Goal: Transaction & Acquisition: Book appointment/travel/reservation

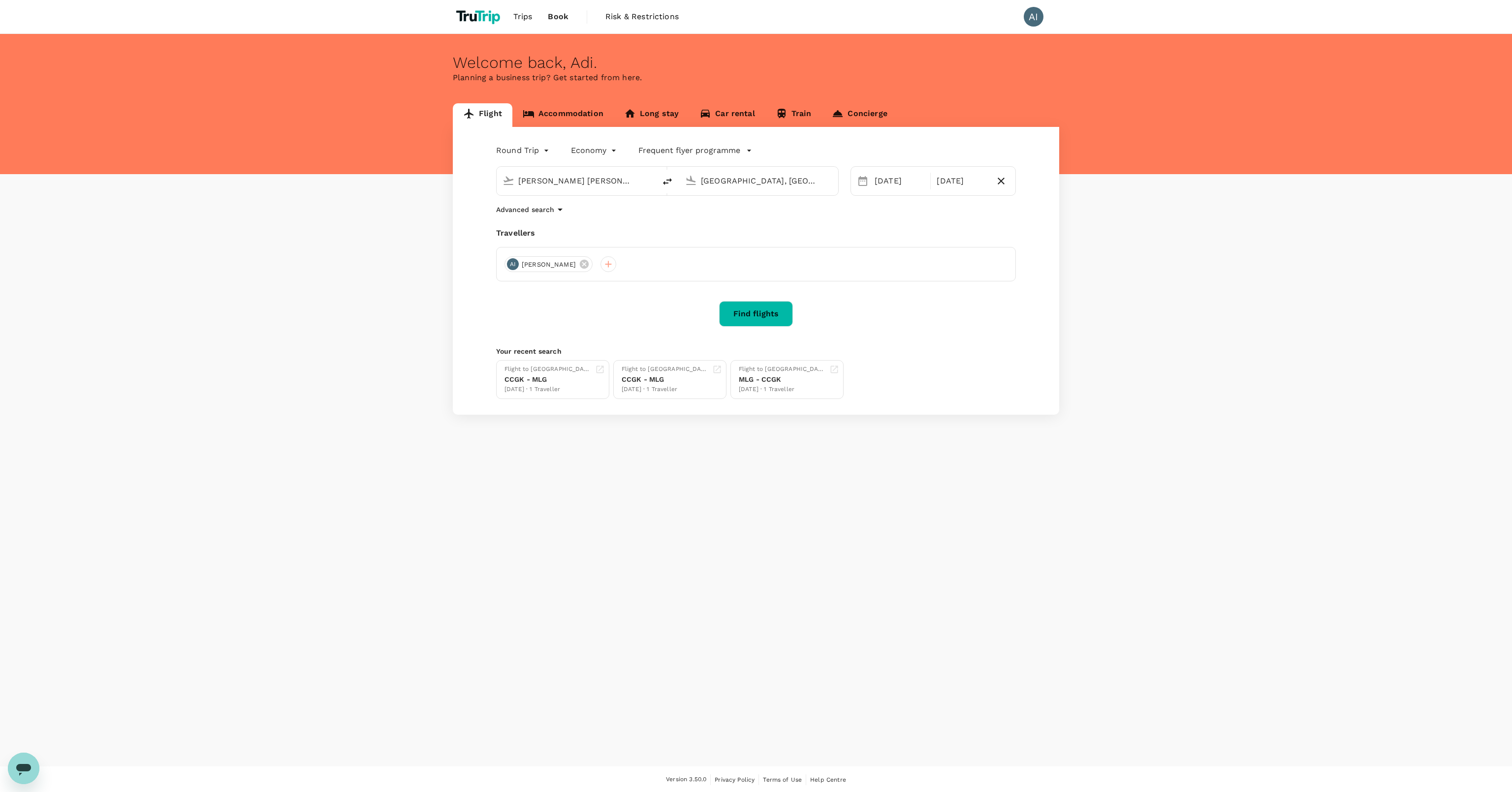
click at [759, 321] on button "Find flights" at bounding box center [756, 314] width 74 height 26
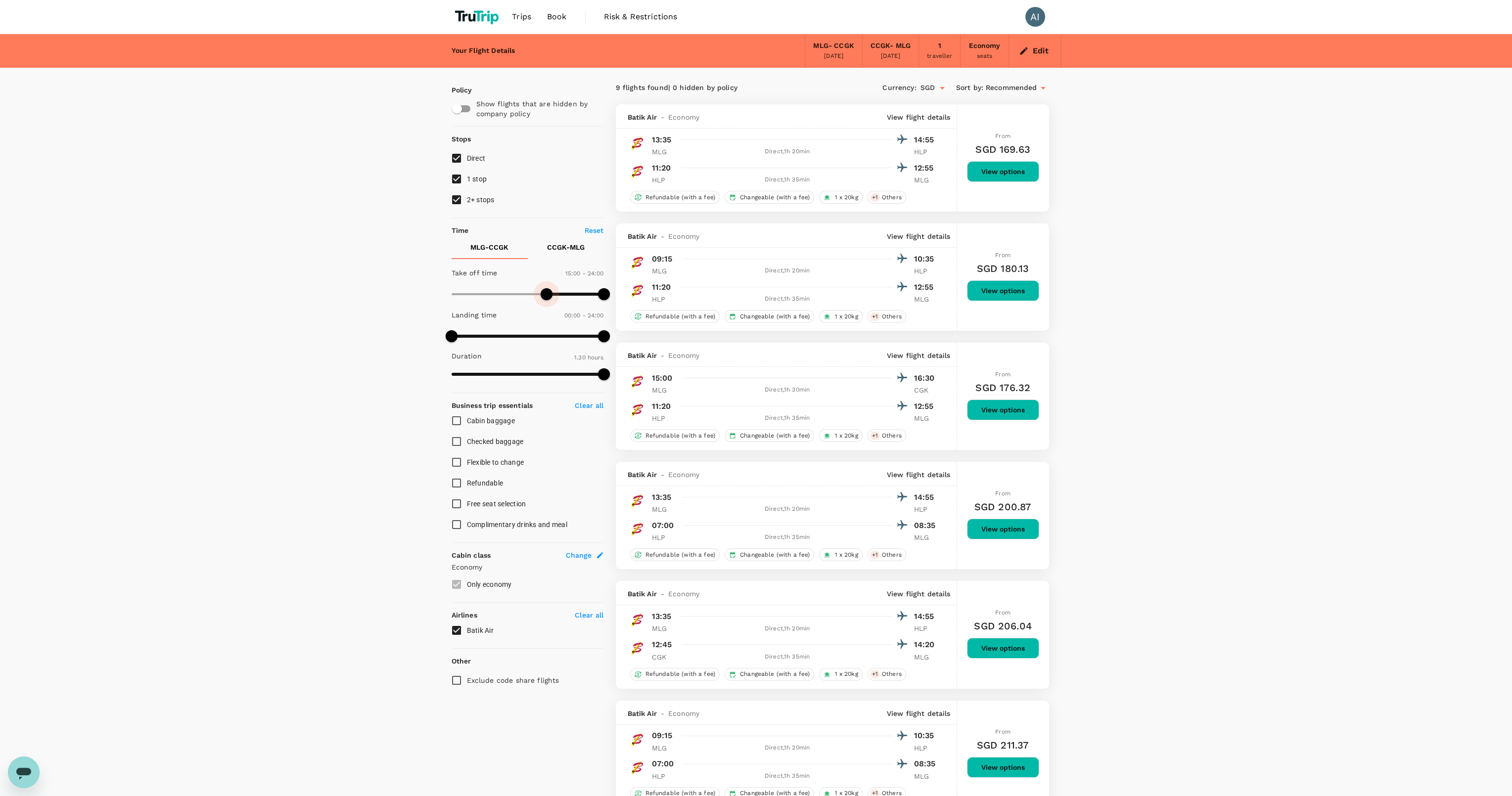
drag, startPoint x: 452, startPoint y: 298, endPoint x: 546, endPoint y: 307, distance: 94.4
click at [548, 305] on div "Take off time 15:00 - 24:00 Landing time 00:00 - 24:00 Duration 1.30 hours" at bounding box center [525, 324] width 156 height 122
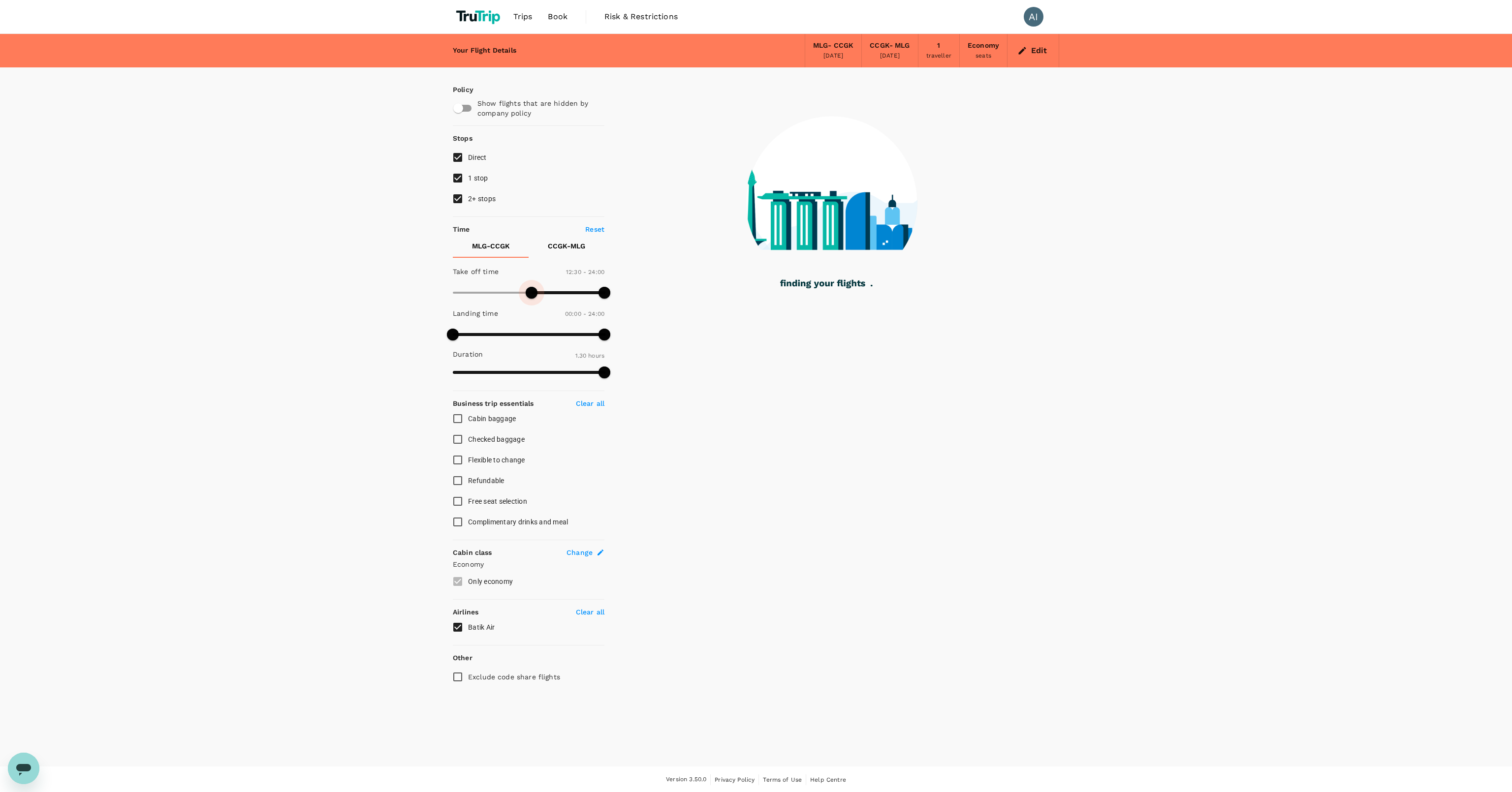
type input "780"
drag, startPoint x: 549, startPoint y: 292, endPoint x: 535, endPoint y: 290, distance: 14.1
click at [535, 290] on span at bounding box center [535, 293] width 12 height 12
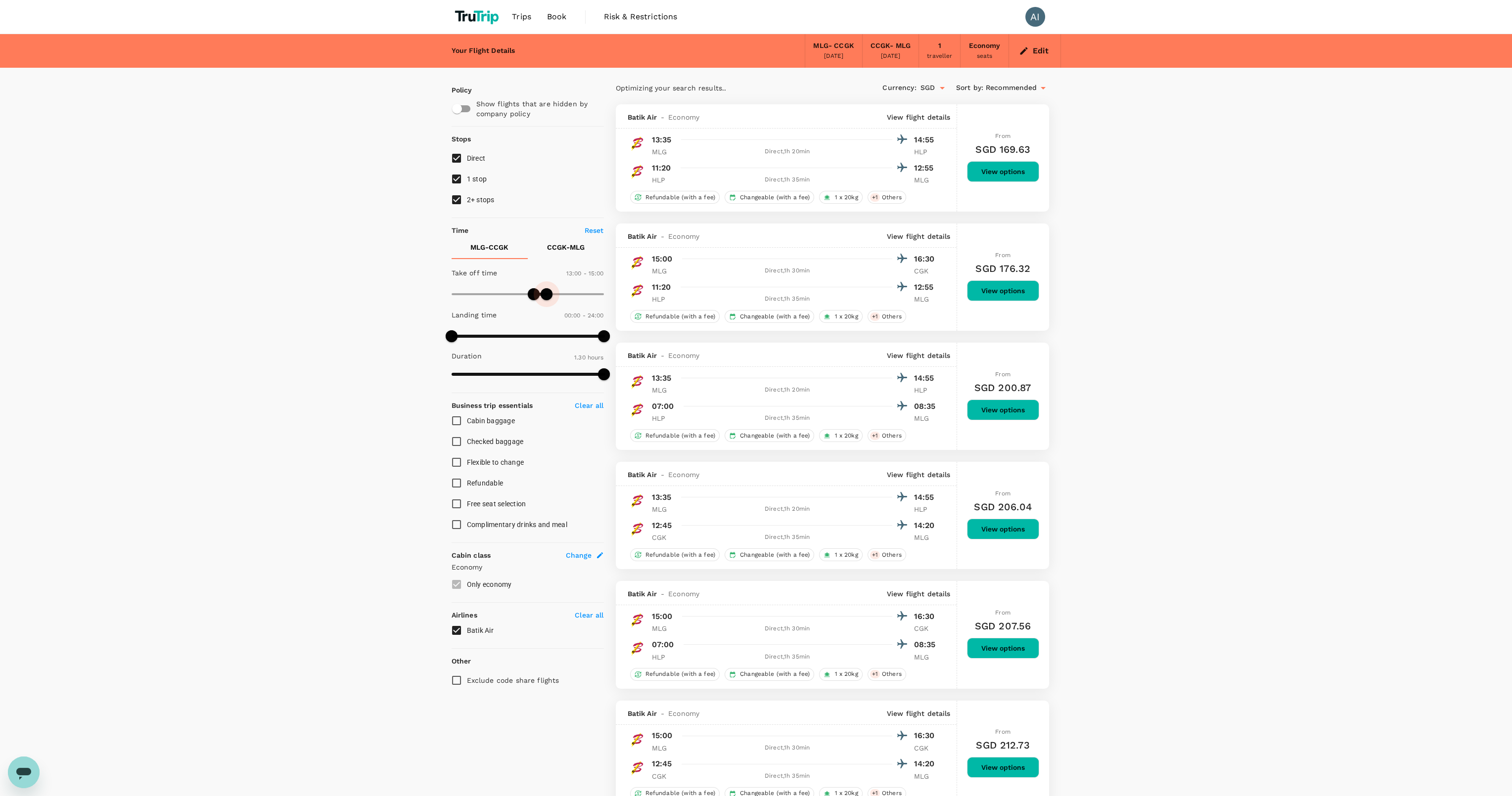
type input "870"
drag, startPoint x: 601, startPoint y: 297, endPoint x: 543, endPoint y: 294, distance: 58.1
click at [543, 294] on span at bounding box center [544, 294] width 12 height 12
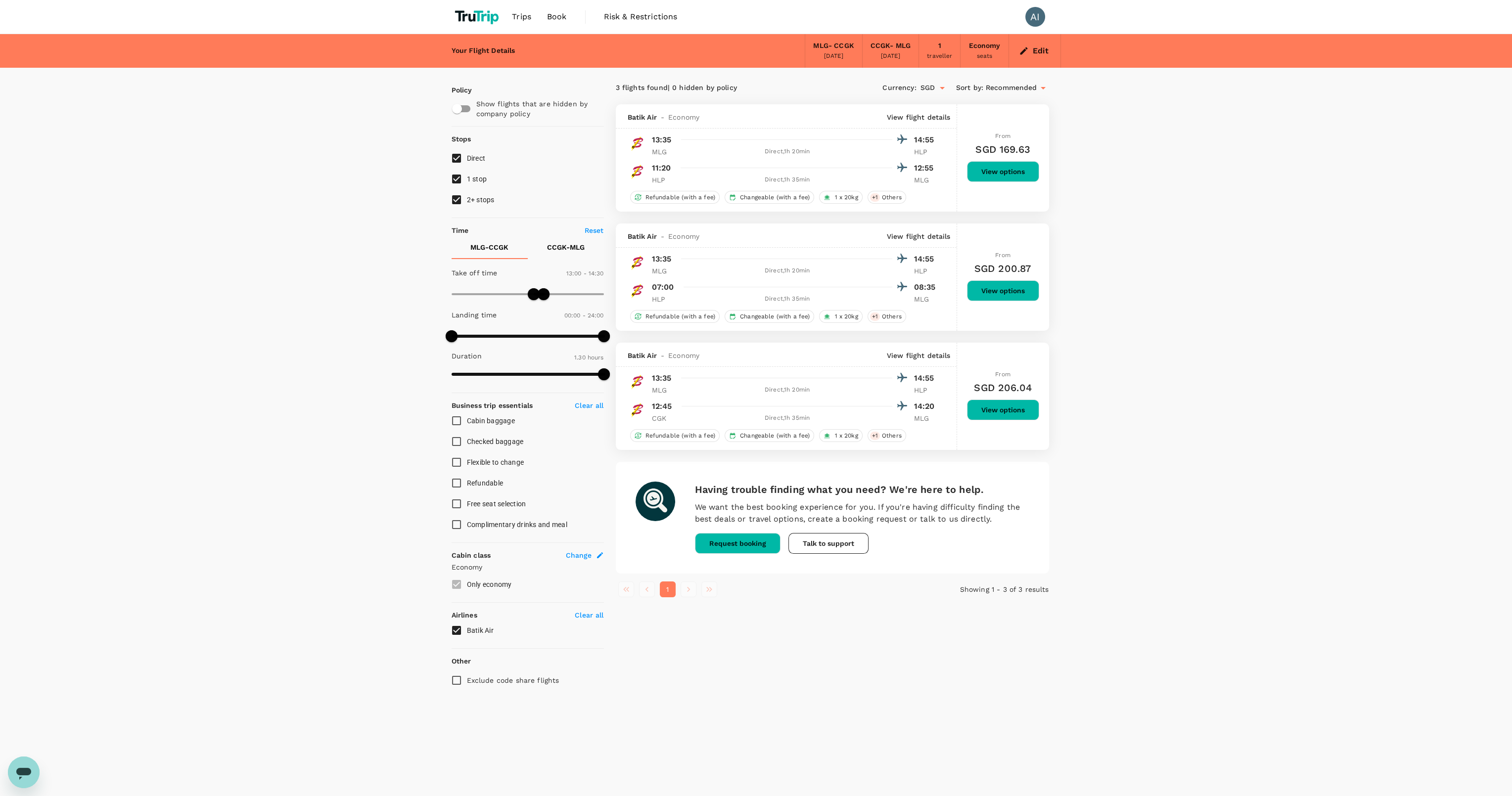
click at [1000, 174] on button "View options" at bounding box center [1003, 171] width 72 height 21
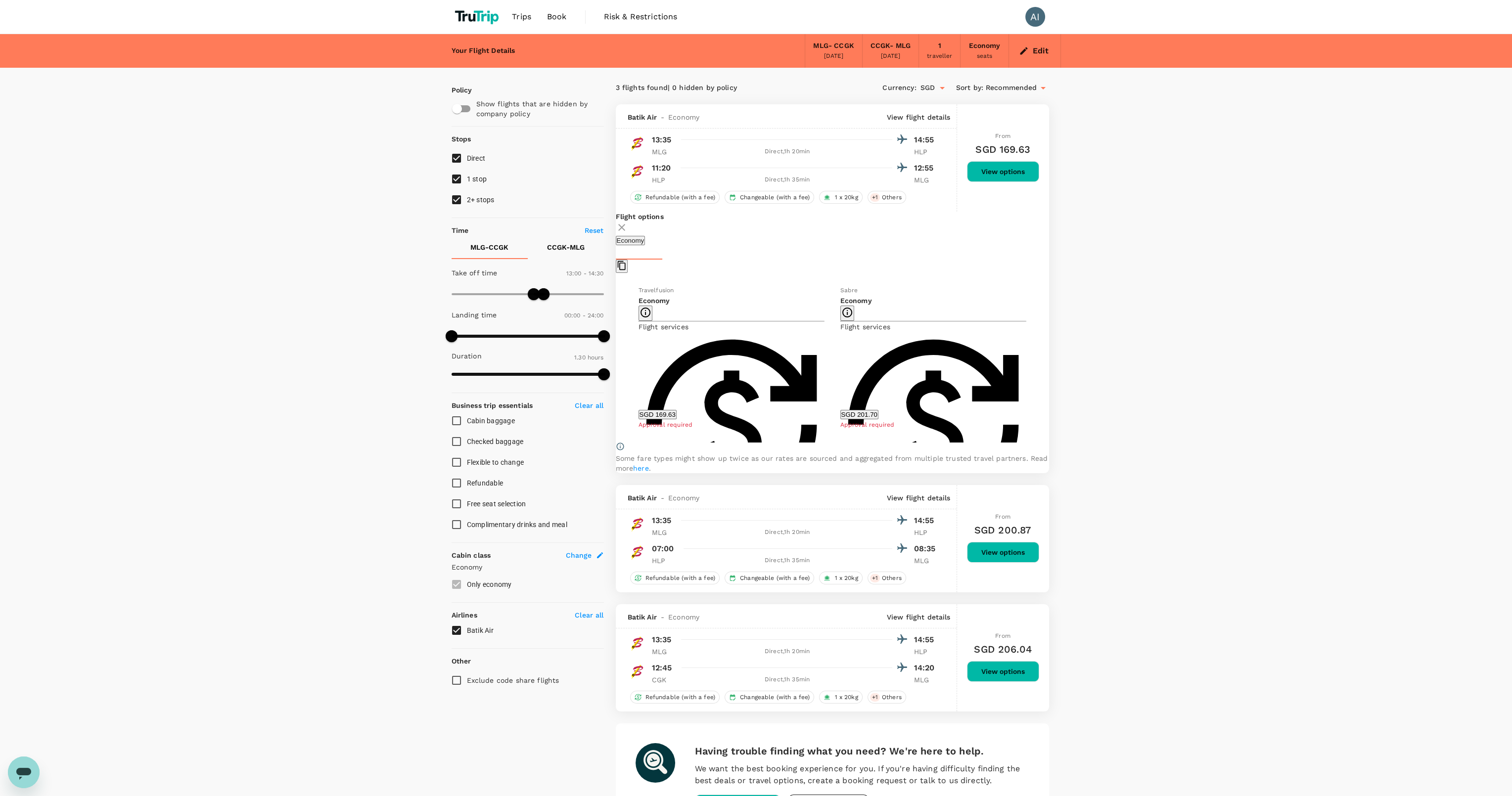
click at [653, 410] on button "SGD 169.63" at bounding box center [657, 414] width 38 height 9
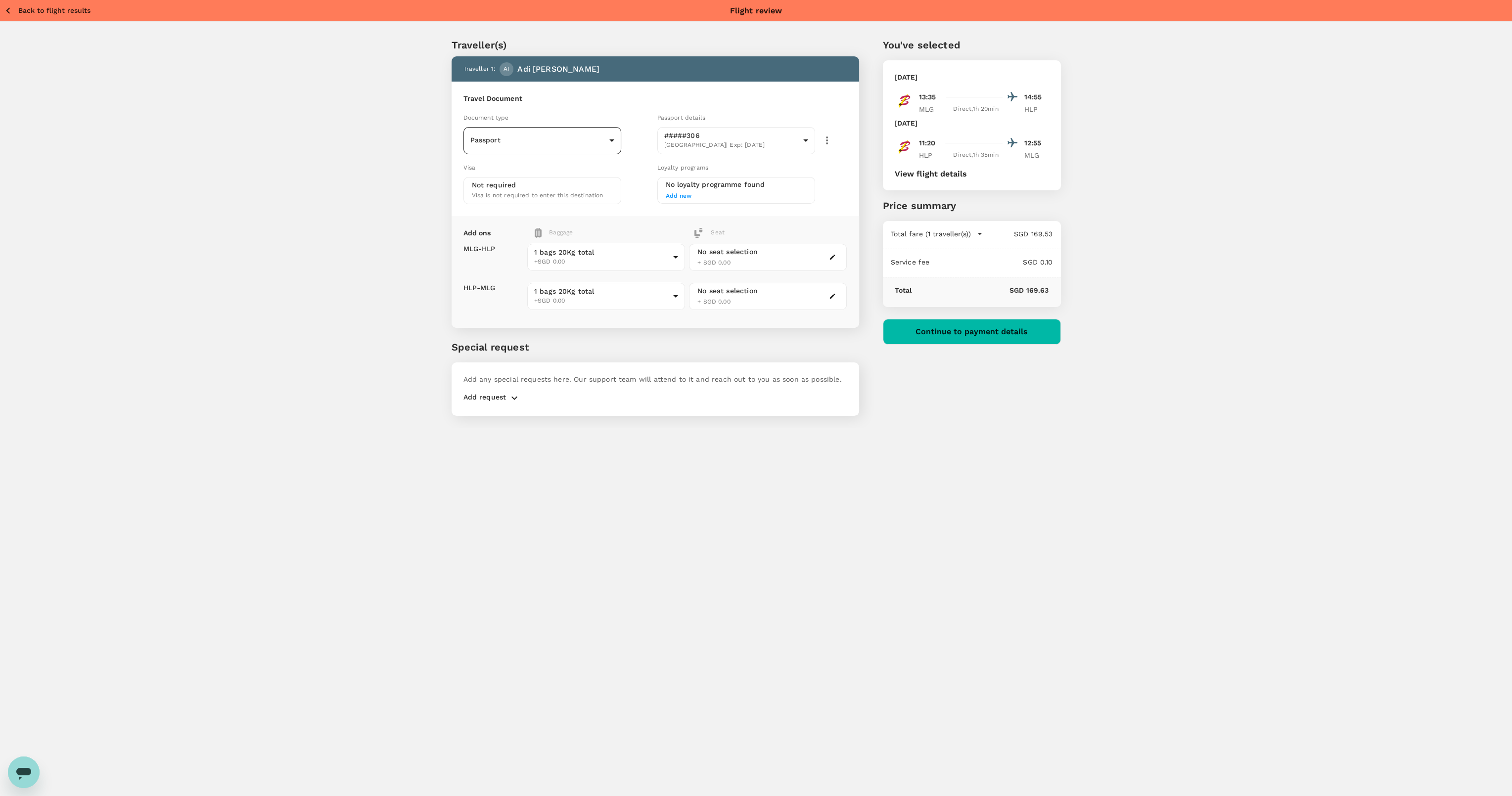
click at [575, 143] on body "Back to flight results Flight review Traveller(s) Traveller 1 : AI Adi Irfan Tr…" at bounding box center [756, 411] width 1512 height 823
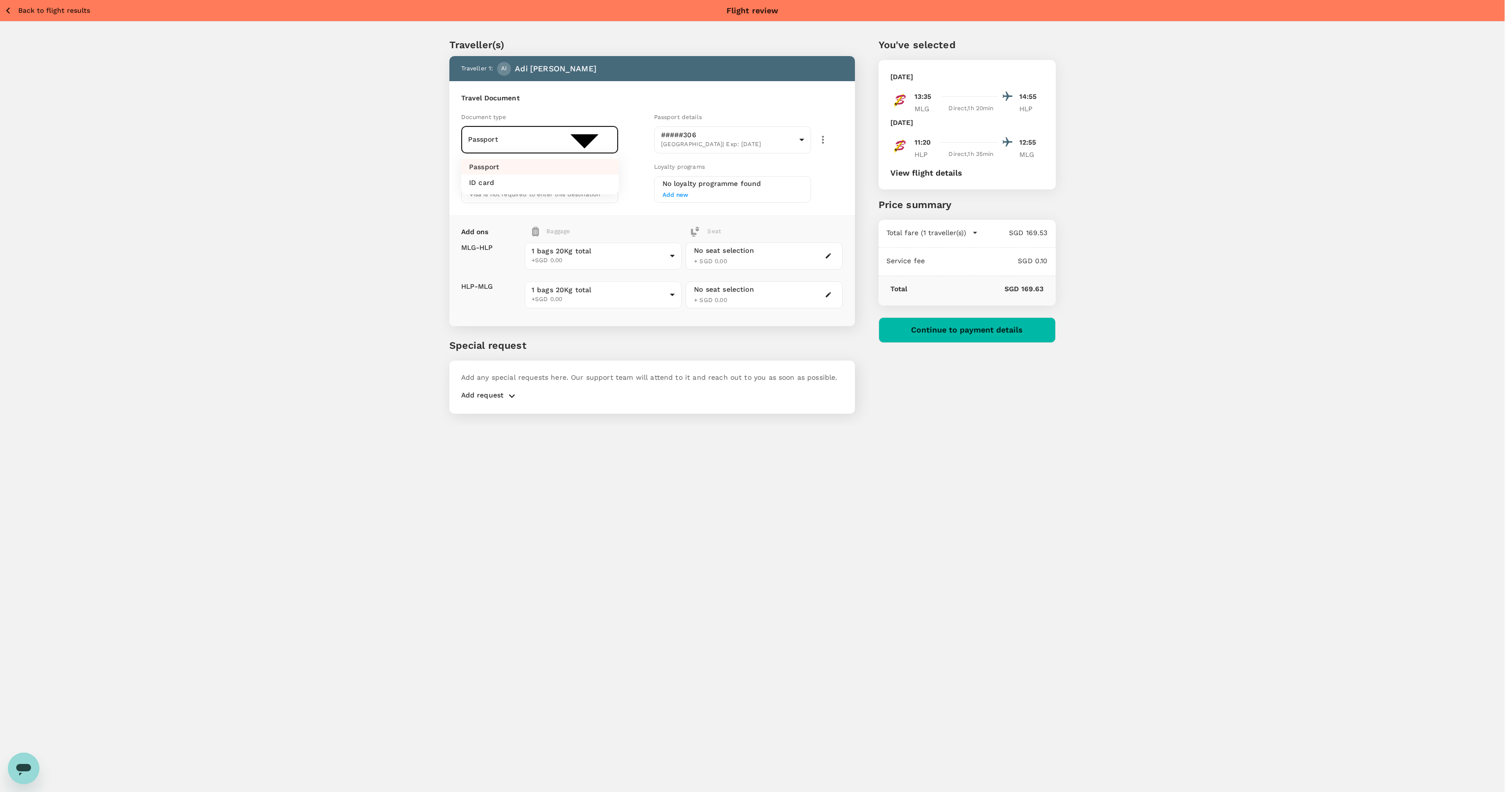
click at [538, 181] on li "ID card" at bounding box center [539, 182] width 157 height 16
type input "Id card"
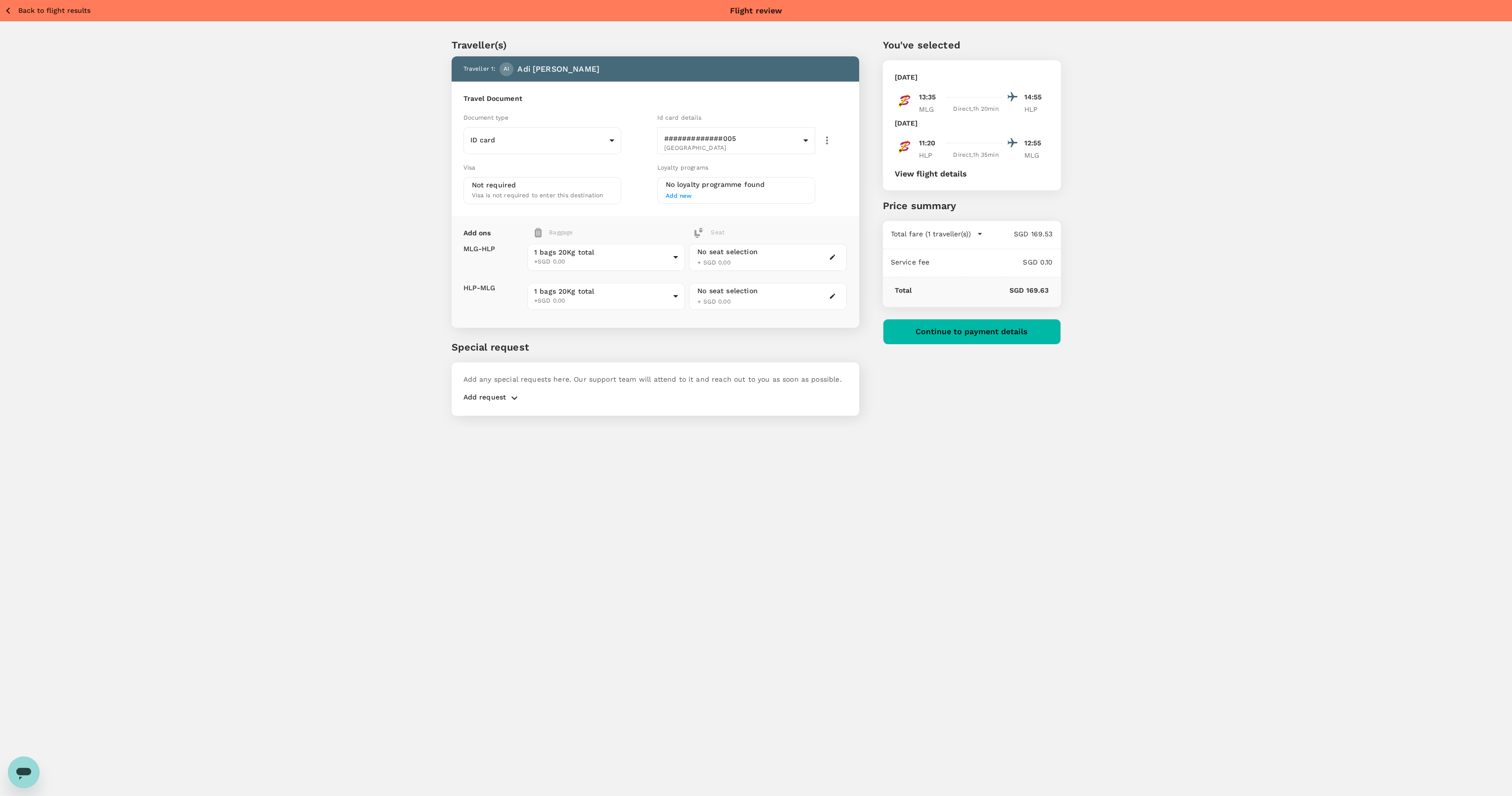
click at [911, 321] on button "Continue to payment details" at bounding box center [972, 331] width 178 height 26
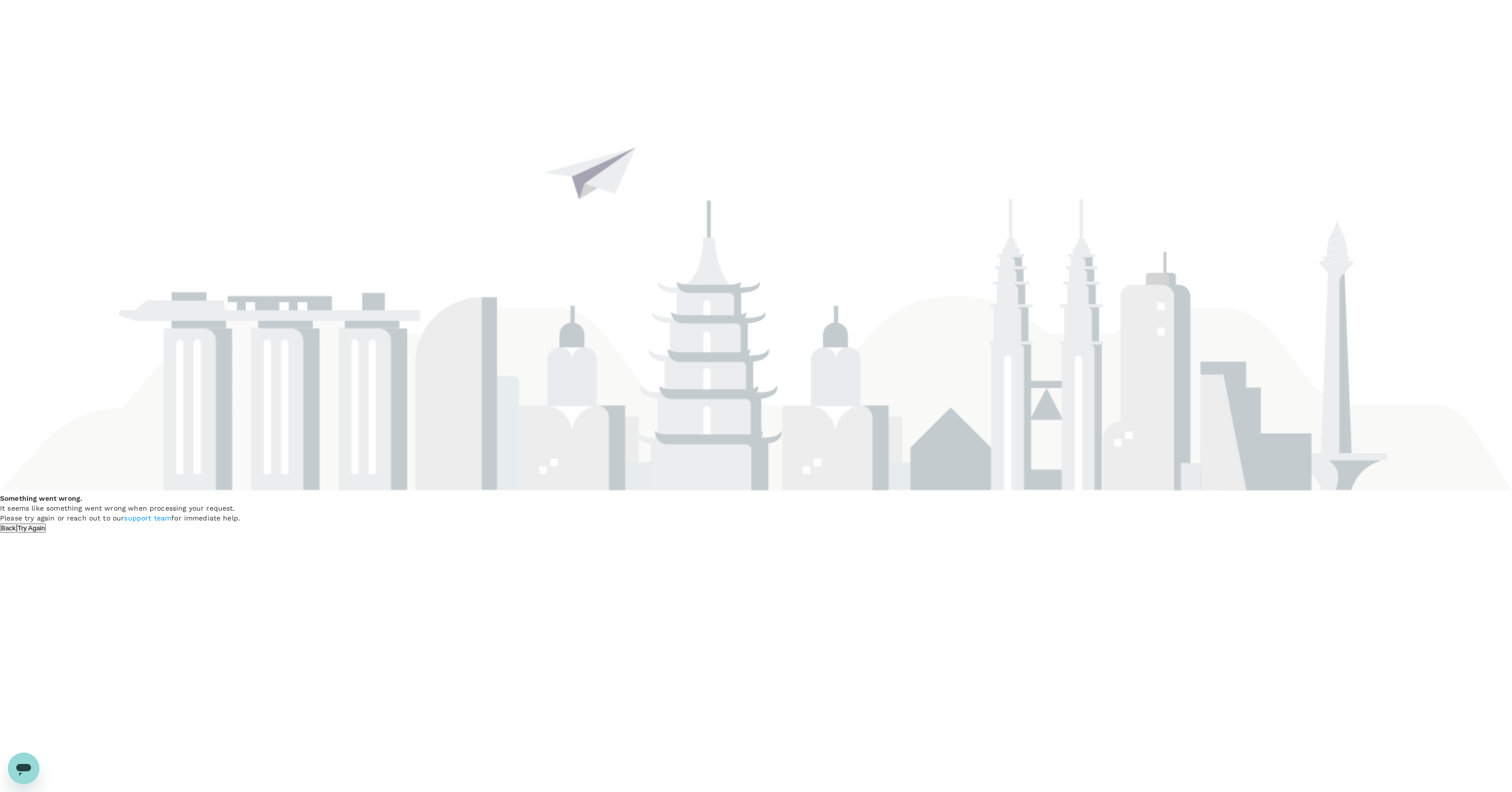
drag, startPoint x: 785, startPoint y: 485, endPoint x: 793, endPoint y: 508, distance: 24.4
click at [47, 523] on button "Try Again" at bounding box center [31, 527] width 29 height 9
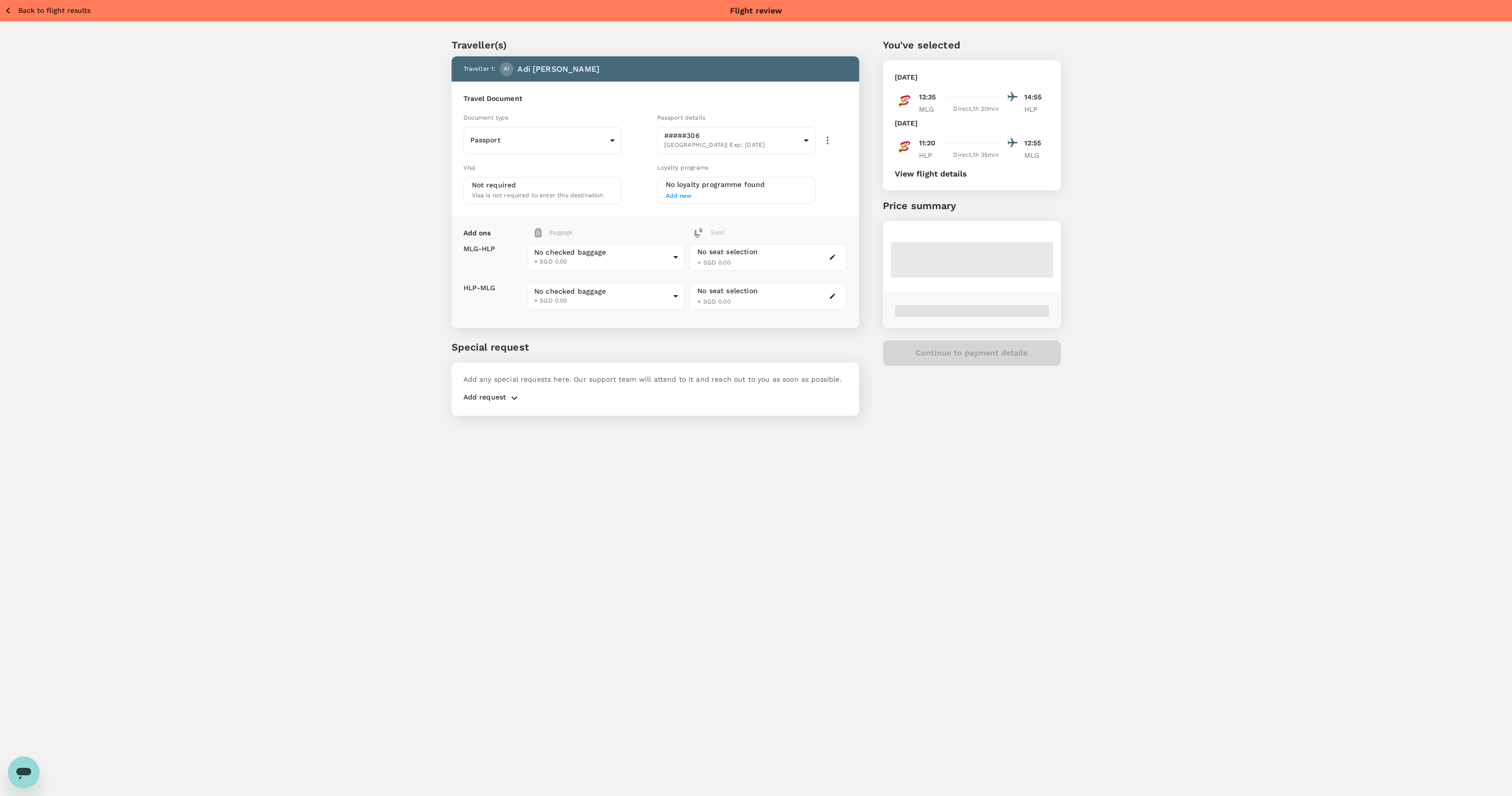
type input "1 - 0"
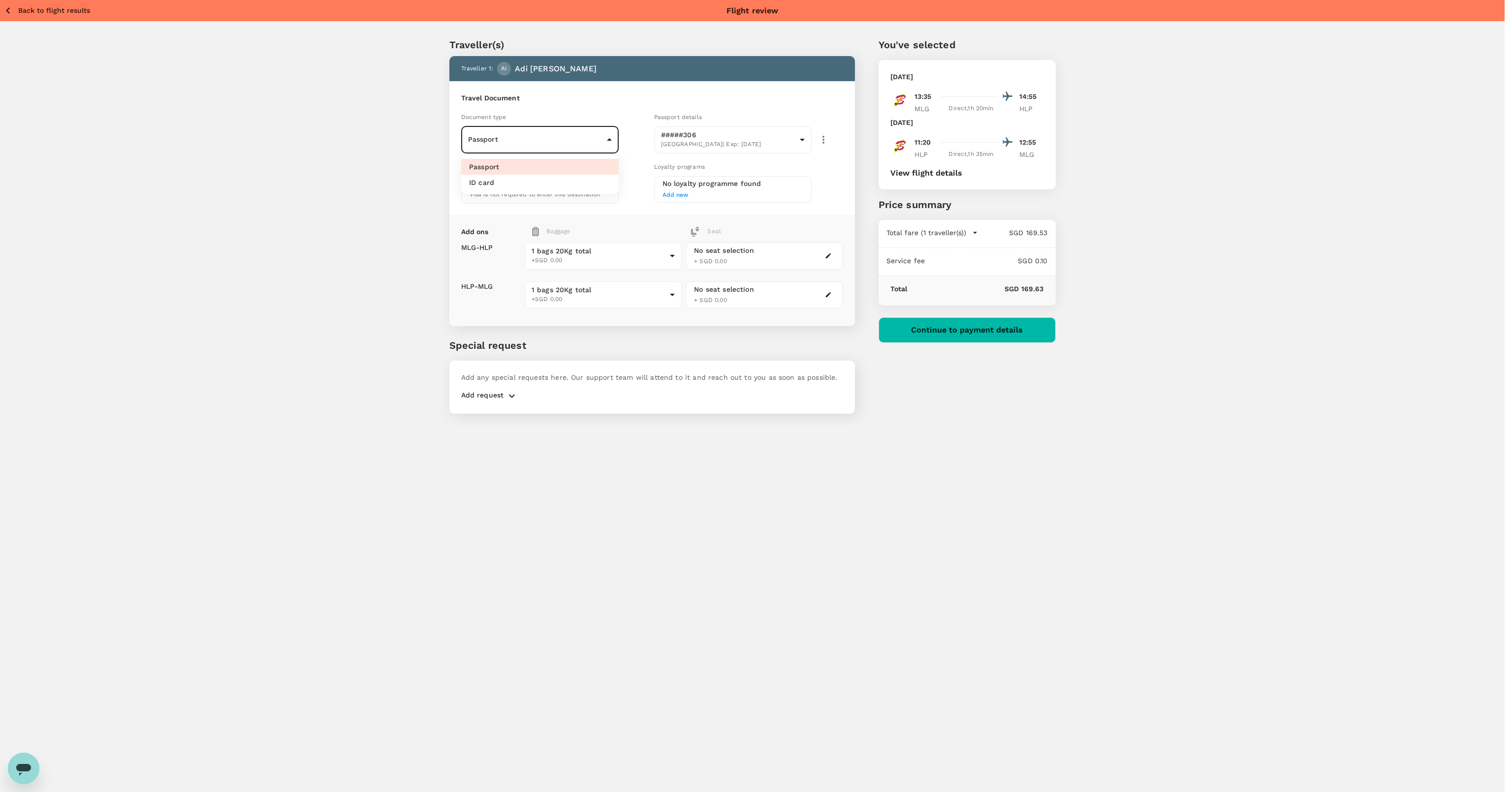
click at [553, 150] on body "Back to flight results Flight review Traveller(s) Traveller 1 : AI Adi Irfan Tr…" at bounding box center [756, 409] width 1512 height 819
click at [506, 180] on li "ID card" at bounding box center [539, 182] width 157 height 16
type input "Id card"
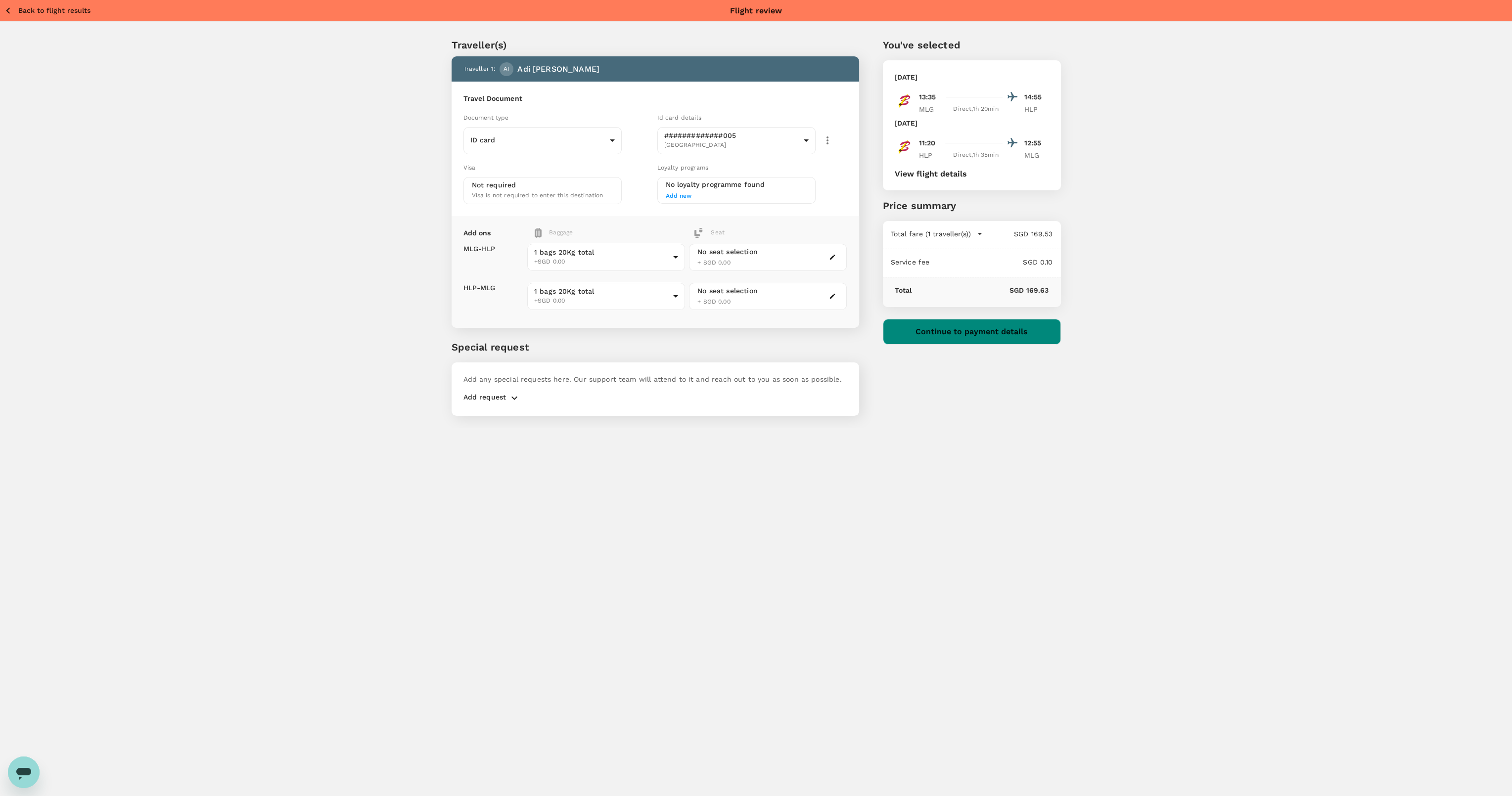
click at [964, 334] on button "Continue to payment details" at bounding box center [972, 331] width 178 height 26
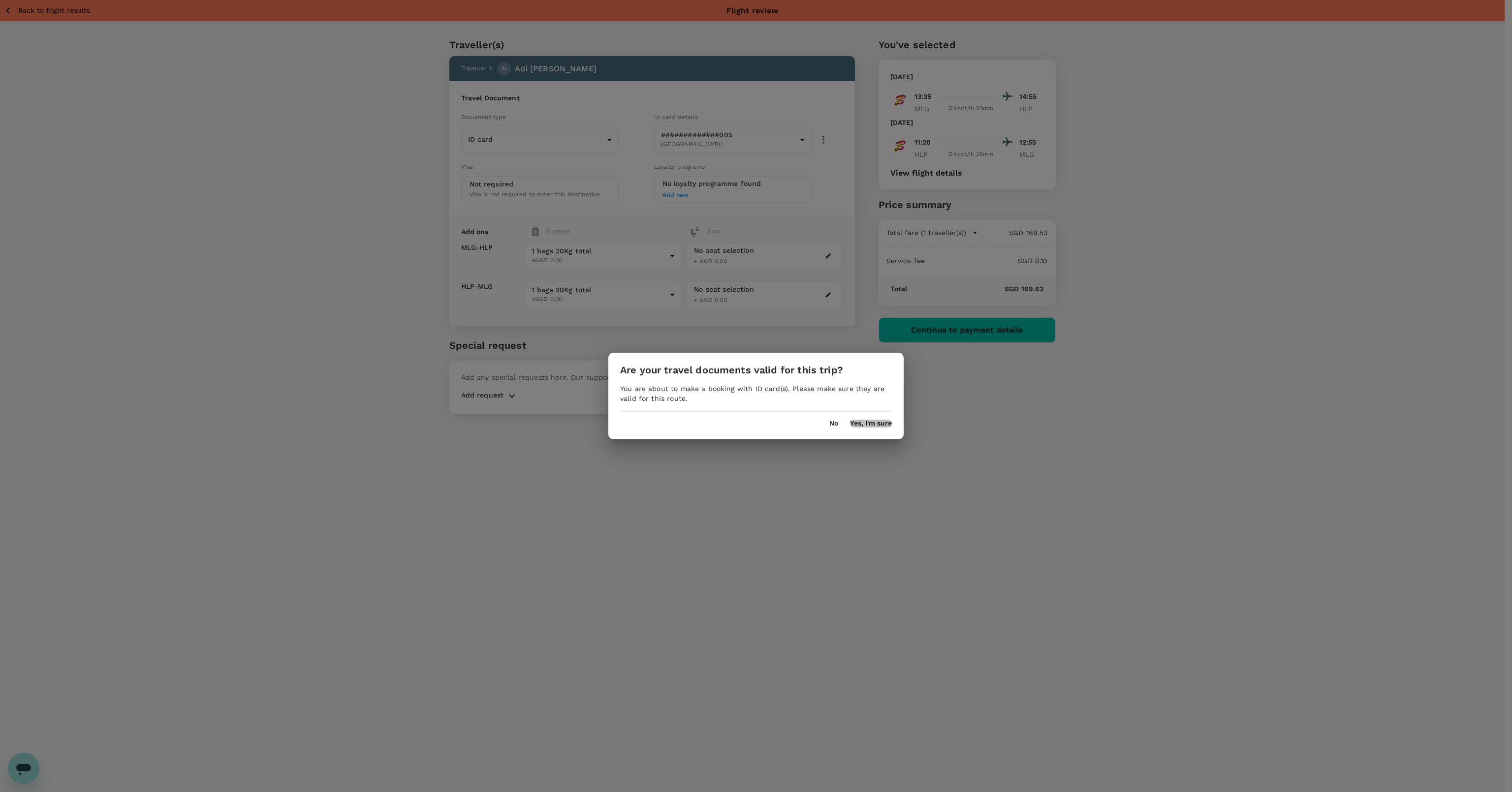
click at [870, 422] on button "Yes, I'm sure" at bounding box center [870, 423] width 42 height 7
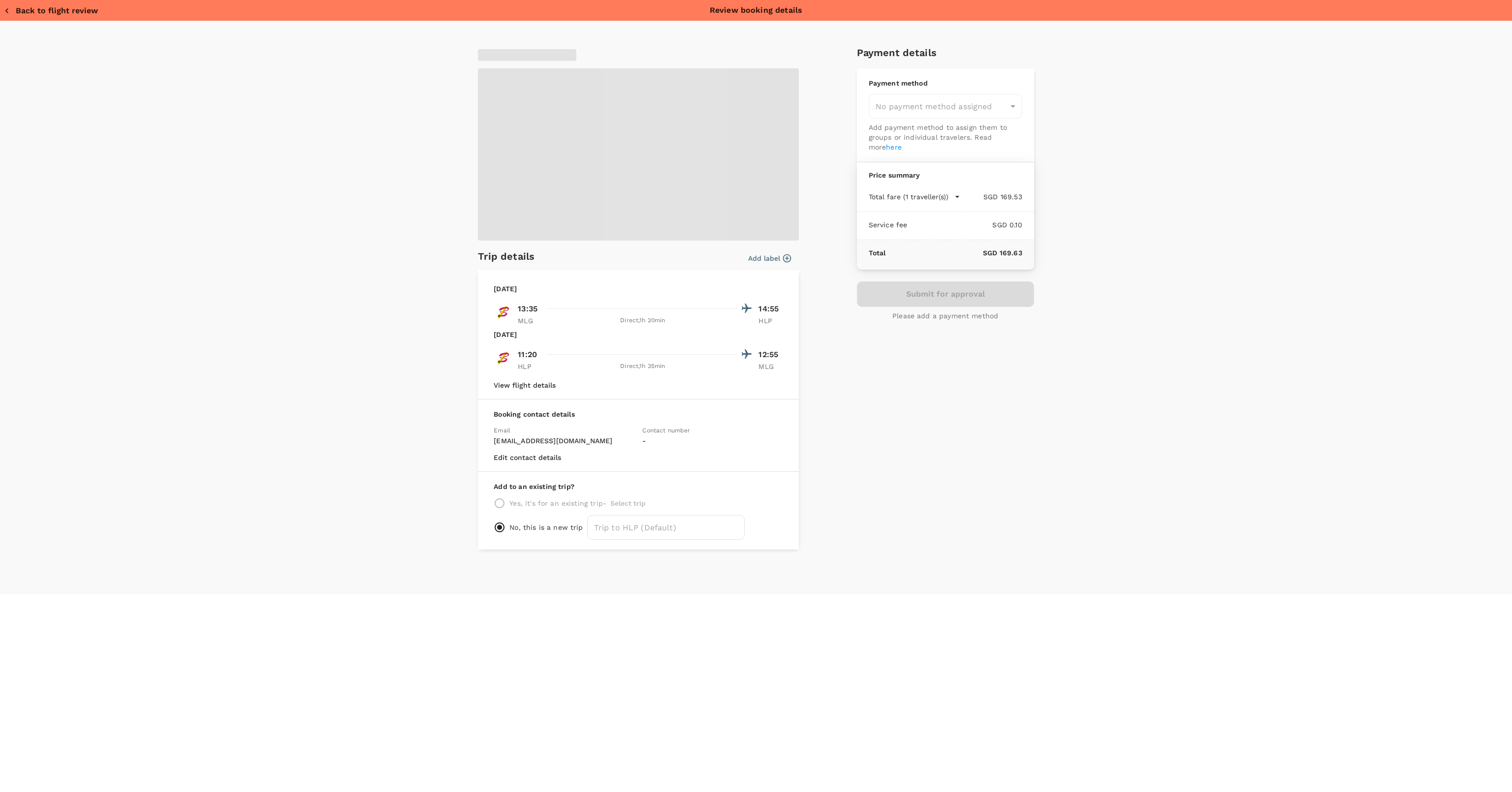
type input "957ea809-f6d8-4812-b2fe-650ca3c26ab6"
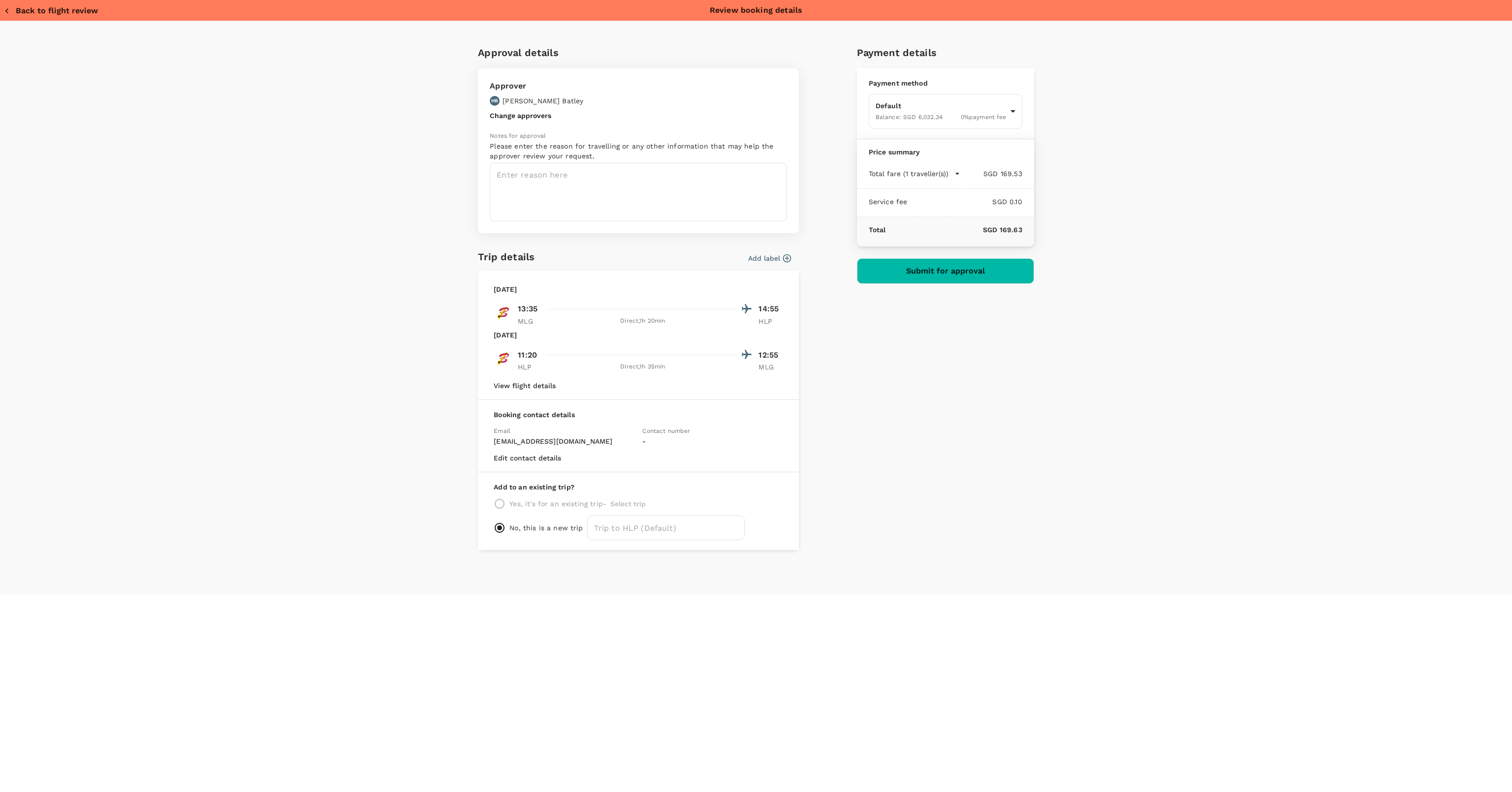
click at [531, 106] on div "Approver HB Hugh Batley Change approvers Notes for approval Please enter the re…" at bounding box center [638, 151] width 321 height 165
click at [528, 115] on button "Change approvers" at bounding box center [520, 115] width 62 height 7
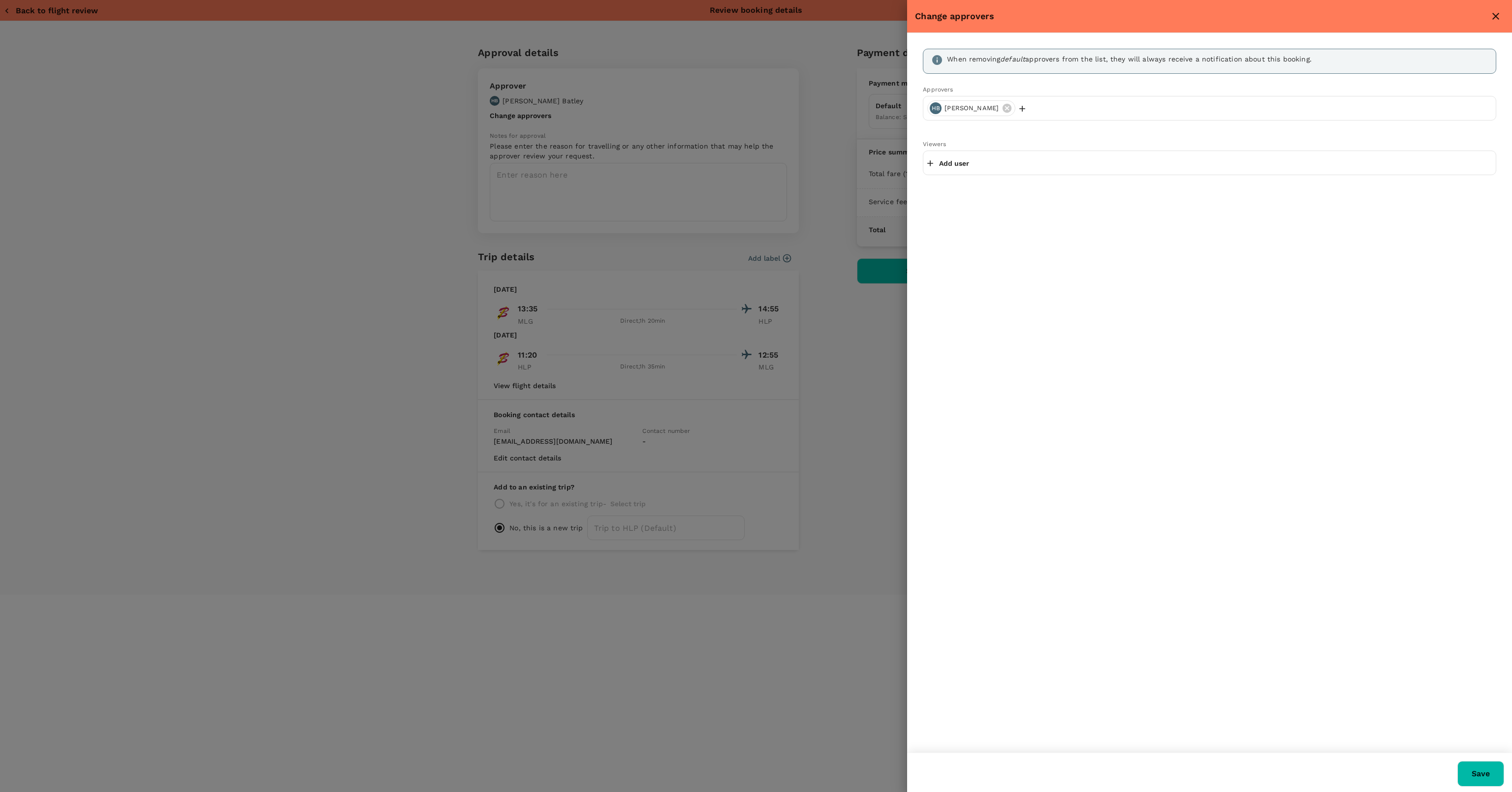
click at [1017, 110] on icon "button" at bounding box center [1022, 109] width 10 height 10
click at [852, 375] on div at bounding box center [756, 396] width 1512 height 792
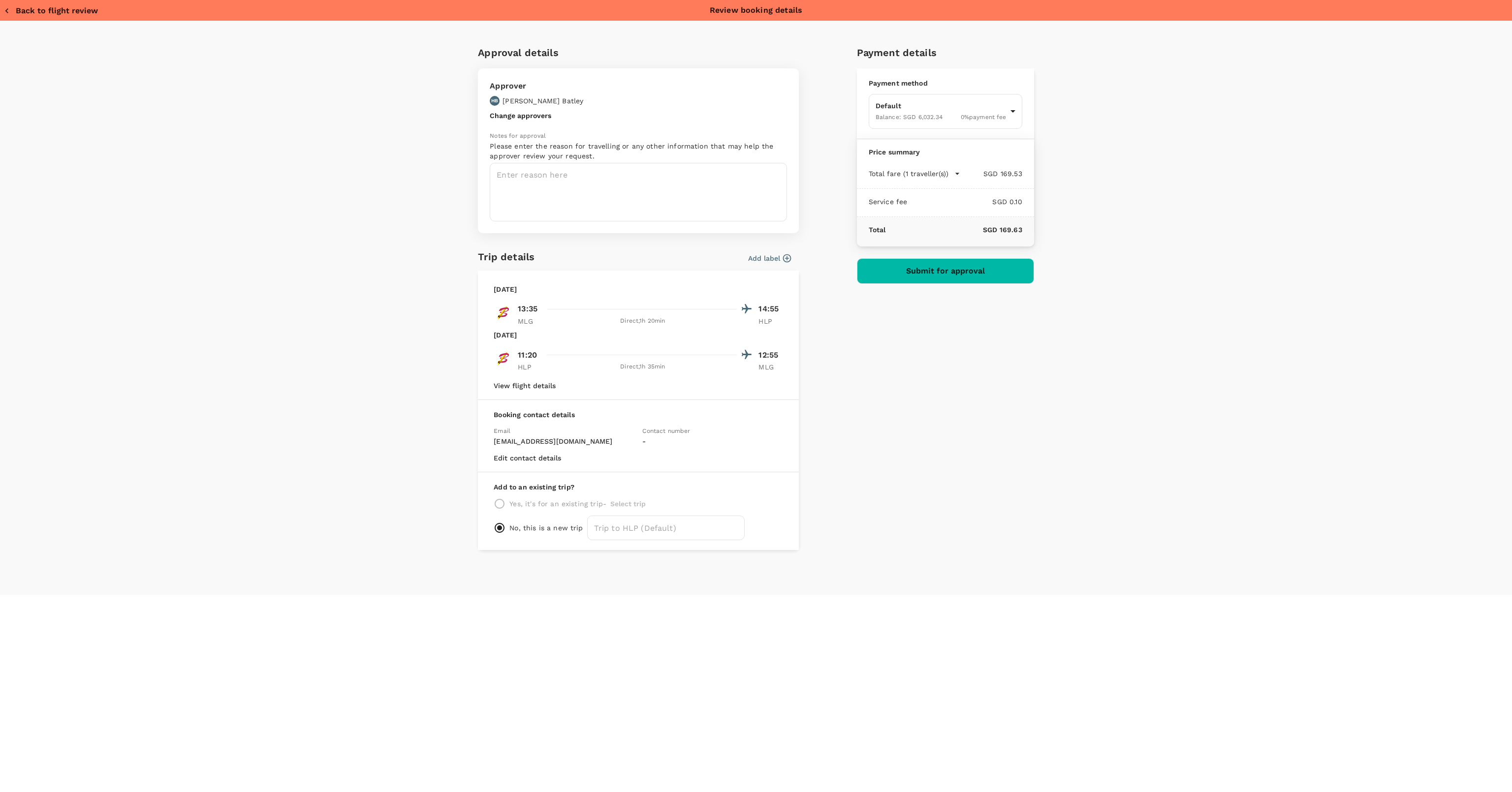
click at [645, 438] on p "-" at bounding box center [712, 442] width 141 height 10
click at [526, 460] on button "Edit contact details" at bounding box center [527, 458] width 67 height 7
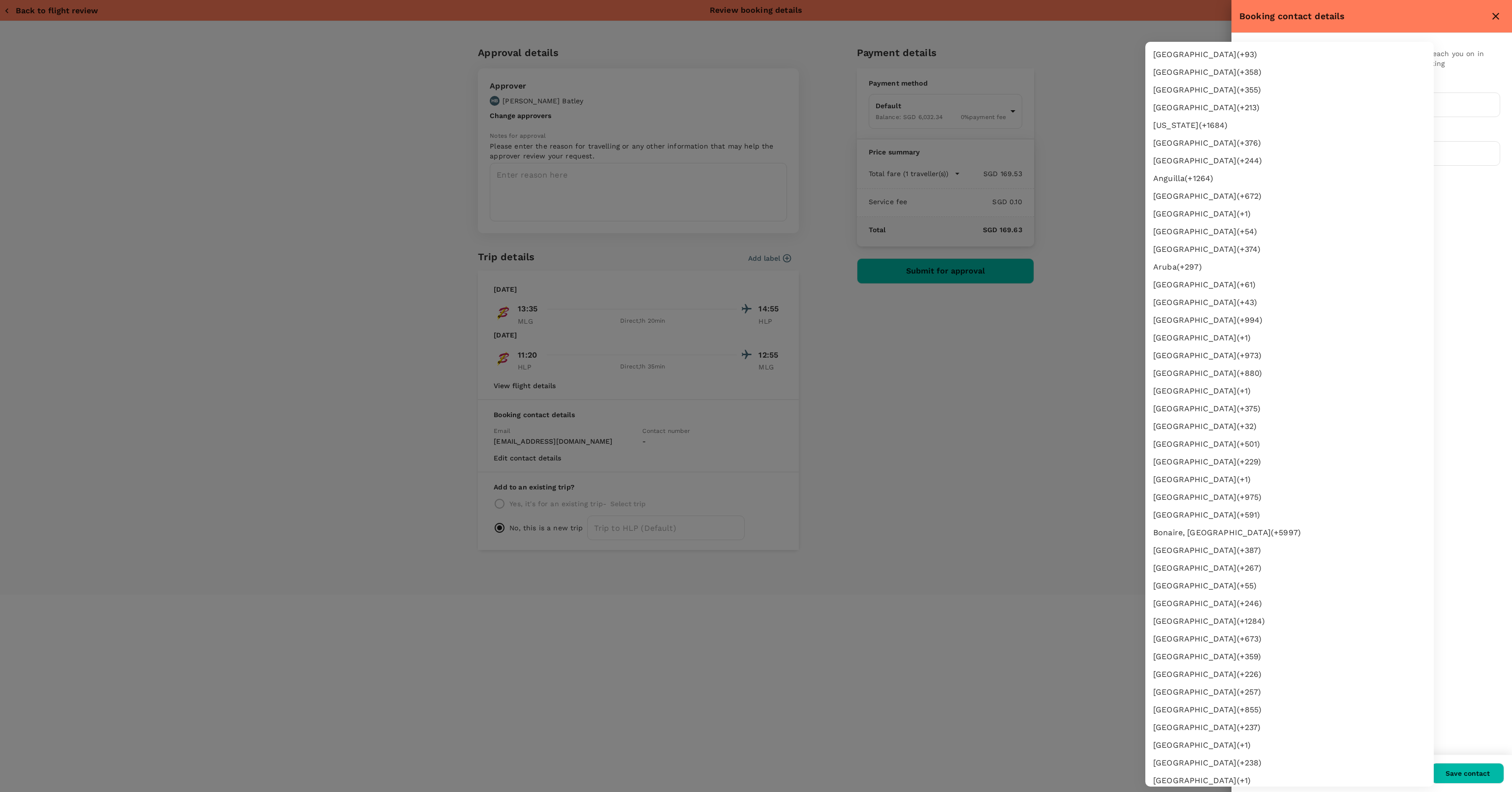
click at [1277, 160] on body "Back to flight results Flight review Traveller(s) Traveller 1 : AI Adi Irfan Tr…" at bounding box center [756, 409] width 1512 height 819
click at [1205, 156] on li "Indonesia (+ 62 )" at bounding box center [1289, 148] width 289 height 17
type input "62"
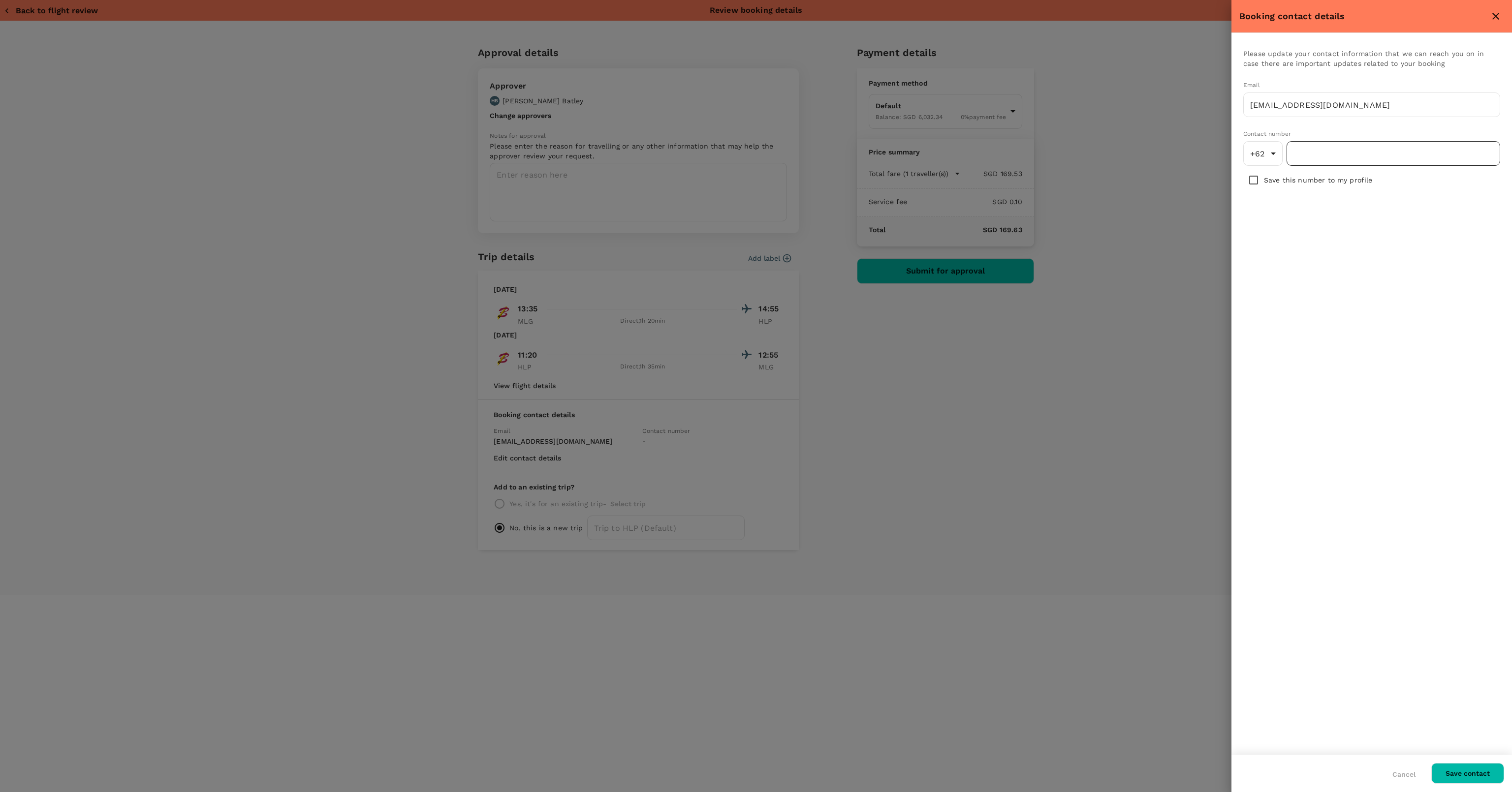
click at [1355, 149] on input "number" at bounding box center [1393, 154] width 214 height 25
type input "1"
type input "81388640320"
click at [1314, 174] on div "Save this number to my profile" at bounding box center [1371, 180] width 257 height 21
click at [1260, 184] on input "checkbox" at bounding box center [1253, 180] width 21 height 21
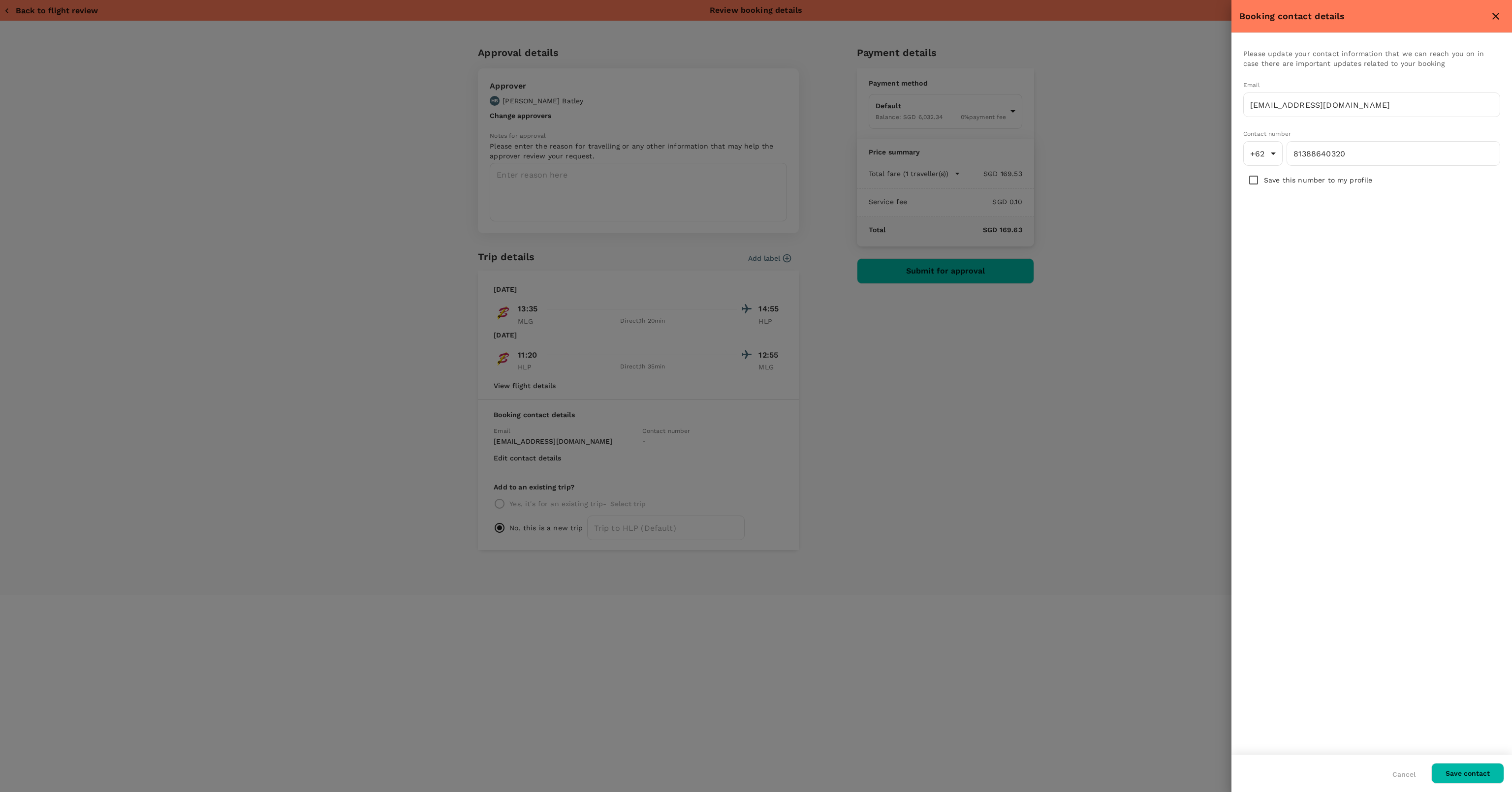
checkbox input "true"
click at [1458, 779] on button "Save contact" at bounding box center [1468, 773] width 73 height 21
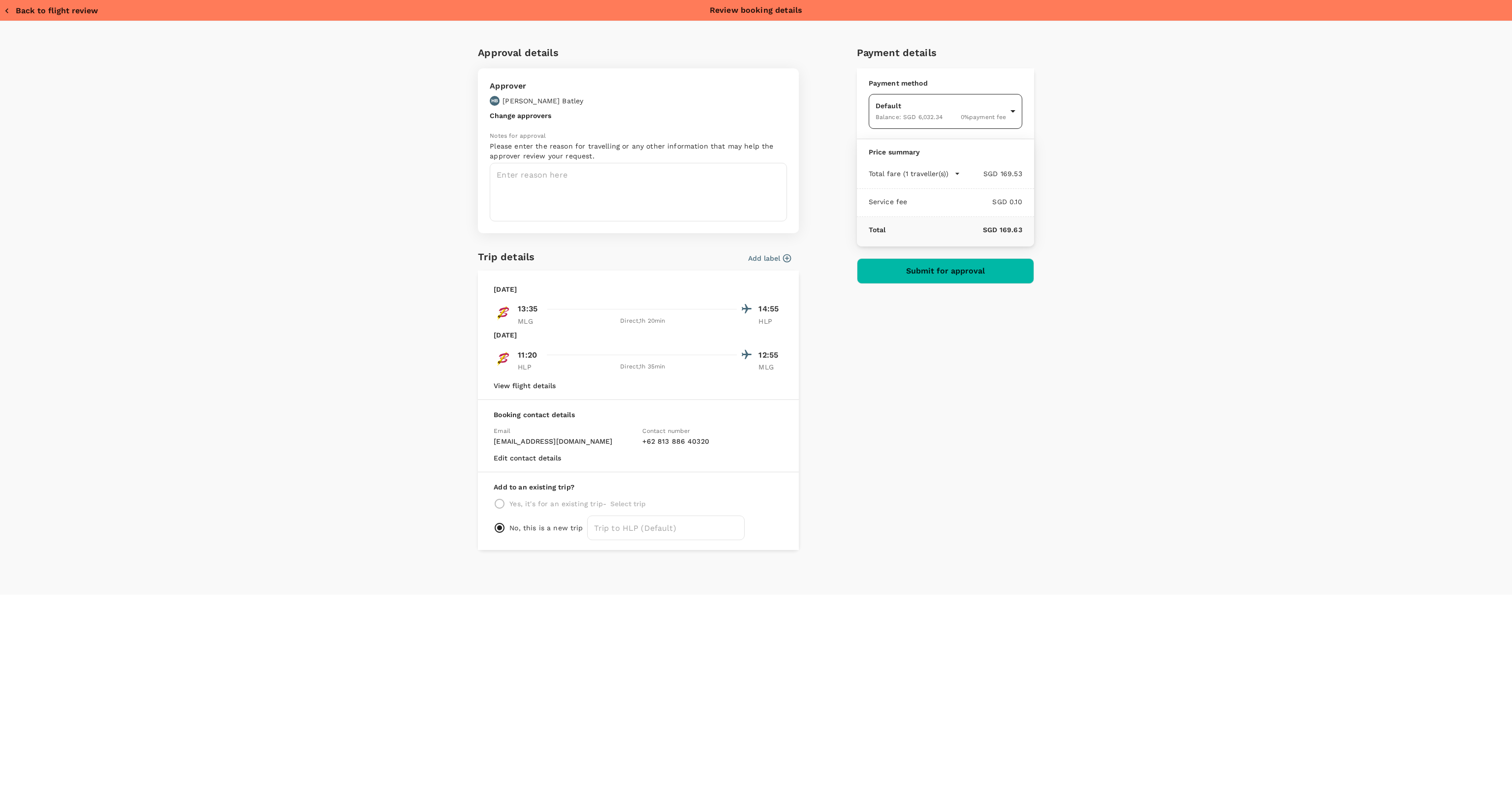
click at [979, 101] on body "Back to flight results Flight review Traveller(s) Traveller 1 : AI Adi Irfan Tr…" at bounding box center [756, 409] width 1512 height 819
click at [979, 101] on div at bounding box center [756, 396] width 1512 height 792
click at [979, 101] on body "Back to flight results Flight review Traveller(s) Traveller 1 : AI Adi Irfan Tr…" at bounding box center [756, 409] width 1512 height 819
click at [979, 101] on div at bounding box center [756, 396] width 1512 height 792
click at [970, 107] on body "Back to flight results Flight review Traveller(s) Traveller 1 : AI Adi Irfan Tr…" at bounding box center [756, 409] width 1512 height 819
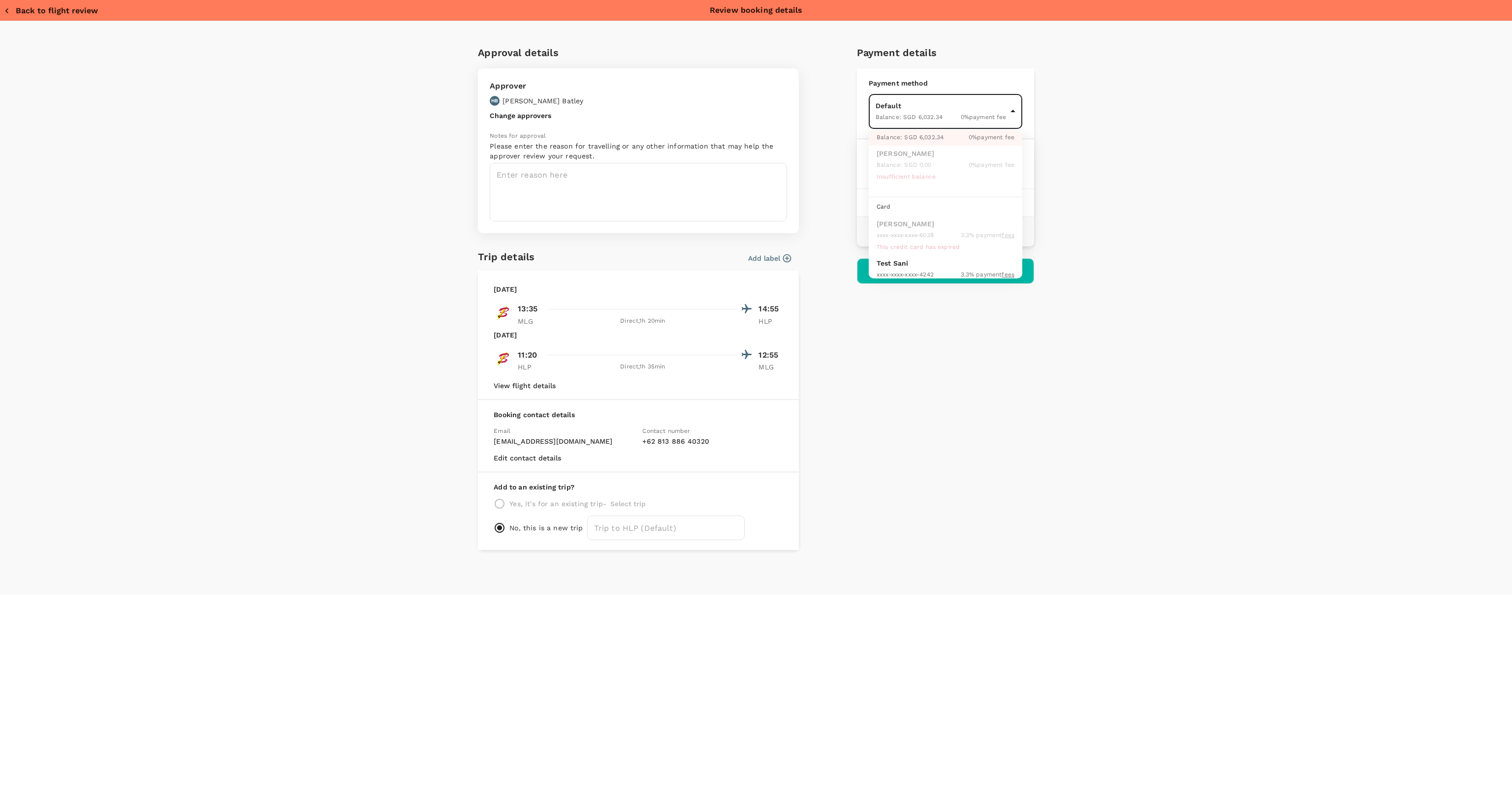
scroll to position [37, 0]
click at [957, 106] on div at bounding box center [756, 396] width 1512 height 792
click at [73, 201] on div "Approval details Approver HB Hugh Batley Change approvers Notes for approval Pl…" at bounding box center [756, 308] width 1512 height 574
drag, startPoint x: 887, startPoint y: 165, endPoint x: 892, endPoint y: 168, distance: 5.8
click at [888, 165] on div "Total fare (1 traveller(s)) SGD 169.53 Air fare SGD 169.53 Baggage fee SGD 0.00…" at bounding box center [945, 175] width 177 height 28
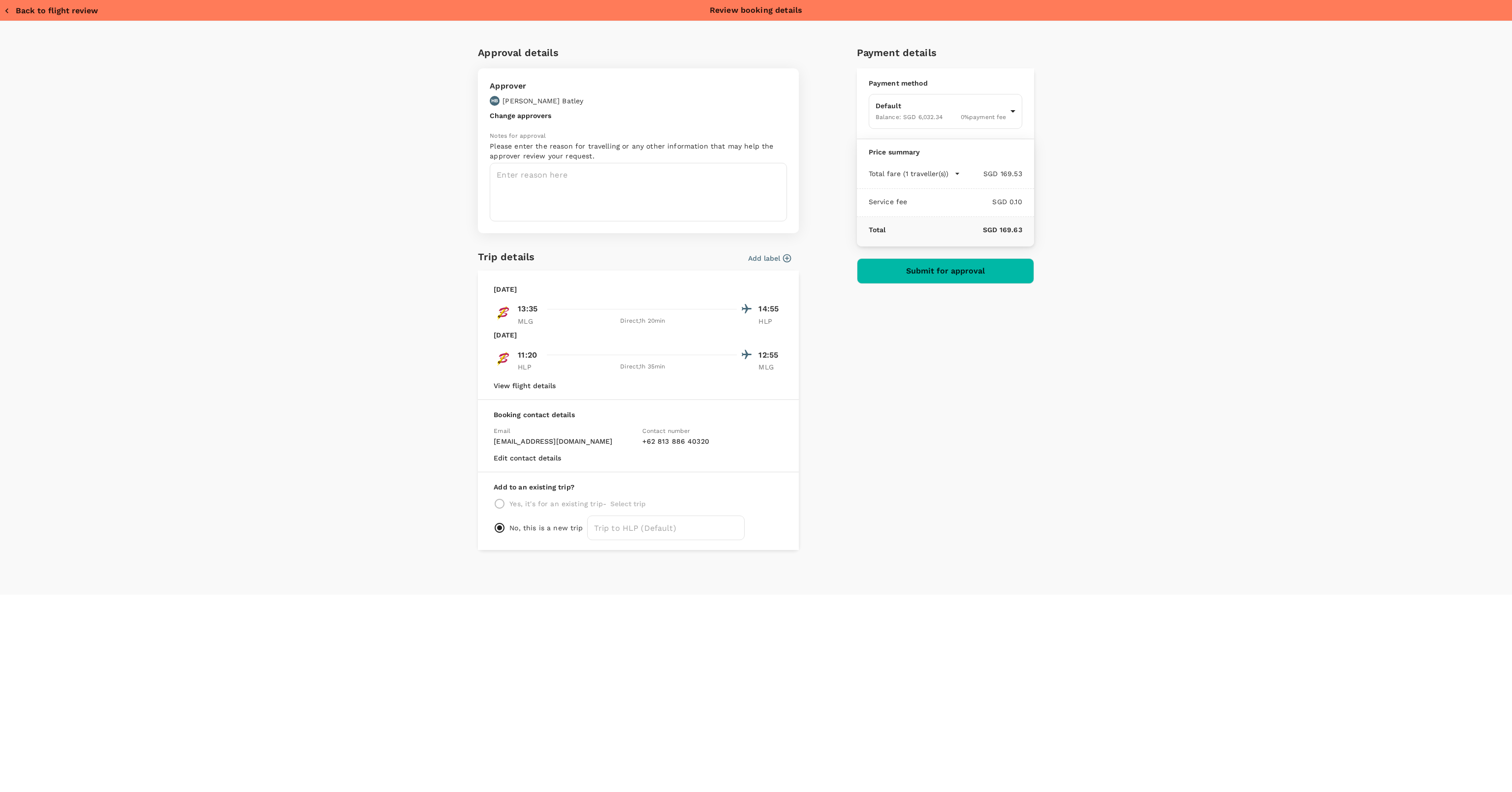
click at [892, 170] on p "Total fare (1 traveller(s))" at bounding box center [909, 174] width 80 height 10
click at [907, 186] on icon at bounding box center [903, 189] width 9 height 9
click at [568, 189] on textarea at bounding box center [637, 192] width 297 height 58
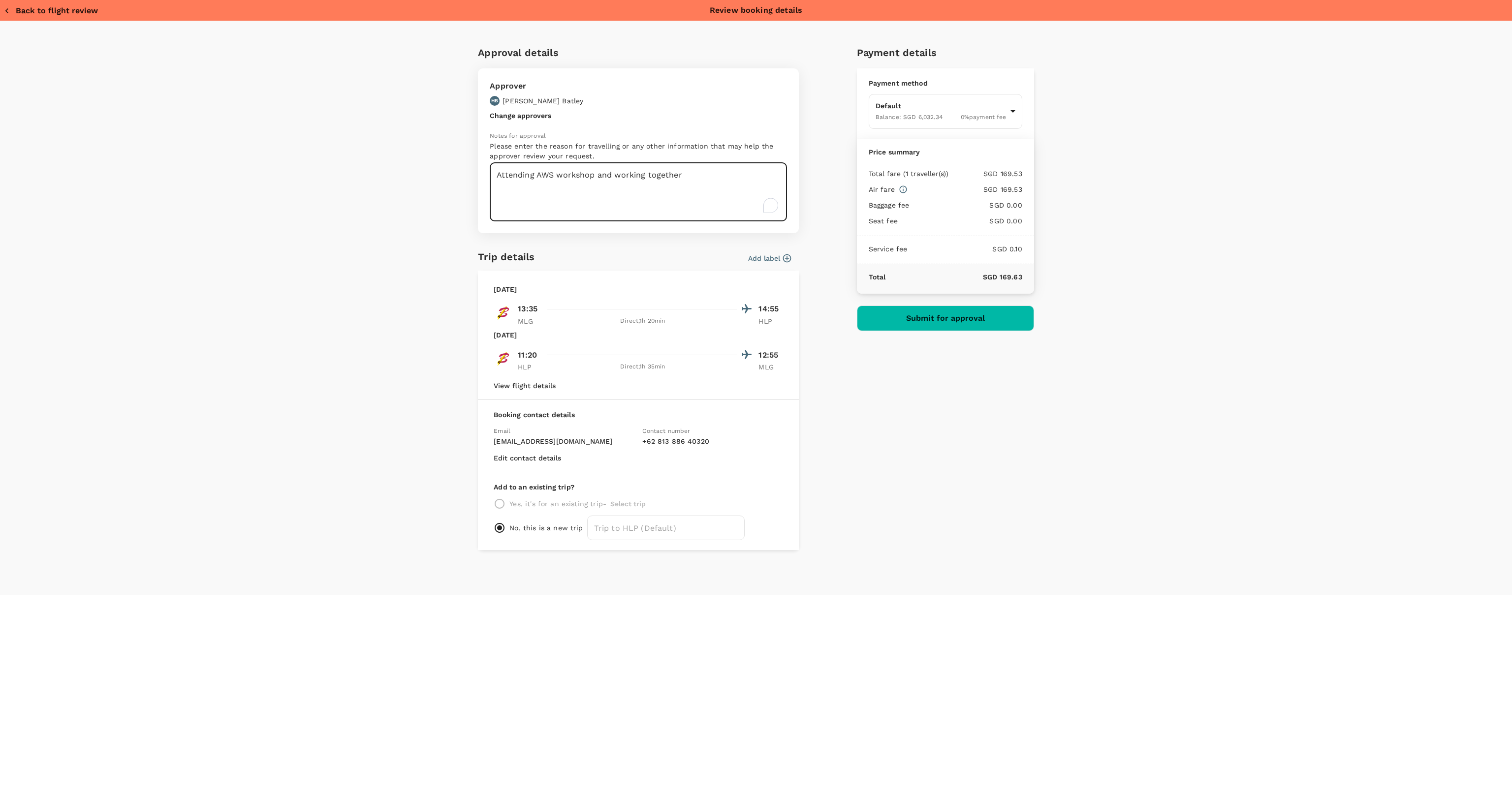
type textarea "Attending AWS workshop and working together"
click at [900, 317] on button "Submit for approval" at bounding box center [945, 318] width 177 height 26
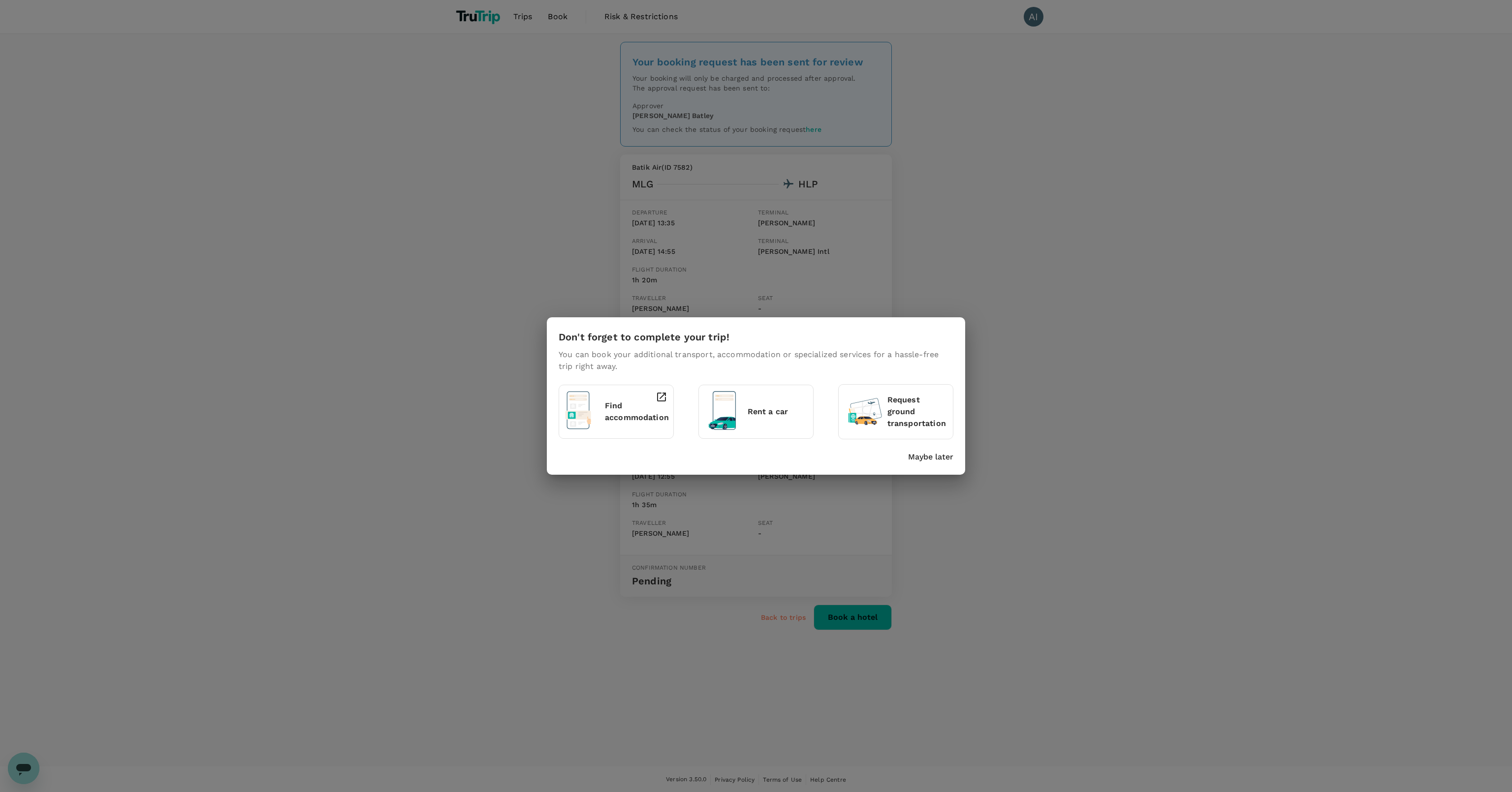
click at [918, 453] on p "Maybe later" at bounding box center [930, 457] width 45 height 12
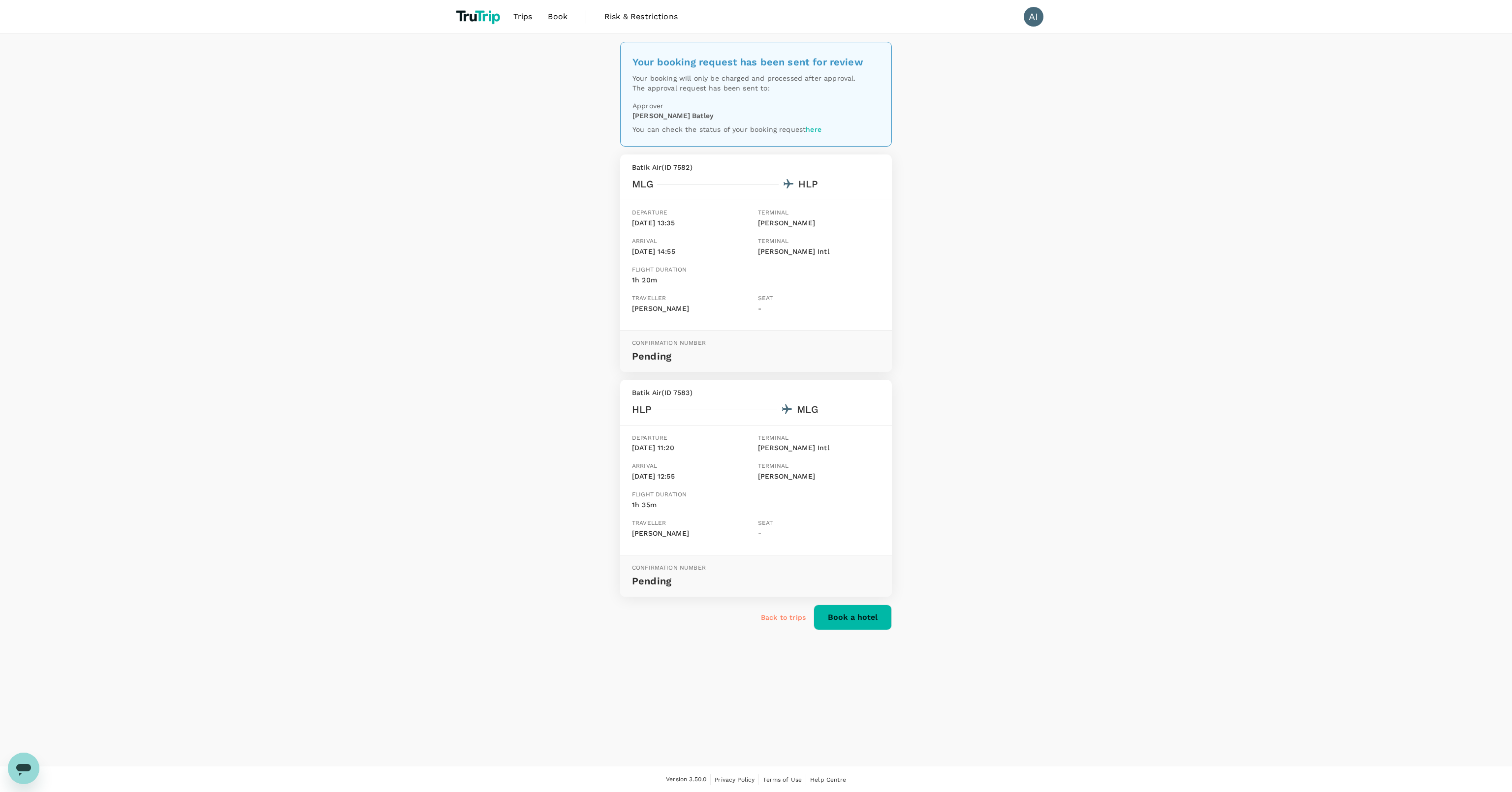
click at [551, 19] on span "Book" at bounding box center [558, 17] width 20 height 12
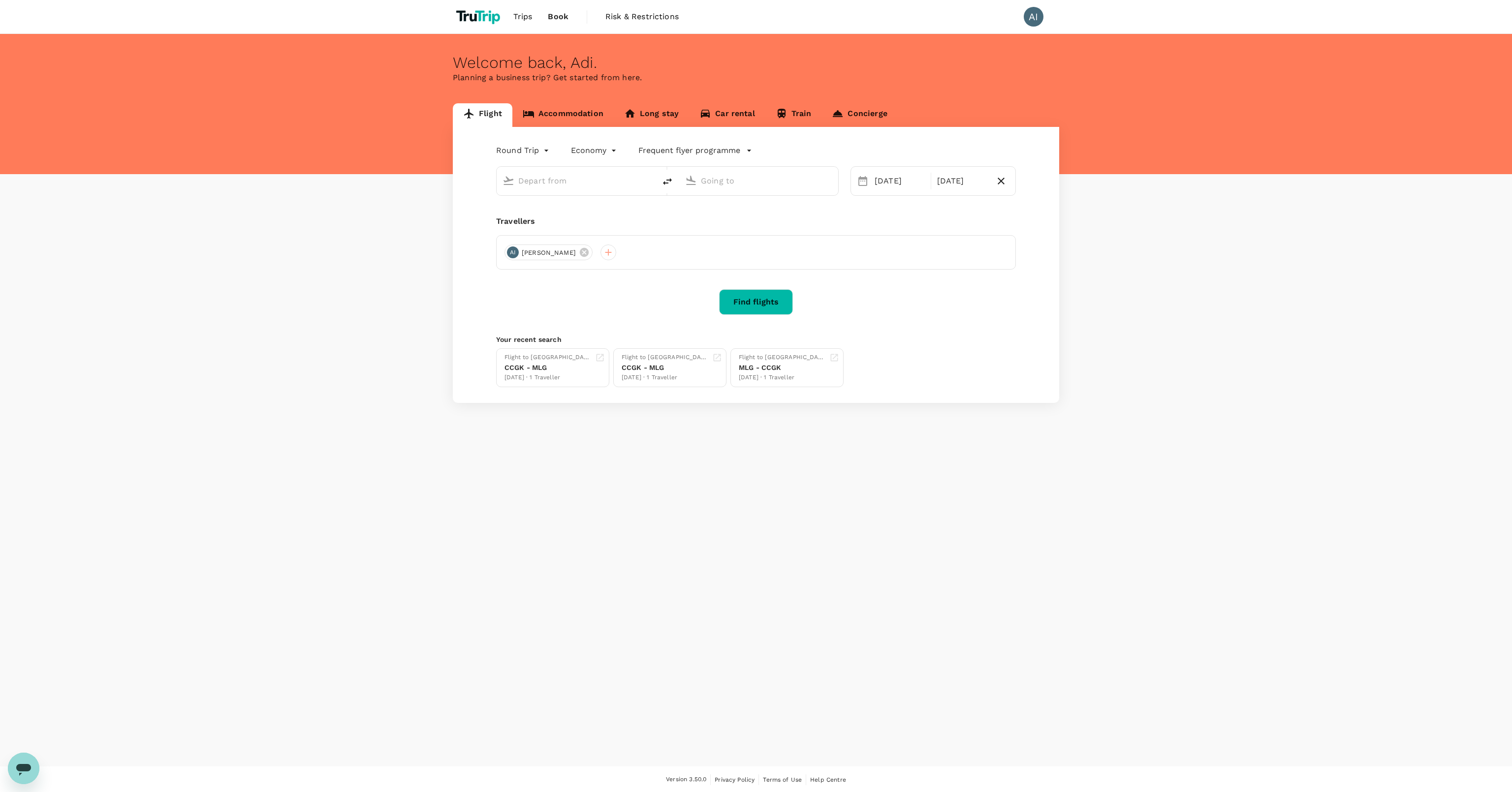
type input "[PERSON_NAME] (MLG)"
type input "[GEOGRAPHIC_DATA], [GEOGRAPHIC_DATA] (any)"
click at [520, 22] on span "Trips" at bounding box center [523, 17] width 19 height 12
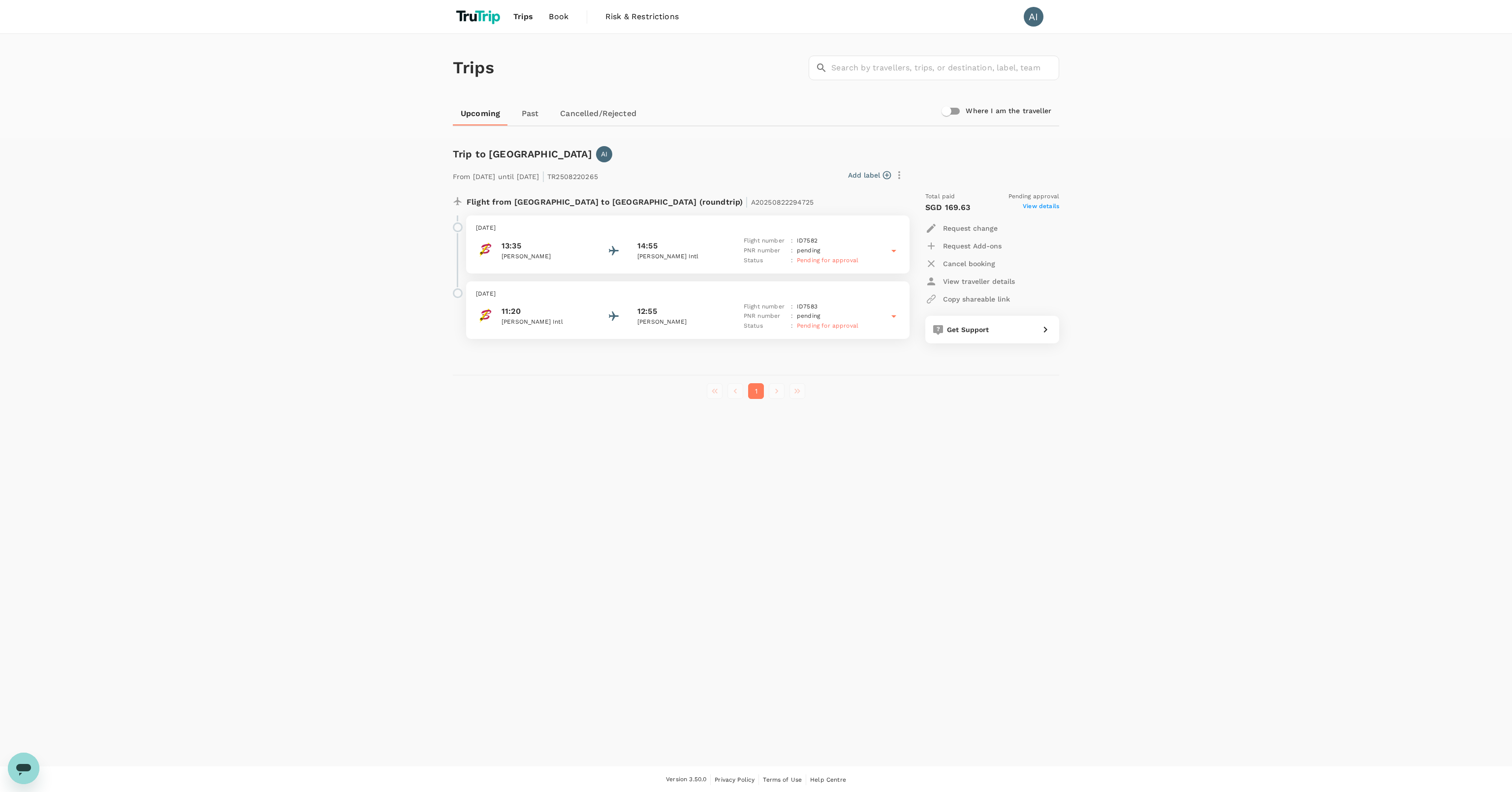
click at [874, 247] on div "13:35 Abdul Rachman Saleh 14:55 Halim Perdanakusuma Intl Flight number : ID 758…" at bounding box center [687, 250] width 424 height 29
click at [806, 464] on p "ID 7583" at bounding box center [806, 464] width 21 height 10
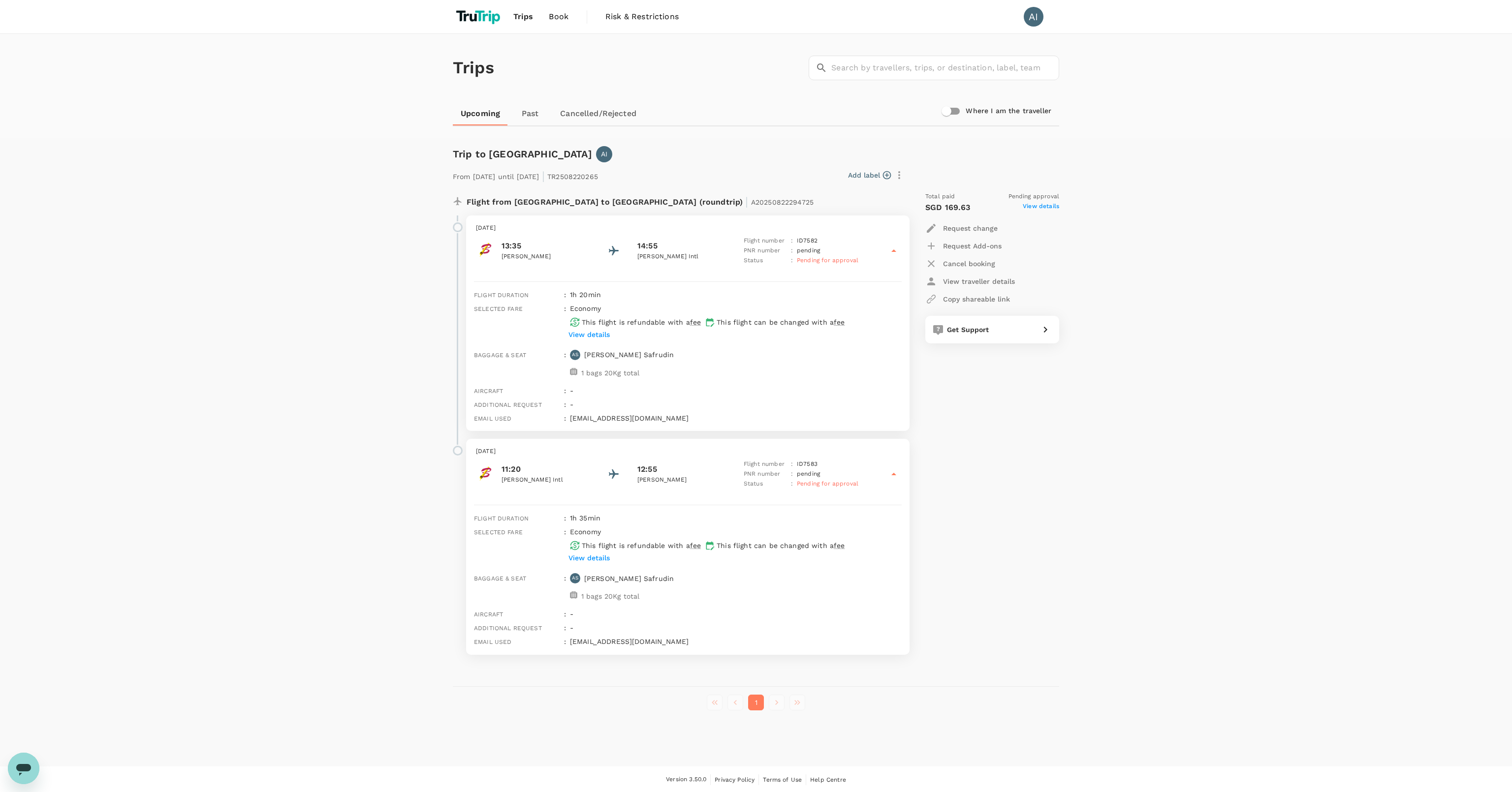
click at [469, 26] on img at bounding box center [478, 17] width 52 height 22
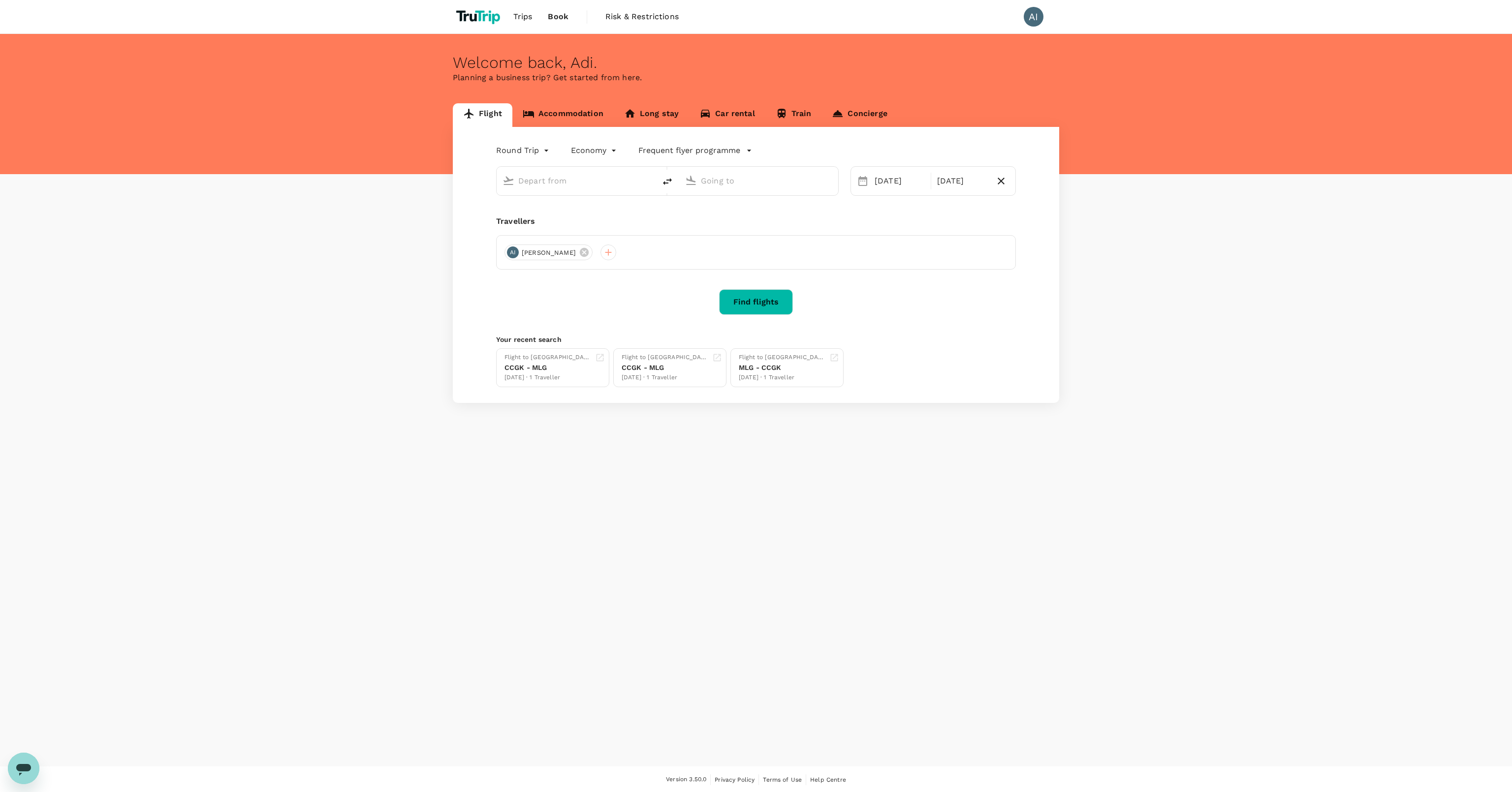
type input "Abdul Rachman Saleh (MLG)"
type input "Jakarta, Indonesia (any)"
type input "Abdul Rachman Saleh (MLG)"
type input "Jakarta, Indonesia (any)"
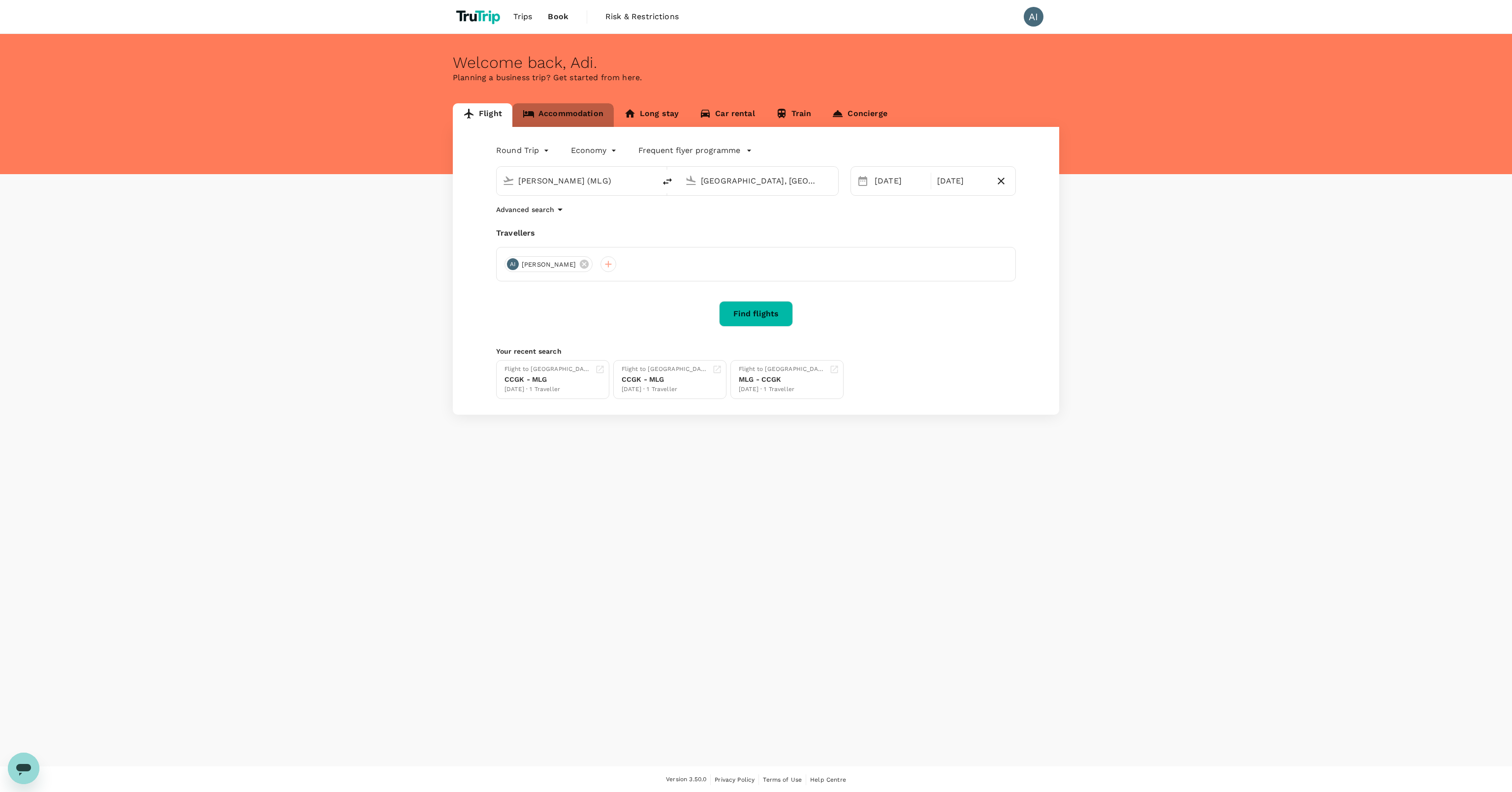
click at [569, 116] on link "Accommodation" at bounding box center [563, 115] width 102 height 23
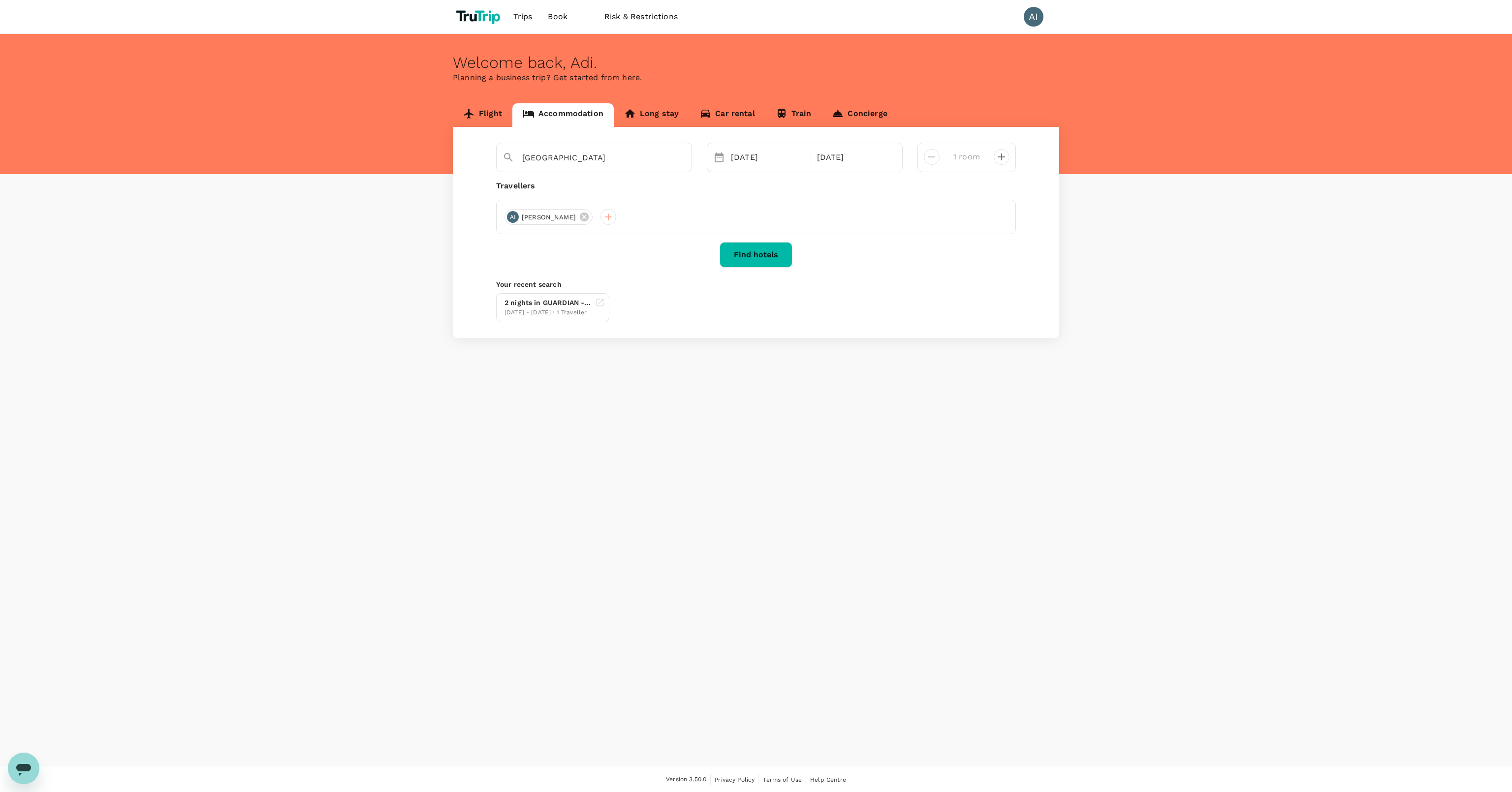
type input "Sinarmas MSIG Tower, LG Unit.F, Jl. Jend. Sudirman Kav. 21 Kel. Setiabudi, Kec"
click at [1458, 242] on div "Flight Accommodation Long stay Car rental Train Concierge Sinarmas MSIG Tower, …" at bounding box center [756, 220] width 1512 height 235
click at [777, 255] on button "Find hotels" at bounding box center [756, 255] width 73 height 26
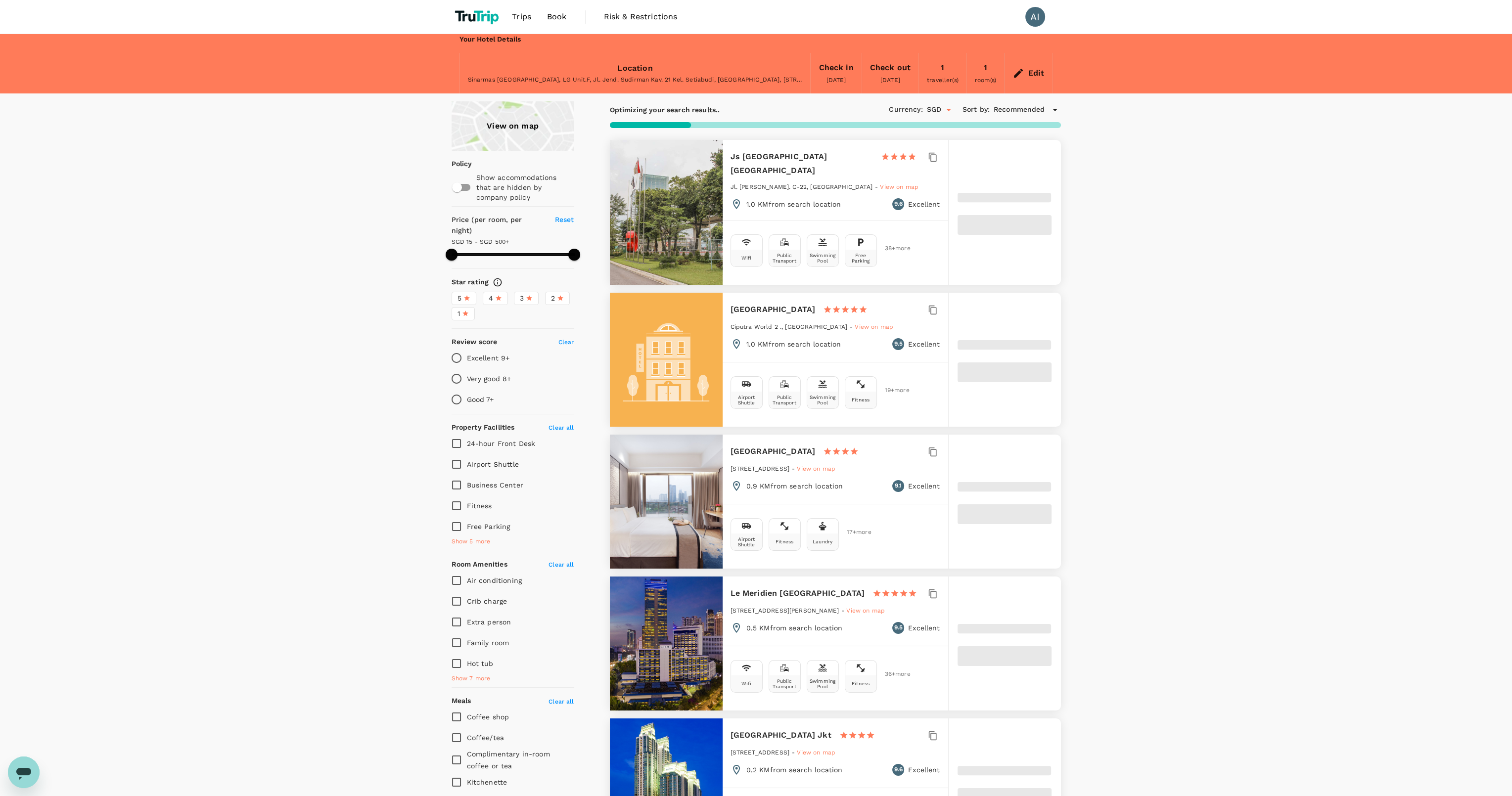
type input "499.95"
type input "9.95"
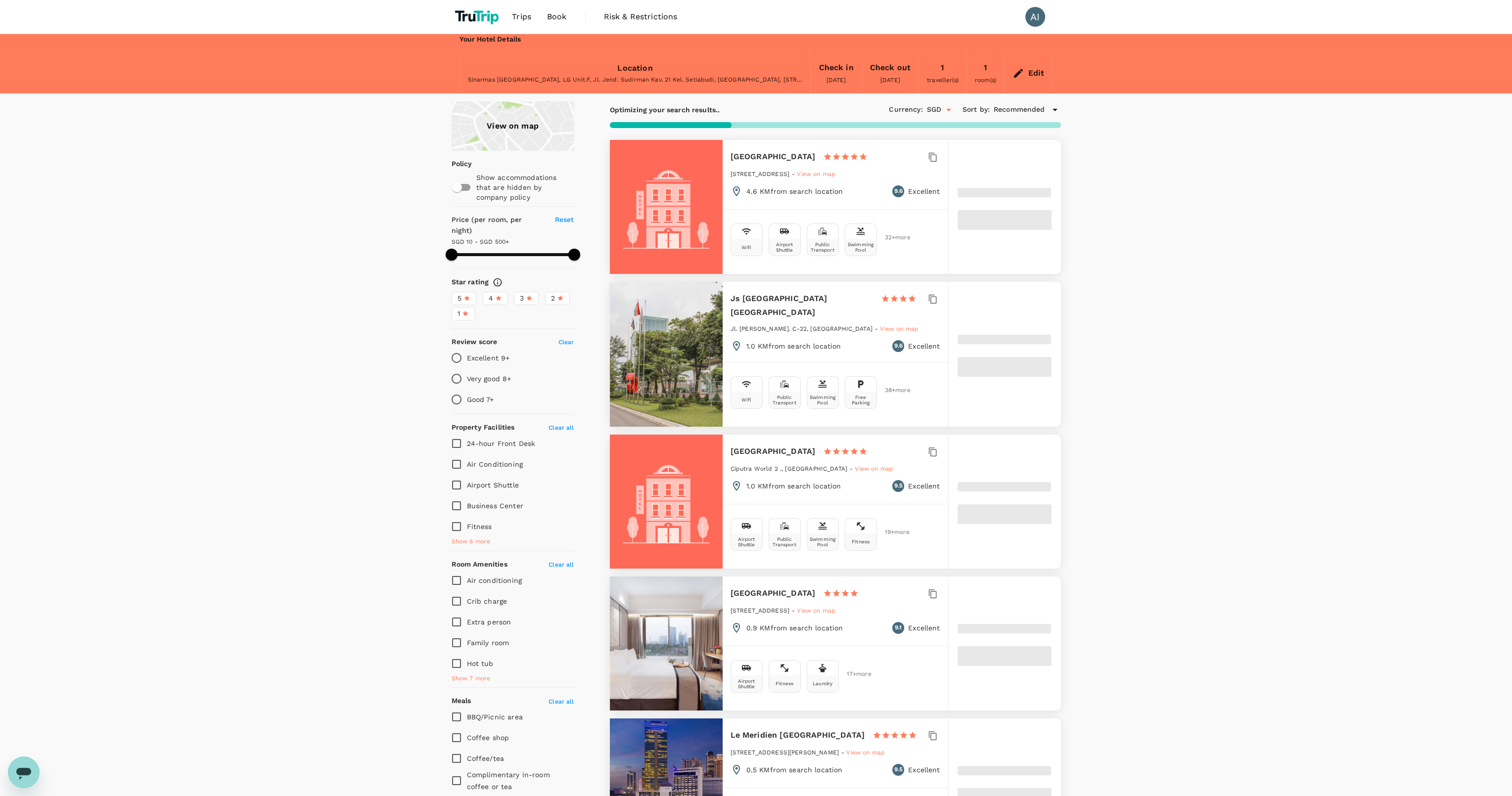
click at [1029, 106] on span "Recommended" at bounding box center [1019, 110] width 52 height 11
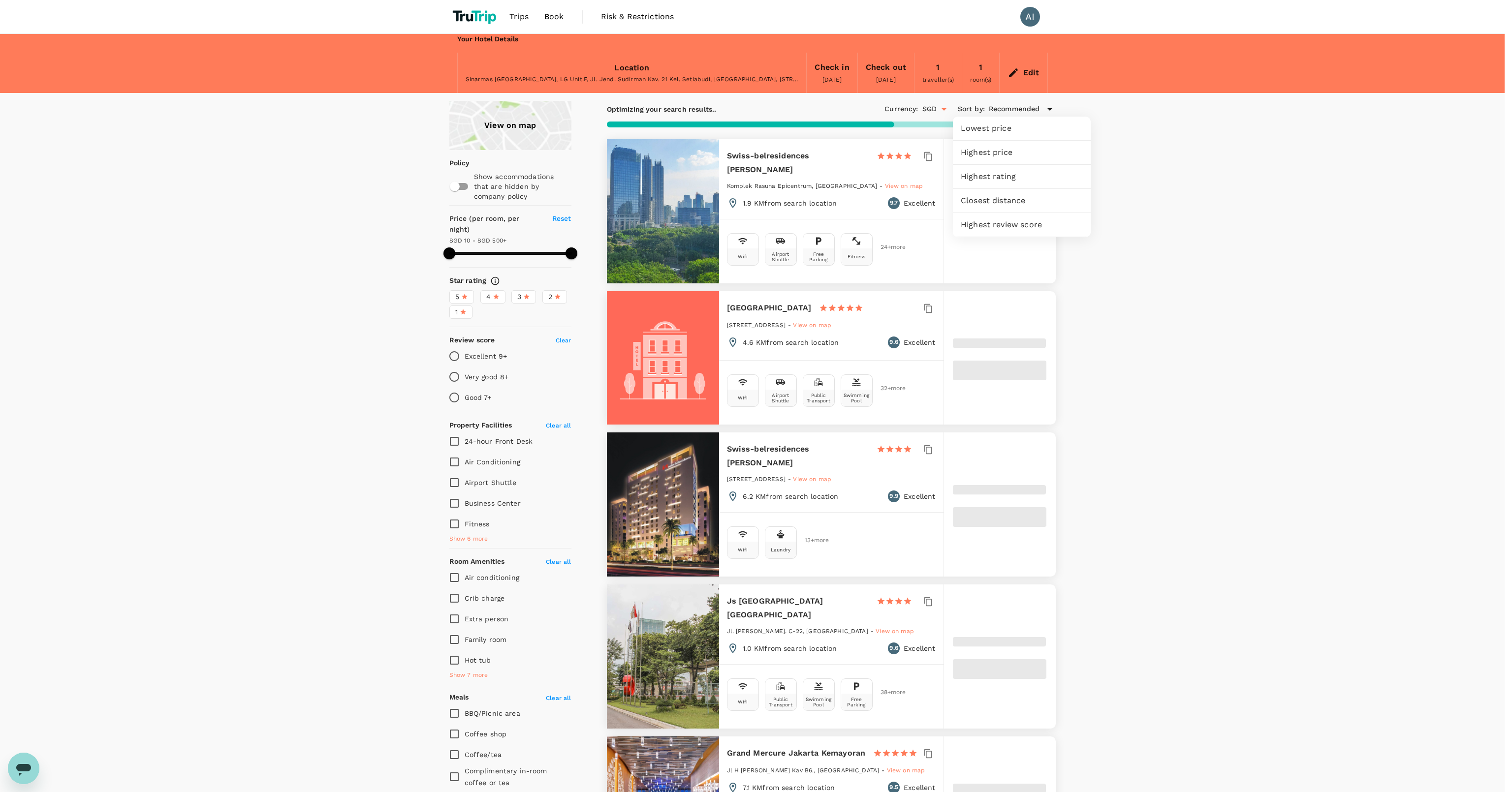
click at [1224, 280] on div at bounding box center [756, 396] width 1512 height 792
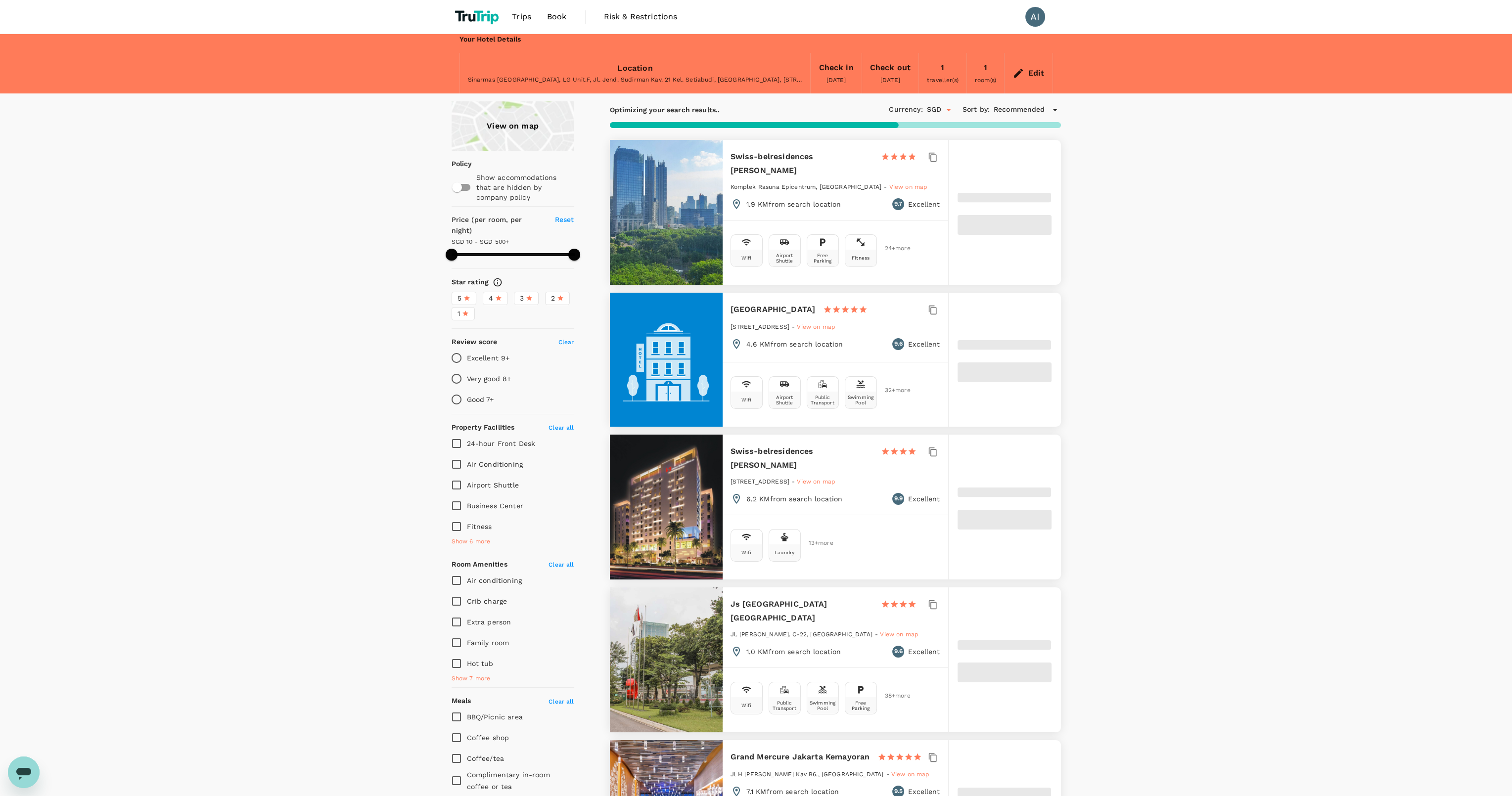
click at [1022, 109] on span "Recommended" at bounding box center [1019, 110] width 52 height 11
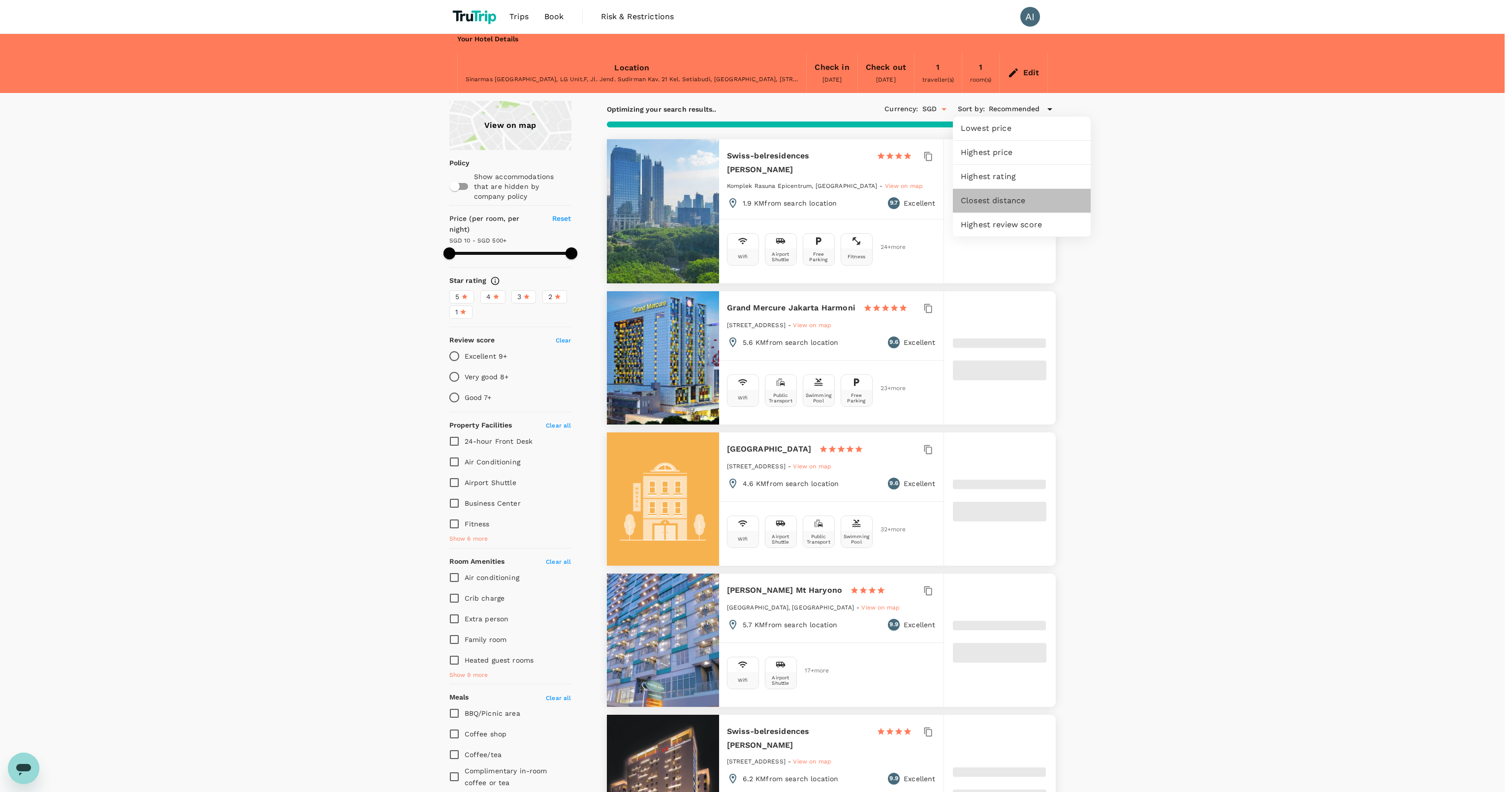
click at [995, 201] on span "Closest distance" at bounding box center [1021, 200] width 122 height 12
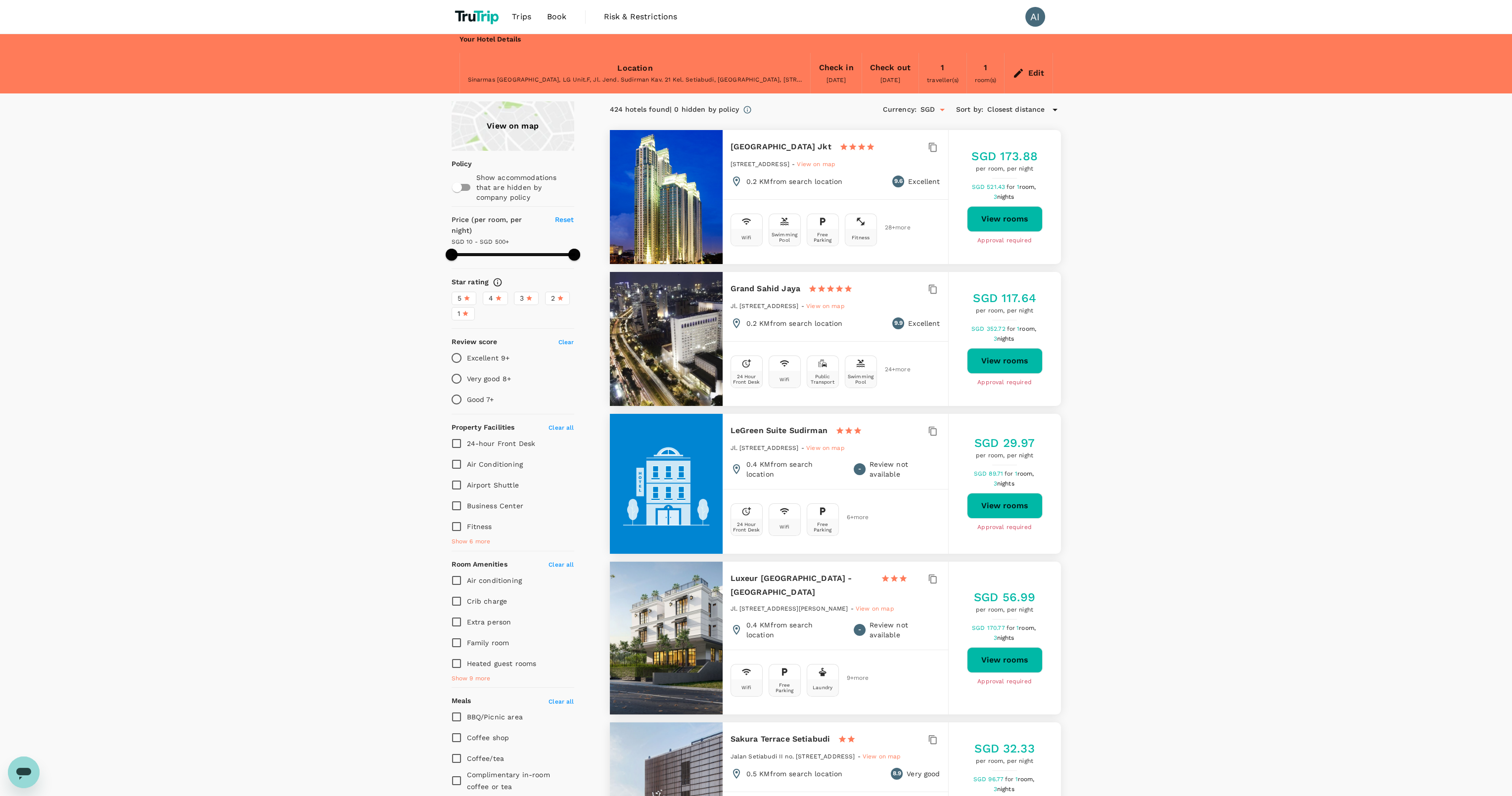
click at [1013, 105] on span "Closest distance" at bounding box center [1015, 110] width 58 height 11
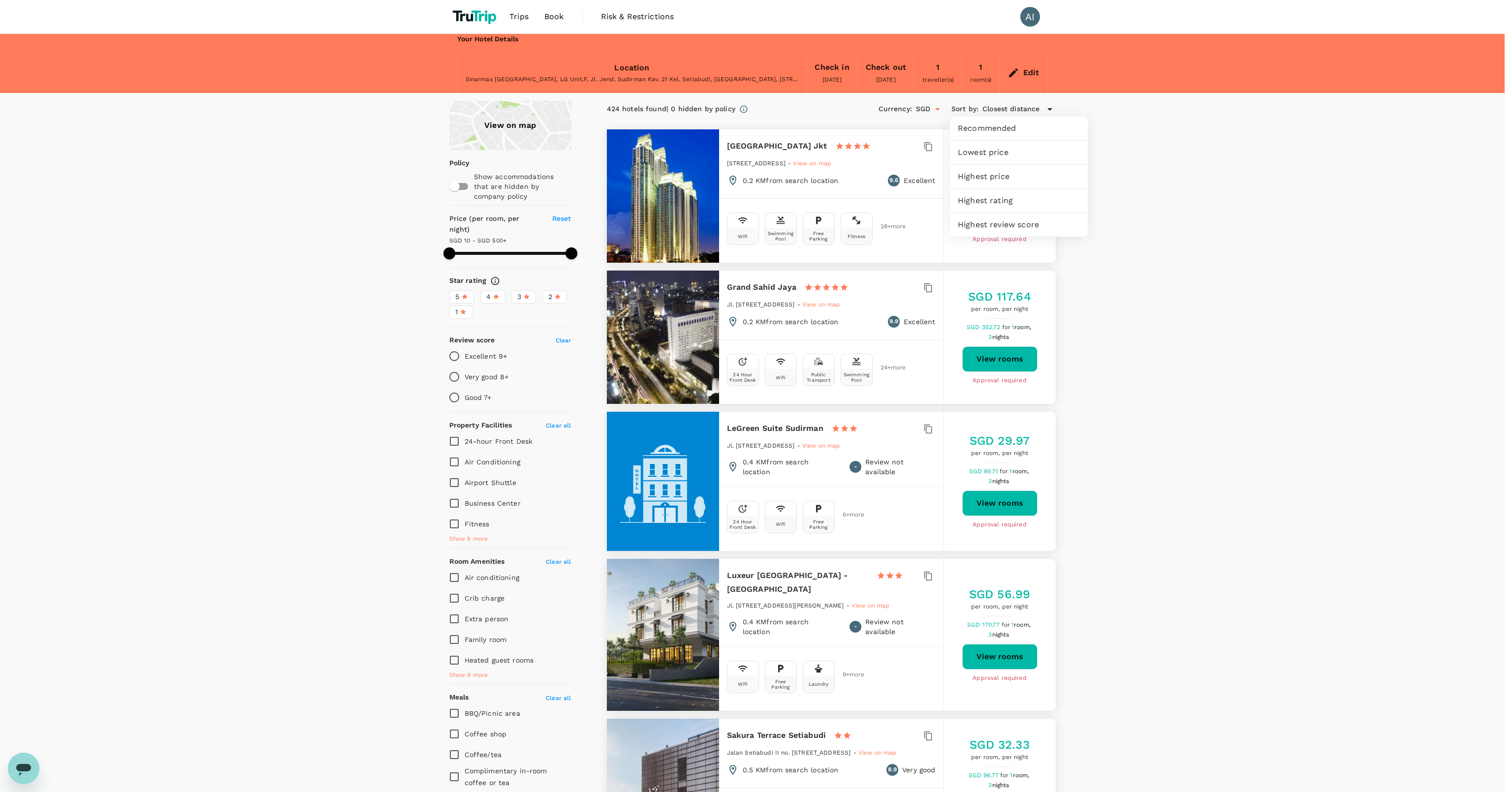
click at [1245, 156] on div at bounding box center [756, 396] width 1512 height 792
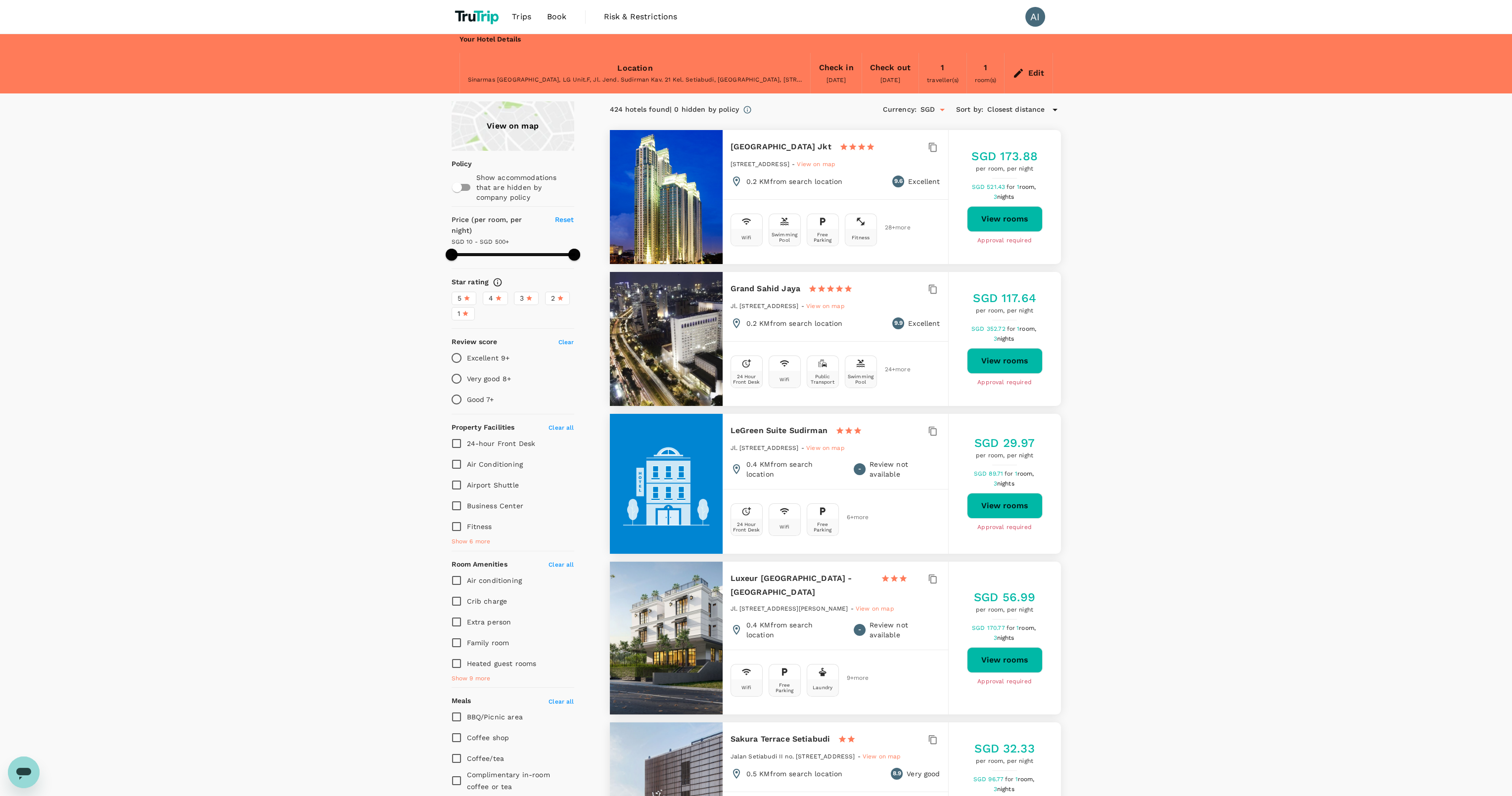
click at [894, 605] on span "View on map" at bounding box center [875, 609] width 38 height 7
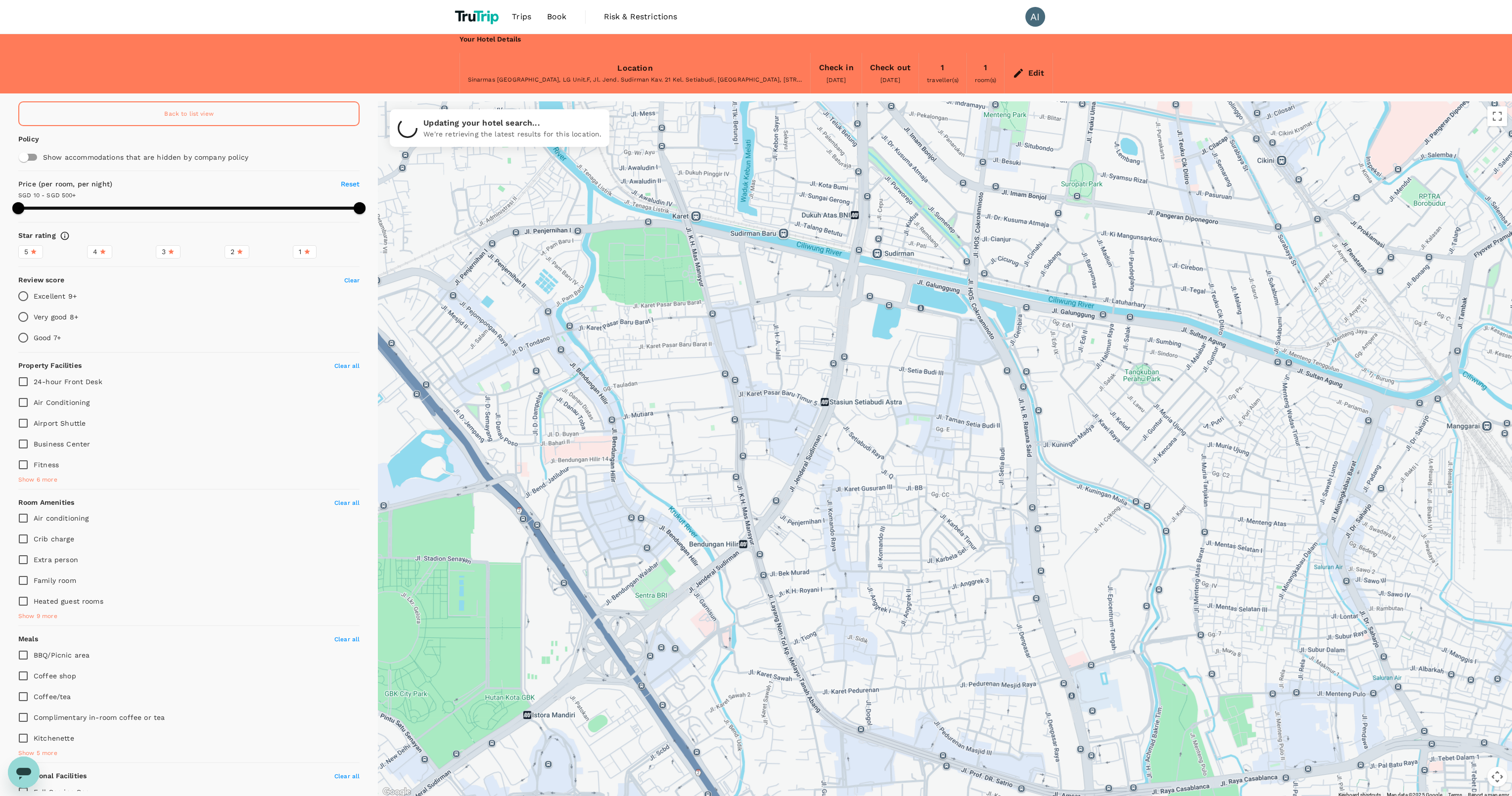
drag, startPoint x: 862, startPoint y: 388, endPoint x: 852, endPoint y: 435, distance: 48.1
click at [852, 435] on div at bounding box center [945, 450] width 1134 height 697
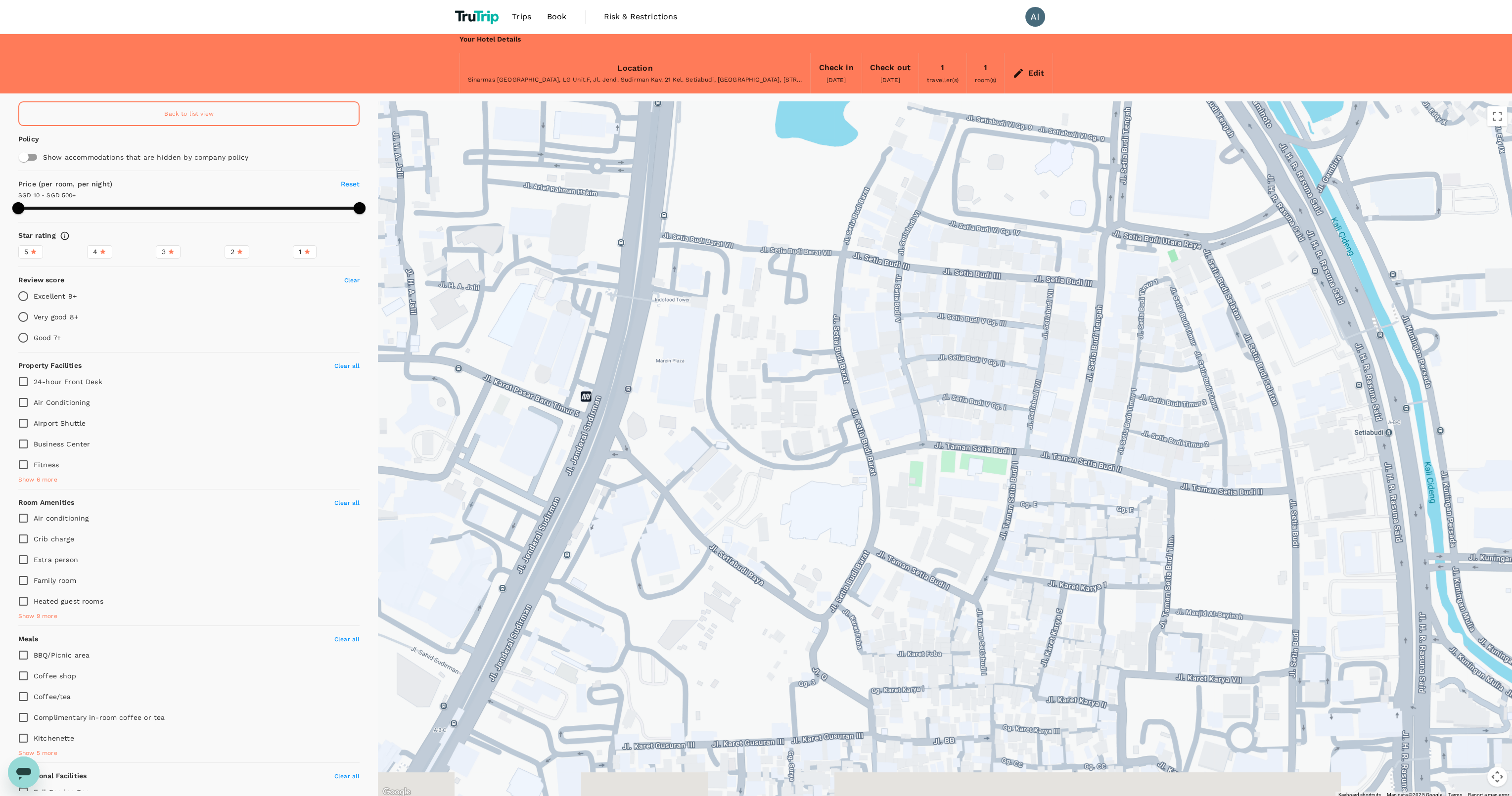
drag, startPoint x: 825, startPoint y: 512, endPoint x: 768, endPoint y: 450, distance: 84.2
click at [768, 450] on div at bounding box center [945, 450] width 1134 height 697
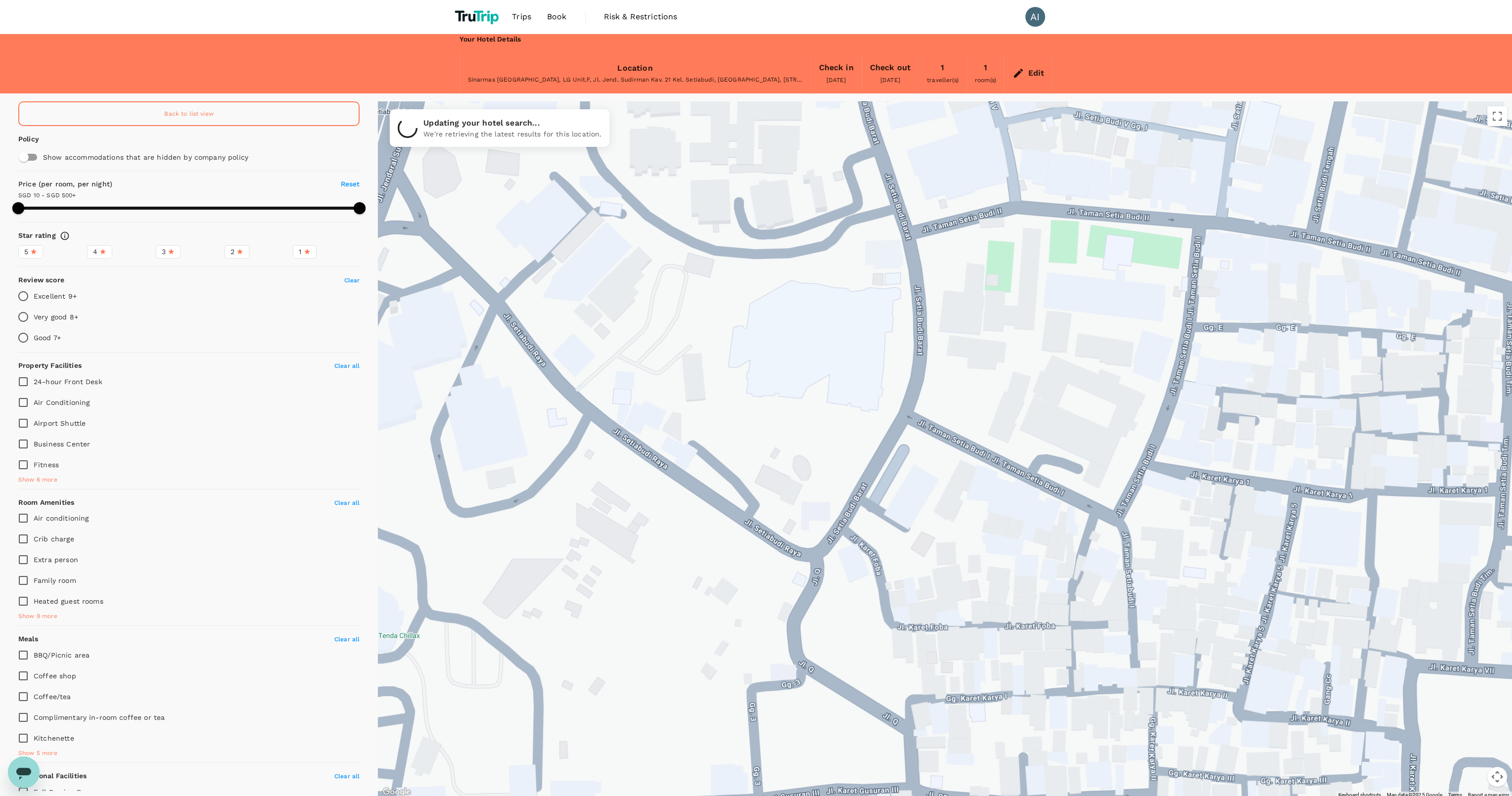
drag, startPoint x: 692, startPoint y: 513, endPoint x: 762, endPoint y: 329, distance: 196.9
click at [762, 329] on div at bounding box center [945, 450] width 1134 height 697
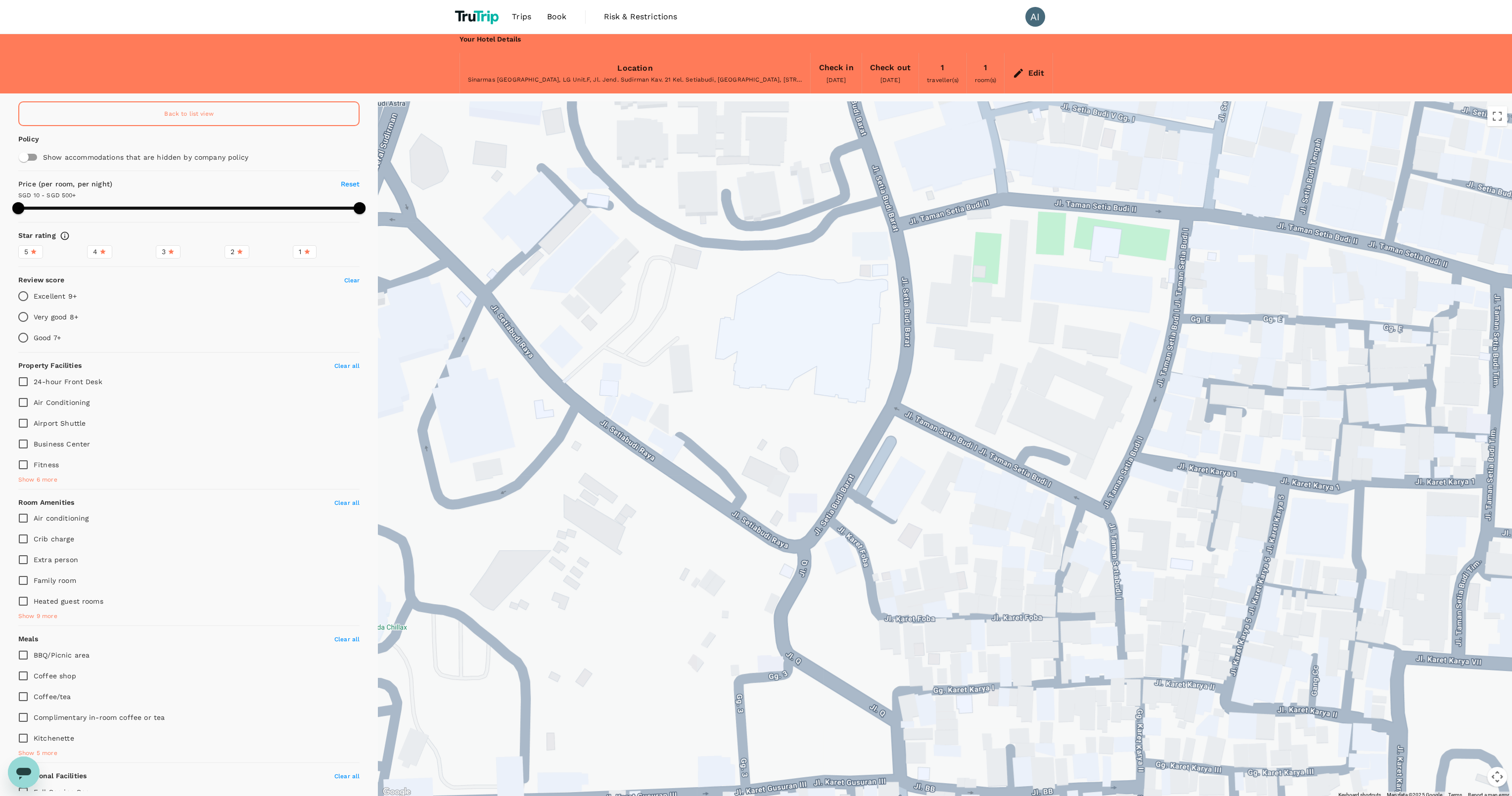
drag, startPoint x: 1141, startPoint y: 505, endPoint x: 1109, endPoint y: 498, distance: 32.8
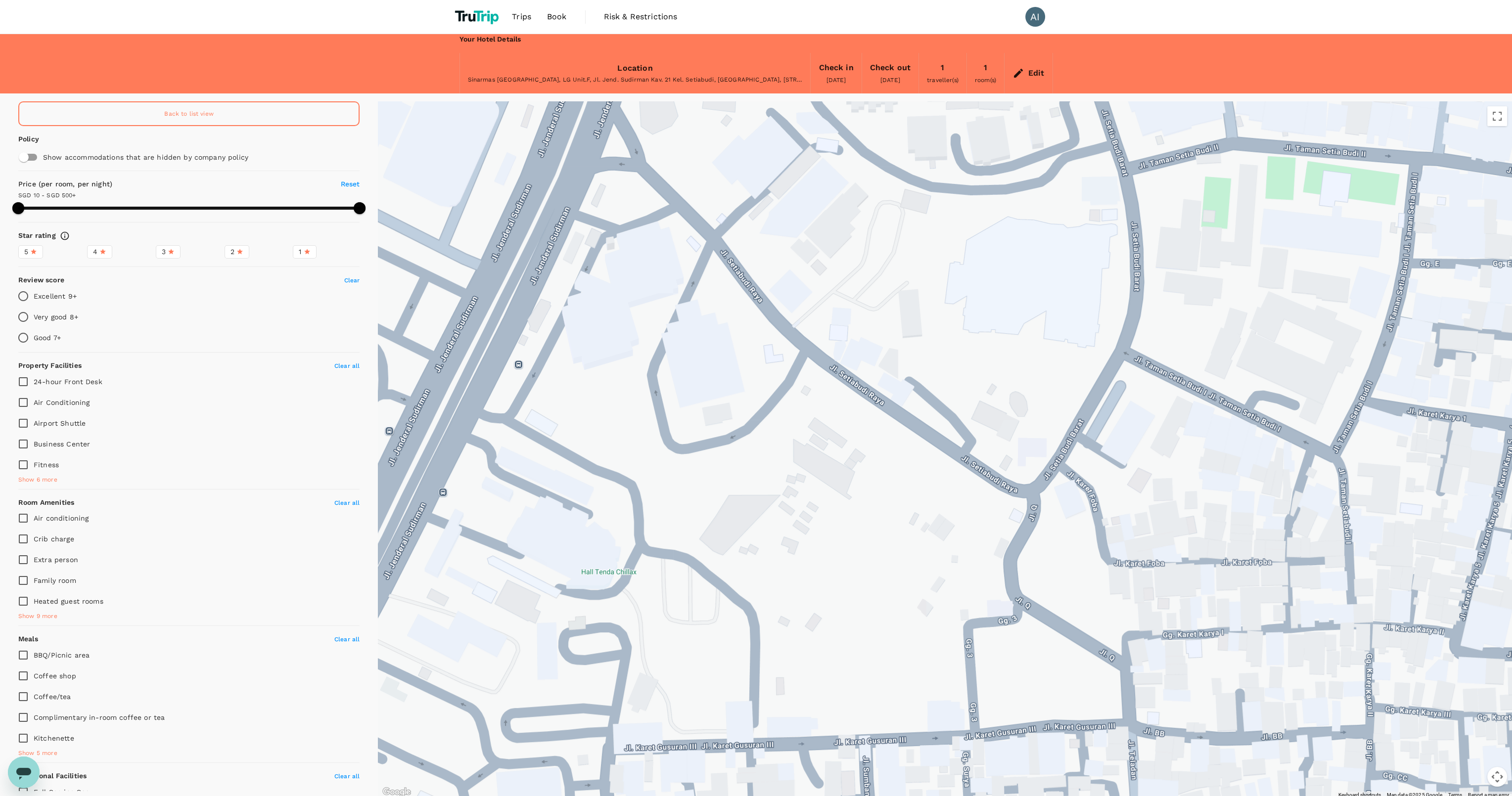
drag, startPoint x: 734, startPoint y: 475, endPoint x: 868, endPoint y: 492, distance: 135.1
click at [868, 492] on div at bounding box center [945, 450] width 1134 height 697
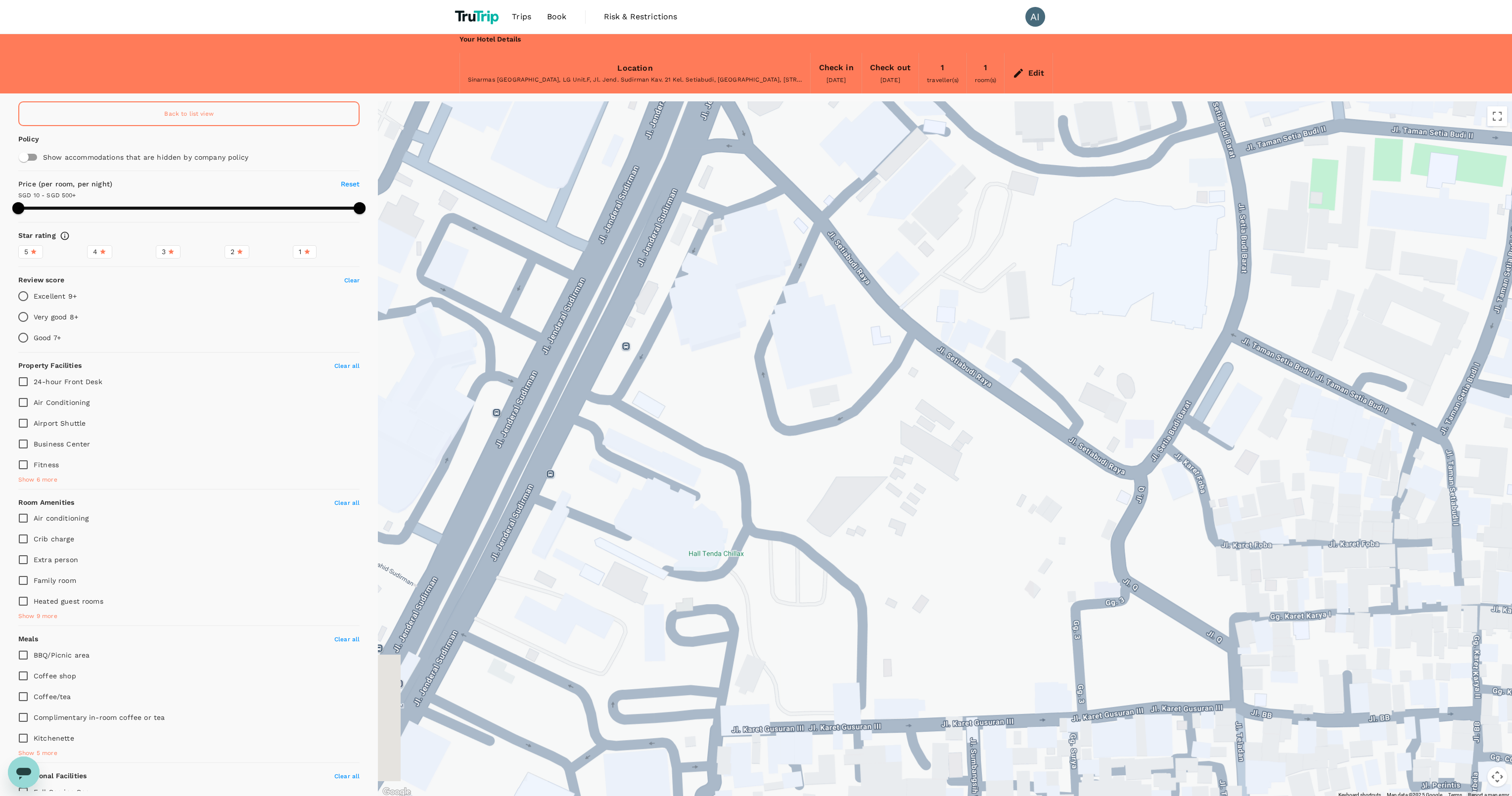
drag, startPoint x: 528, startPoint y: 447, endPoint x: 558, endPoint y: 481, distance: 45.3
click at [622, 421] on div at bounding box center [945, 450] width 1134 height 697
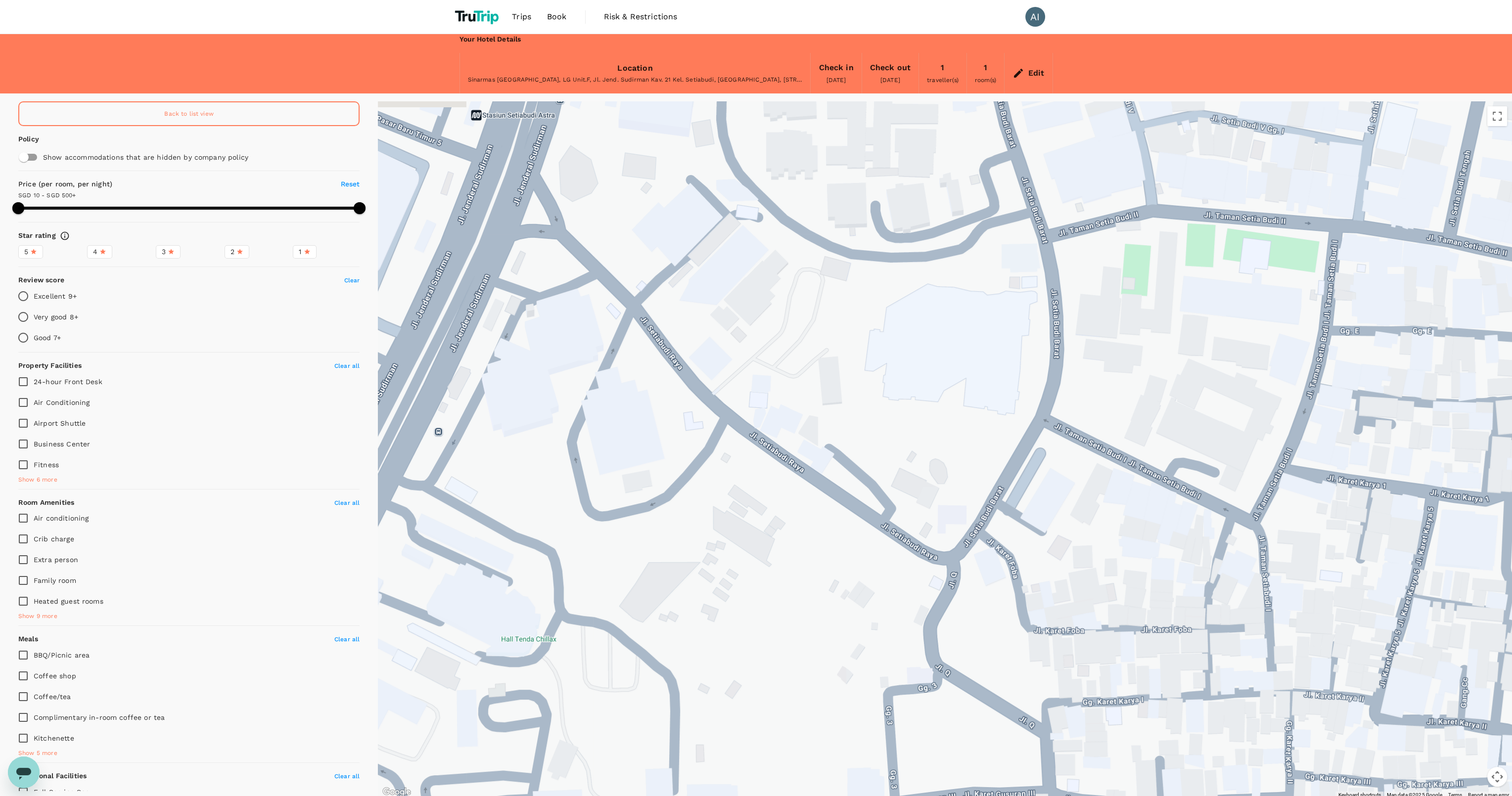
drag, startPoint x: 929, startPoint y: 488, endPoint x: 702, endPoint y: 583, distance: 246.1
click at [702, 583] on div at bounding box center [945, 450] width 1134 height 697
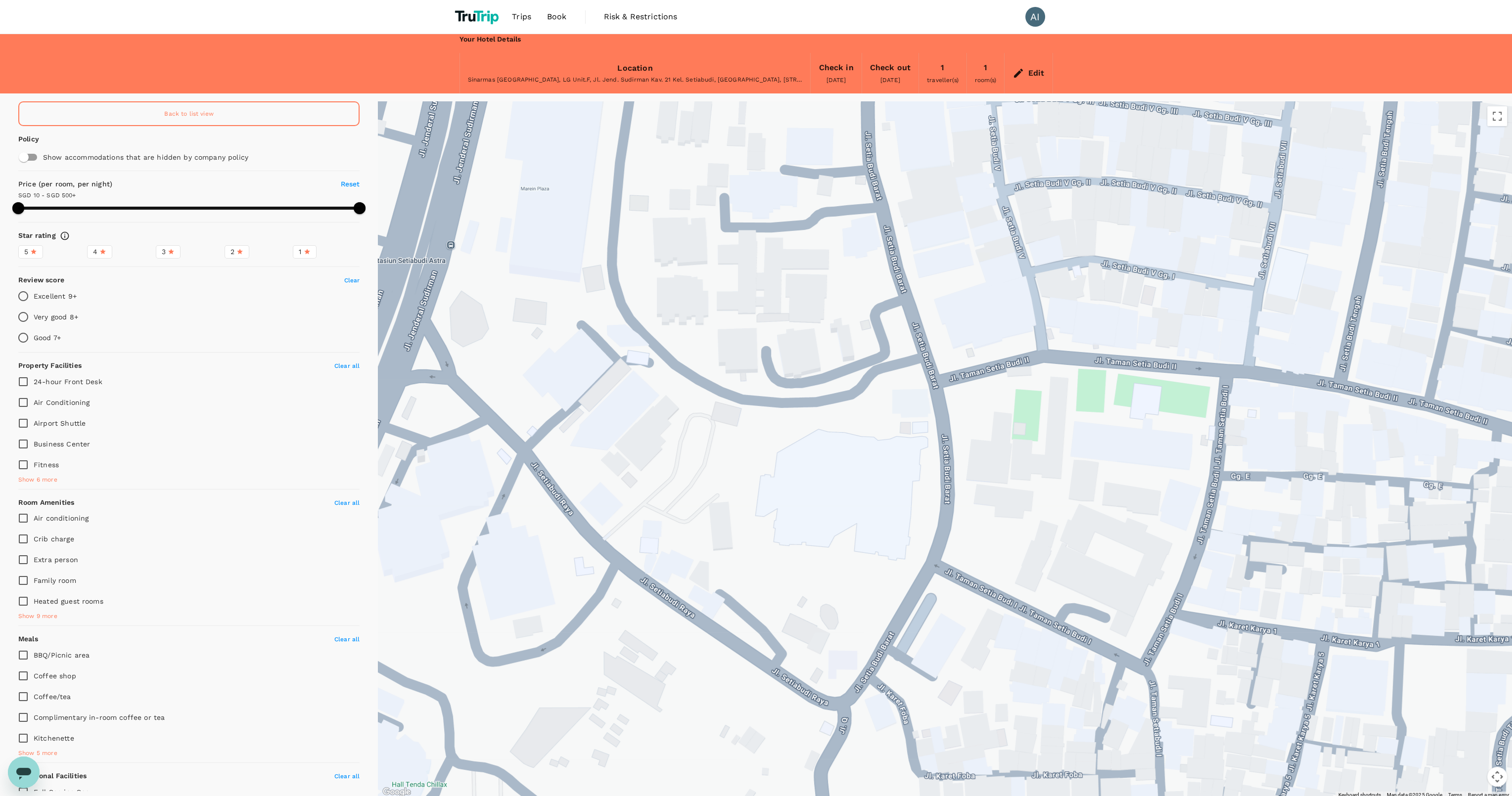
drag, startPoint x: 1059, startPoint y: 370, endPoint x: 778, endPoint y: 615, distance: 372.8
click at [778, 616] on div at bounding box center [945, 450] width 1134 height 697
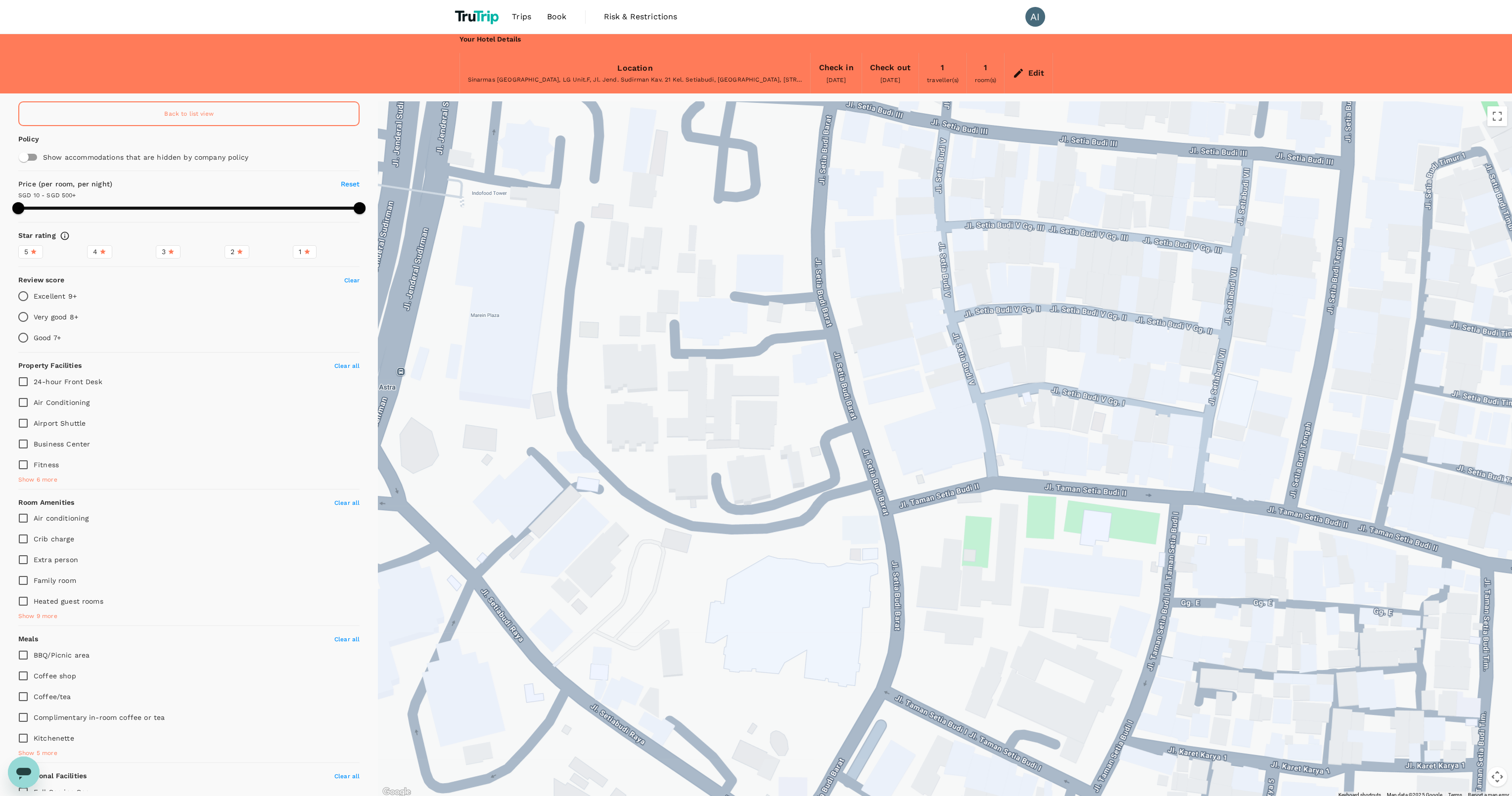
drag, startPoint x: 1017, startPoint y: 373, endPoint x: 1017, endPoint y: 385, distance: 12.0
click at [1017, 385] on div at bounding box center [945, 450] width 1134 height 697
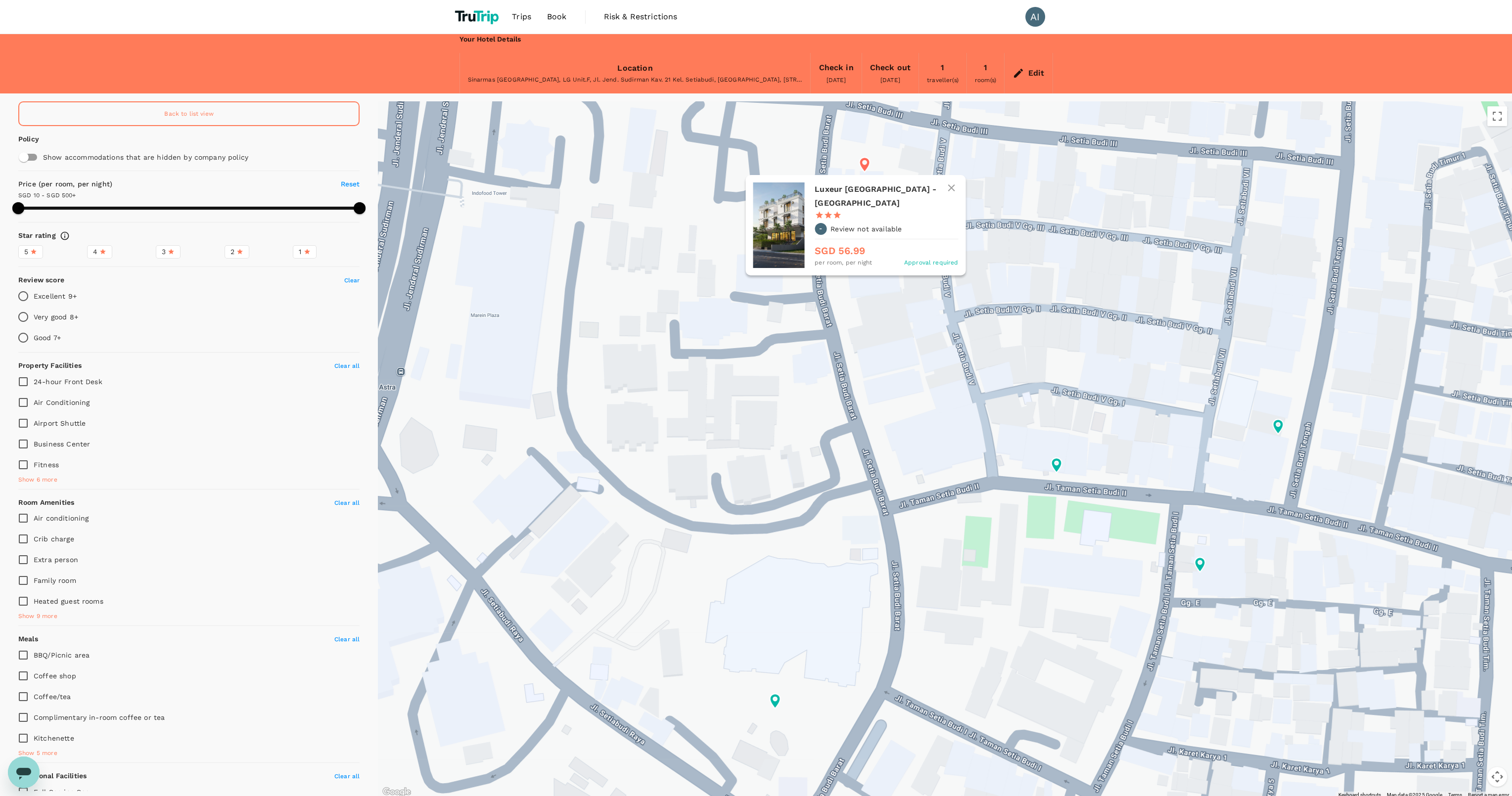
click at [862, 166] on icon at bounding box center [864, 165] width 10 height 15
click at [922, 258] on span "Approval required" at bounding box center [930, 263] width 54 height 10
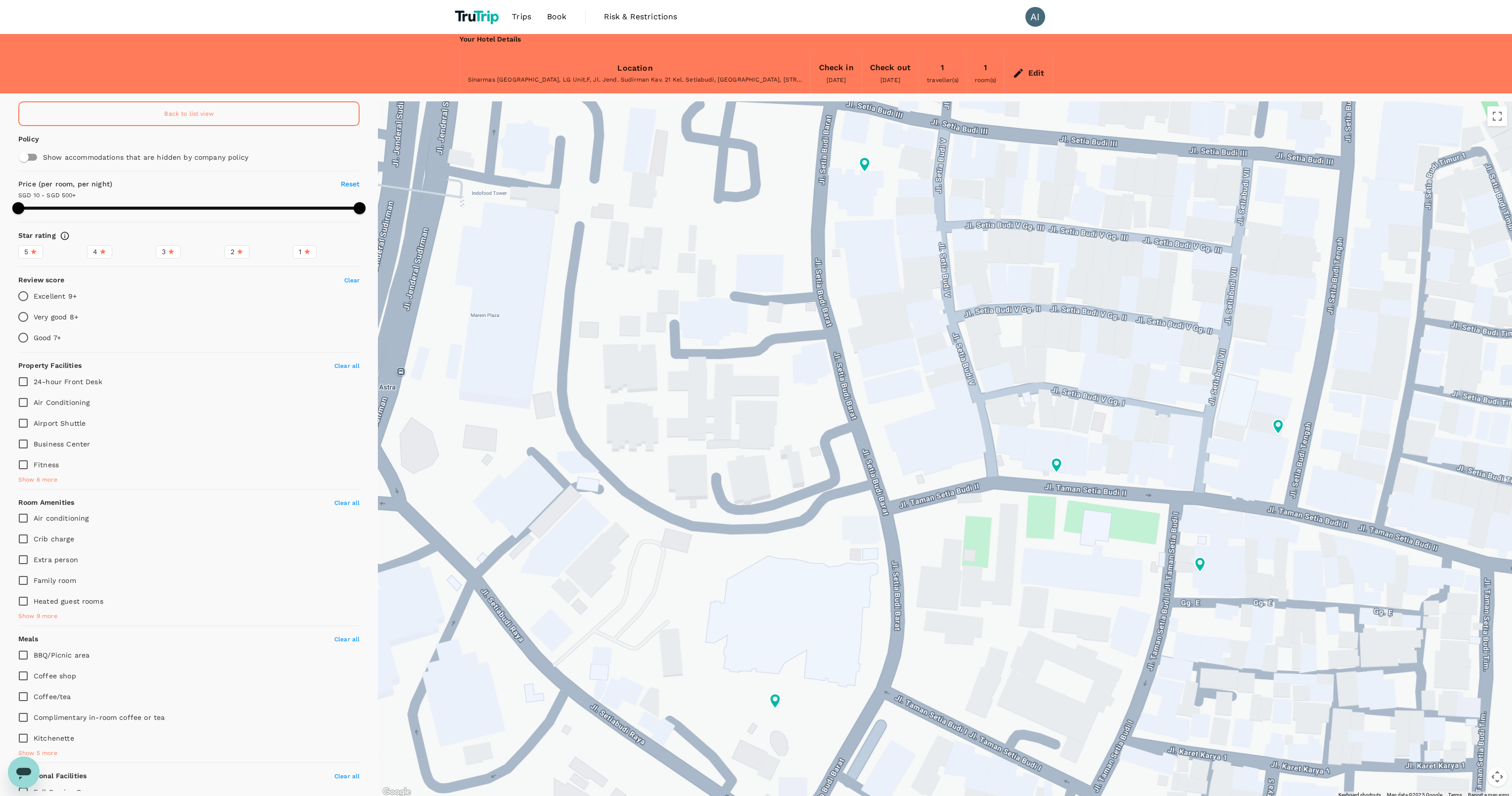
click at [277, 115] on div "Back to list view" at bounding box center [189, 114] width 341 height 25
type input "499.95"
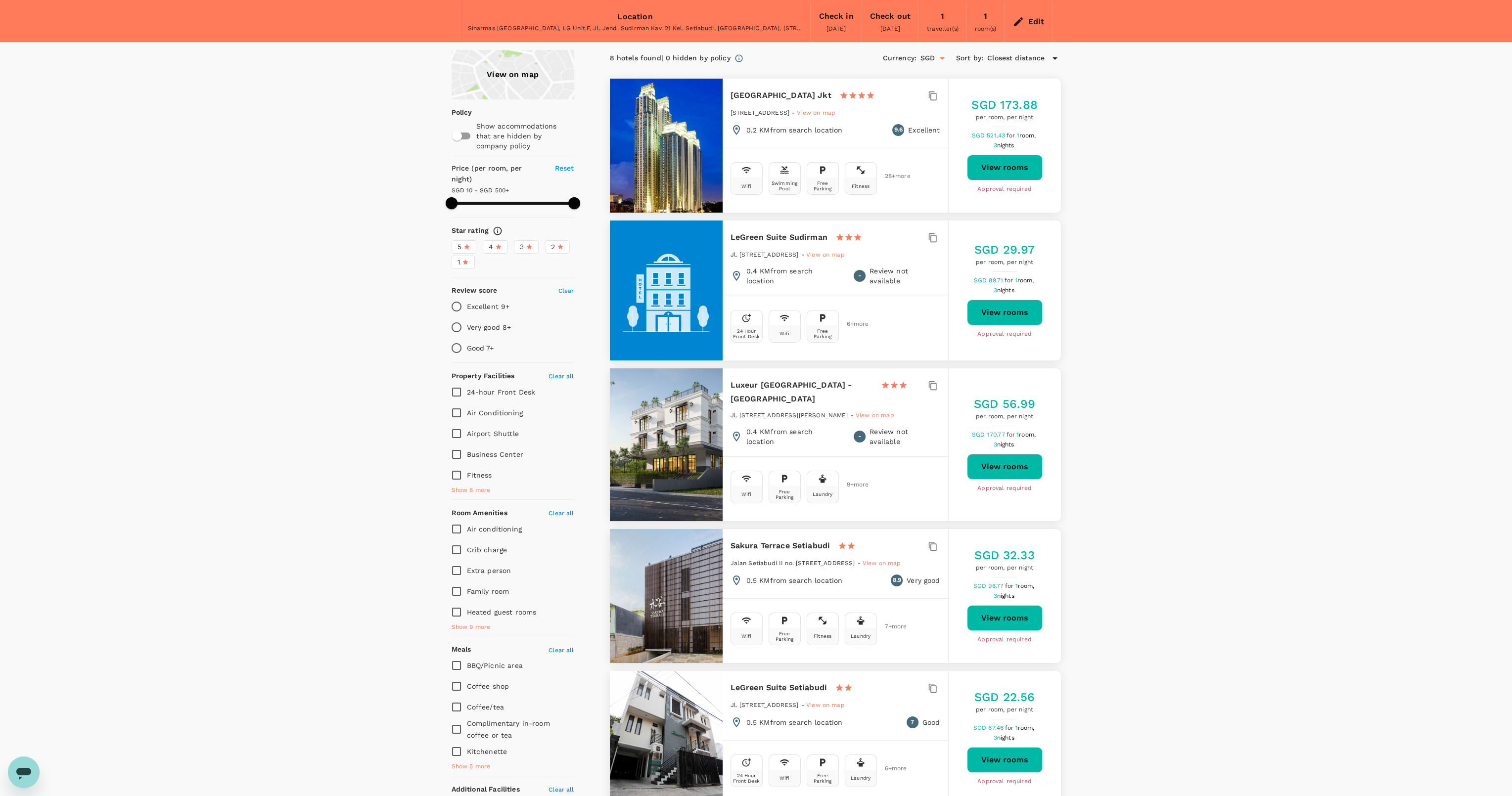
scroll to position [59, 0]
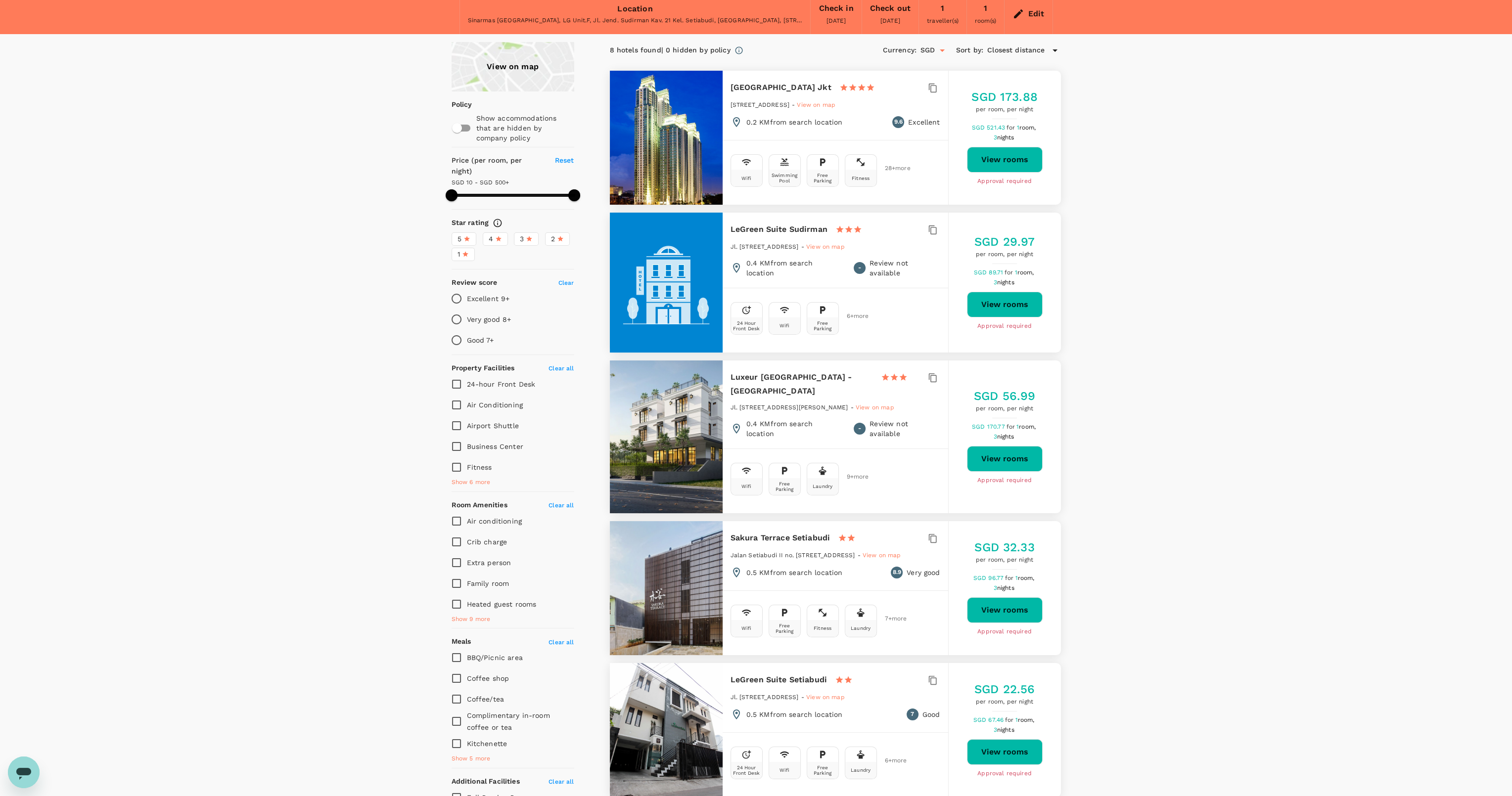
click at [1022, 600] on button "View rooms" at bounding box center [1004, 610] width 75 height 26
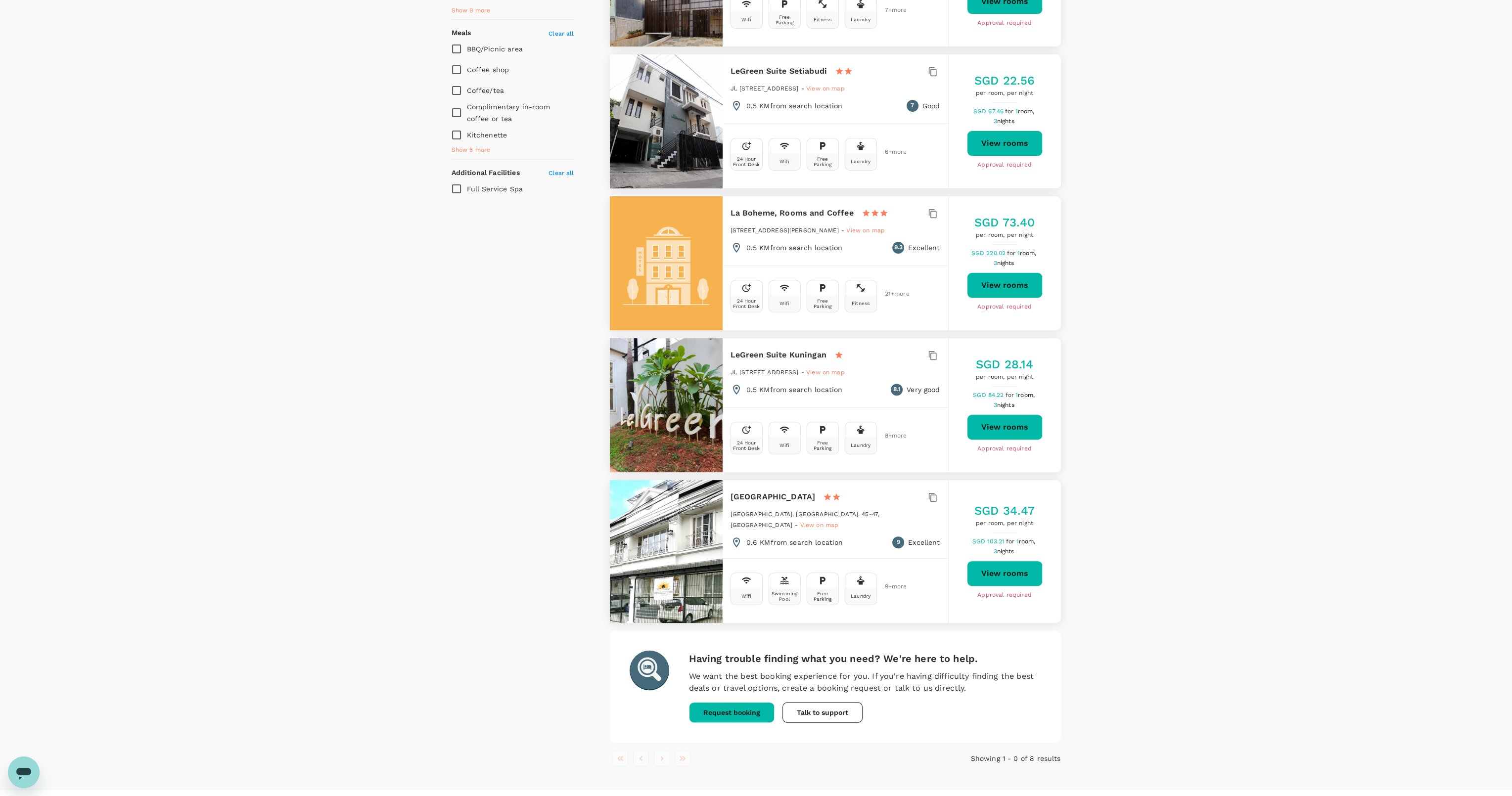
scroll to position [670, 0]
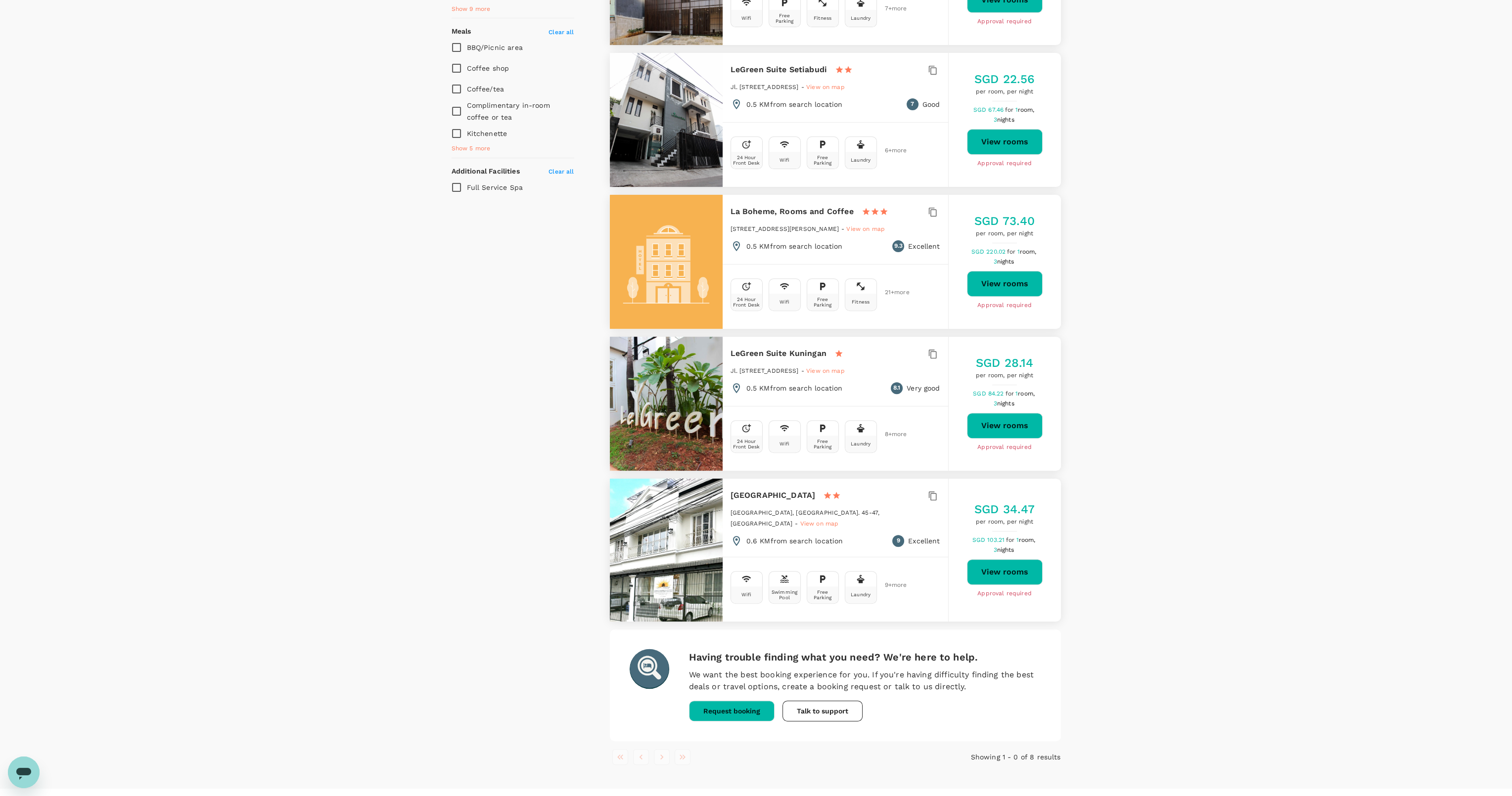
click at [659, 749] on li "pagination navigation" at bounding box center [662, 757] width 21 height 16
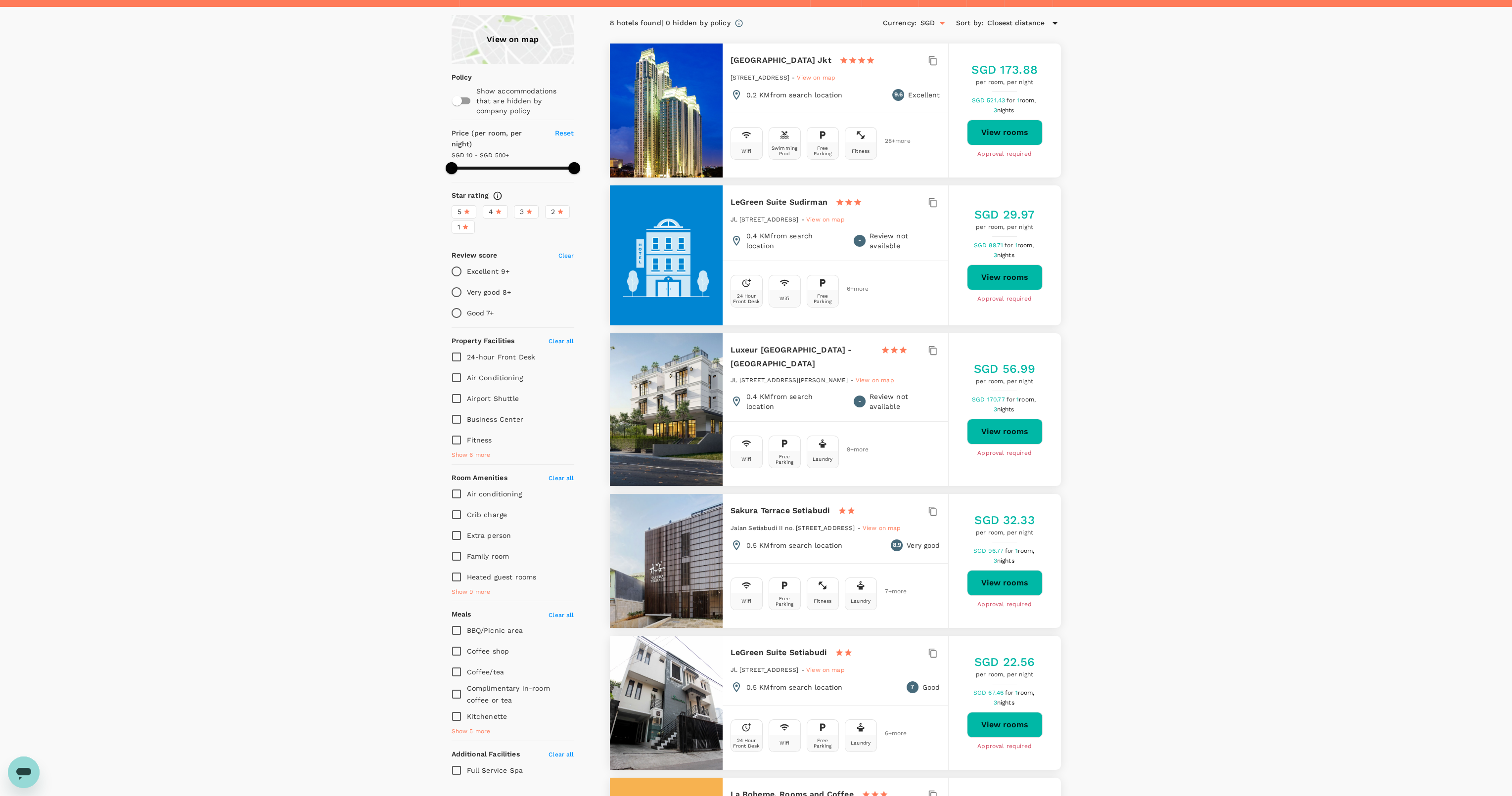
scroll to position [0, 0]
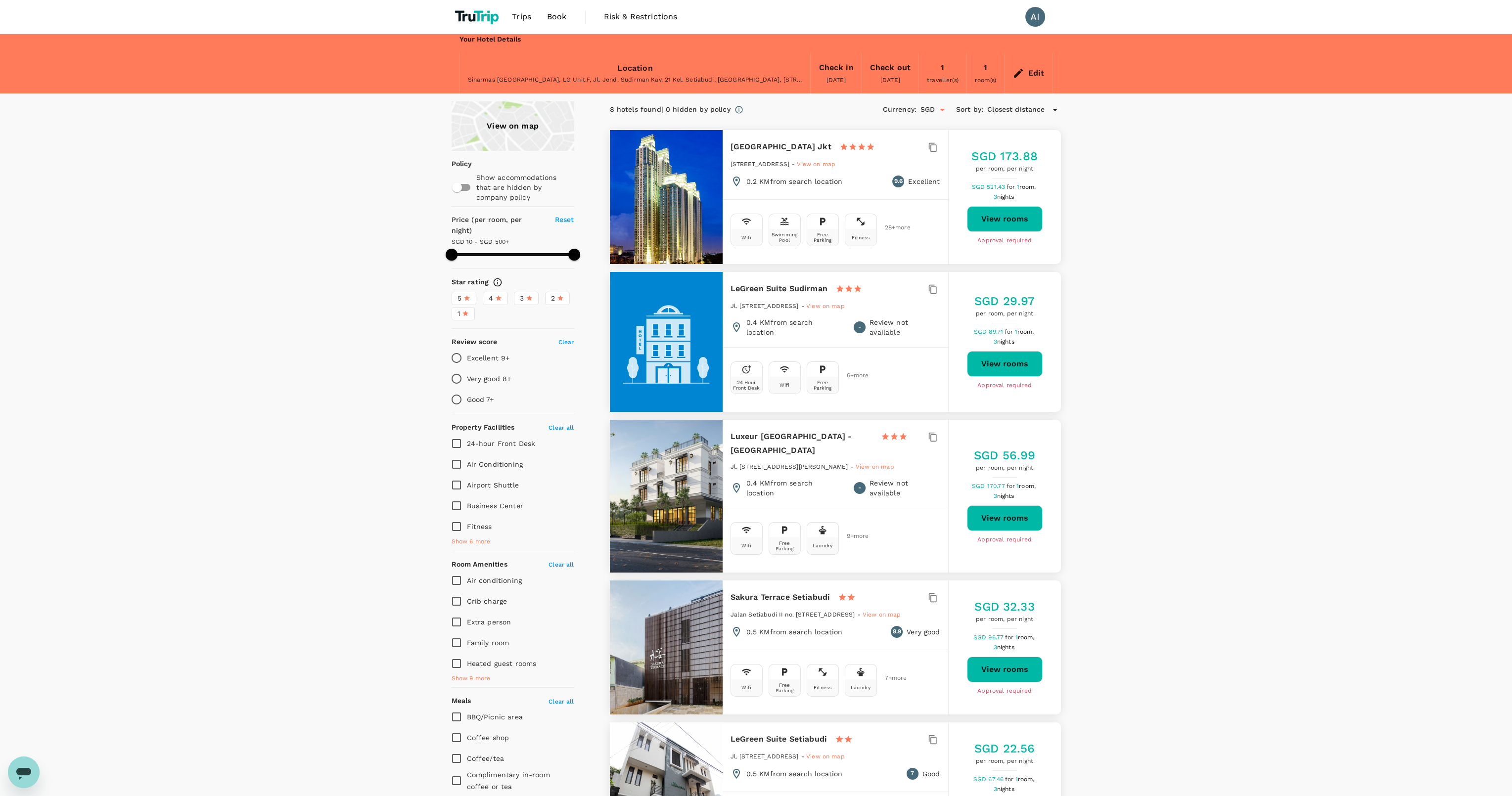
click at [1024, 78] on icon at bounding box center [1019, 73] width 12 height 12
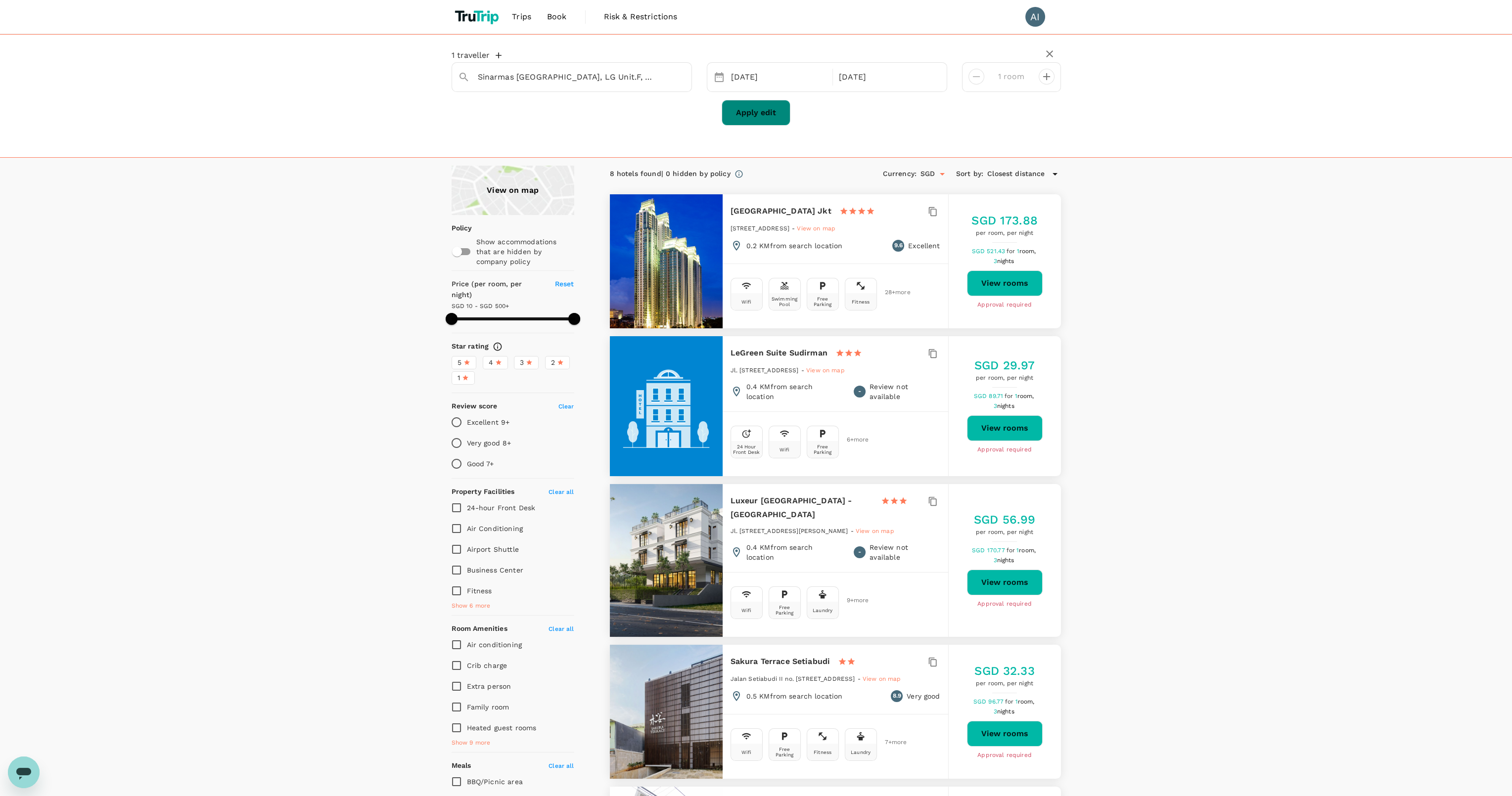
click at [765, 120] on button "Apply edit" at bounding box center [756, 112] width 69 height 26
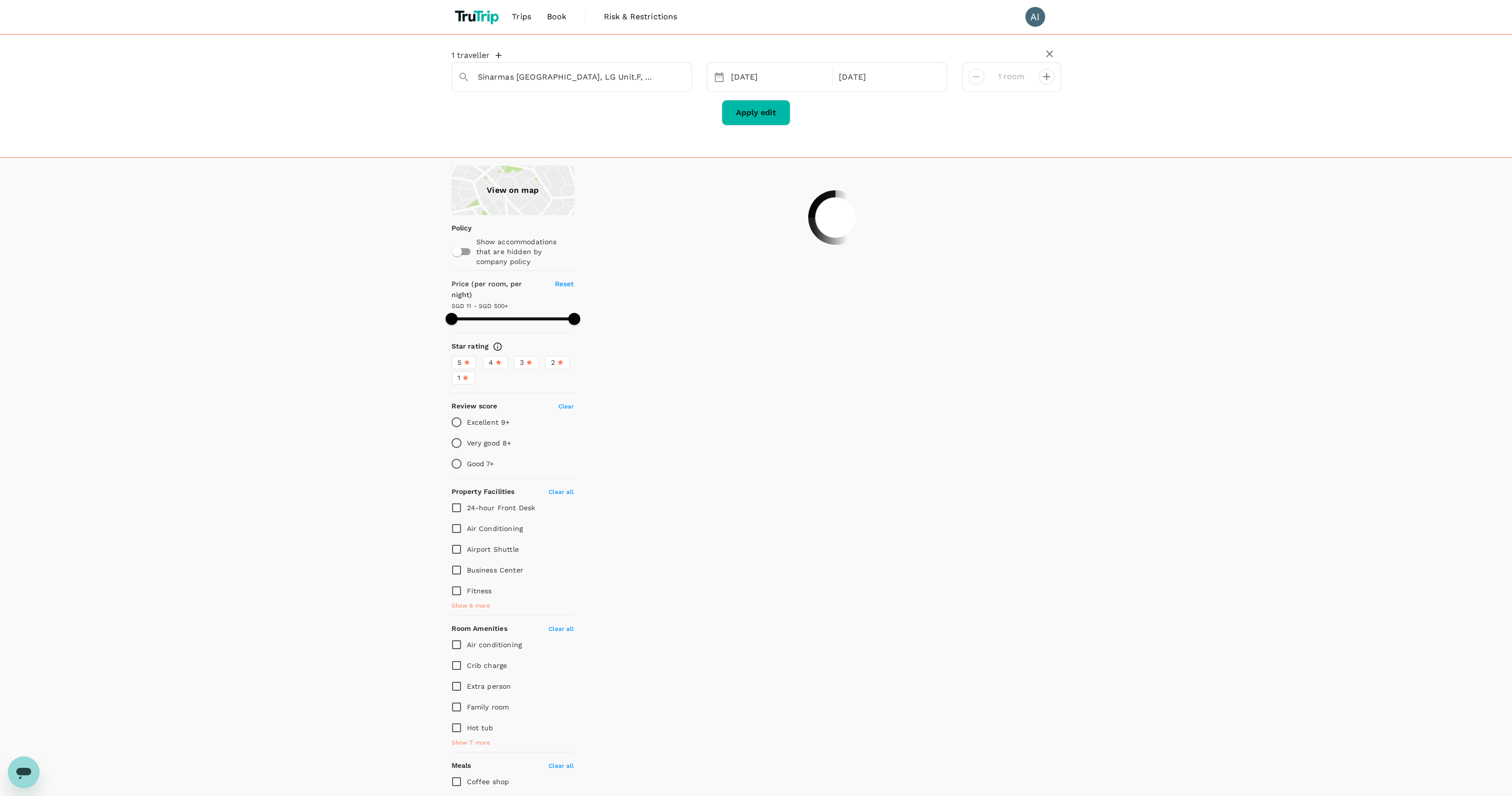
type input "499.95"
type input "9.95"
type input "499.95"
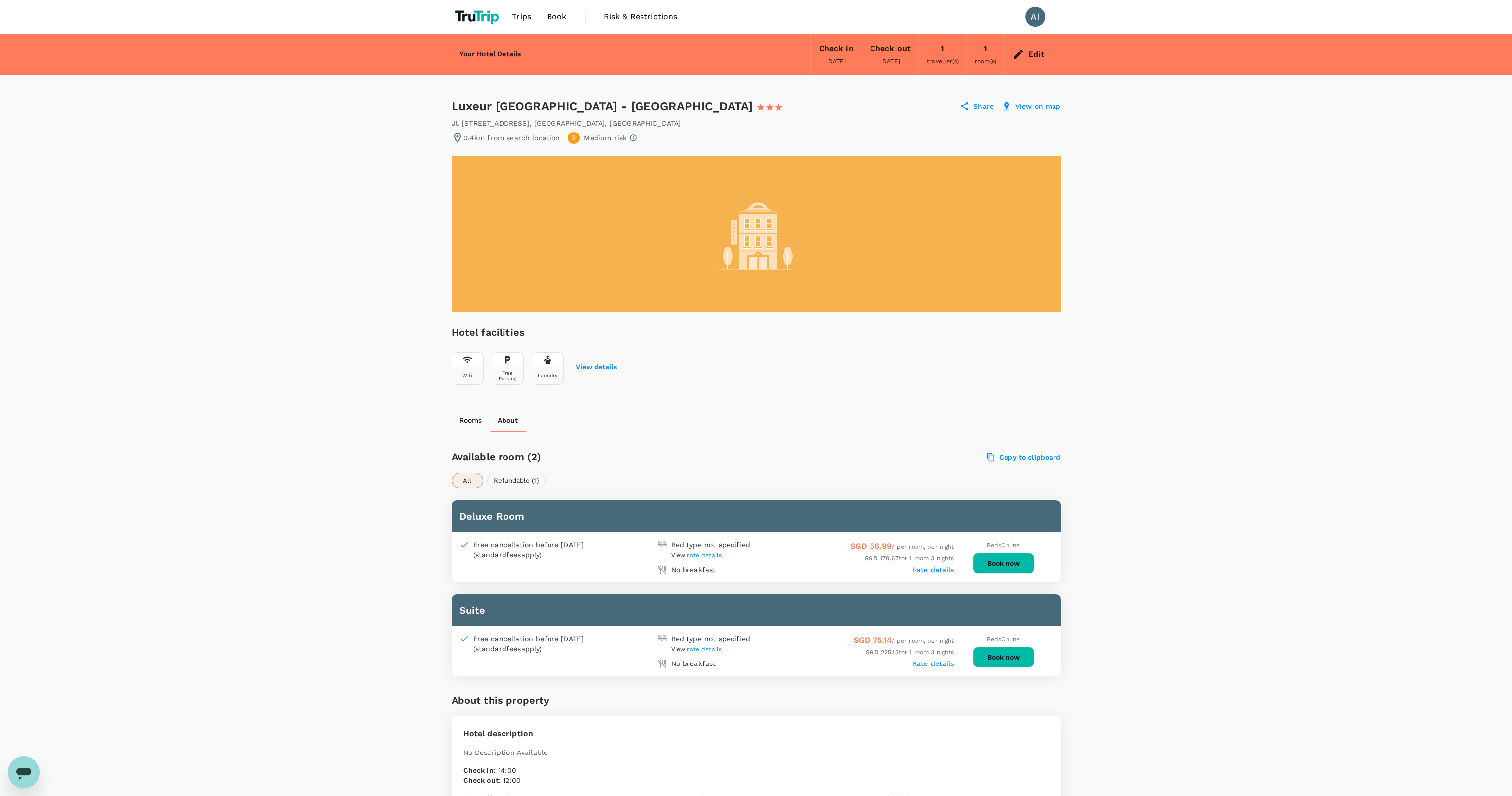
click at [527, 477] on button "Refundable (1)" at bounding box center [516, 480] width 59 height 16
click at [457, 488] on div "Available room (2) Copy to clipboard All Refundable (1) Deluxe Room Free cancel…" at bounding box center [756, 560] width 610 height 232
click at [474, 481] on button "All" at bounding box center [467, 480] width 32 height 16
click at [472, 412] on button "Rooms" at bounding box center [471, 420] width 38 height 23
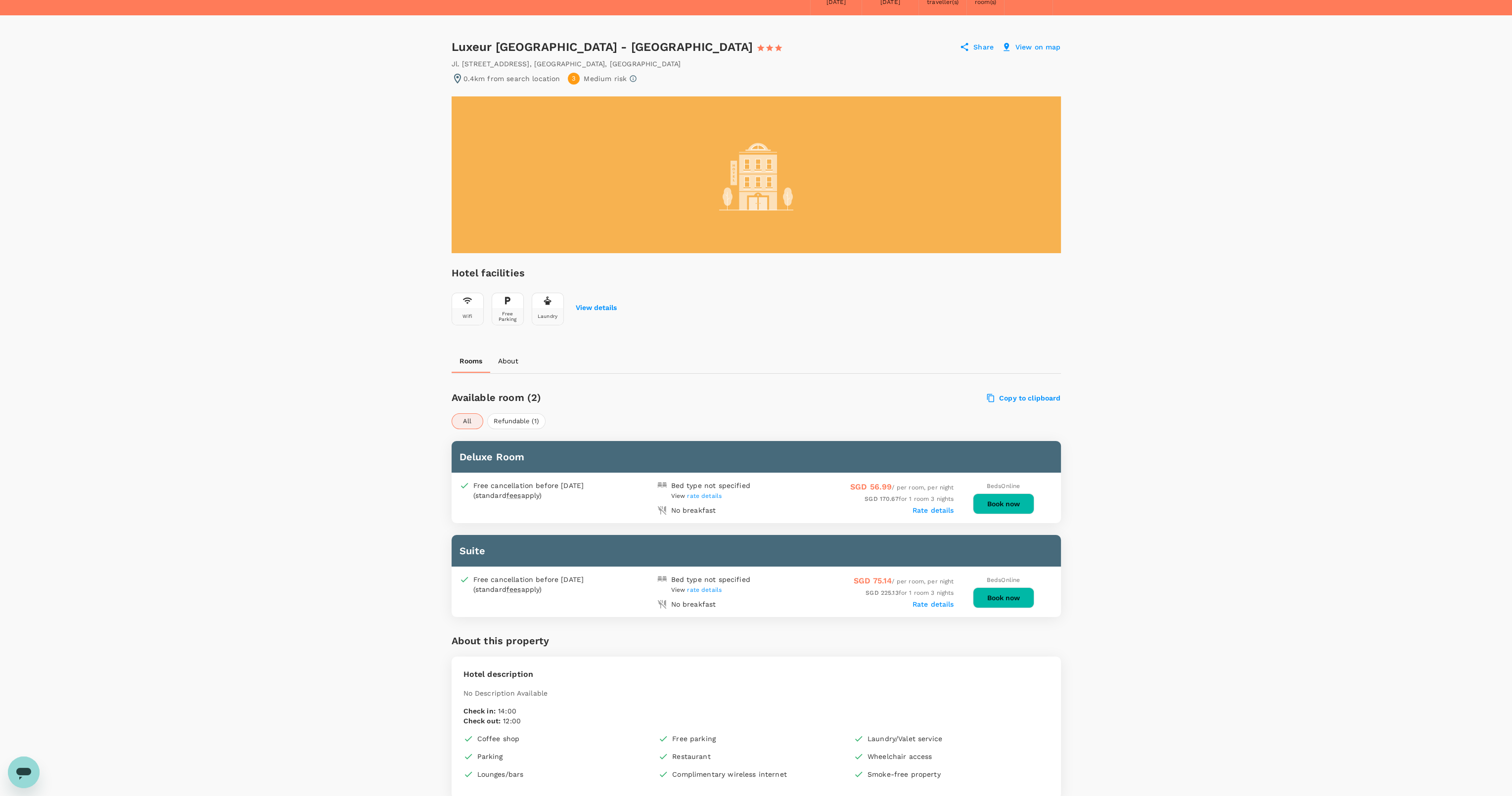
click at [510, 424] on div "Luxeur Jakarta - Setiabudi 1 Star 2 Stars 3 Stars 4 Stars 5 Stars Share View on…" at bounding box center [756, 461] width 610 height 843
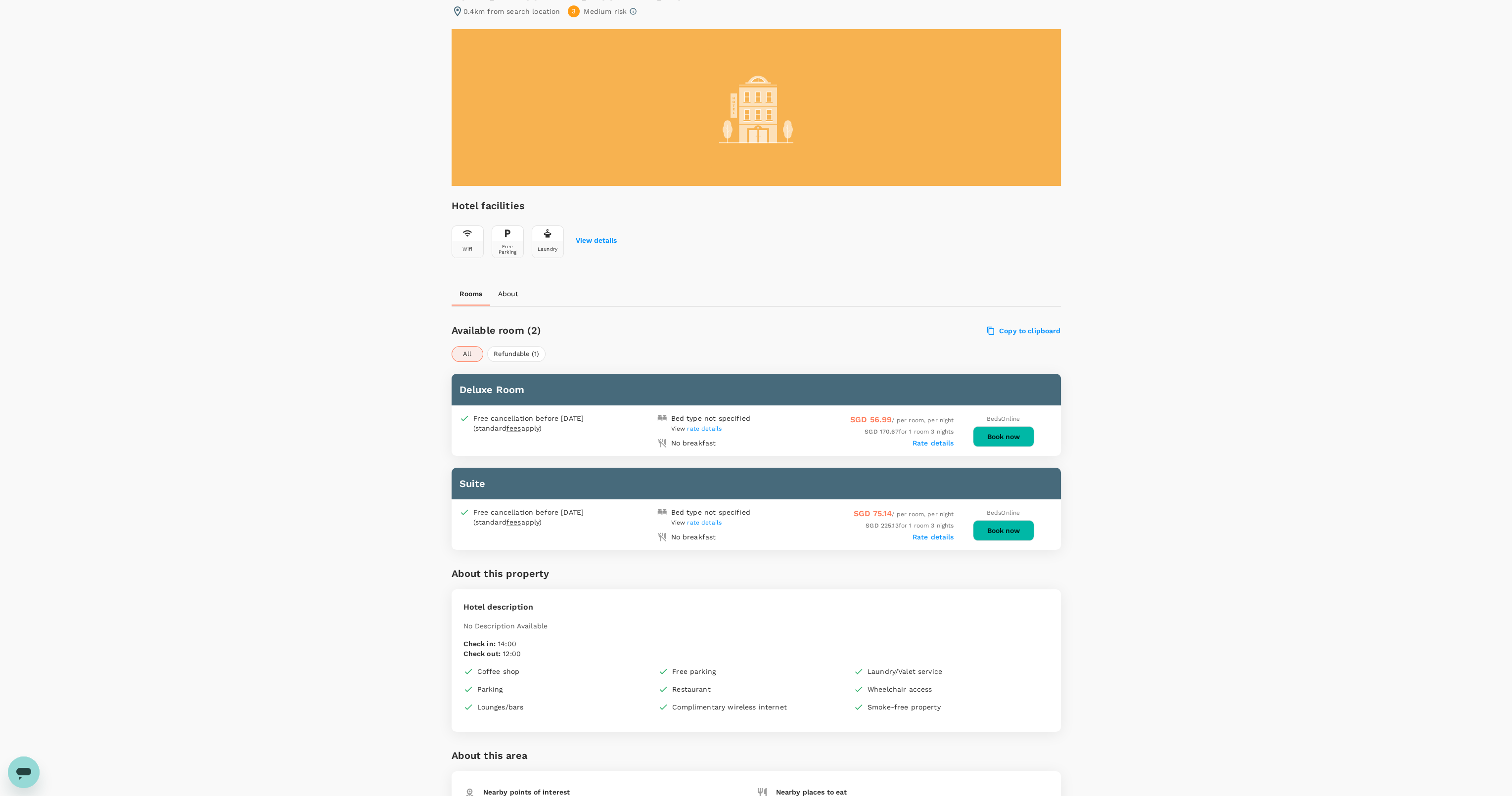
scroll to position [200, 0]
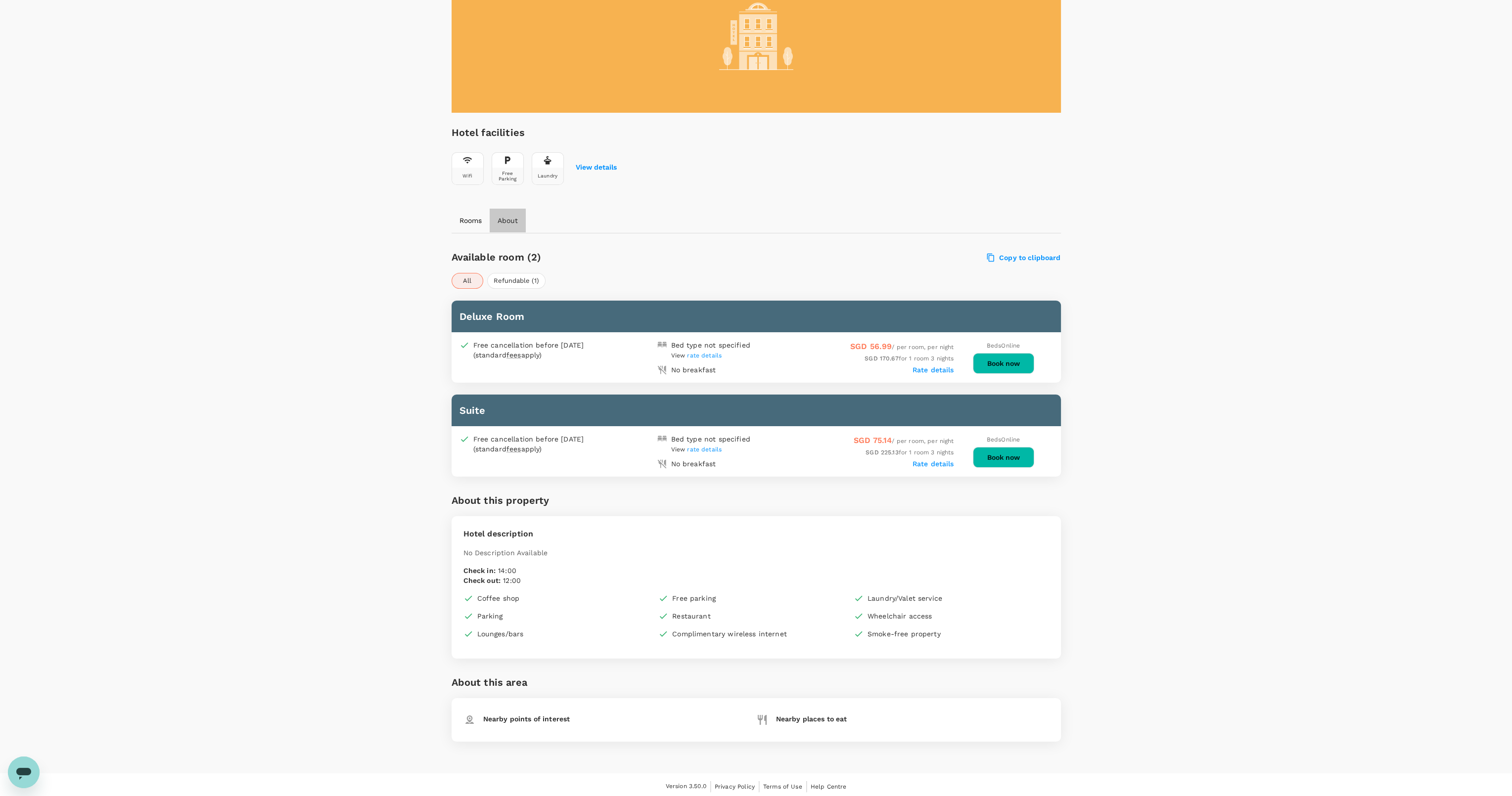
click at [515, 222] on p "About" at bounding box center [508, 221] width 20 height 10
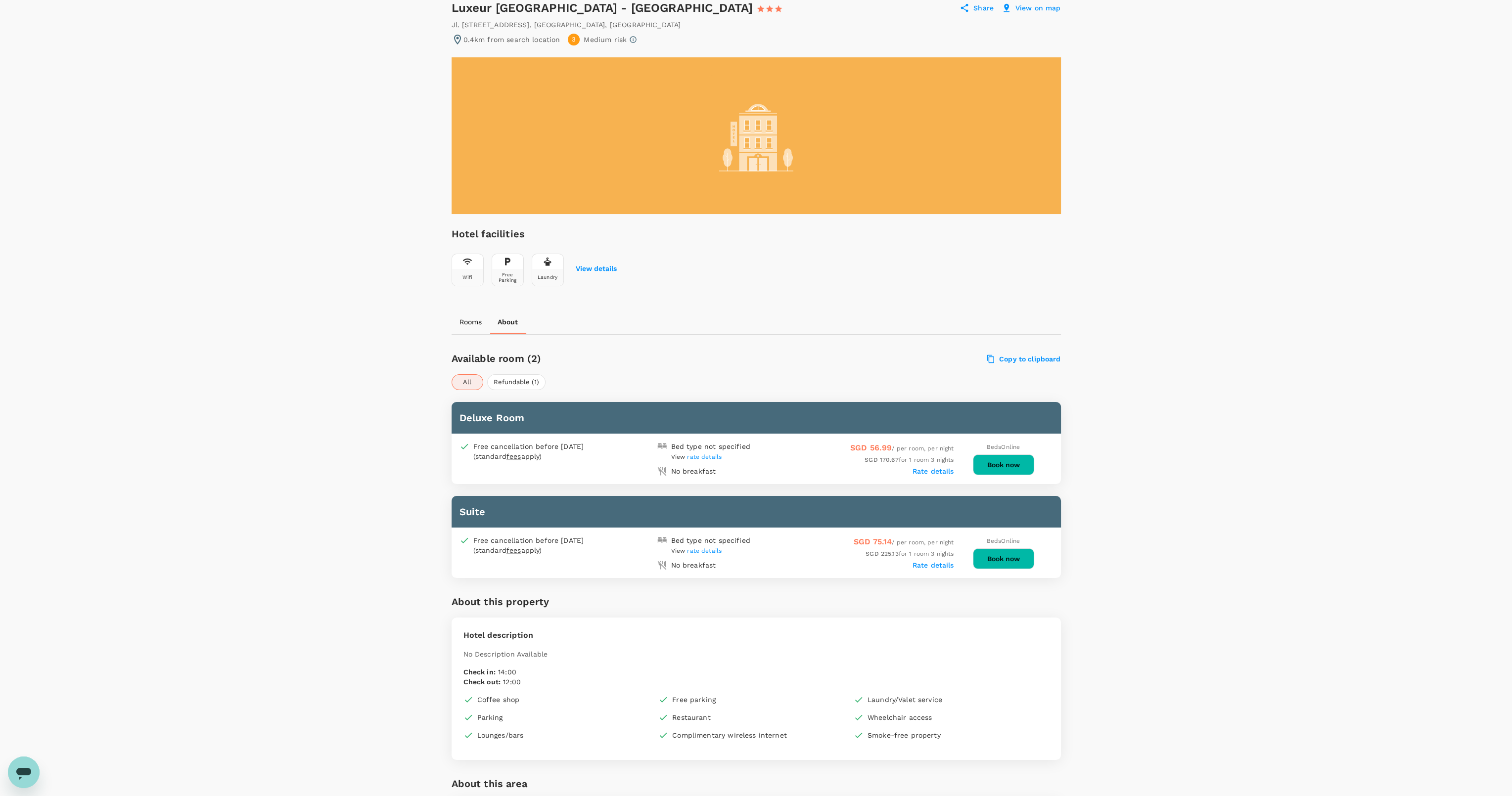
scroll to position [0, 0]
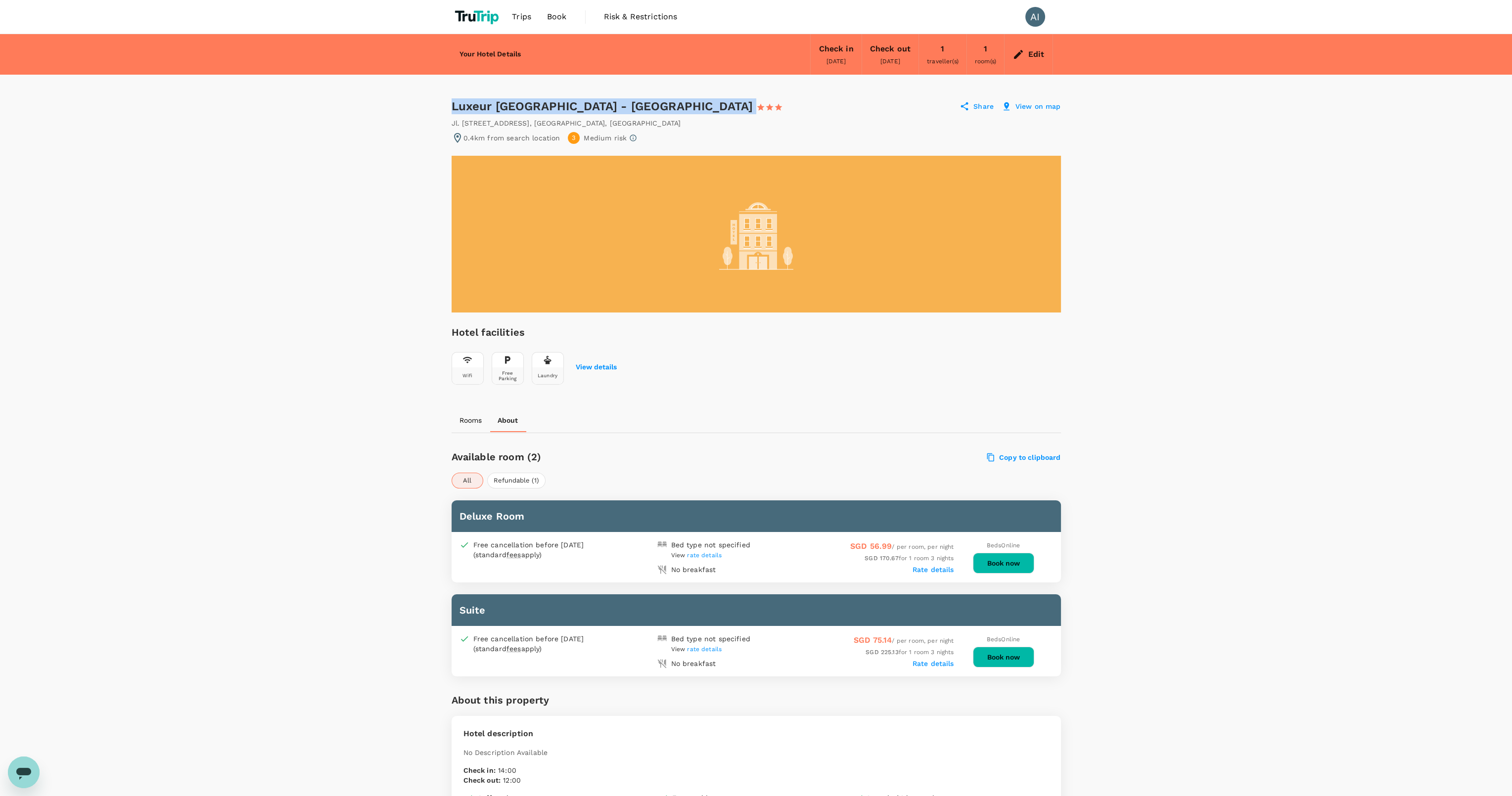
drag, startPoint x: 451, startPoint y: 107, endPoint x: 610, endPoint y: 102, distance: 159.1
click at [610, 102] on div "Luxeur Jakarta - Setiabudi 1 Star 2 Stars 3 Stars 4 Stars 5 Stars Share View on…" at bounding box center [756, 516] width 633 height 883
copy div "Luxeur [GEOGRAPHIC_DATA] - [GEOGRAPHIC_DATA]"
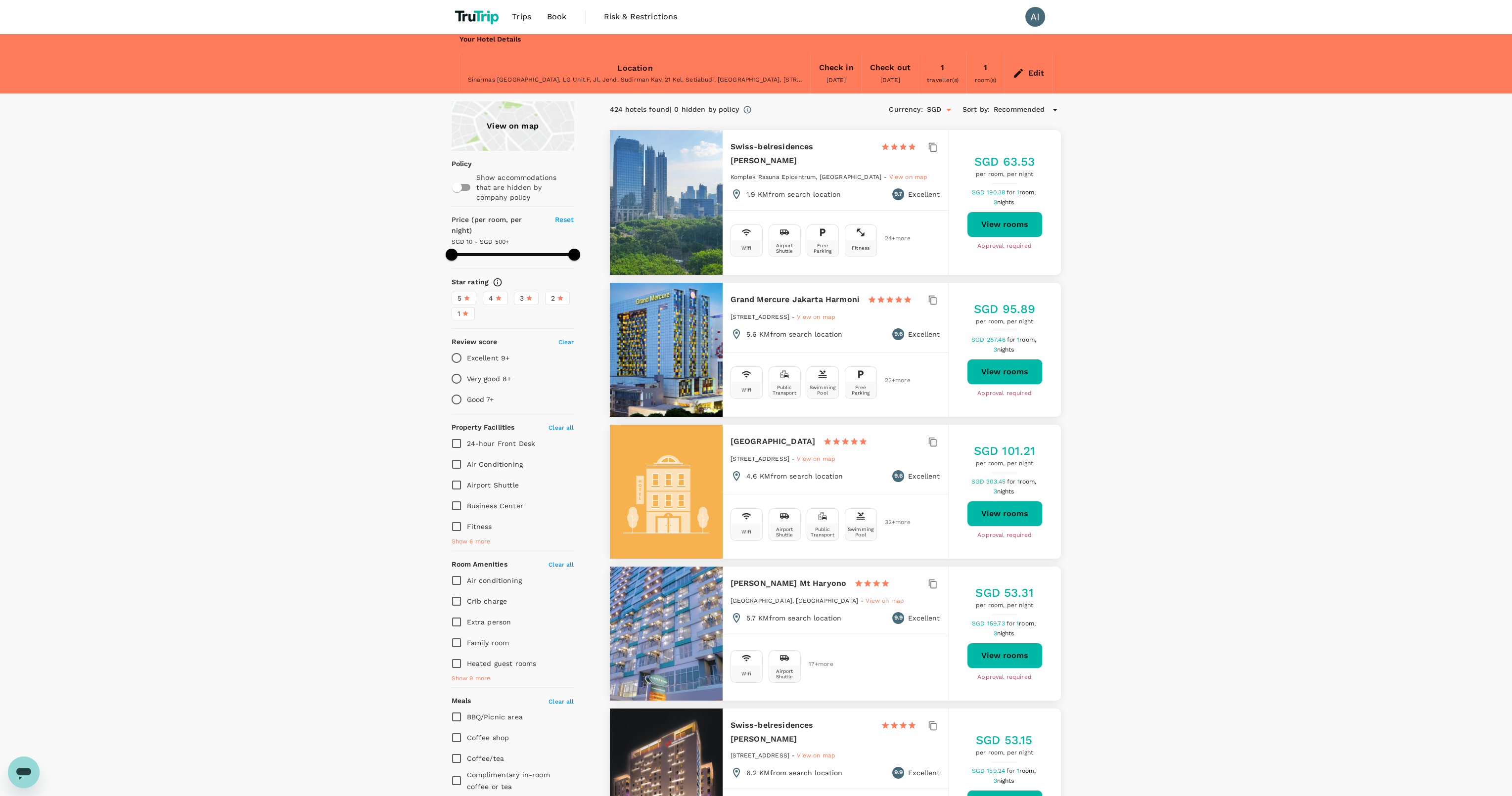
click at [1000, 106] on span "Recommended" at bounding box center [1019, 110] width 52 height 11
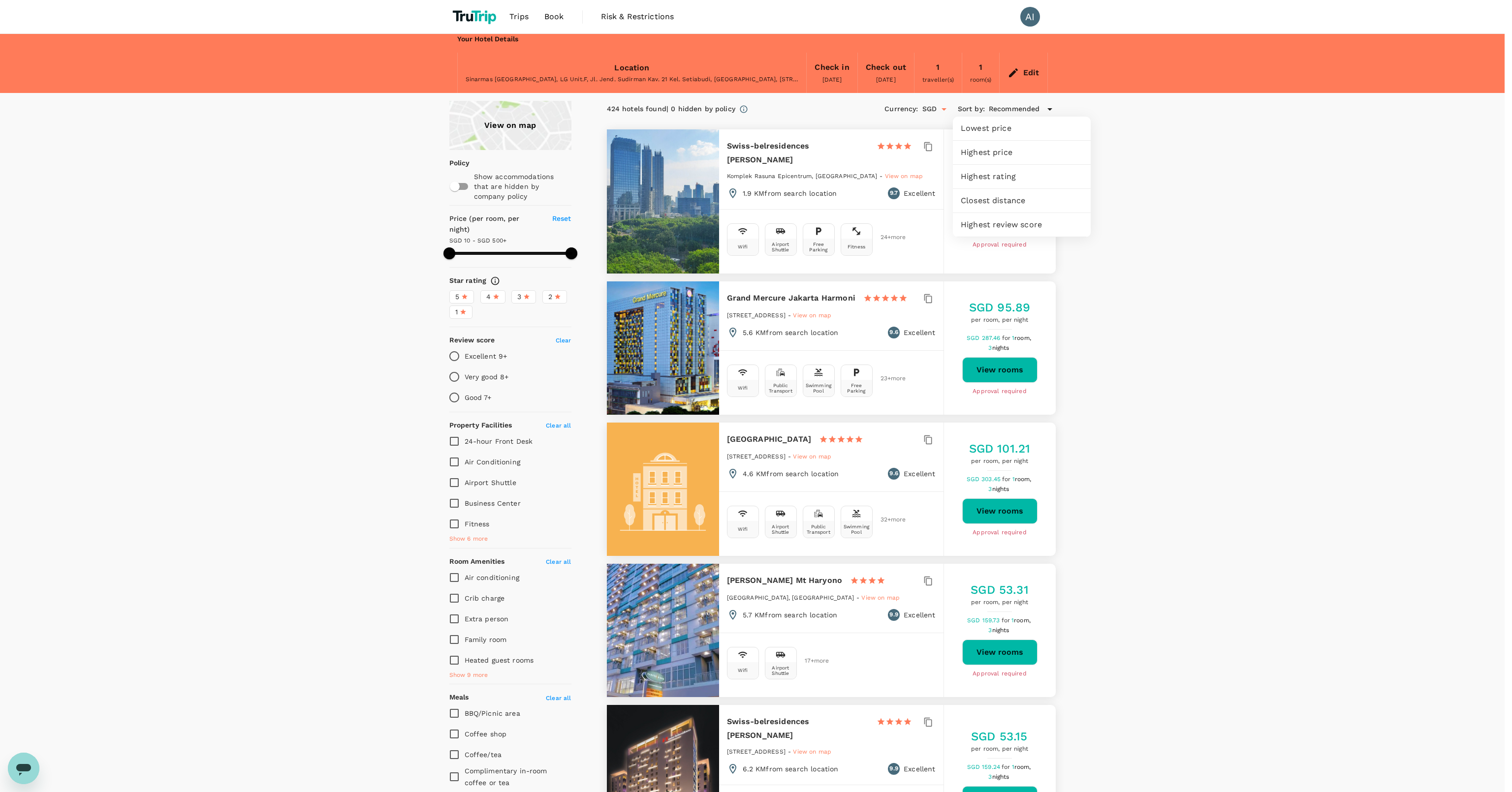
click at [1273, 260] on div at bounding box center [756, 396] width 1512 height 792
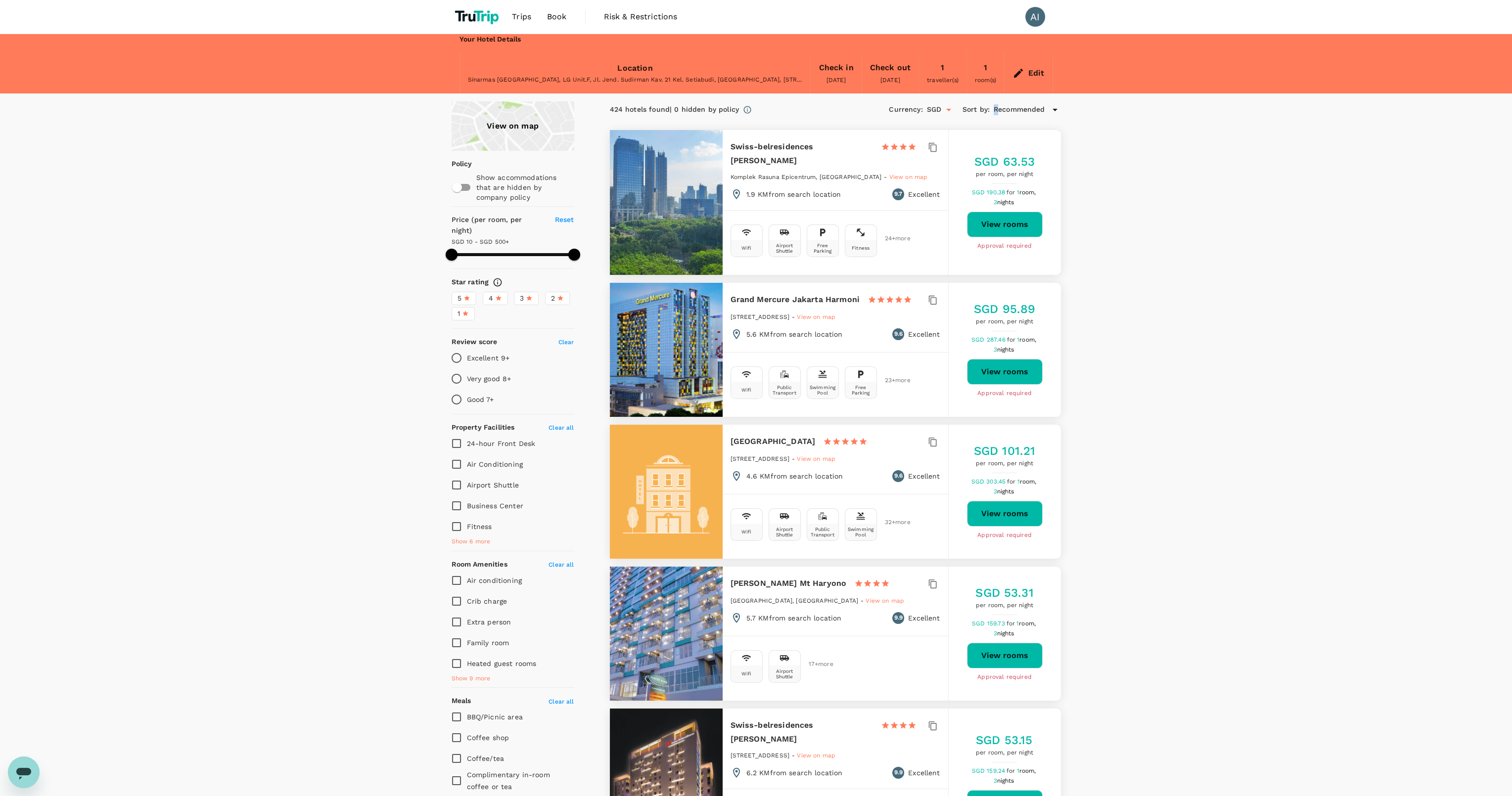
click at [996, 111] on span "Recommended" at bounding box center [1019, 110] width 52 height 11
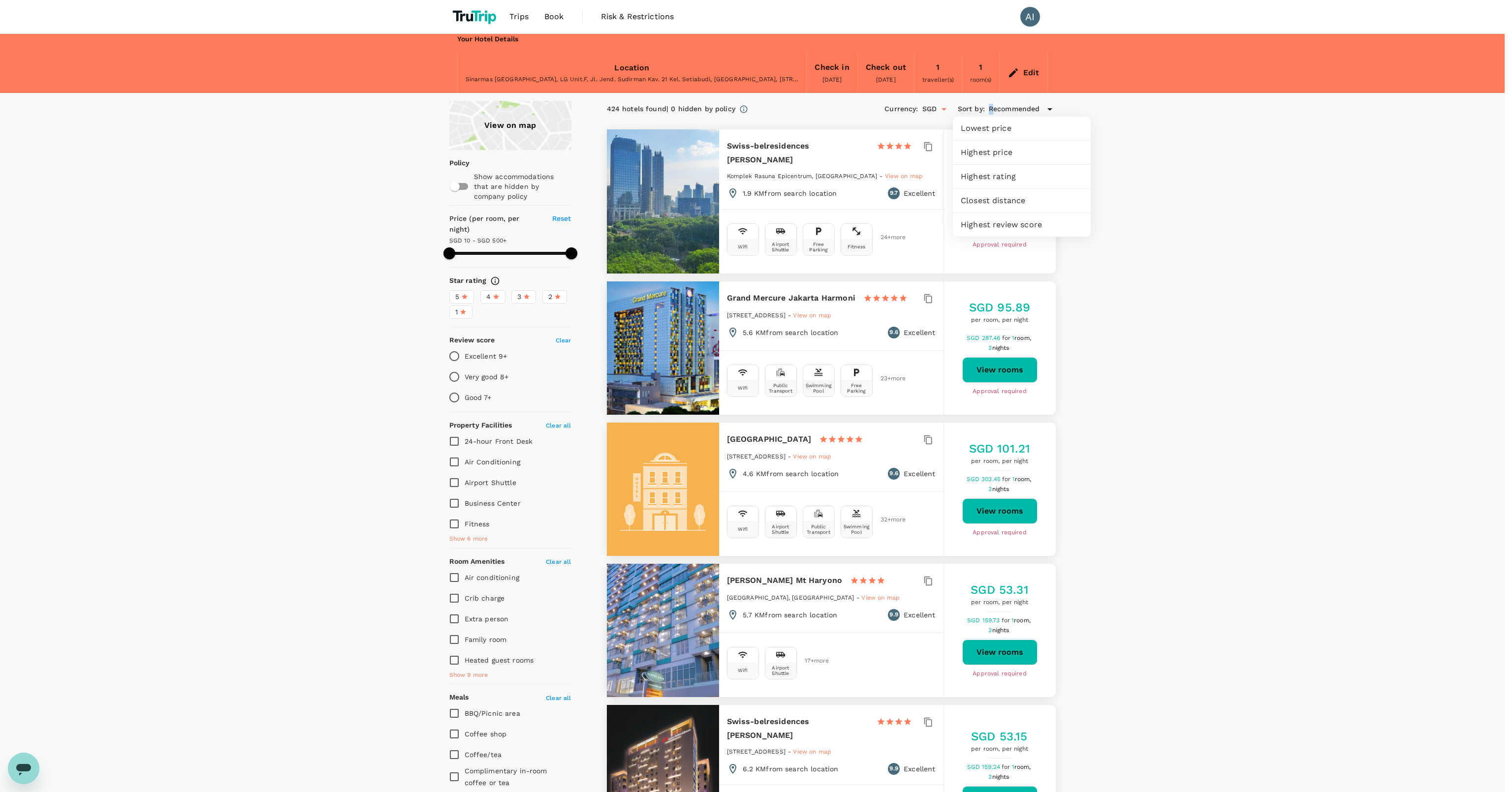
click at [1030, 196] on span "Closest distance" at bounding box center [1021, 200] width 122 height 12
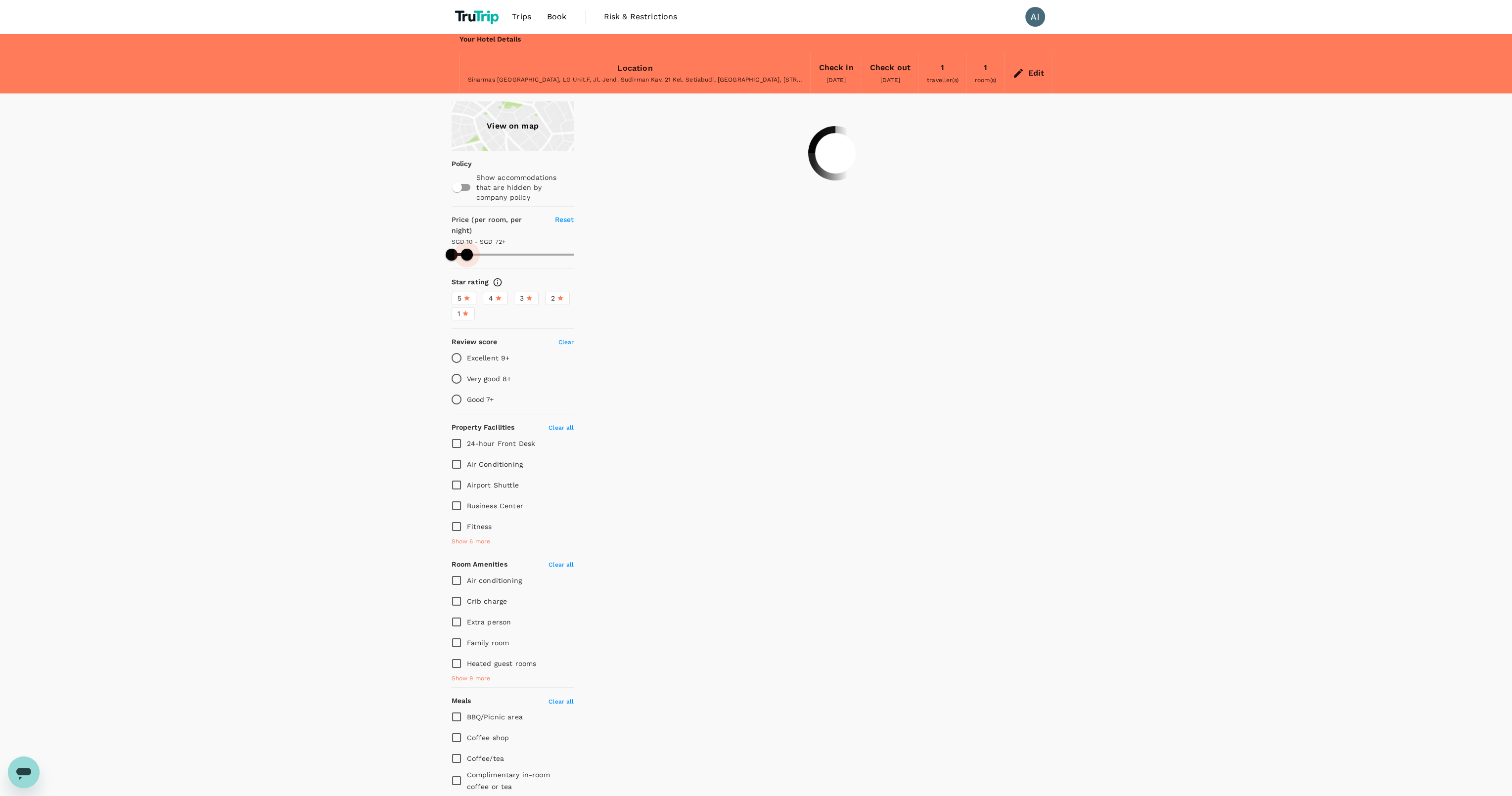
drag, startPoint x: 484, startPoint y: 252, endPoint x: 467, endPoint y: 249, distance: 17.3
click at [467, 249] on span at bounding box center [467, 254] width 12 height 12
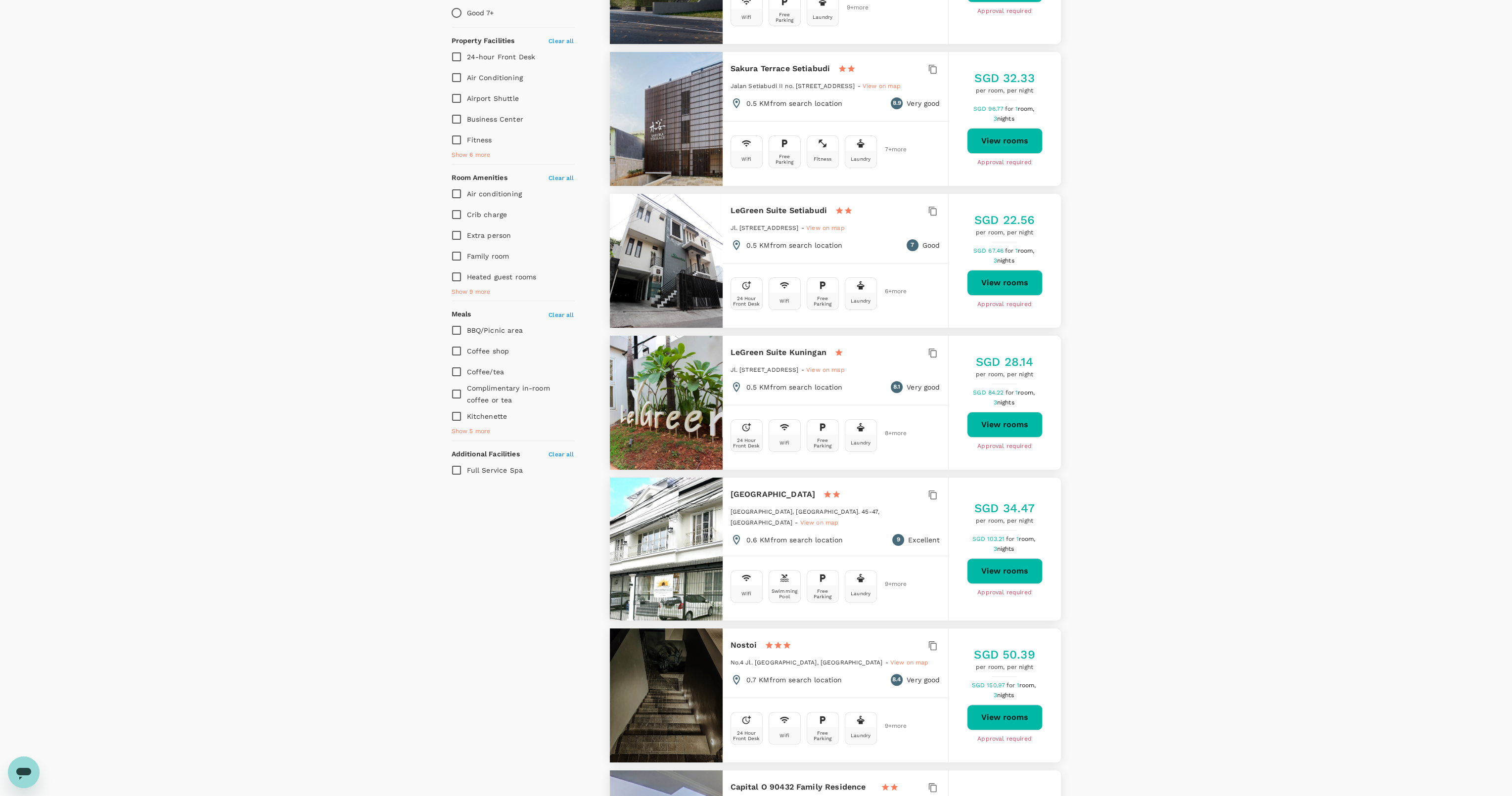
scroll to position [416, 0]
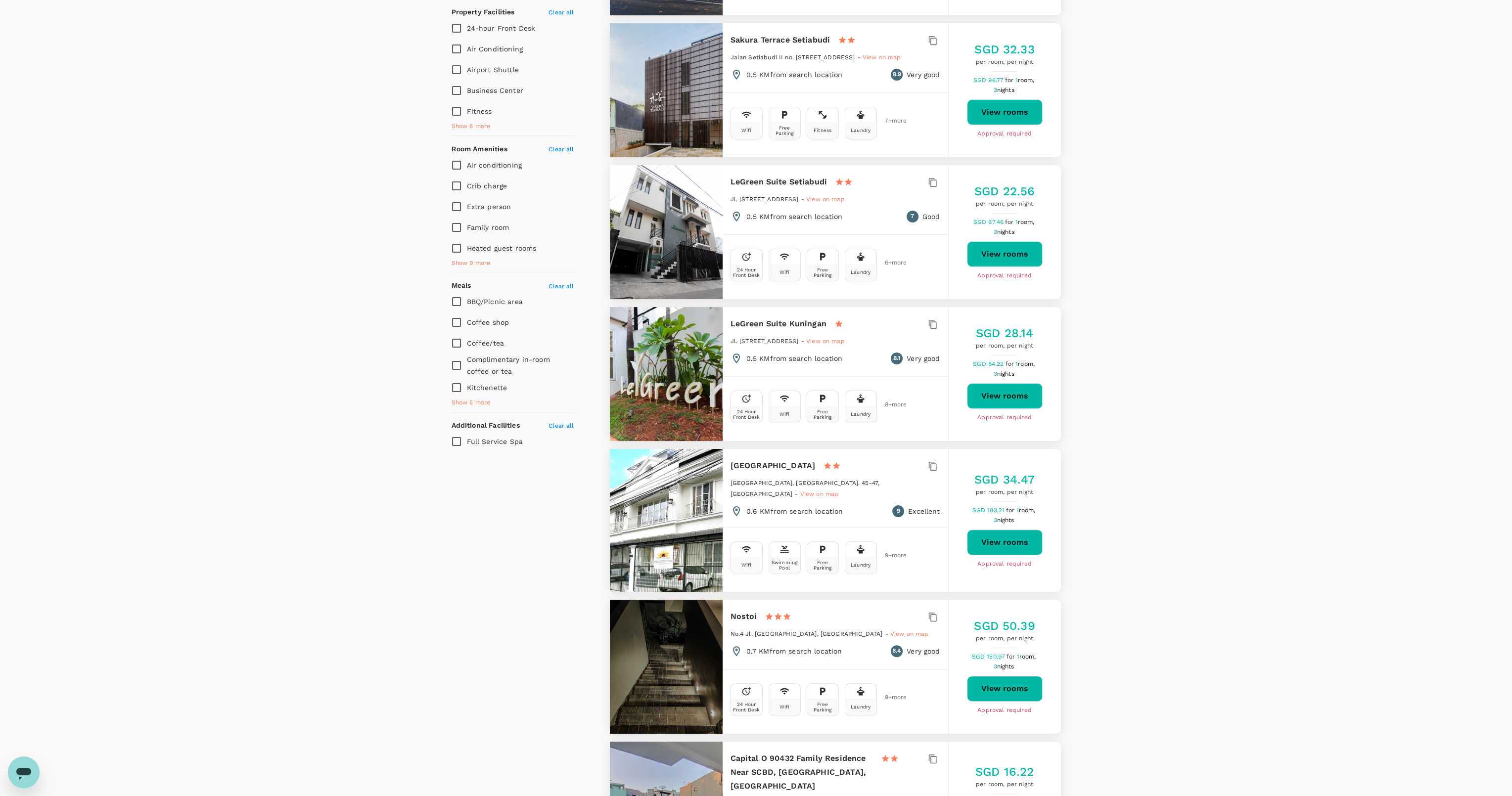
click at [932, 610] on button "button" at bounding box center [932, 617] width 15 height 15
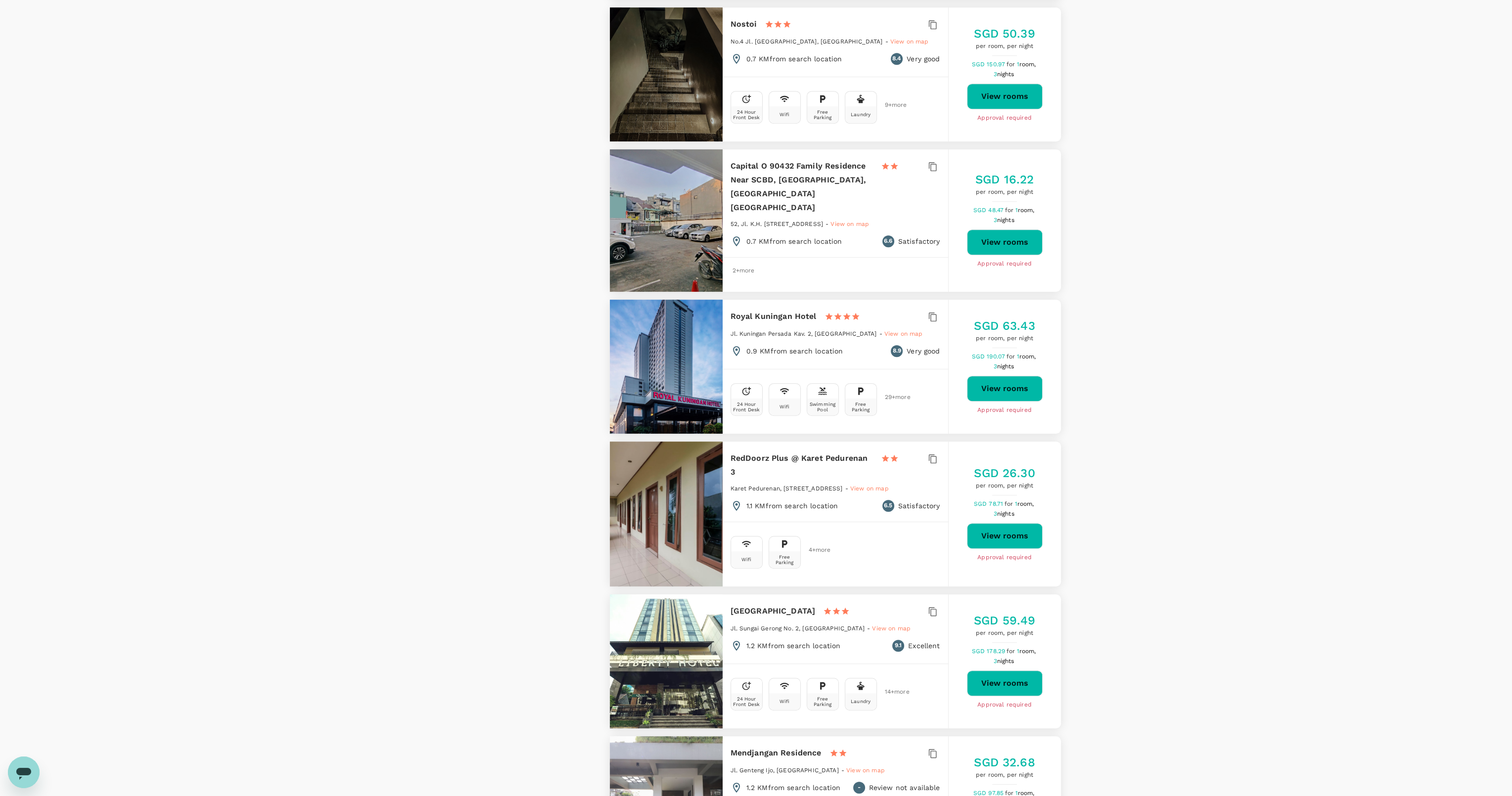
scroll to position [1008, 0]
click at [1011, 670] on button "View rooms" at bounding box center [1004, 682] width 75 height 26
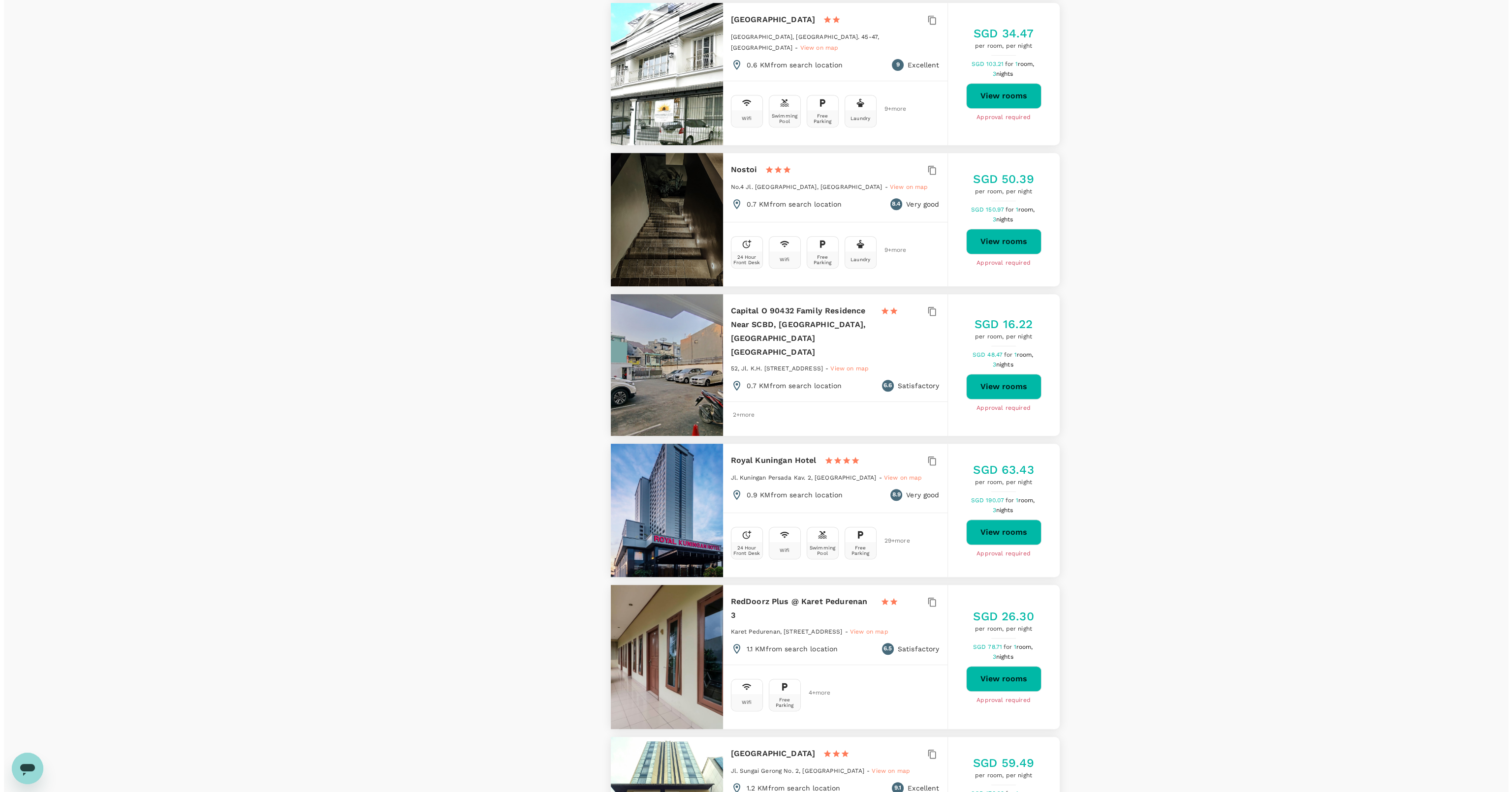
scroll to position [826, 0]
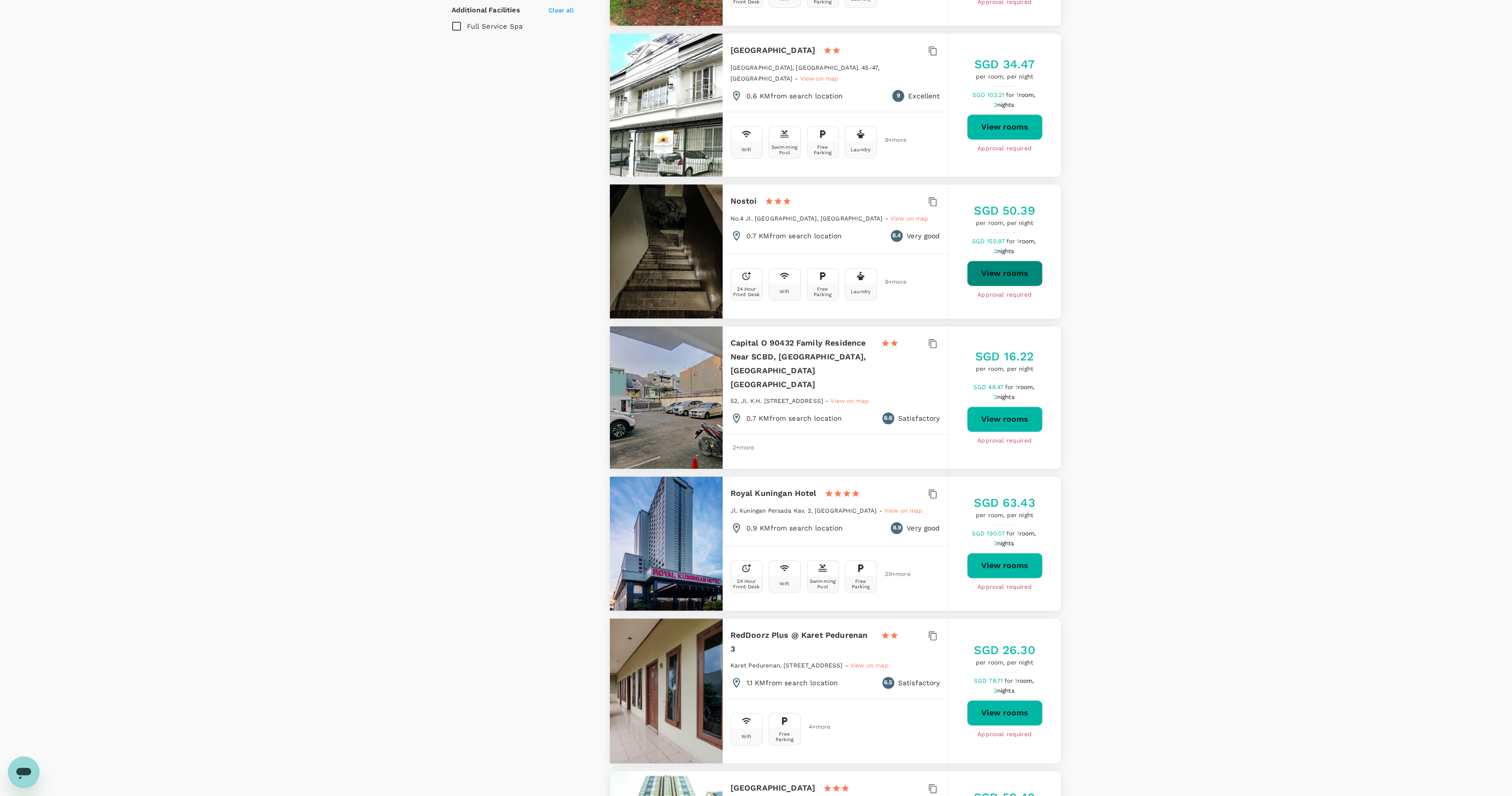
click at [998, 261] on button "View rooms" at bounding box center [1004, 273] width 75 height 26
click at [1009, 553] on button "View rooms" at bounding box center [1004, 565] width 75 height 26
type input "71.95"
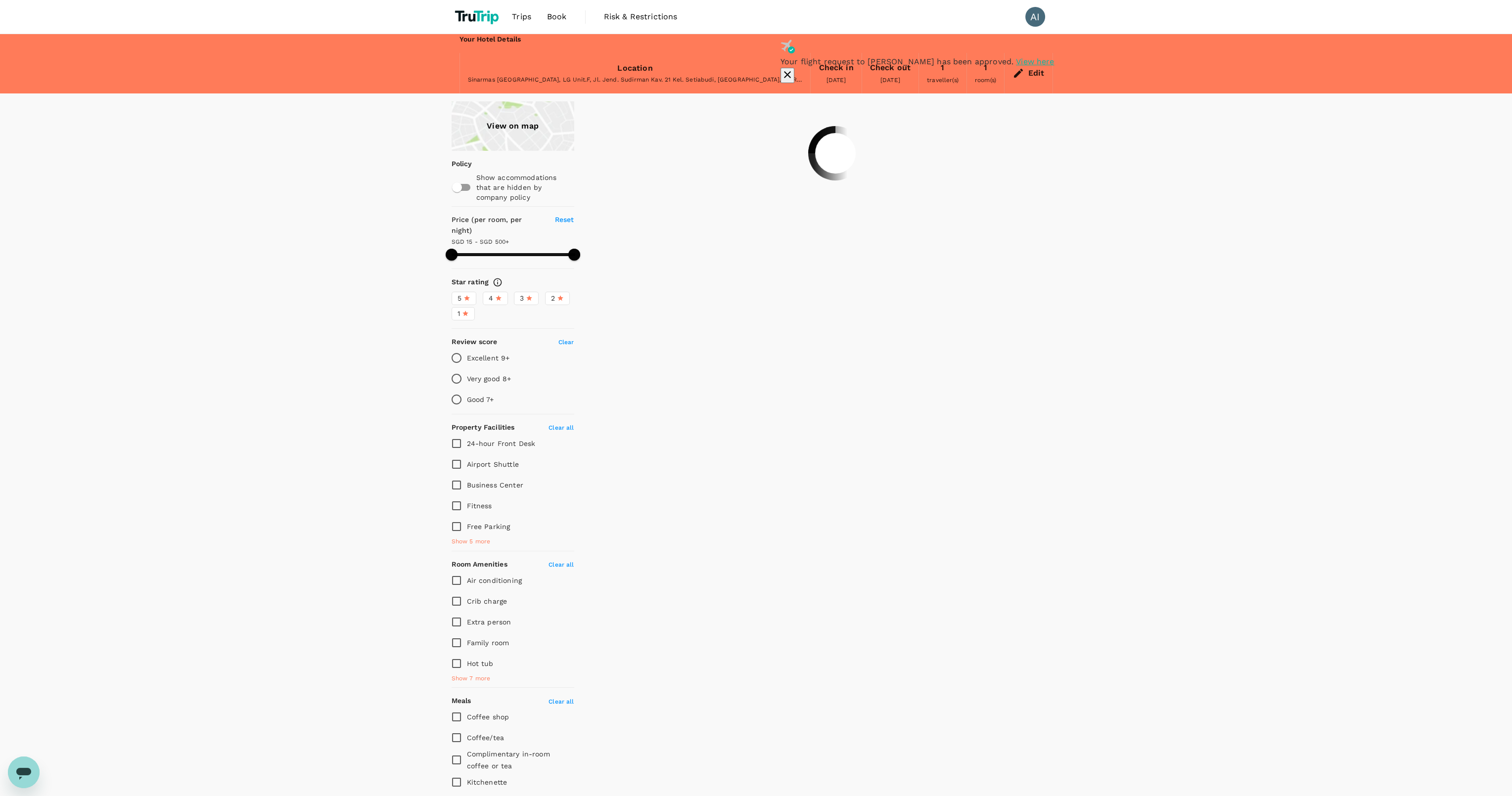
type input "499.95"
type input "9.95"
type input "499.95"
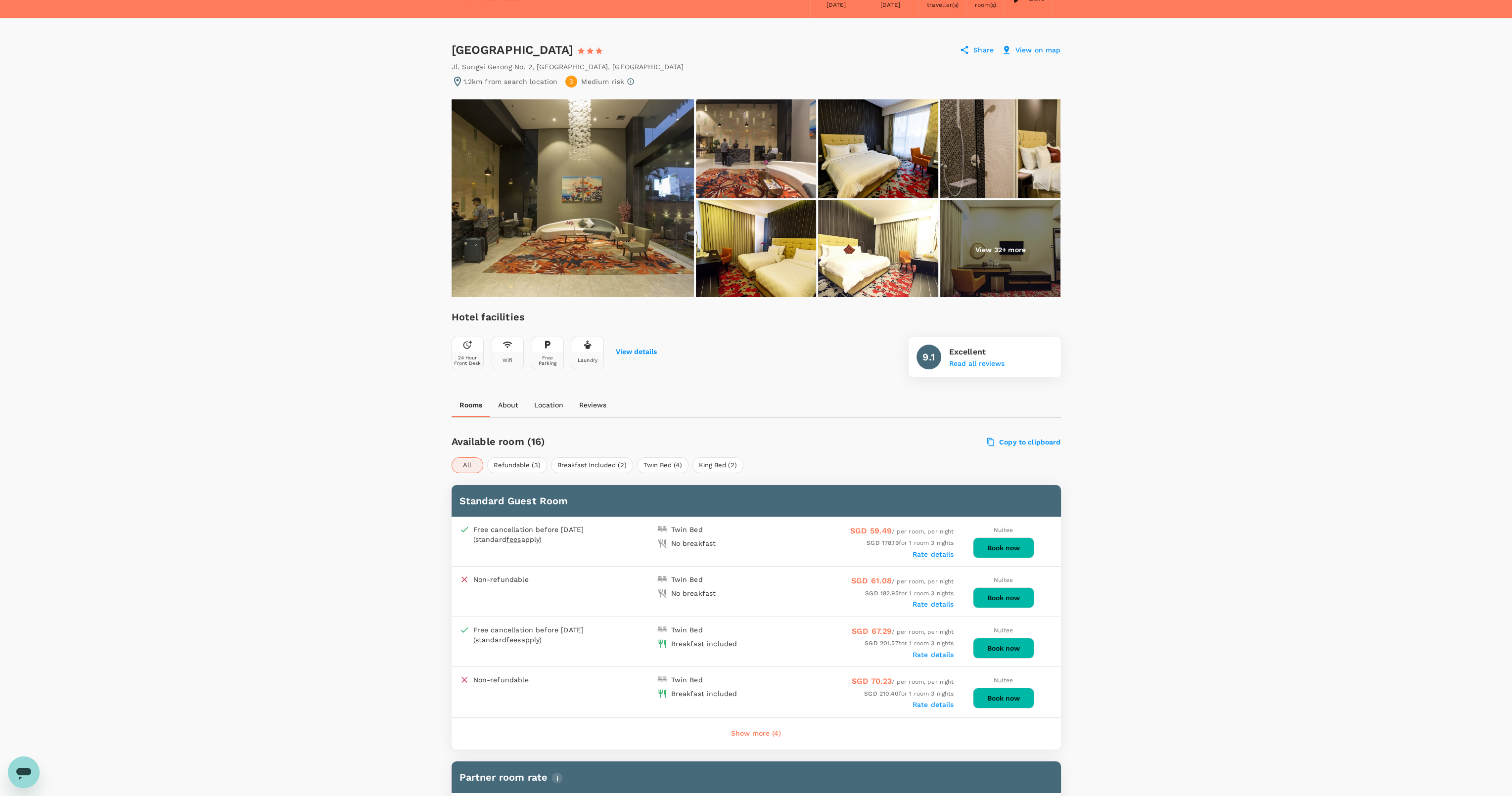
scroll to position [59, 0]
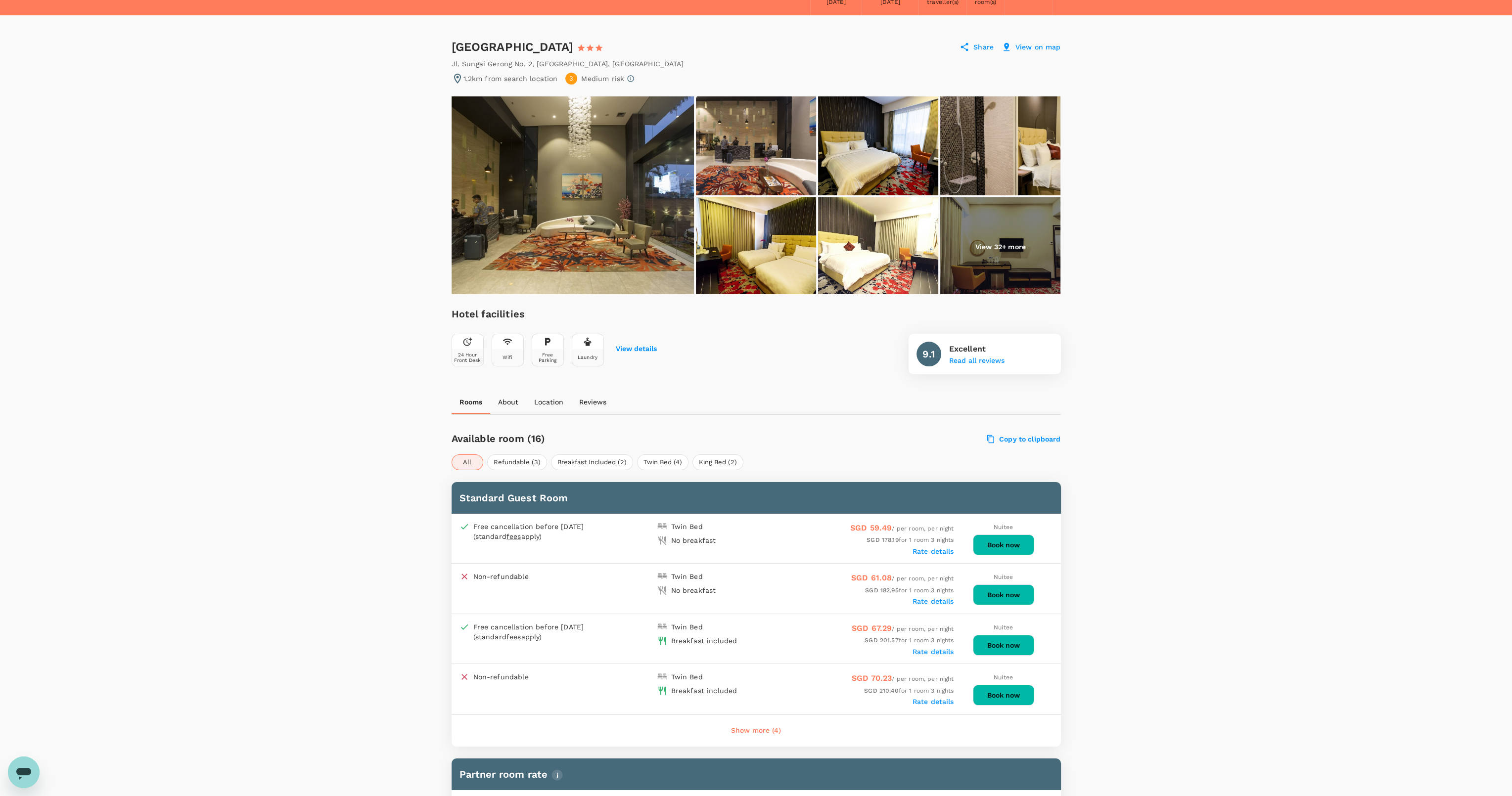
click at [927, 549] on label "Rate details" at bounding box center [933, 551] width 42 height 8
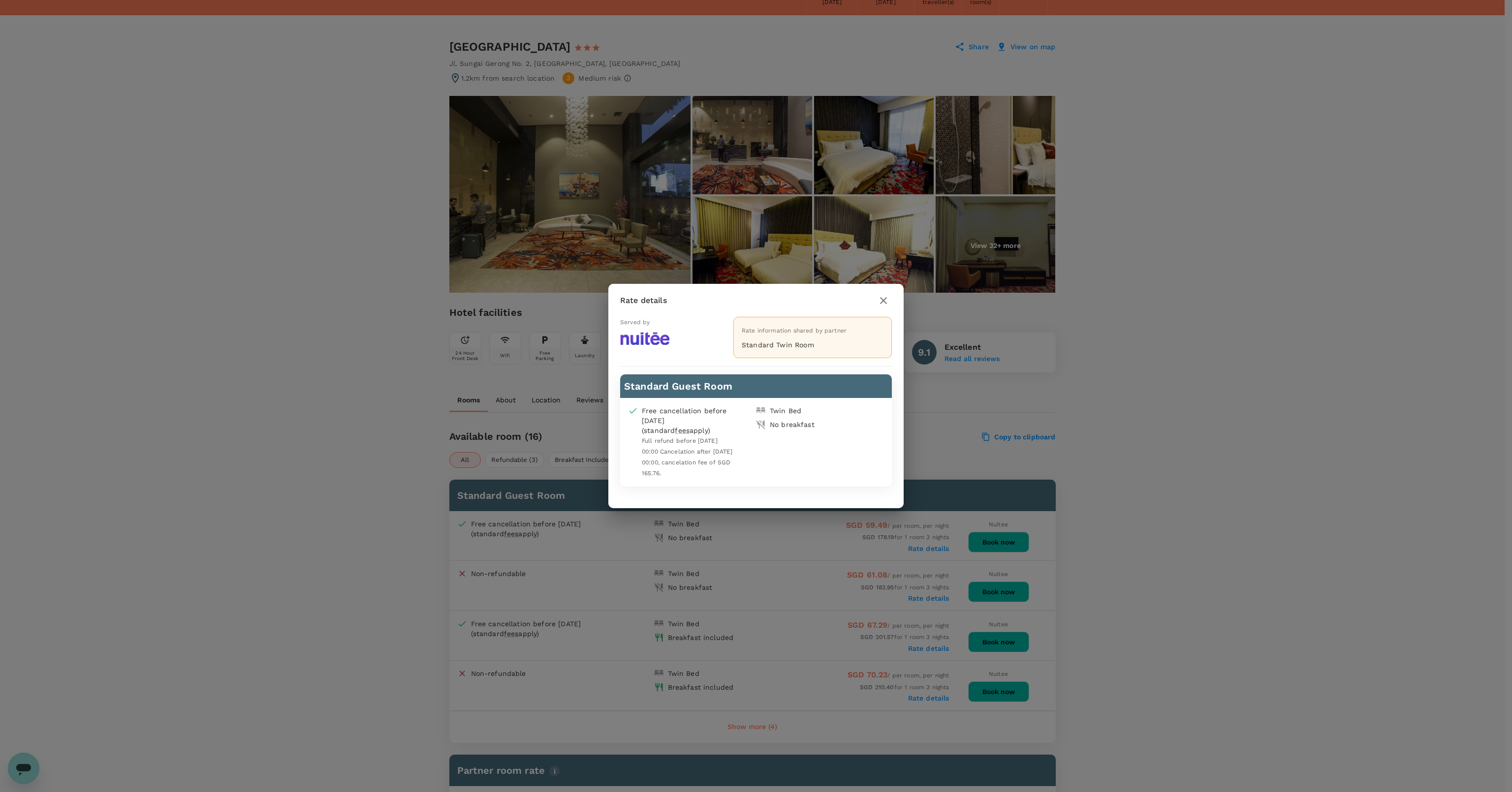
click at [923, 547] on div "Rate details Served by Rate information shared by partner Standard Twin Room St…" at bounding box center [756, 396] width 1512 height 792
click at [924, 547] on div "Rate details Served by Rate information shared by partner Standard Twin Room St…" at bounding box center [756, 396] width 1512 height 792
click at [780, 561] on div "Rate details Served by Rate information shared by partner Standard Twin Room St…" at bounding box center [756, 396] width 1512 height 792
click at [879, 317] on h2 "Rate details" at bounding box center [756, 300] width 295 height 33
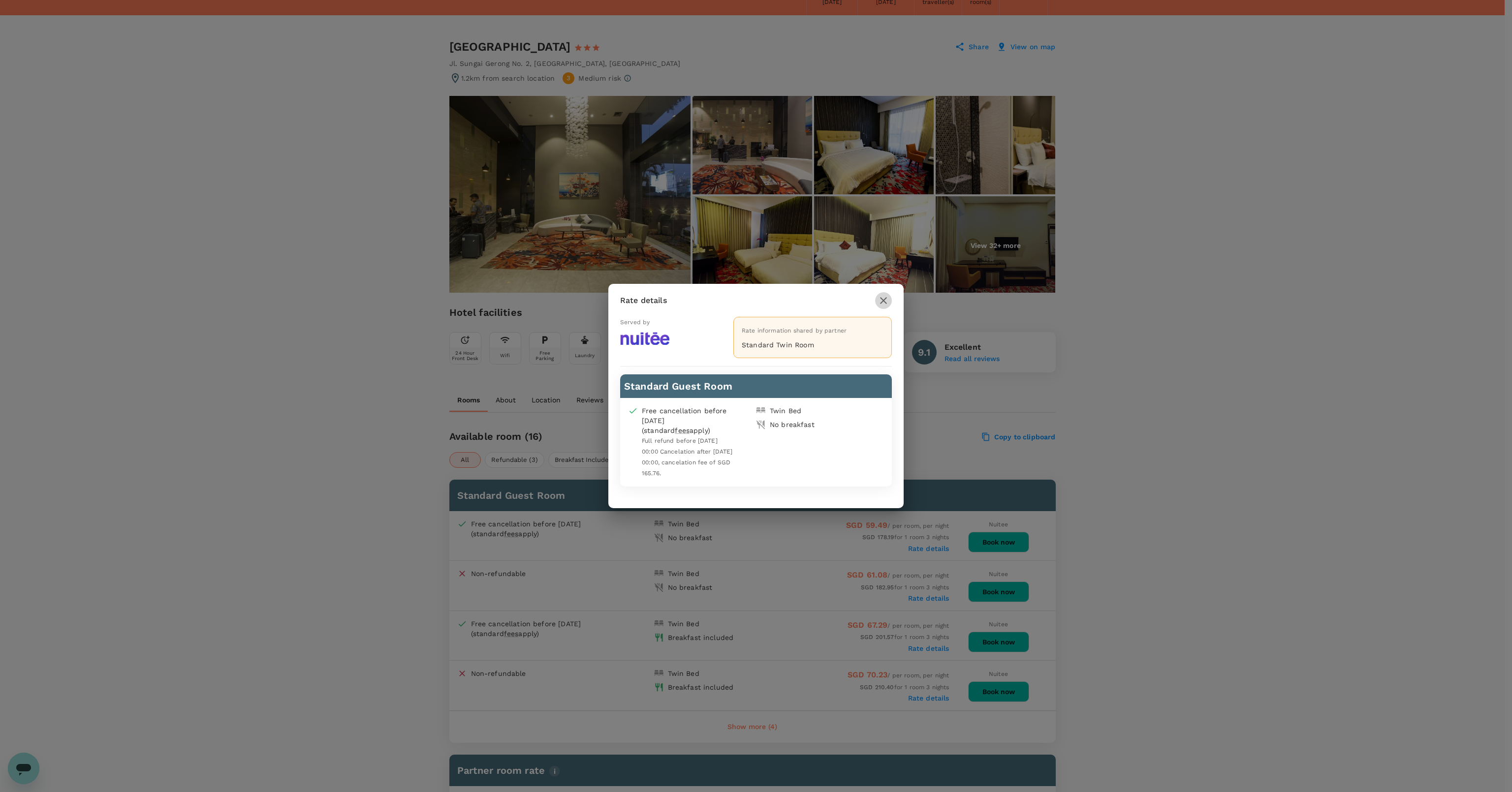
click at [880, 302] on icon "button" at bounding box center [883, 300] width 12 height 12
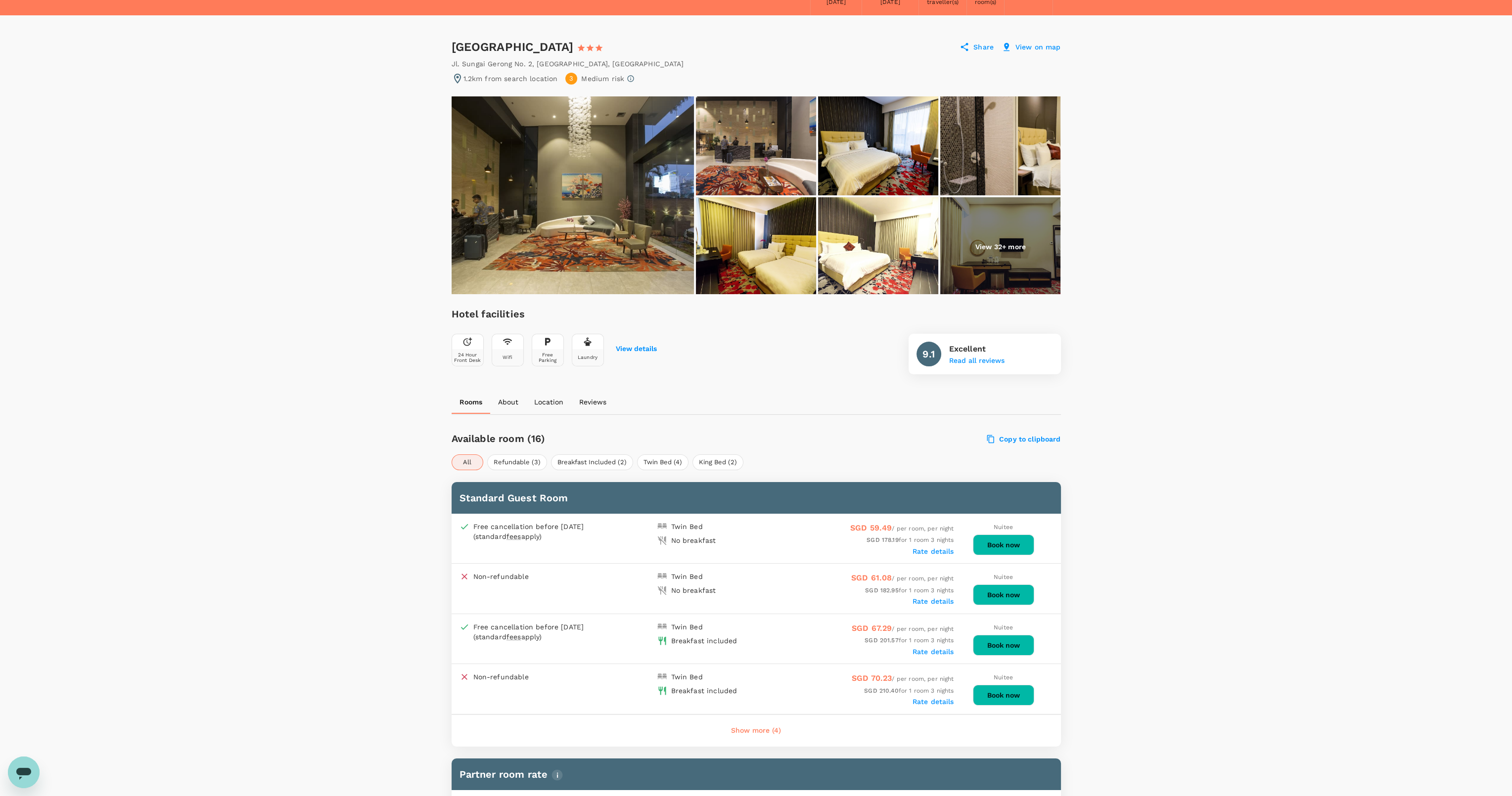
click at [873, 278] on img at bounding box center [878, 247] width 120 height 99
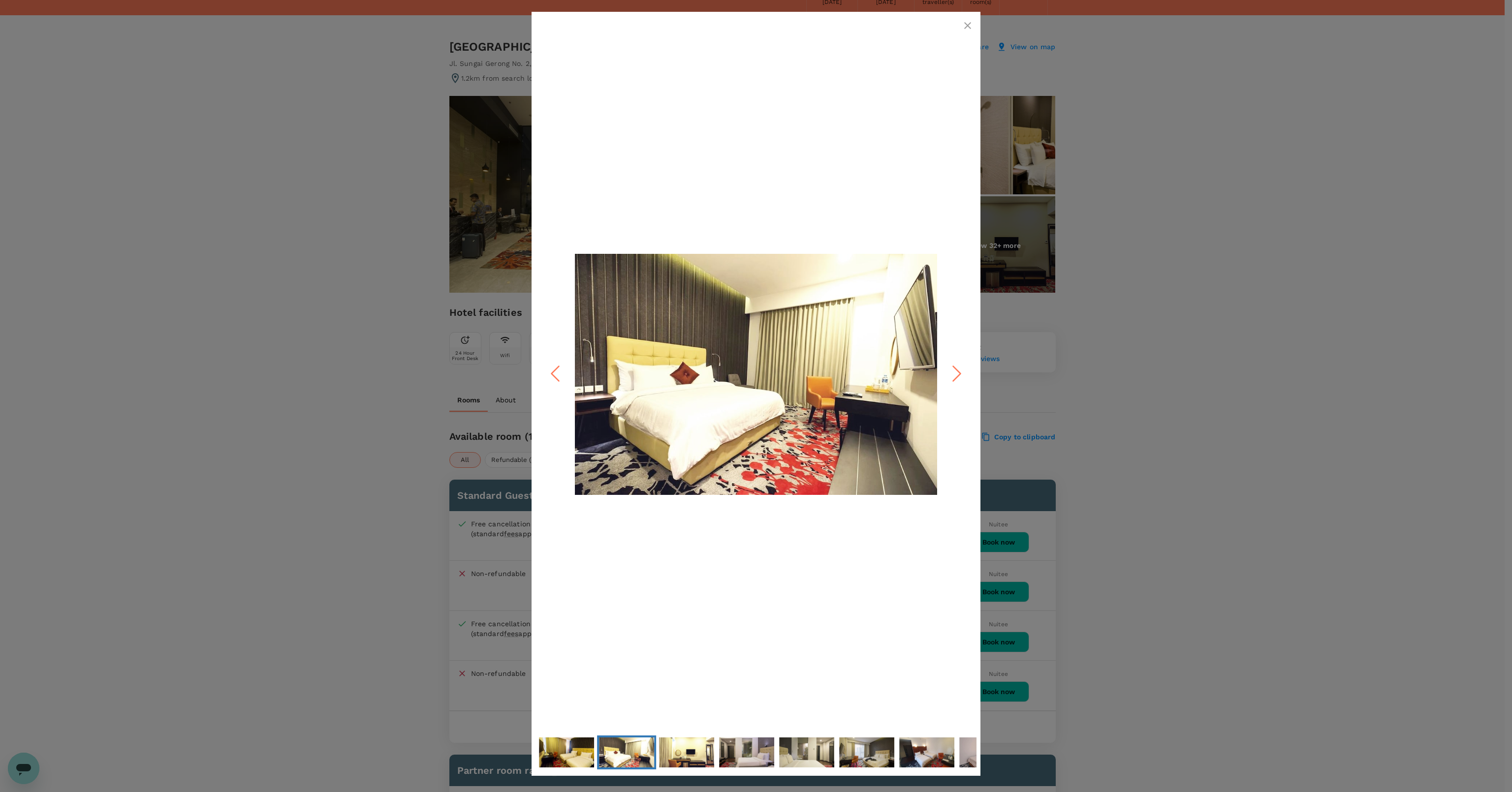
click at [1178, 467] on div at bounding box center [756, 396] width 1512 height 792
click at [968, 25] on icon "button" at bounding box center [968, 26] width 12 height 12
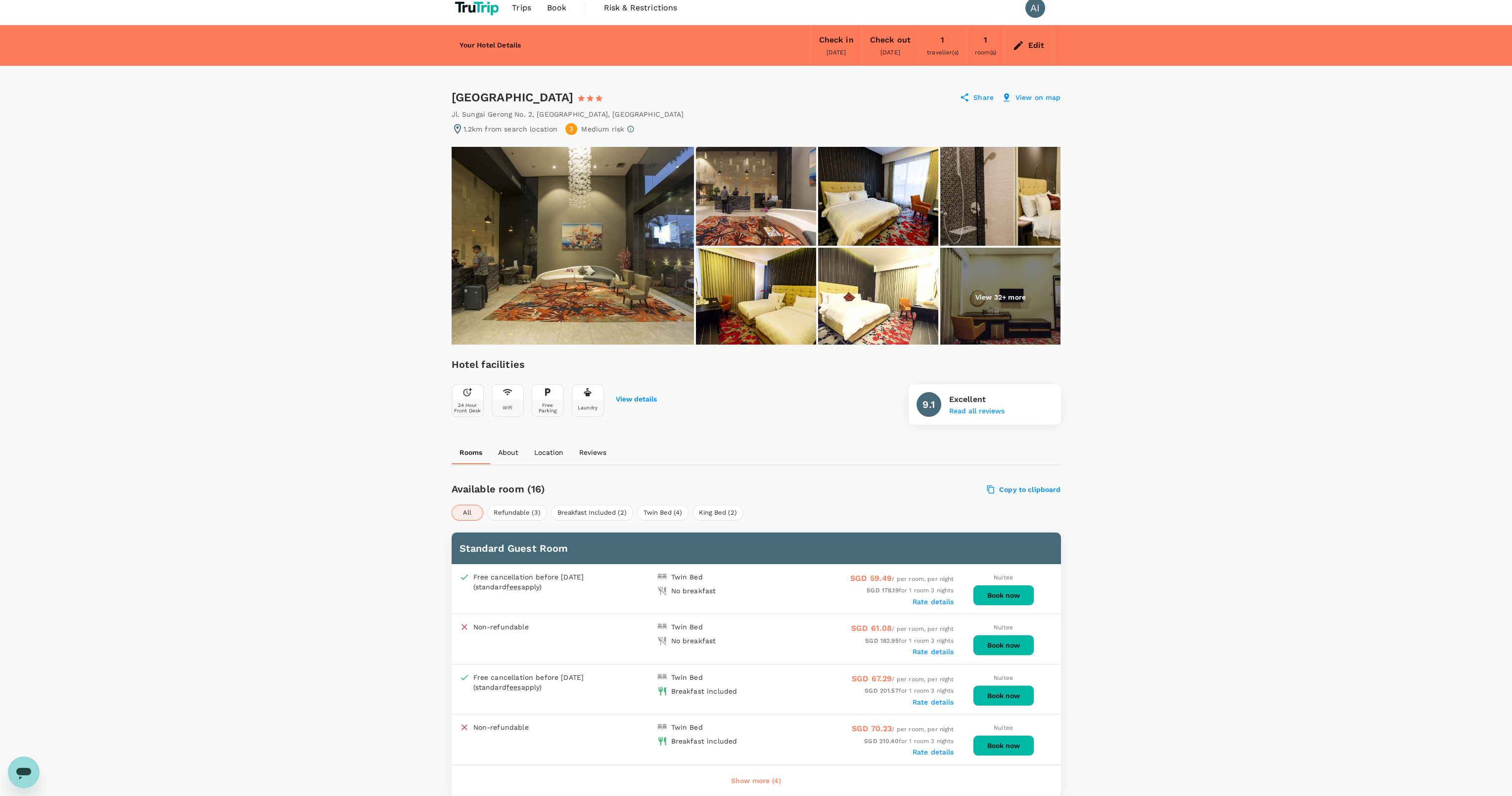
scroll to position [0, 0]
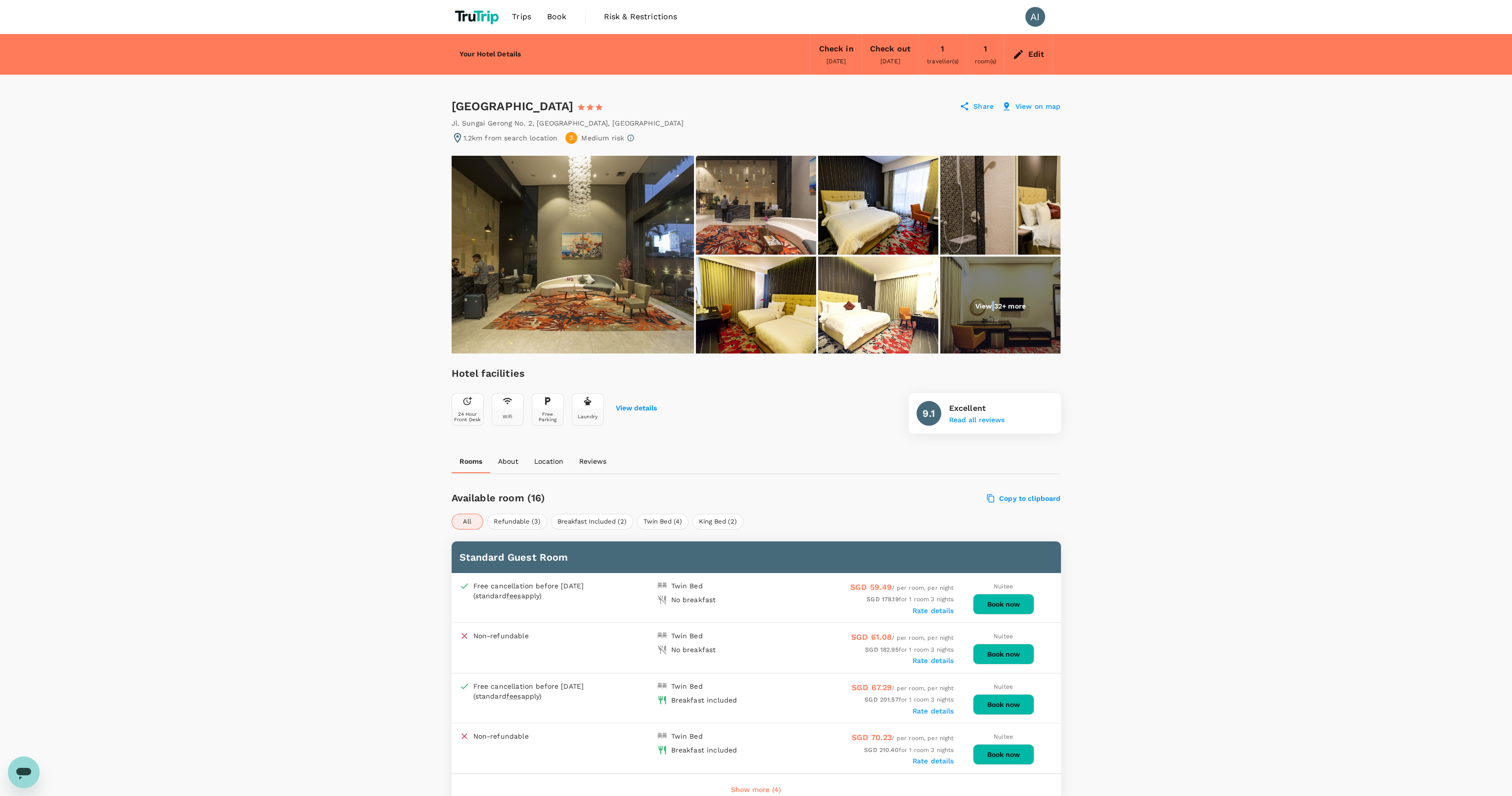
click at [993, 307] on p "View 32+ more" at bounding box center [1000, 306] width 50 height 10
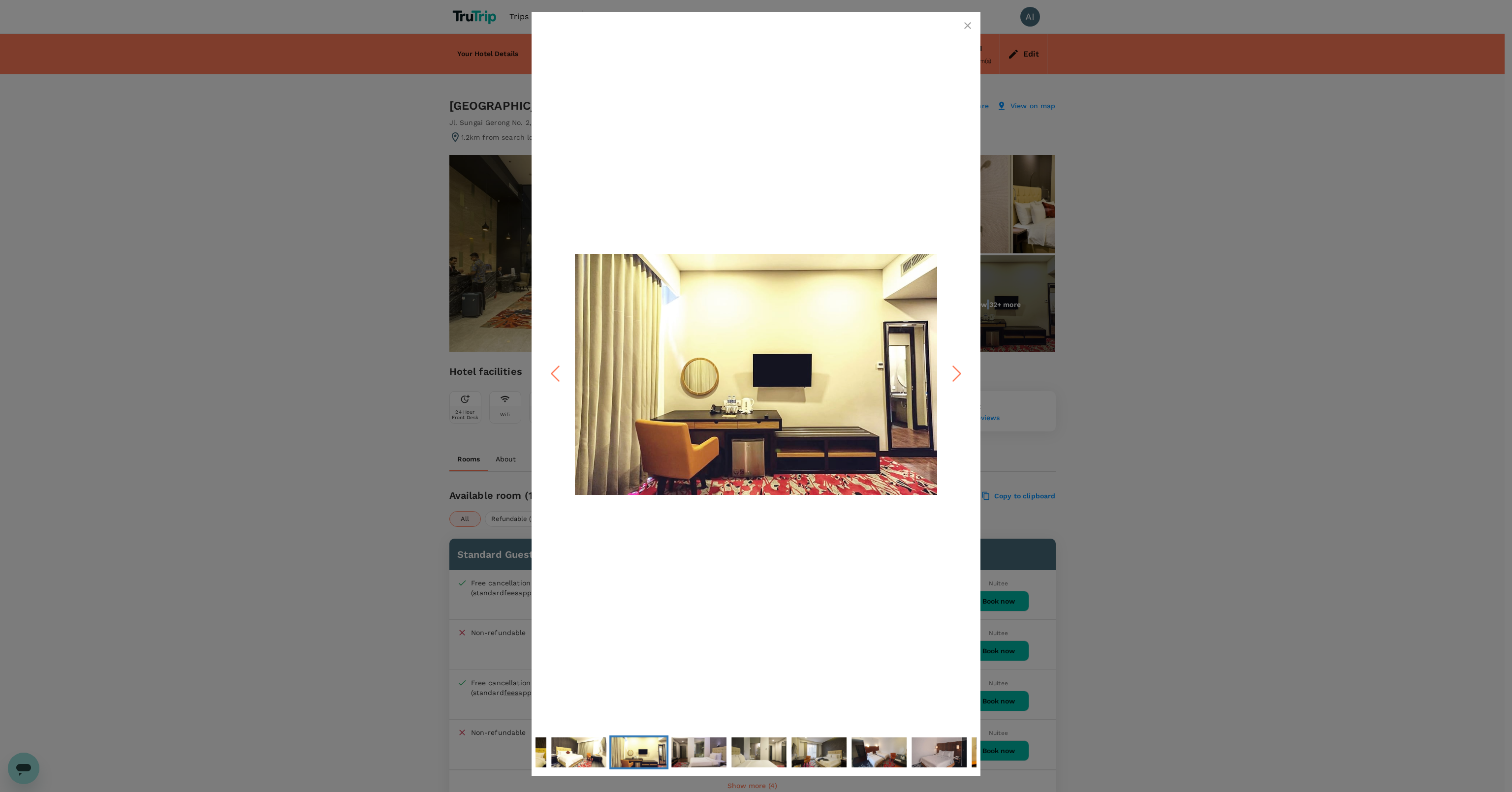
click at [958, 364] on icon "Next Slide" at bounding box center [956, 374] width 29 height 29
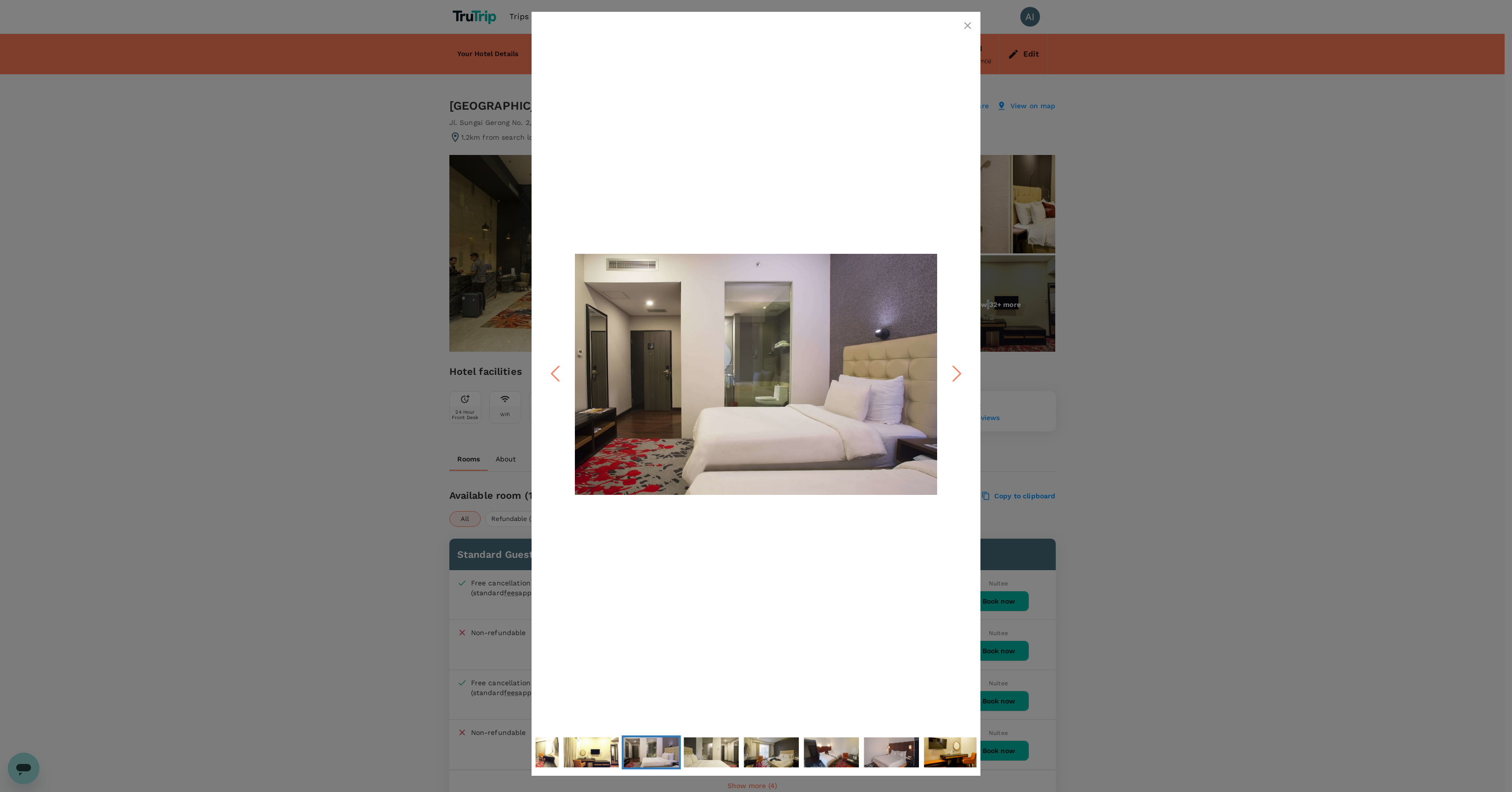
click at [955, 370] on icon "Next Slide" at bounding box center [956, 374] width 29 height 29
click at [1182, 408] on div at bounding box center [756, 396] width 1512 height 792
drag, startPoint x: 974, startPoint y: 33, endPoint x: 967, endPoint y: 31, distance: 7.3
click at [969, 31] on div "8 / 32" at bounding box center [756, 394] width 473 height 764
click at [967, 31] on icon "button" at bounding box center [968, 26] width 12 height 12
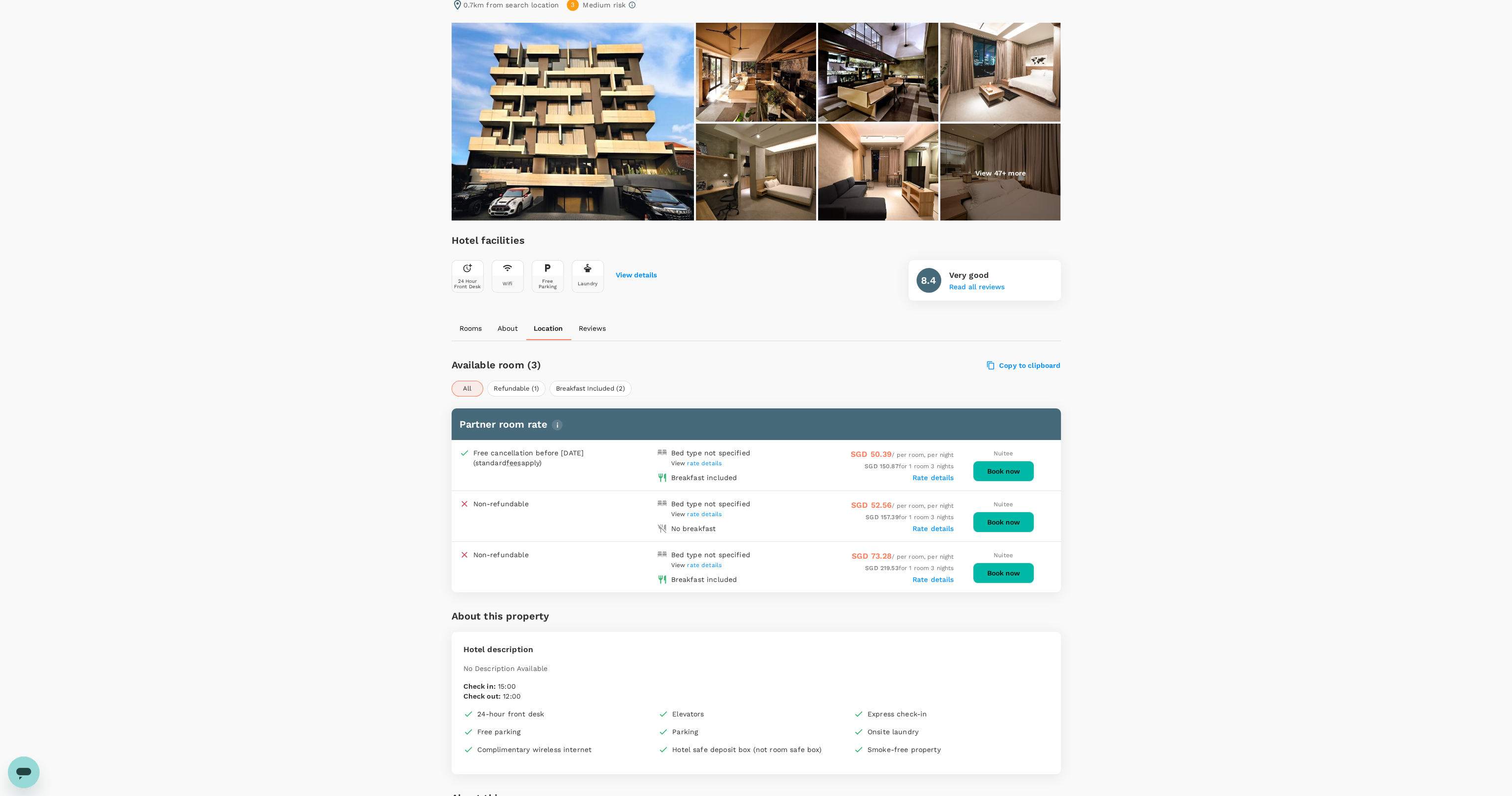
scroll to position [119, 0]
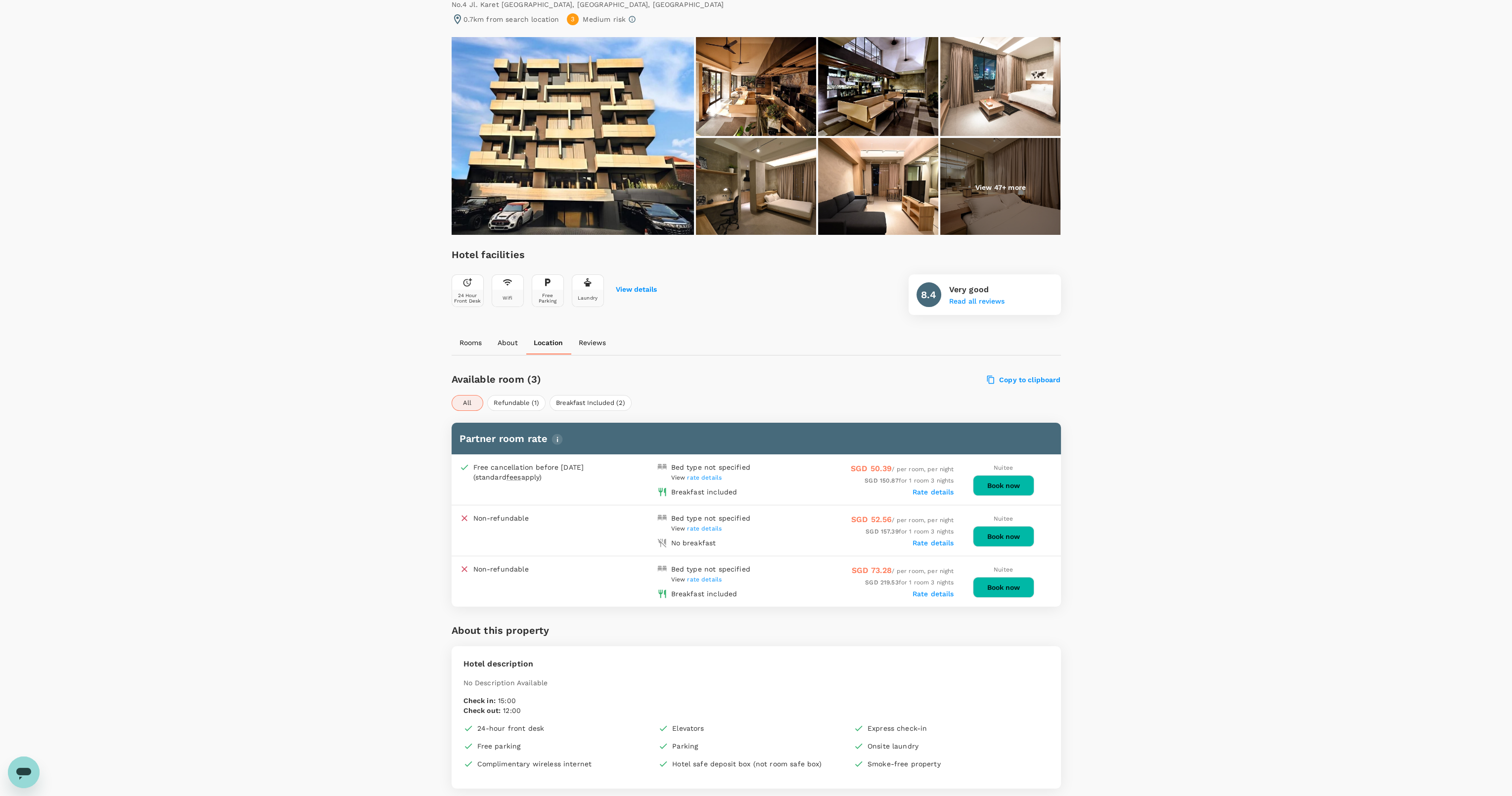
click at [710, 478] on span "rate details" at bounding box center [703, 477] width 34 height 7
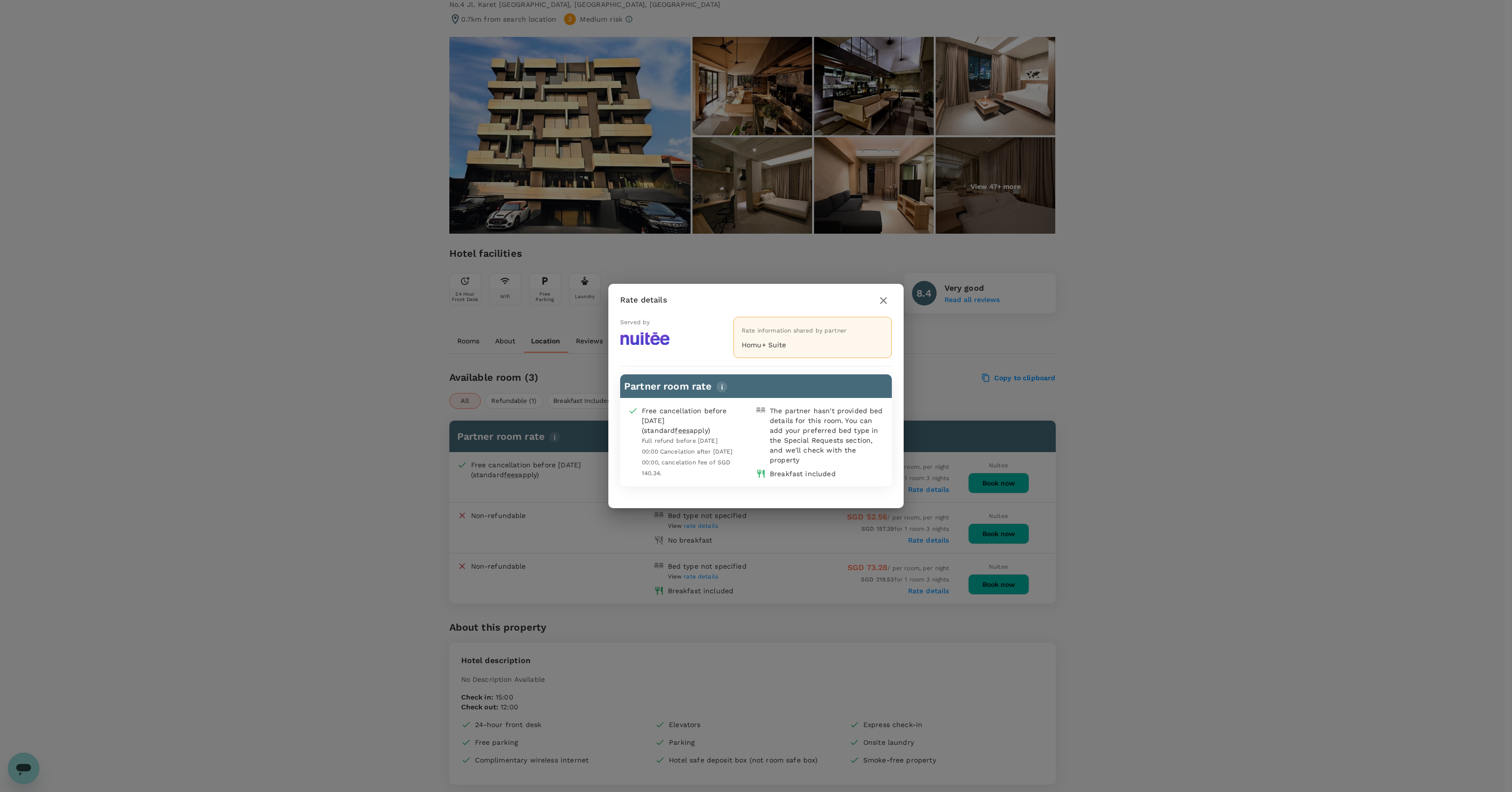
click at [885, 299] on icon "button" at bounding box center [883, 300] width 7 height 7
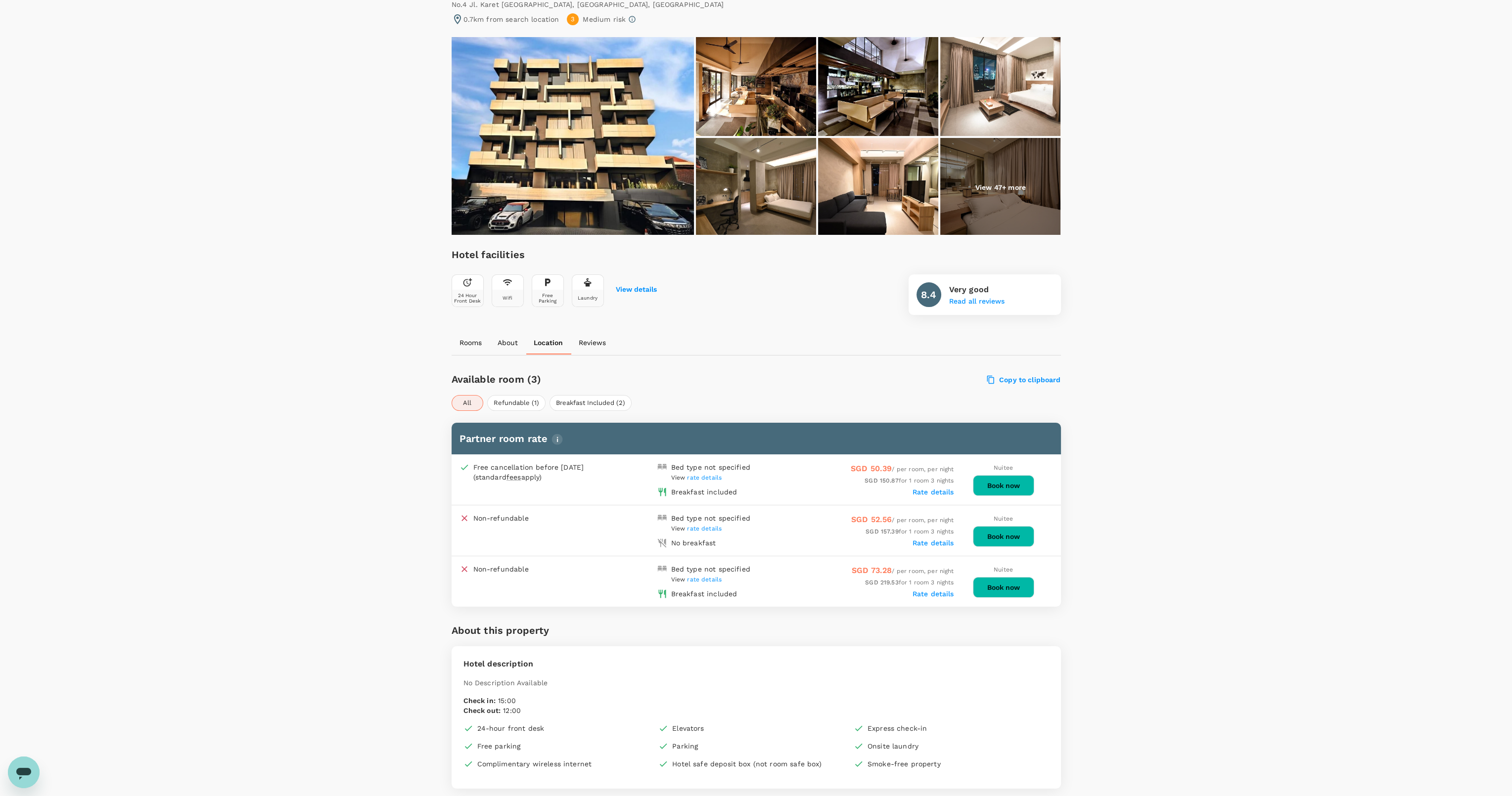
click at [697, 479] on div "View rate details" at bounding box center [710, 477] width 79 height 11
click at [702, 476] on span "rate details" at bounding box center [703, 477] width 34 height 7
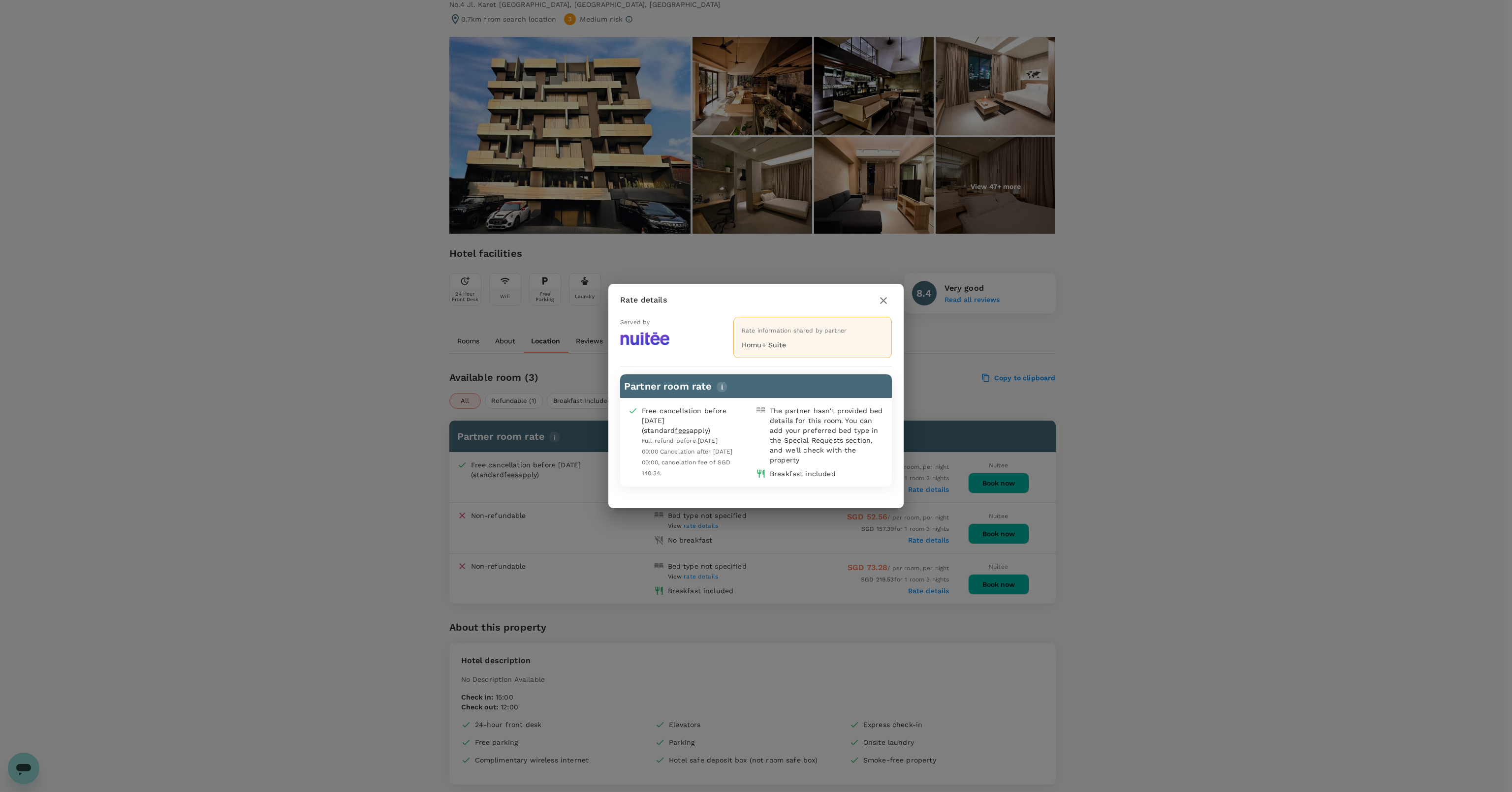
click at [705, 469] on div "Full refund before 2025-08-25 00:00 Cancelation after 2025-08-25 00:00, cancela…" at bounding box center [688, 457] width 93 height 43
click at [646, 270] on div "Rate details Served by Rate information shared by partner Homu+ Suite Partner r…" at bounding box center [756, 396] width 1512 height 792
click at [882, 306] on button "button" at bounding box center [883, 300] width 17 height 17
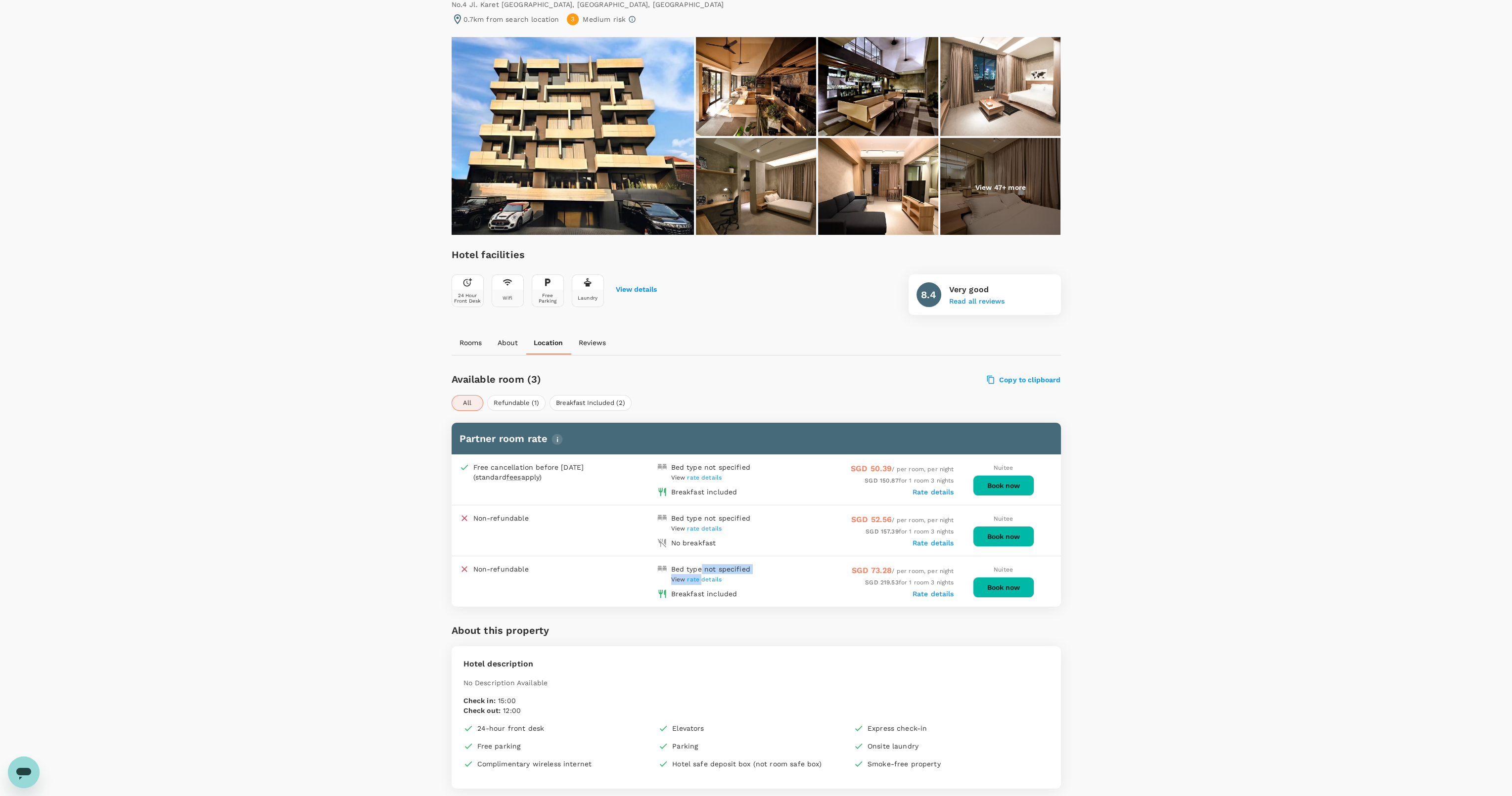
click at [702, 570] on div "Bed type not specified View rate details" at bounding box center [710, 574] width 79 height 21
click at [706, 574] on div "View rate details" at bounding box center [710, 579] width 79 height 11
click at [707, 576] on span "rate details" at bounding box center [703, 579] width 34 height 7
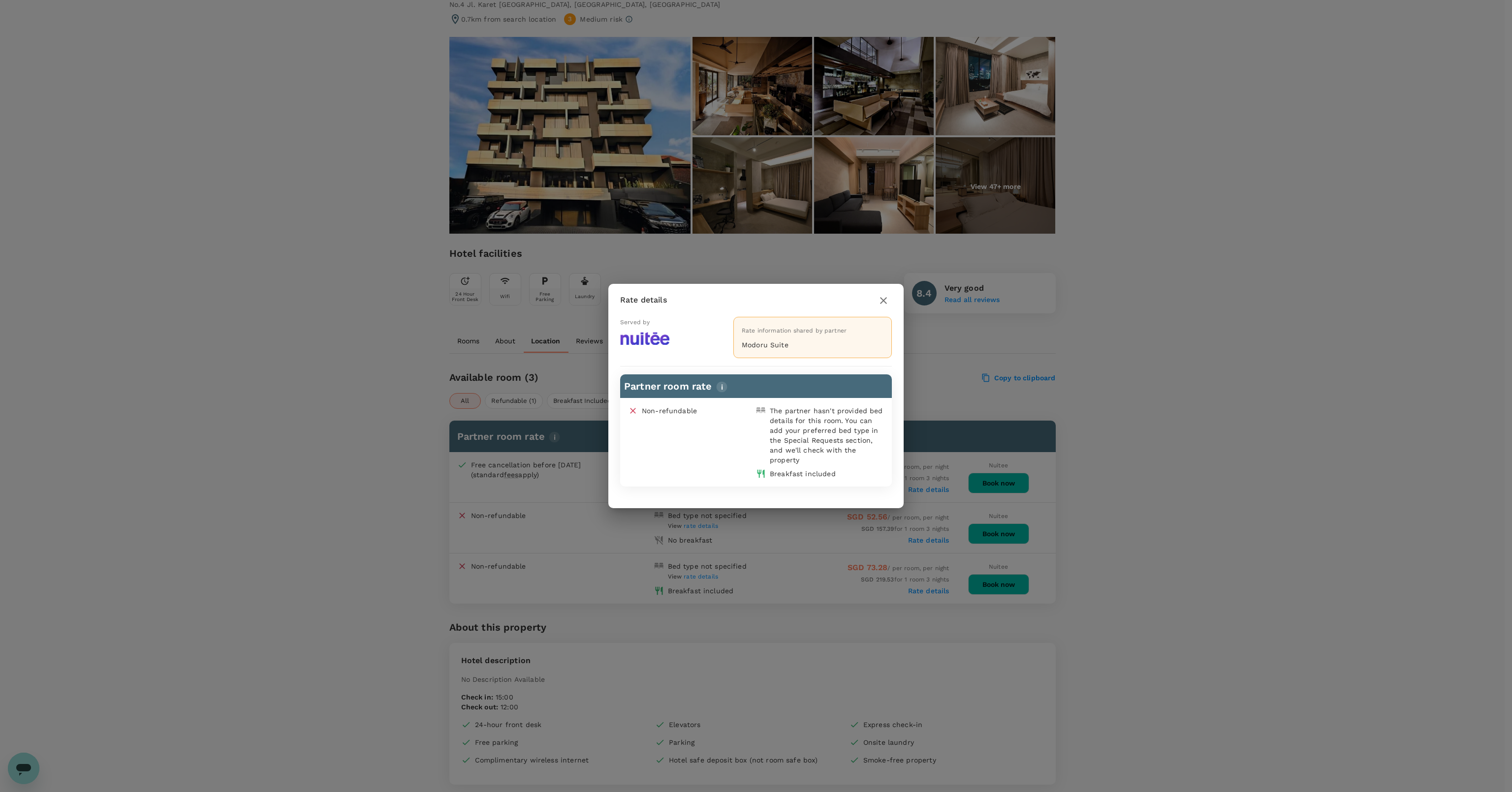
click at [888, 303] on icon "button" at bounding box center [883, 300] width 12 height 12
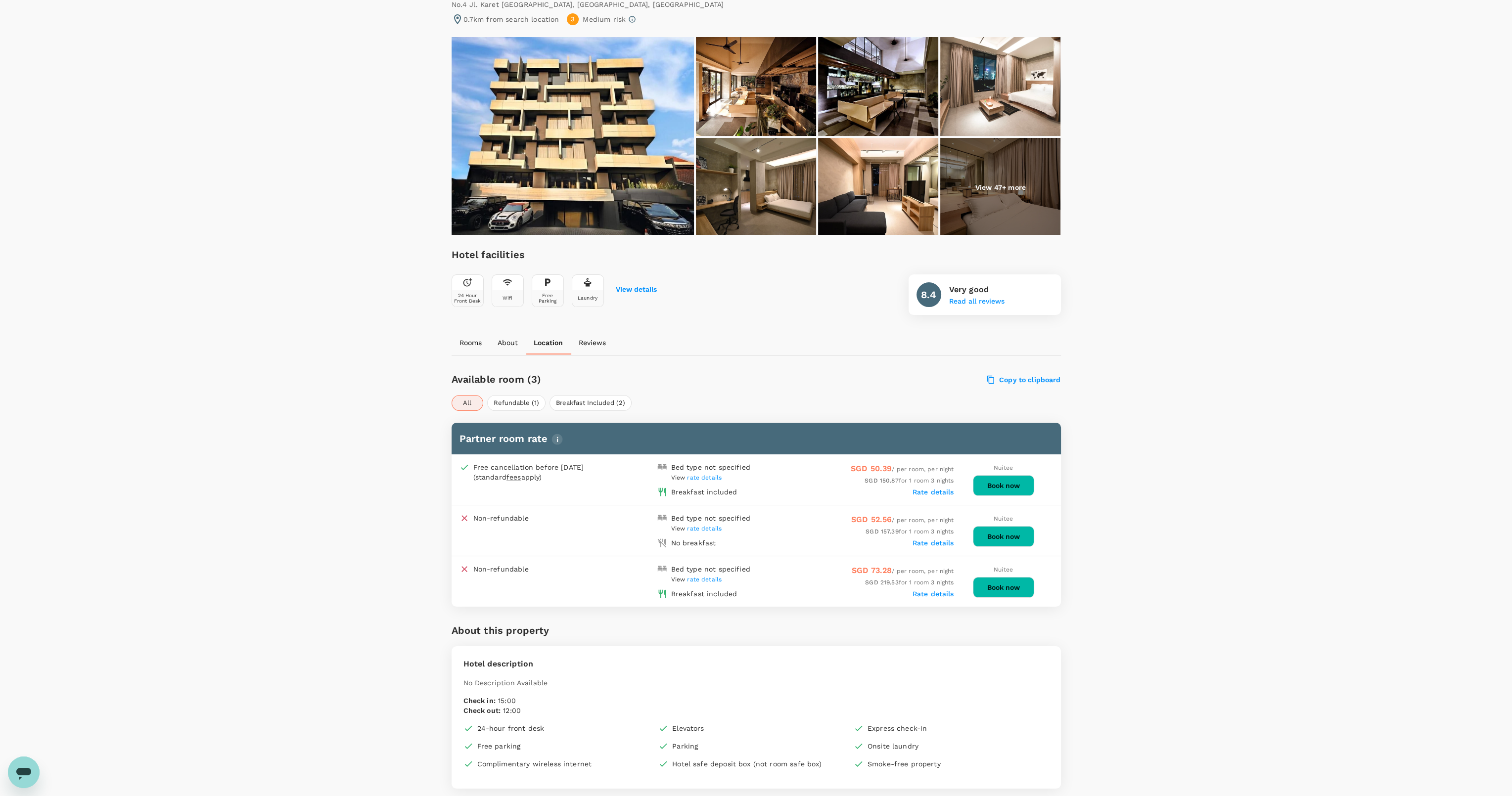
click at [711, 527] on span "rate details" at bounding box center [703, 528] width 34 height 7
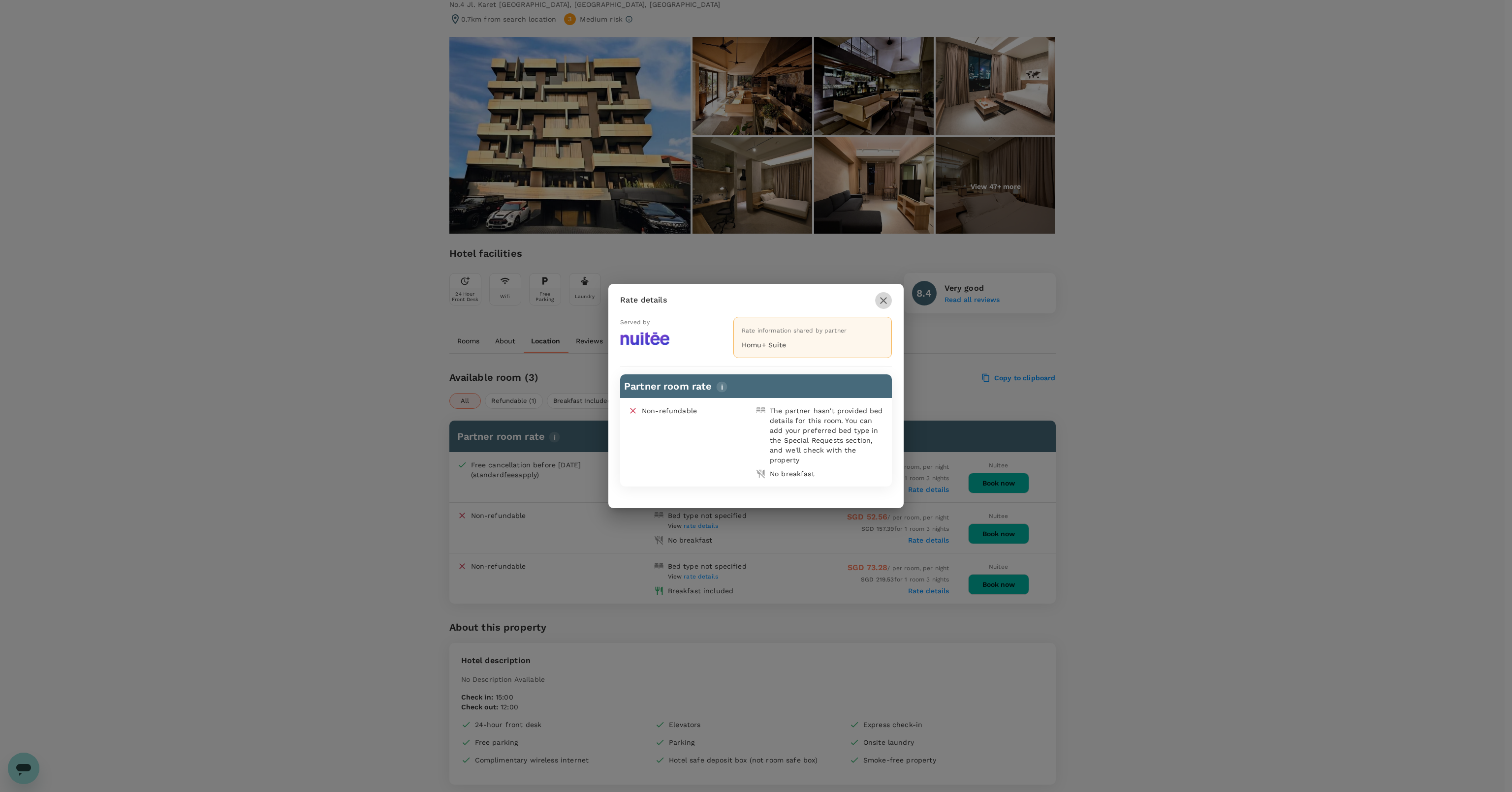
click at [881, 304] on icon "button" at bounding box center [883, 300] width 12 height 12
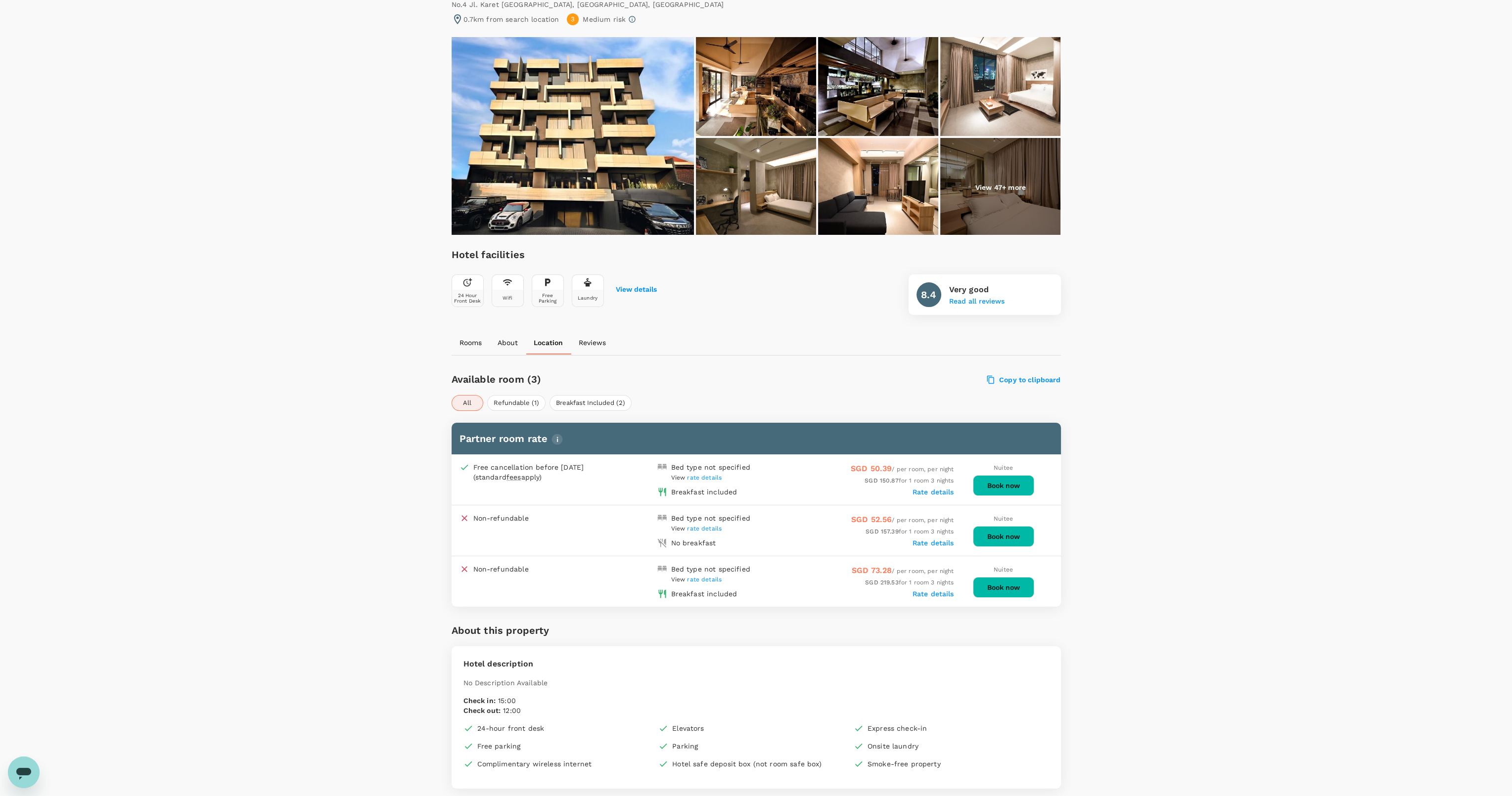
click at [707, 475] on span "rate details" at bounding box center [703, 477] width 34 height 7
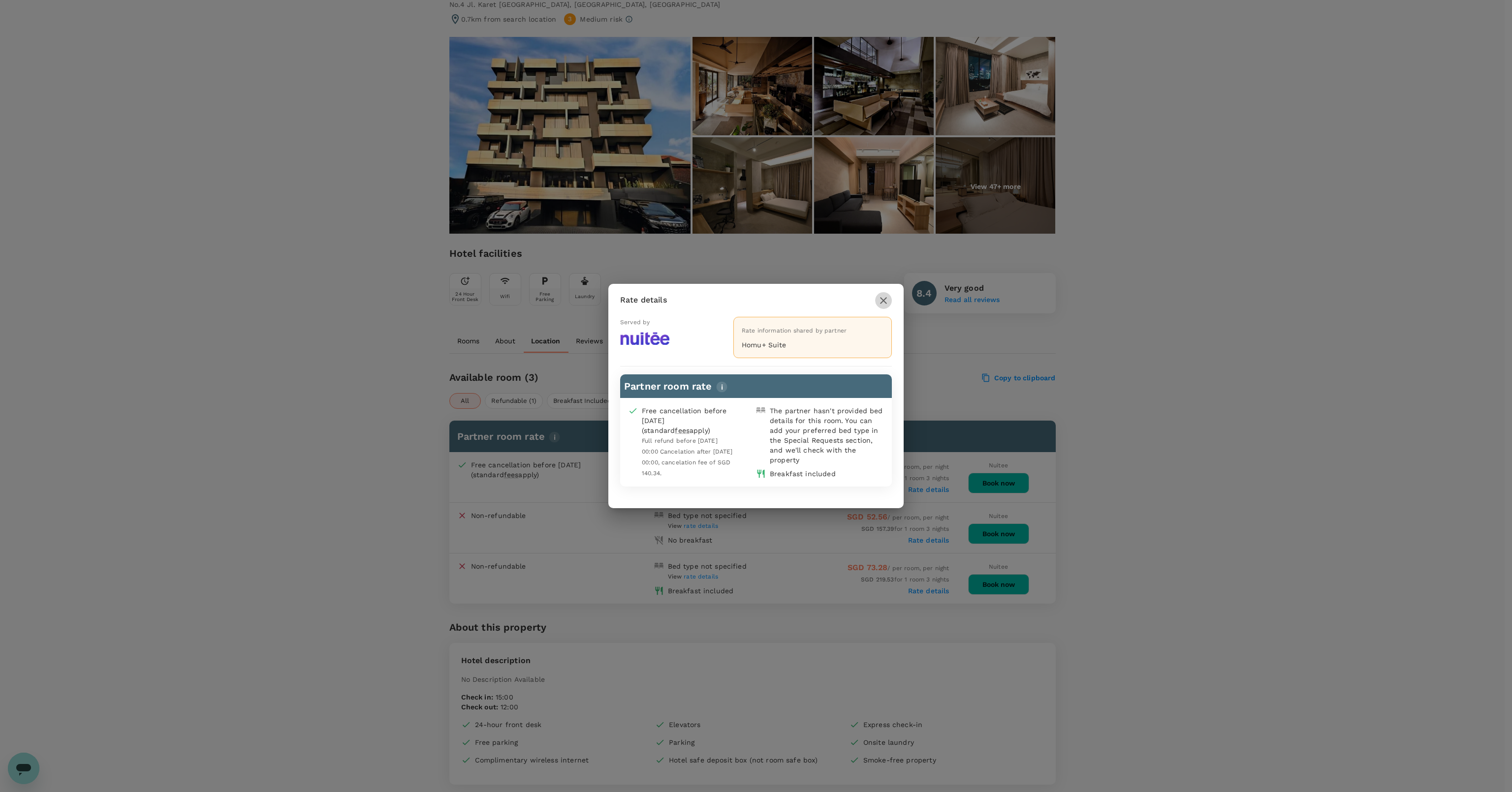
click at [884, 301] on icon "button" at bounding box center [883, 300] width 7 height 7
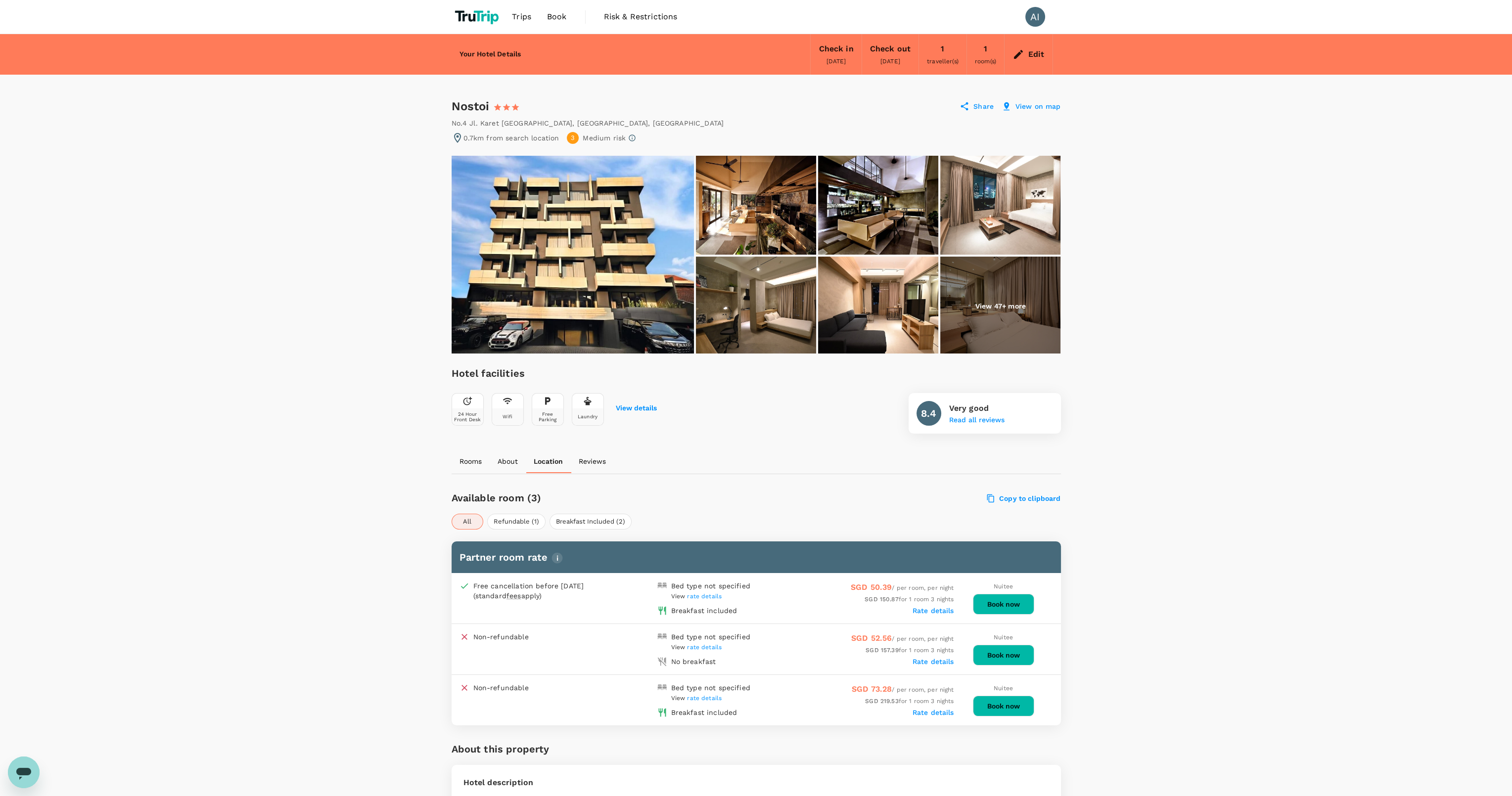
scroll to position [0, 0]
click at [994, 302] on p "View 47+ more" at bounding box center [1000, 306] width 50 height 10
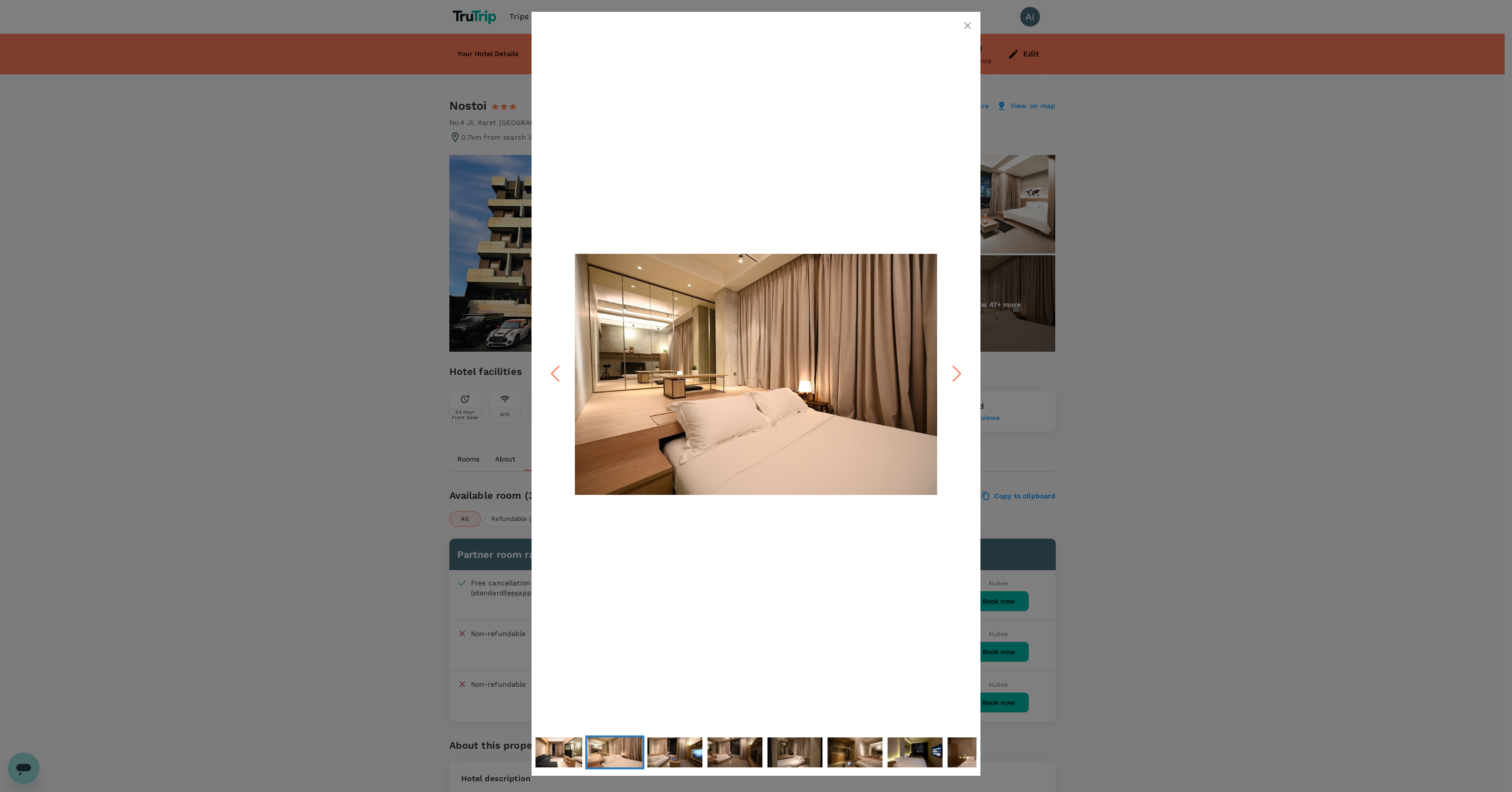
click at [947, 373] on icon "Next Slide" at bounding box center [956, 374] width 29 height 29
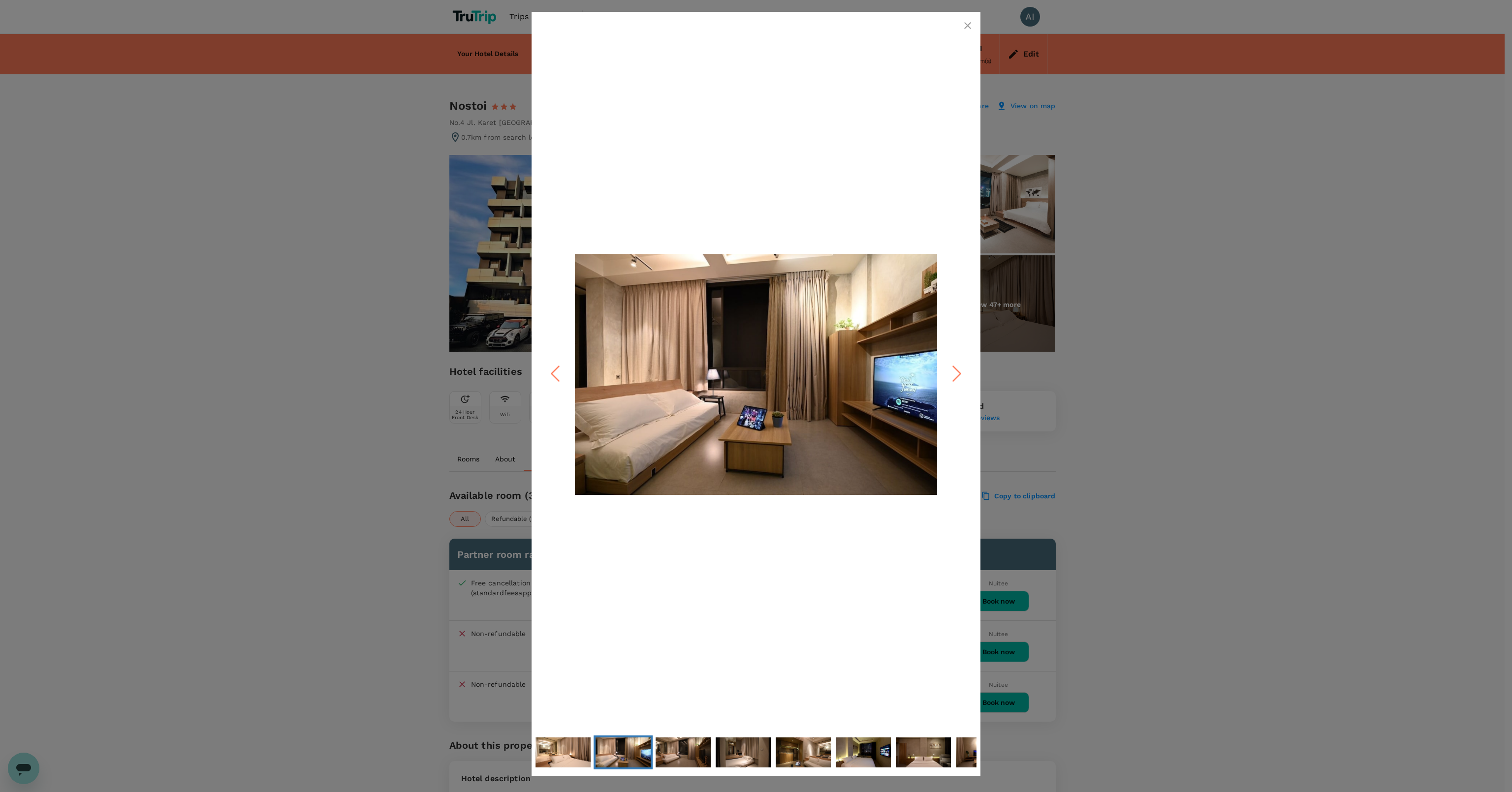
click at [947, 373] on icon "Next Slide" at bounding box center [956, 374] width 29 height 29
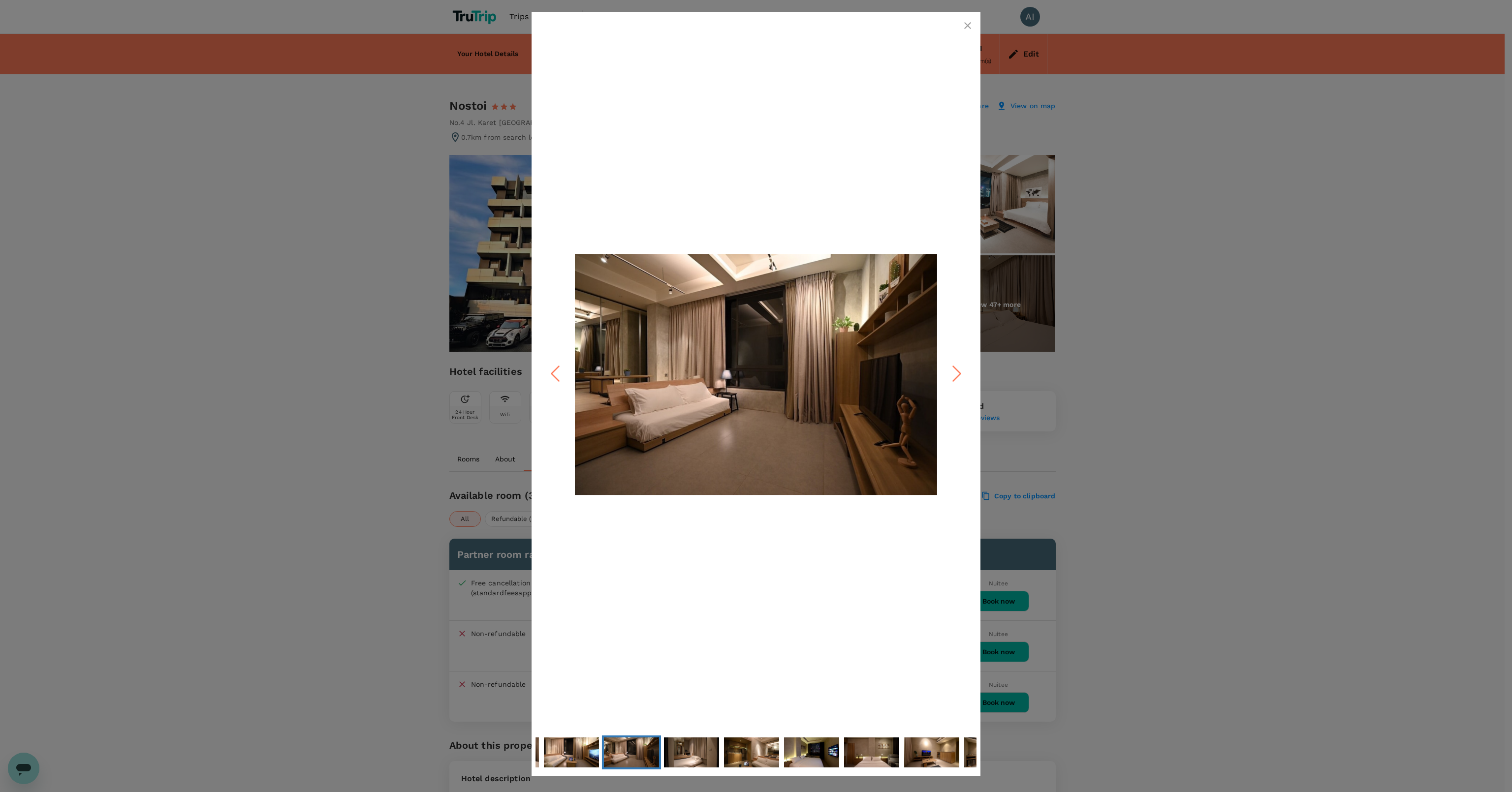
click at [947, 373] on icon "Next Slide" at bounding box center [956, 374] width 29 height 29
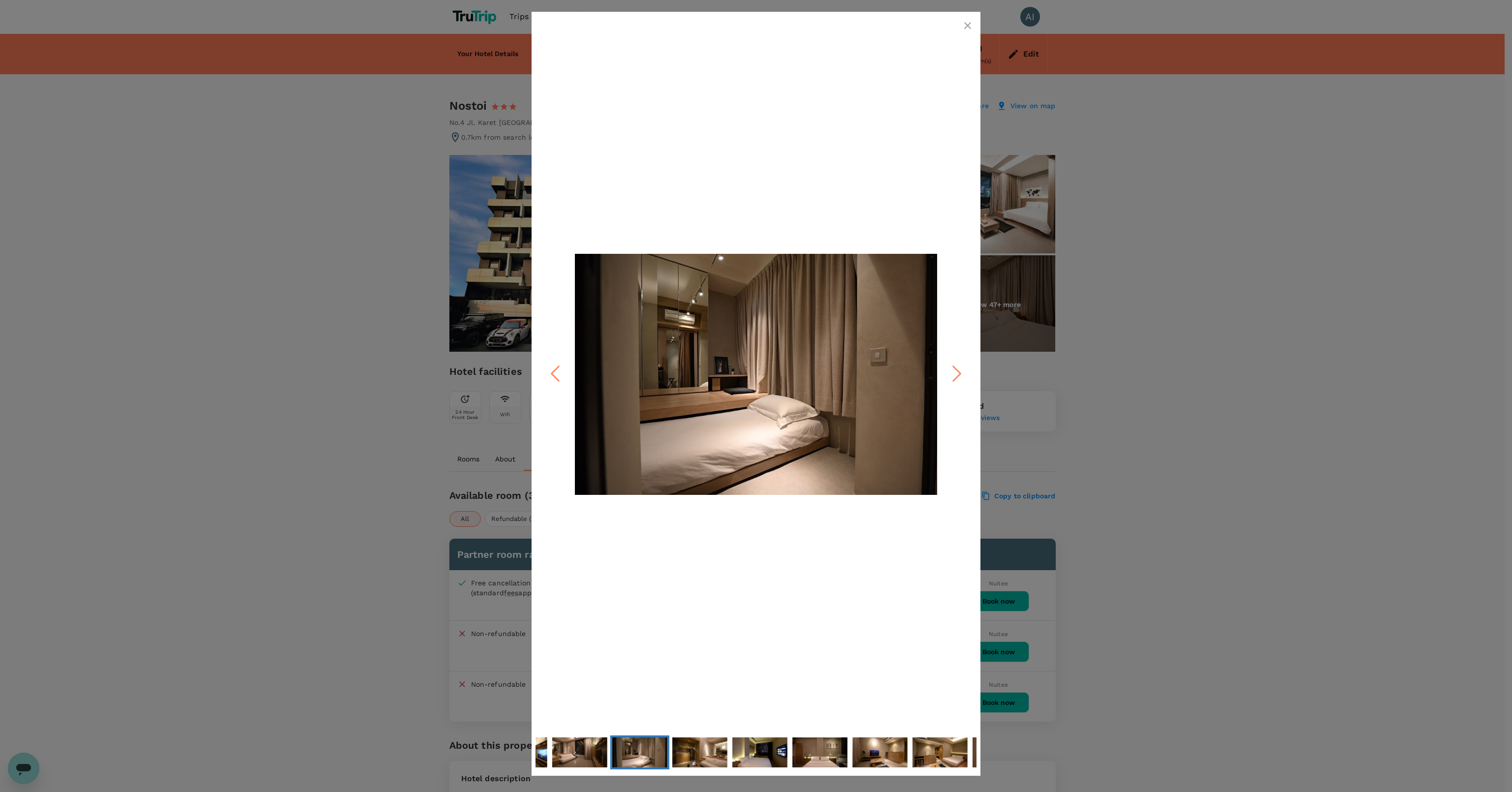
click at [947, 373] on icon "Next Slide" at bounding box center [956, 374] width 29 height 29
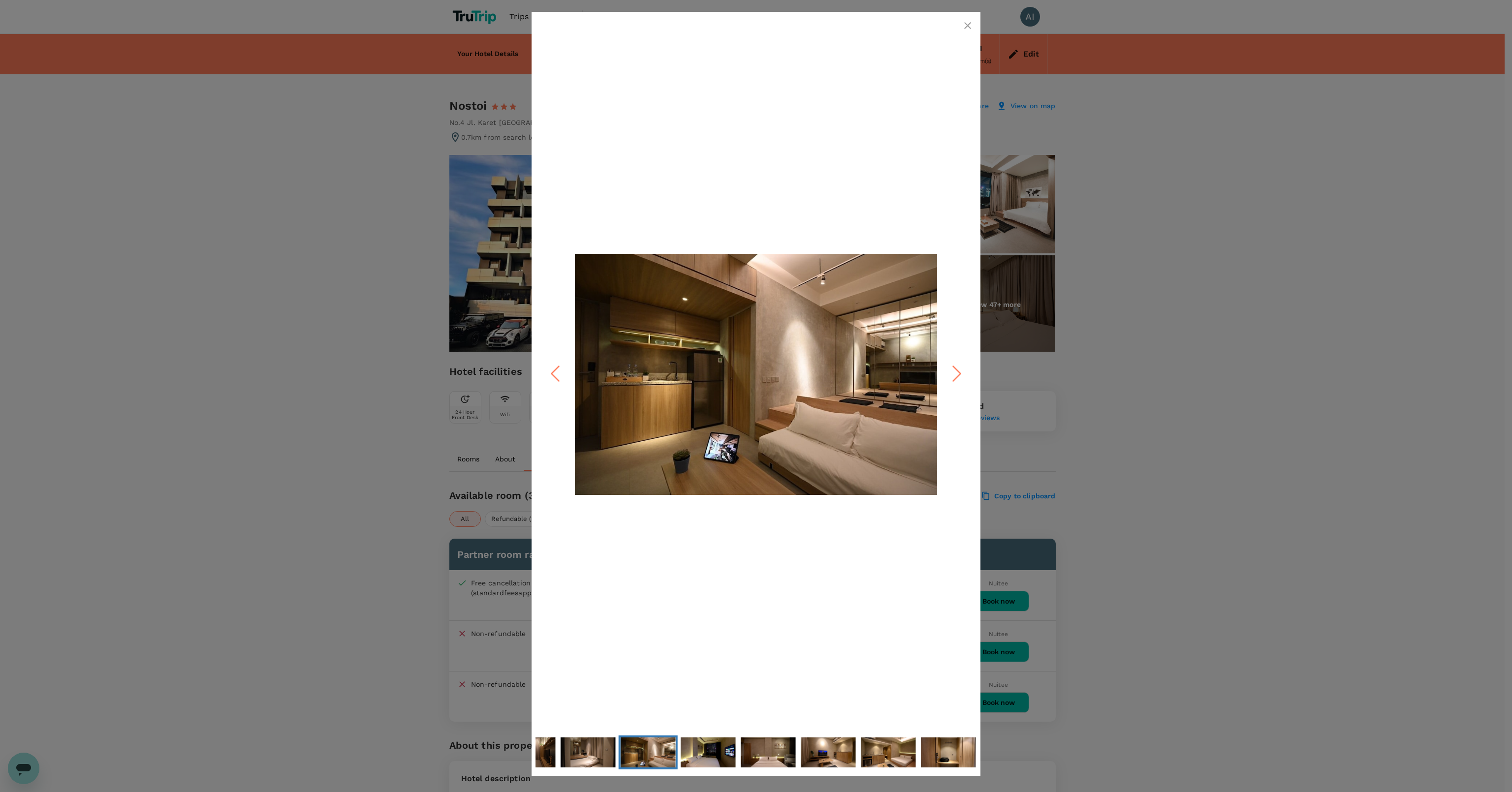
click at [946, 373] on icon "Next Slide" at bounding box center [956, 374] width 29 height 29
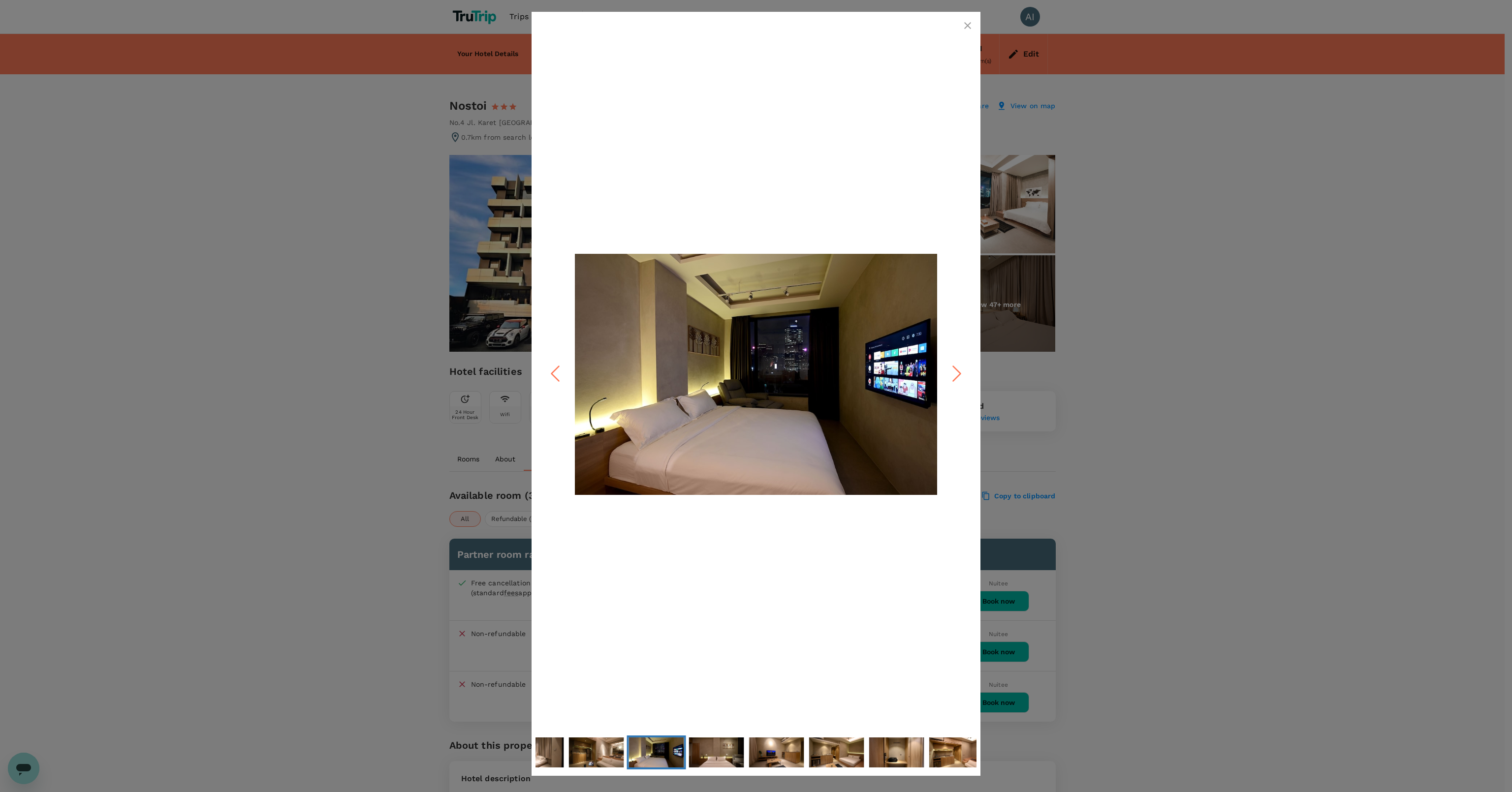
click at [946, 373] on icon "Next Slide" at bounding box center [956, 374] width 29 height 29
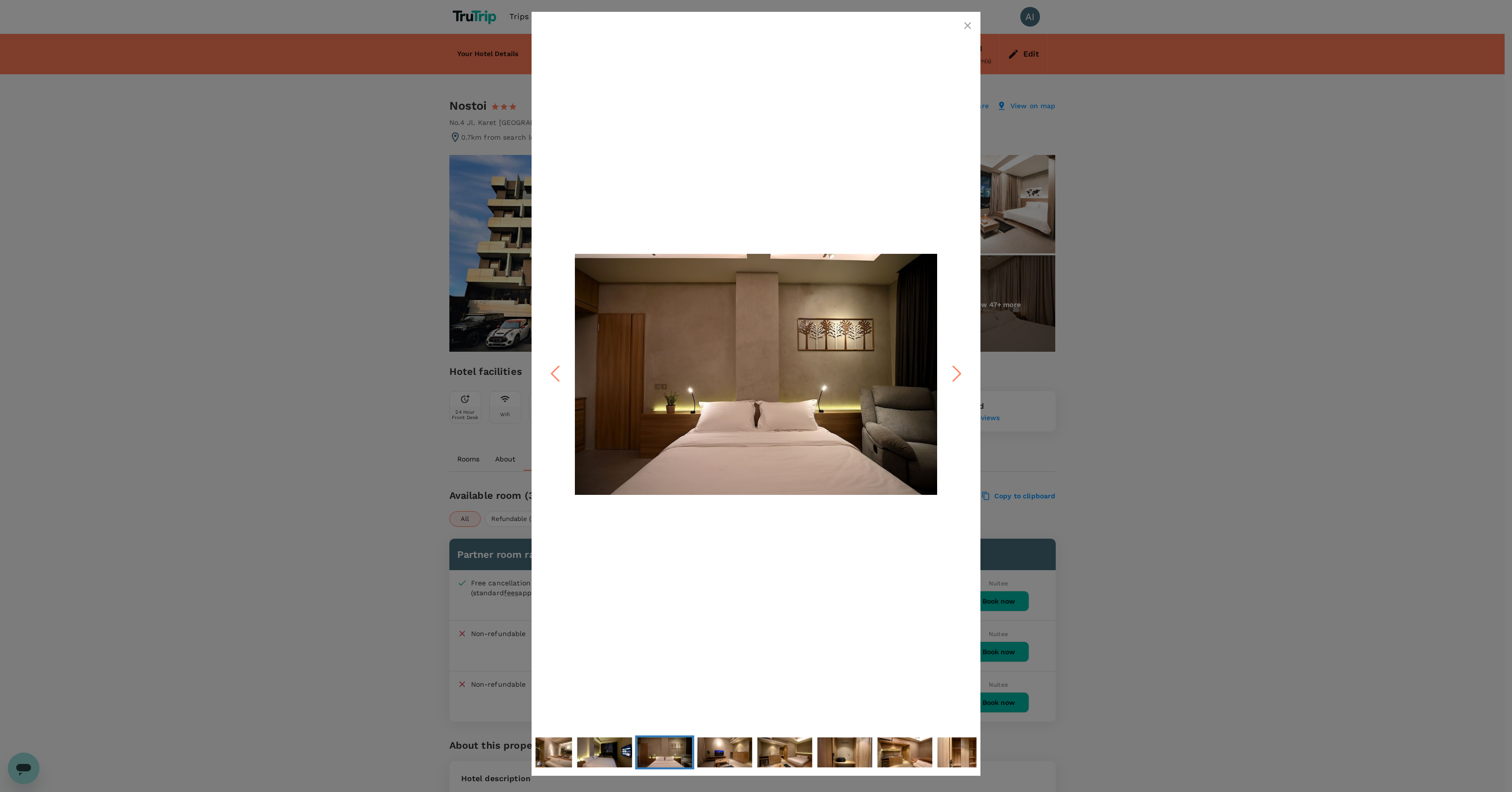
click at [946, 373] on icon "Next Slide" at bounding box center [956, 374] width 29 height 29
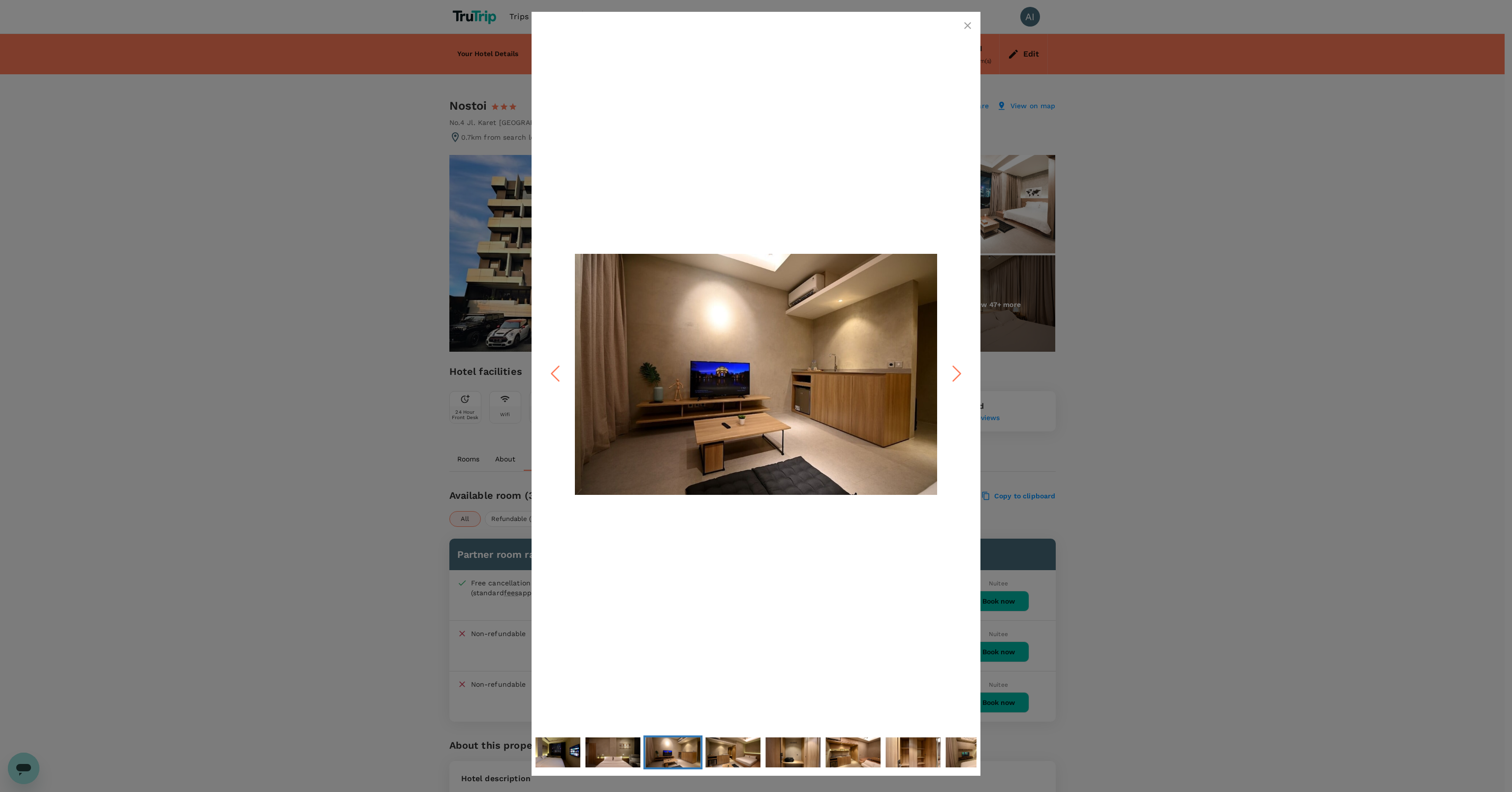
click at [1163, 441] on div at bounding box center [756, 396] width 1512 height 792
click at [1269, 87] on div at bounding box center [756, 396] width 1512 height 792
click at [964, 23] on icon "button" at bounding box center [968, 26] width 12 height 12
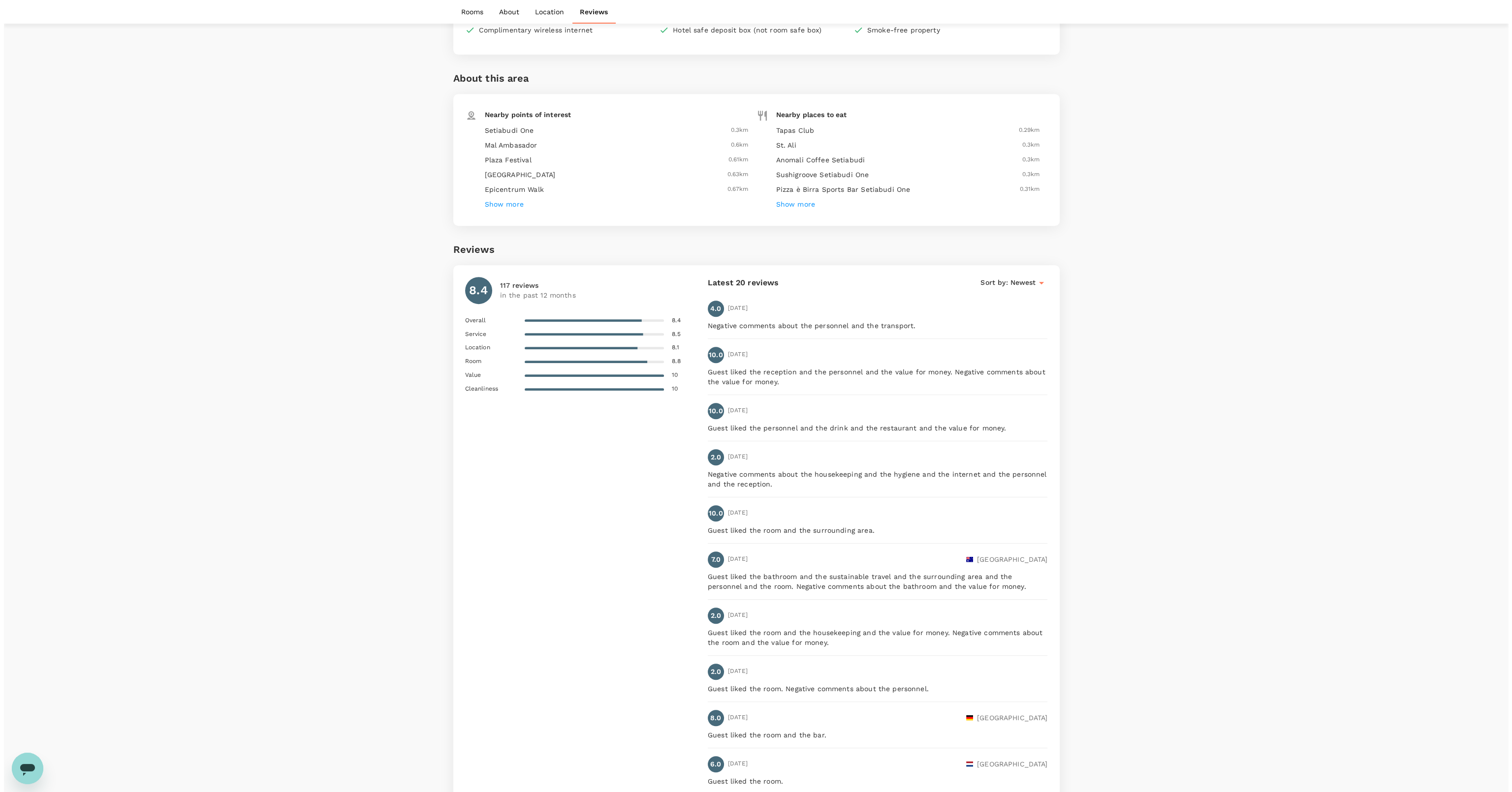
scroll to position [923, 0]
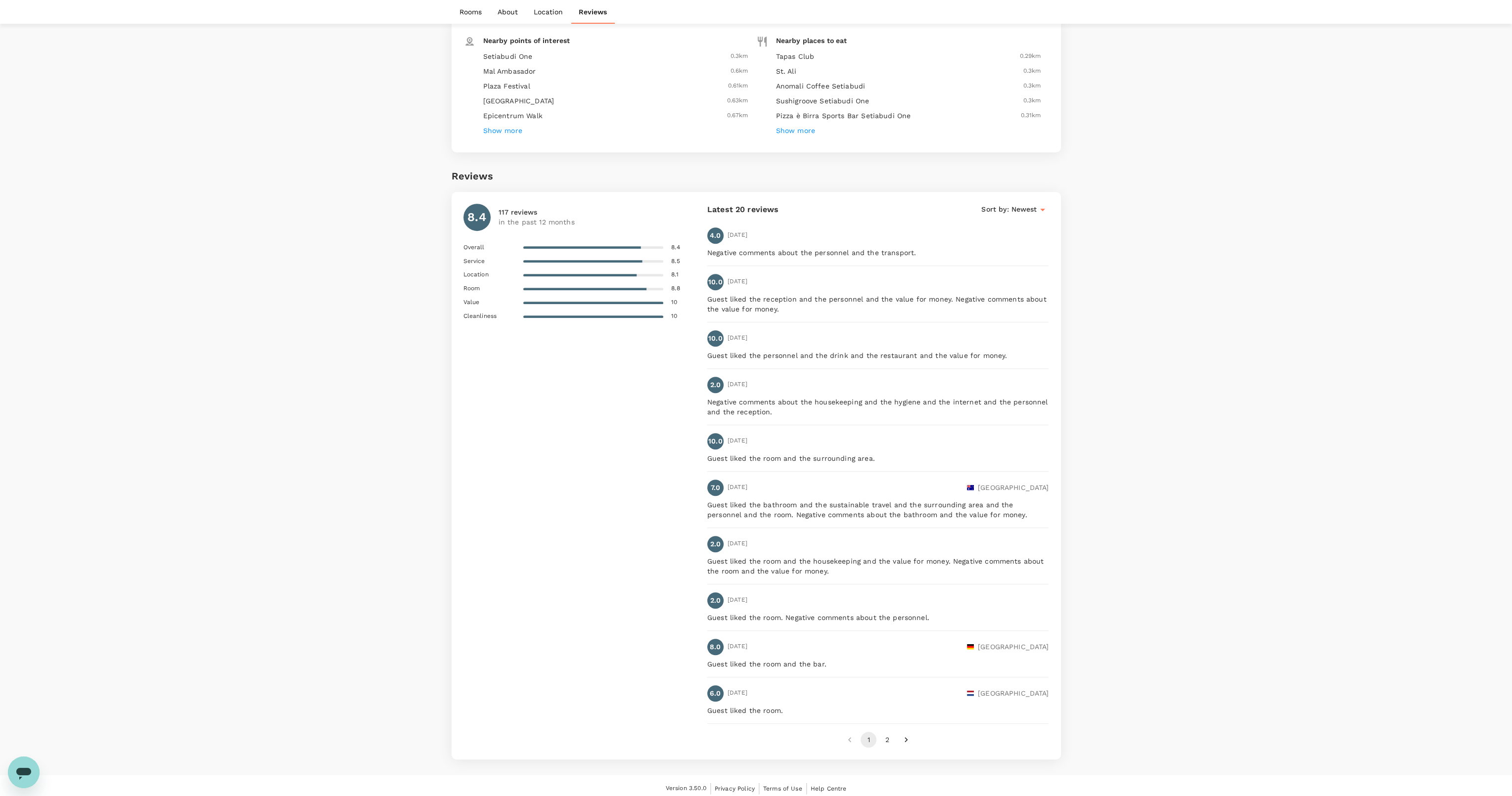
click at [723, 227] on div "4.0 08 07 2025" at bounding box center [728, 236] width 40 height 17
click at [718, 231] on p "4.0" at bounding box center [715, 236] width 11 height 10
click at [1035, 204] on div "Newest" at bounding box center [1029, 210] width 38 height 12
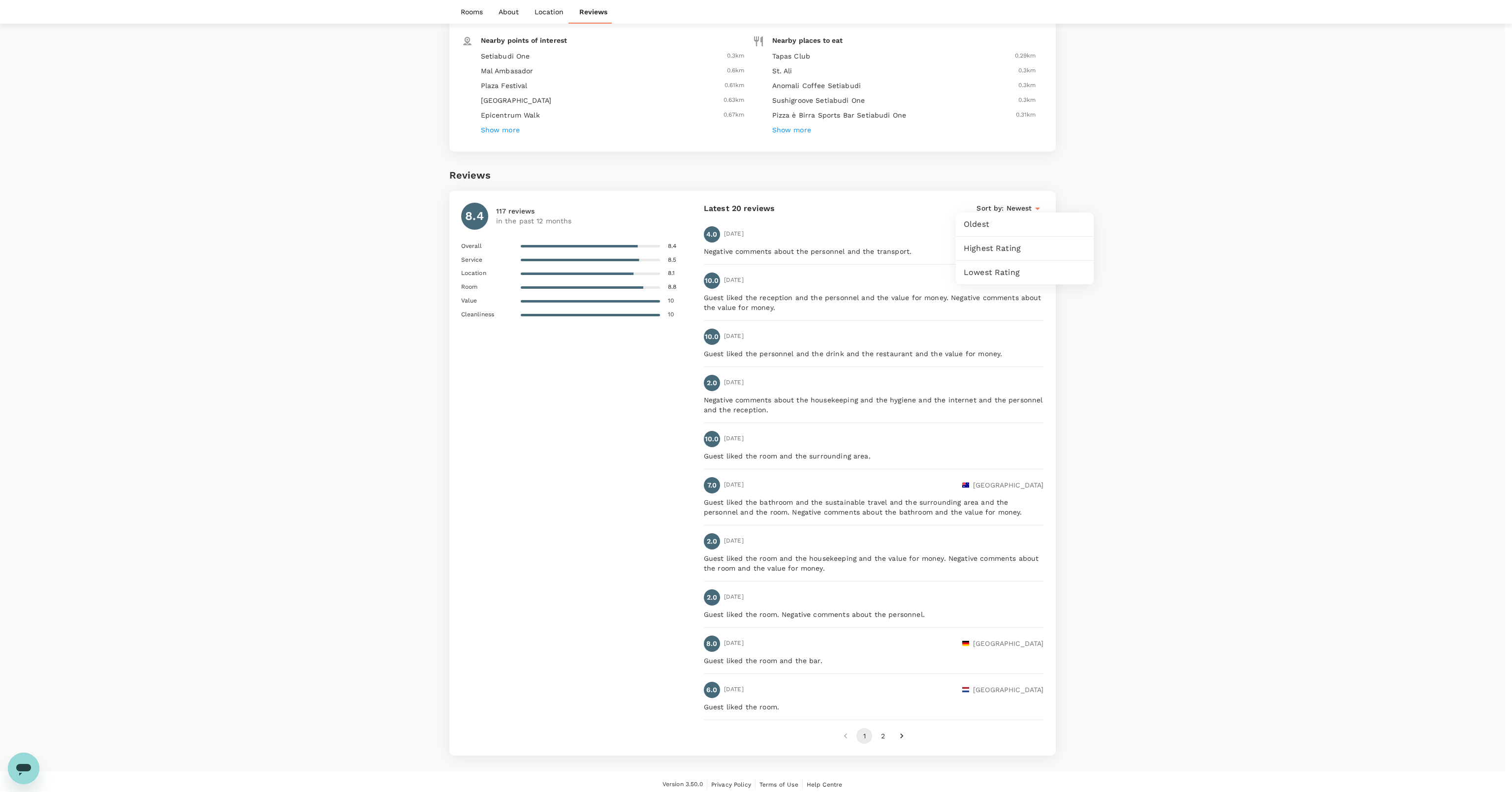
click at [985, 246] on span "Highest Rating" at bounding box center [1024, 249] width 122 height 12
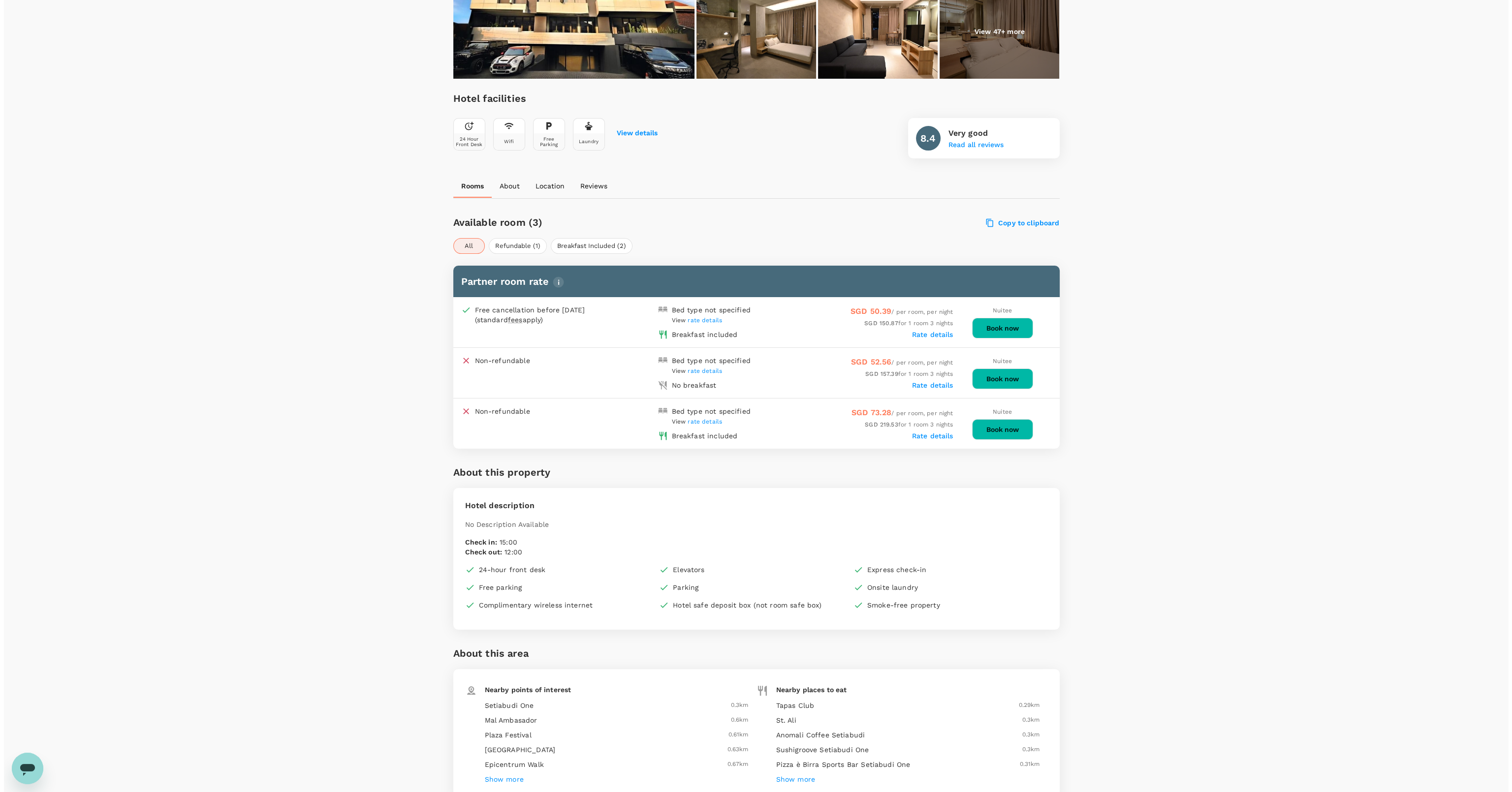
scroll to position [0, 0]
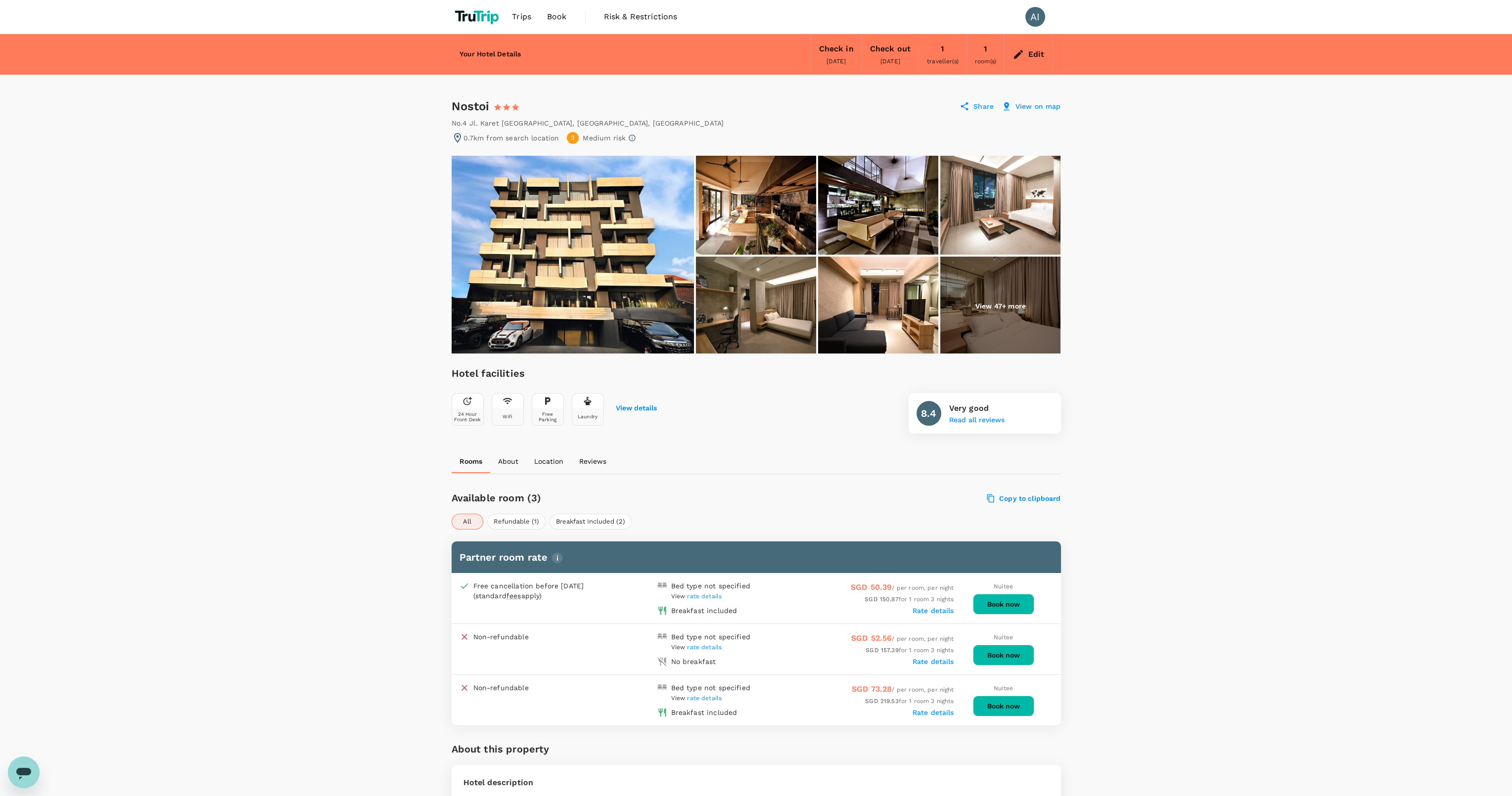
click at [702, 593] on span "rate details" at bounding box center [703, 596] width 34 height 7
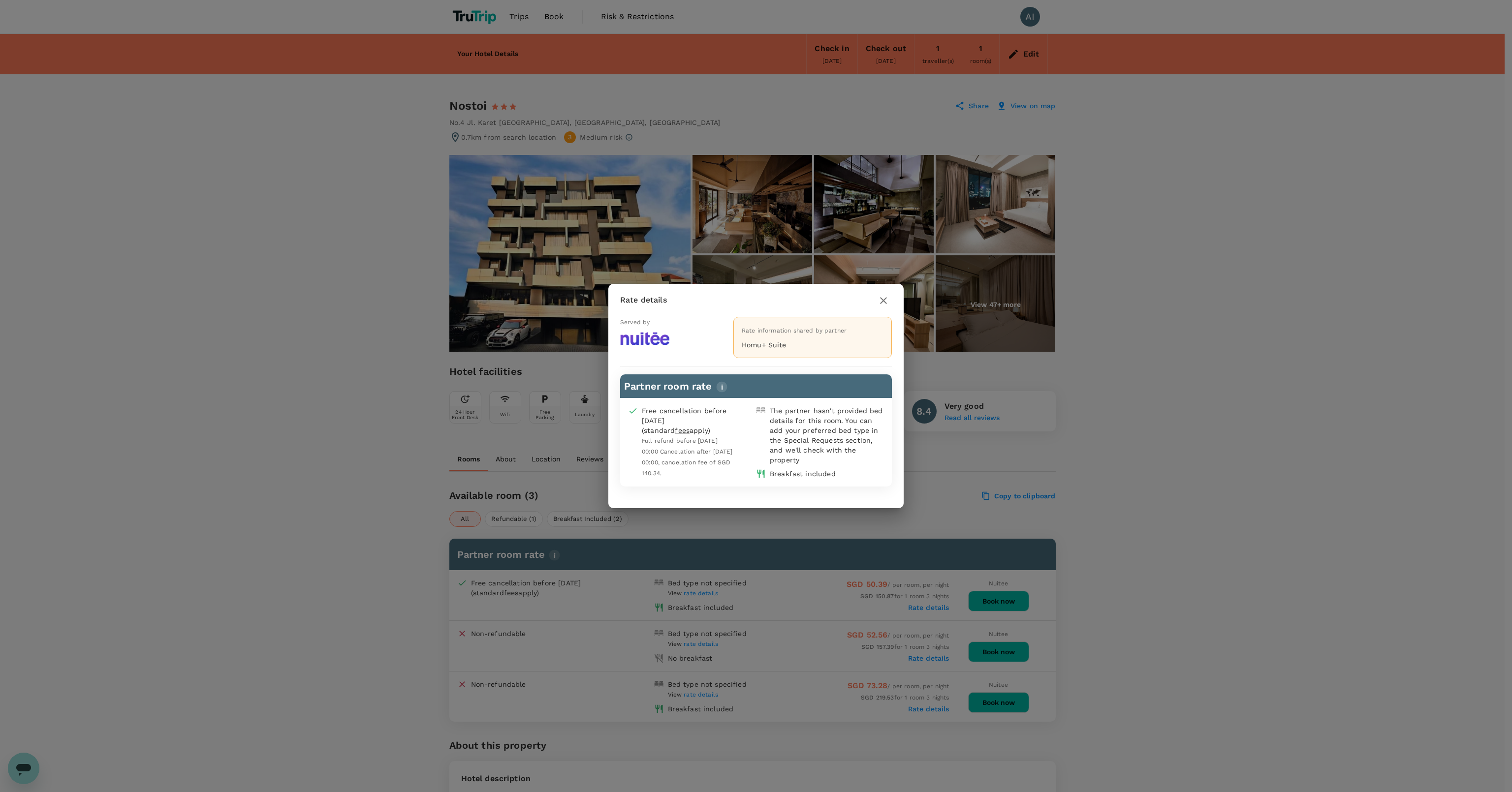
click at [699, 589] on div "Rate details Served by Rate information shared by partner Homu+ Suite Partner r…" at bounding box center [756, 396] width 1512 height 792
click at [815, 658] on div "Rate details Served by Rate information shared by partner Homu+ Suite Partner r…" at bounding box center [756, 396] width 1512 height 792
drag, startPoint x: 875, startPoint y: 305, endPoint x: 881, endPoint y: 302, distance: 6.7
click at [876, 305] on div at bounding box center [883, 300] width 17 height 17
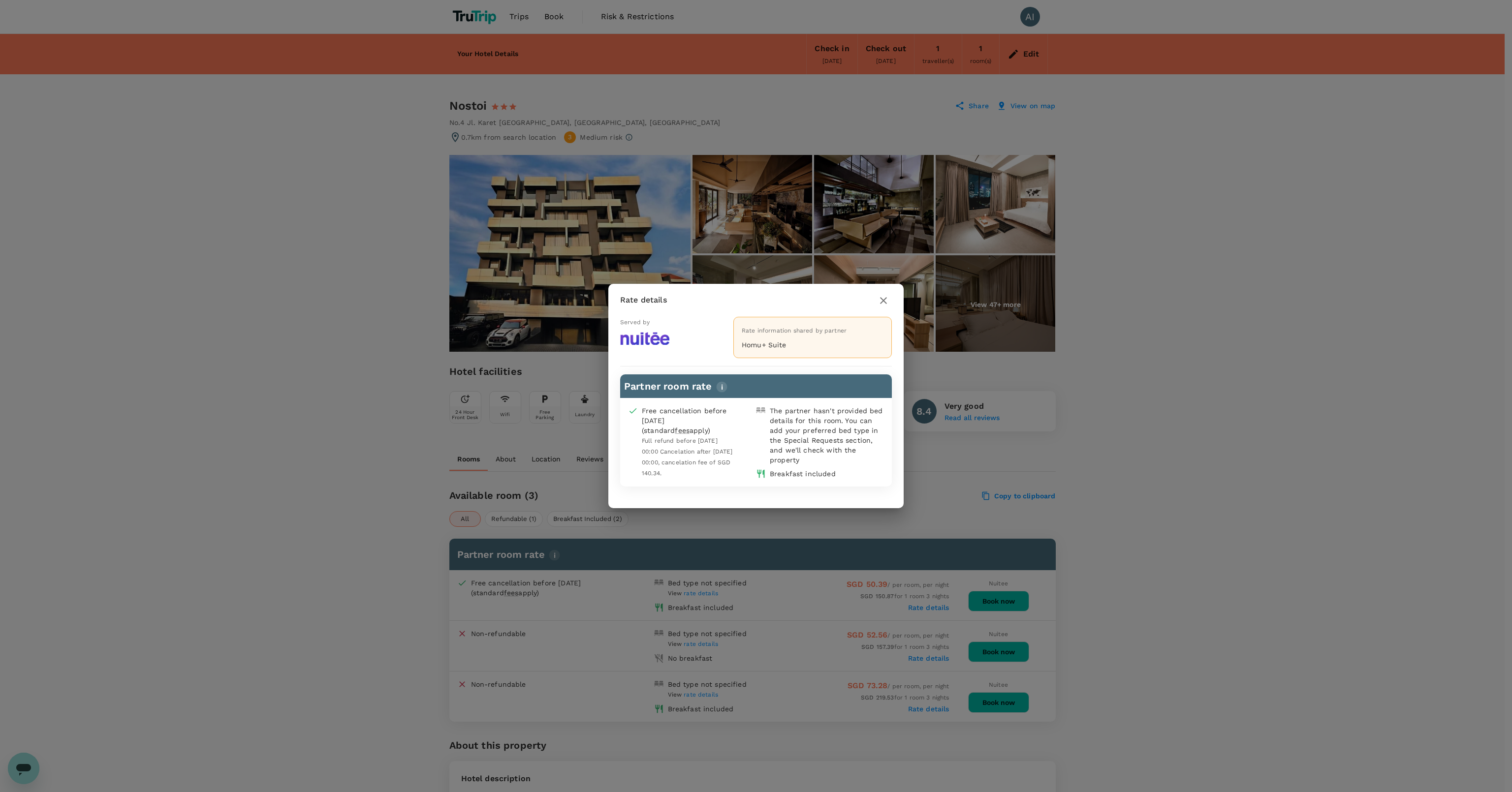
click at [884, 300] on icon "button" at bounding box center [883, 300] width 7 height 7
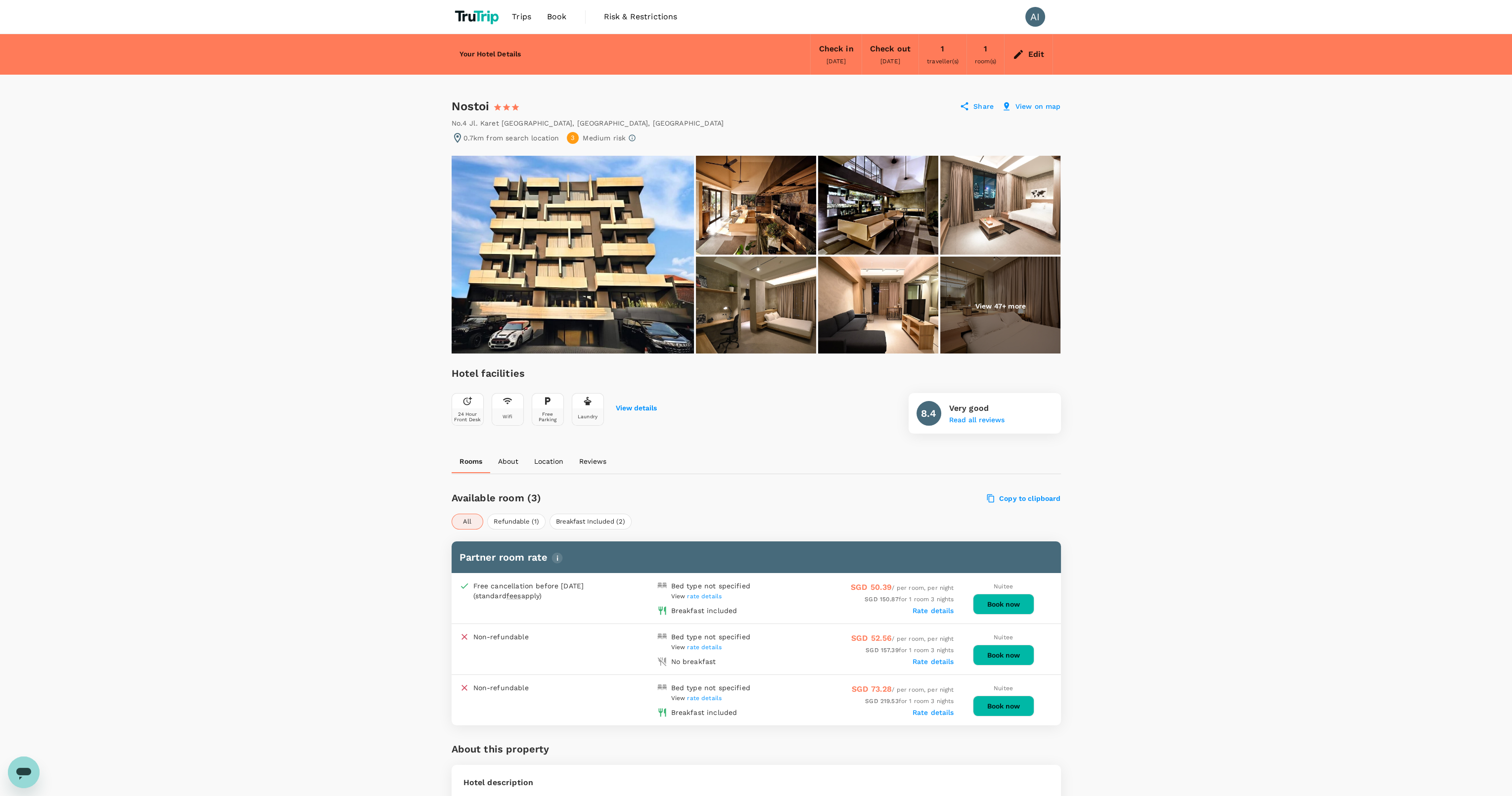
click at [705, 695] on span "rate details" at bounding box center [703, 698] width 34 height 7
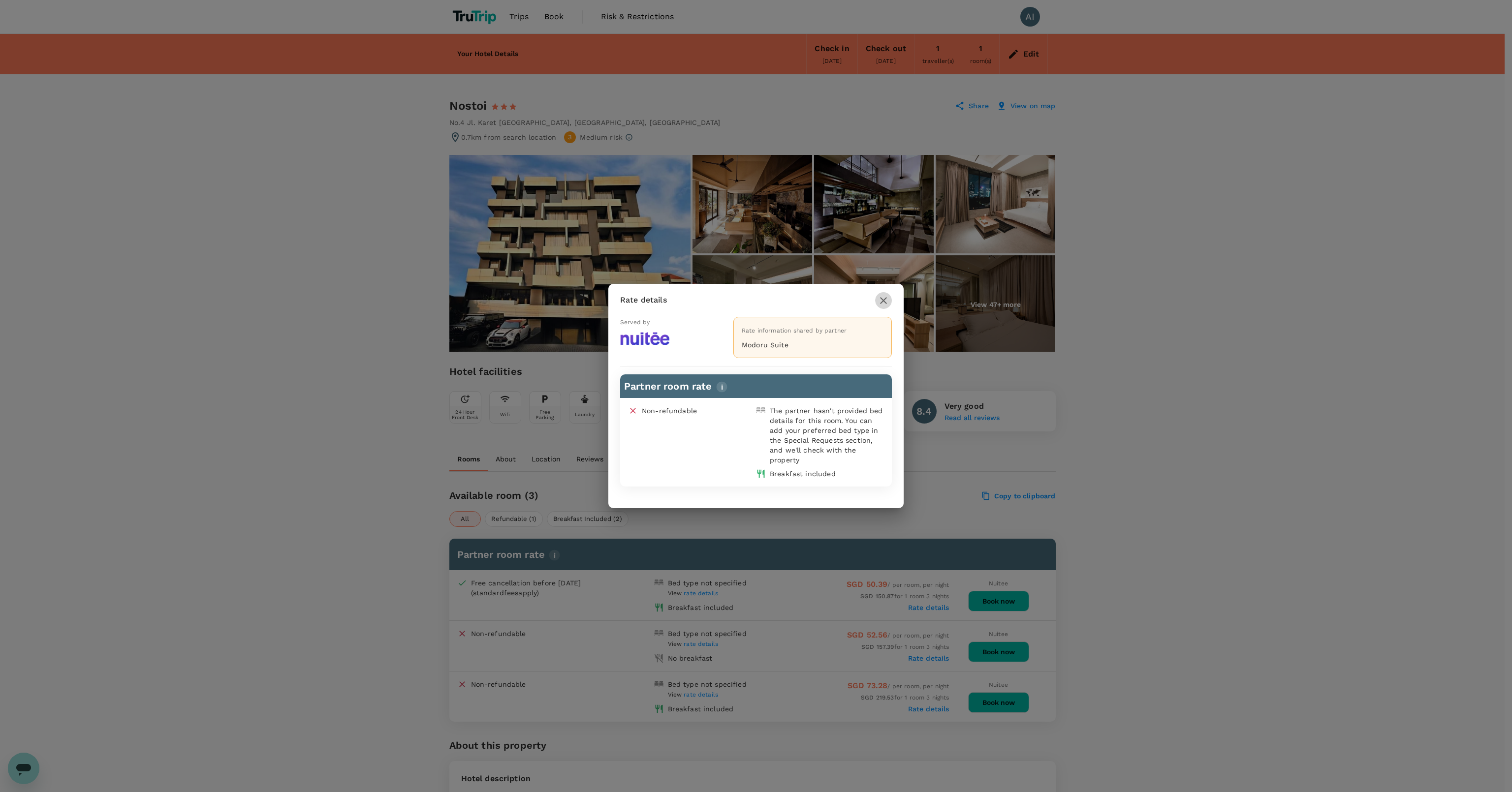
click at [879, 304] on icon "button" at bounding box center [883, 300] width 12 height 12
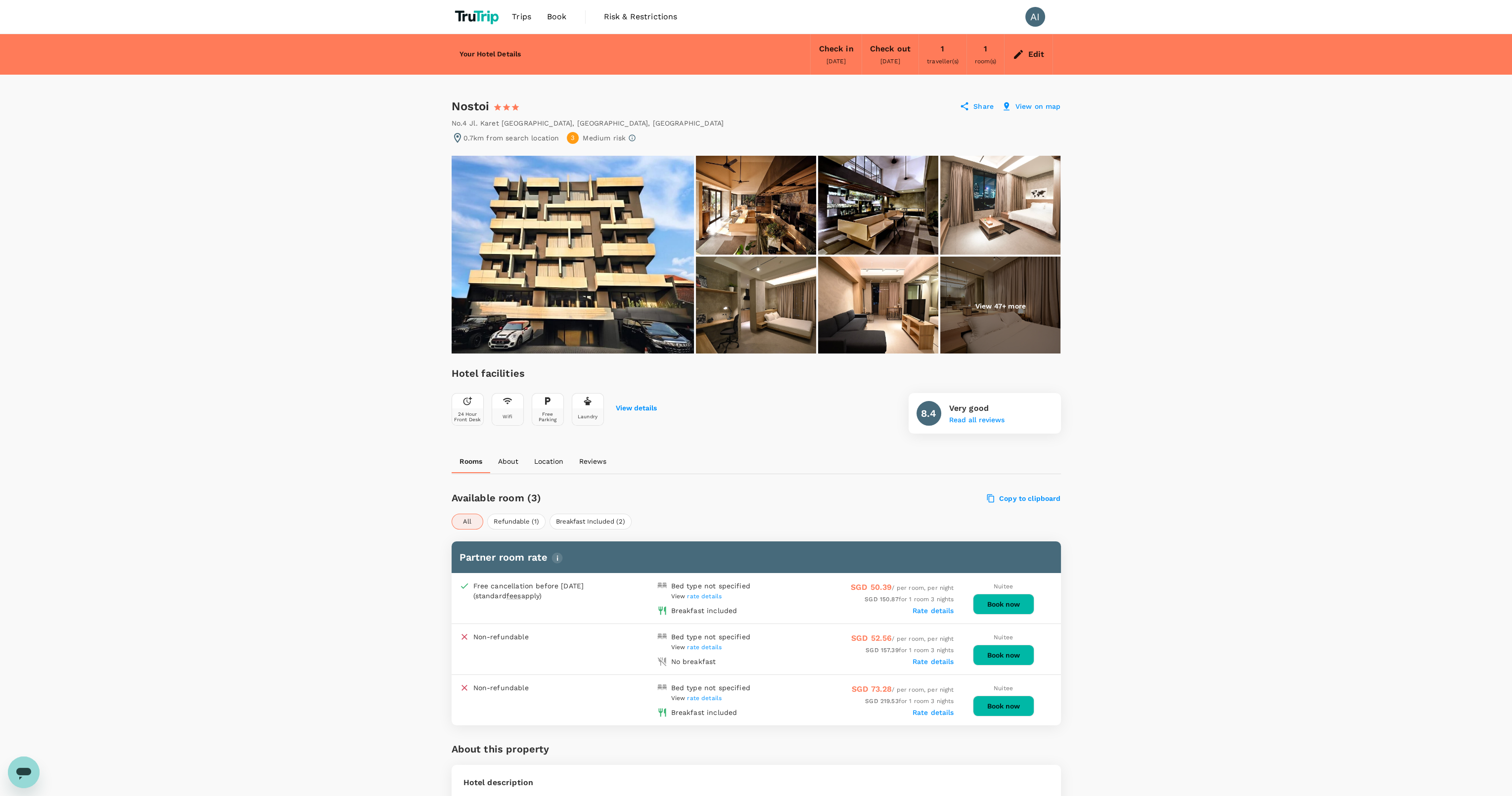
click at [716, 647] on span "rate details" at bounding box center [703, 647] width 34 height 7
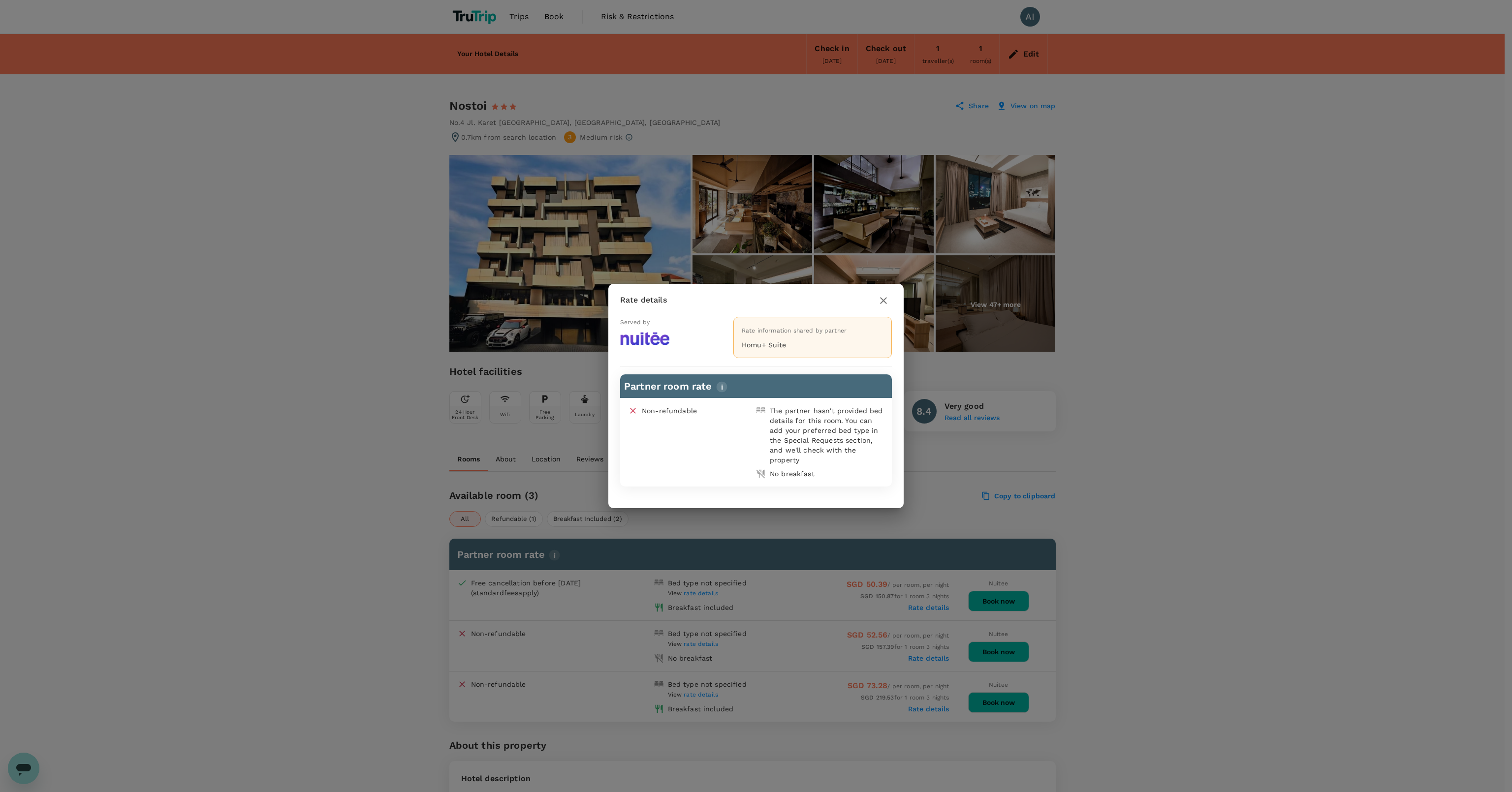
click at [887, 303] on icon "button" at bounding box center [883, 300] width 12 height 12
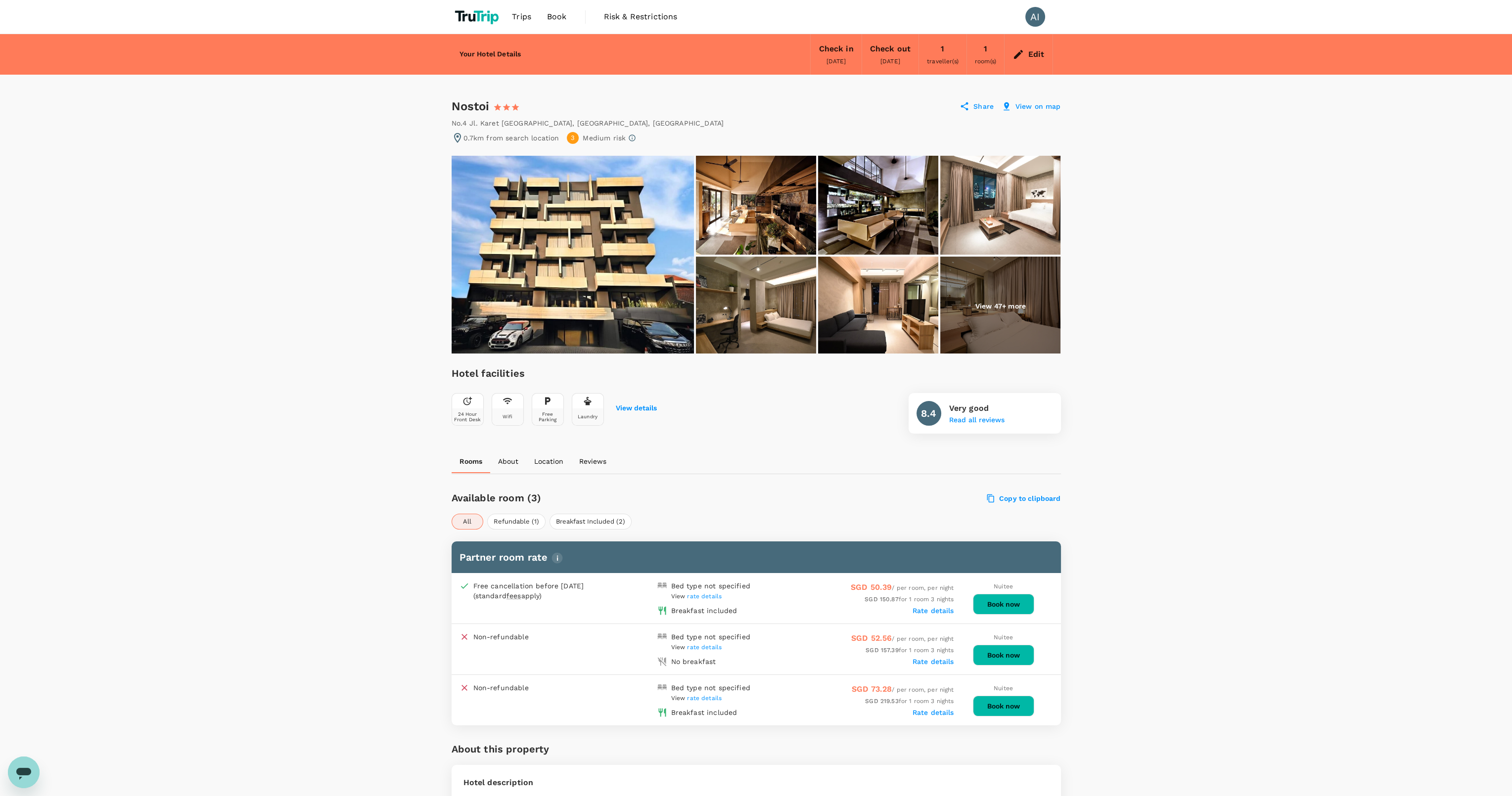
click at [714, 593] on span "rate details" at bounding box center [703, 596] width 34 height 7
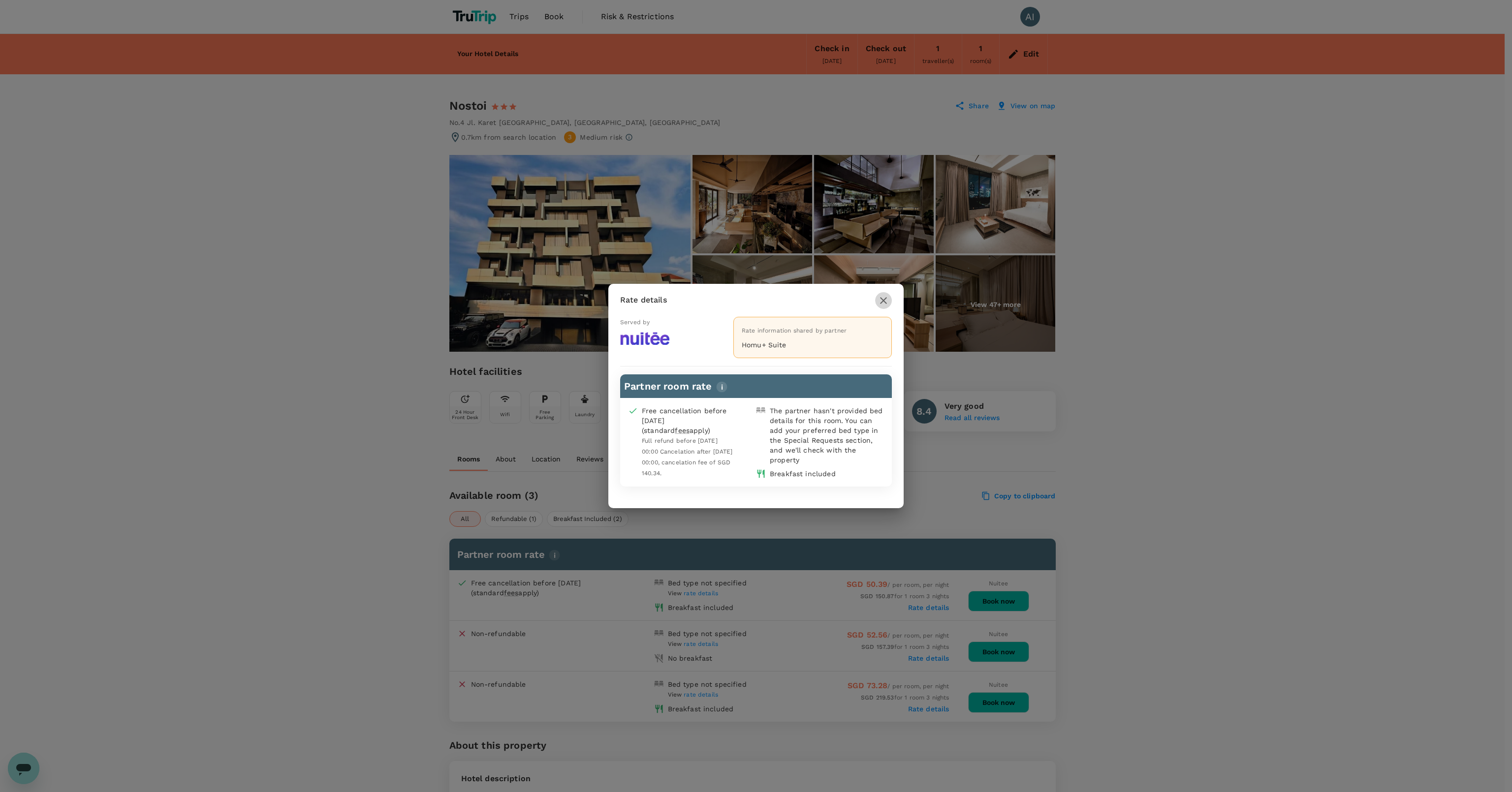
click at [882, 298] on icon "button" at bounding box center [883, 300] width 12 height 12
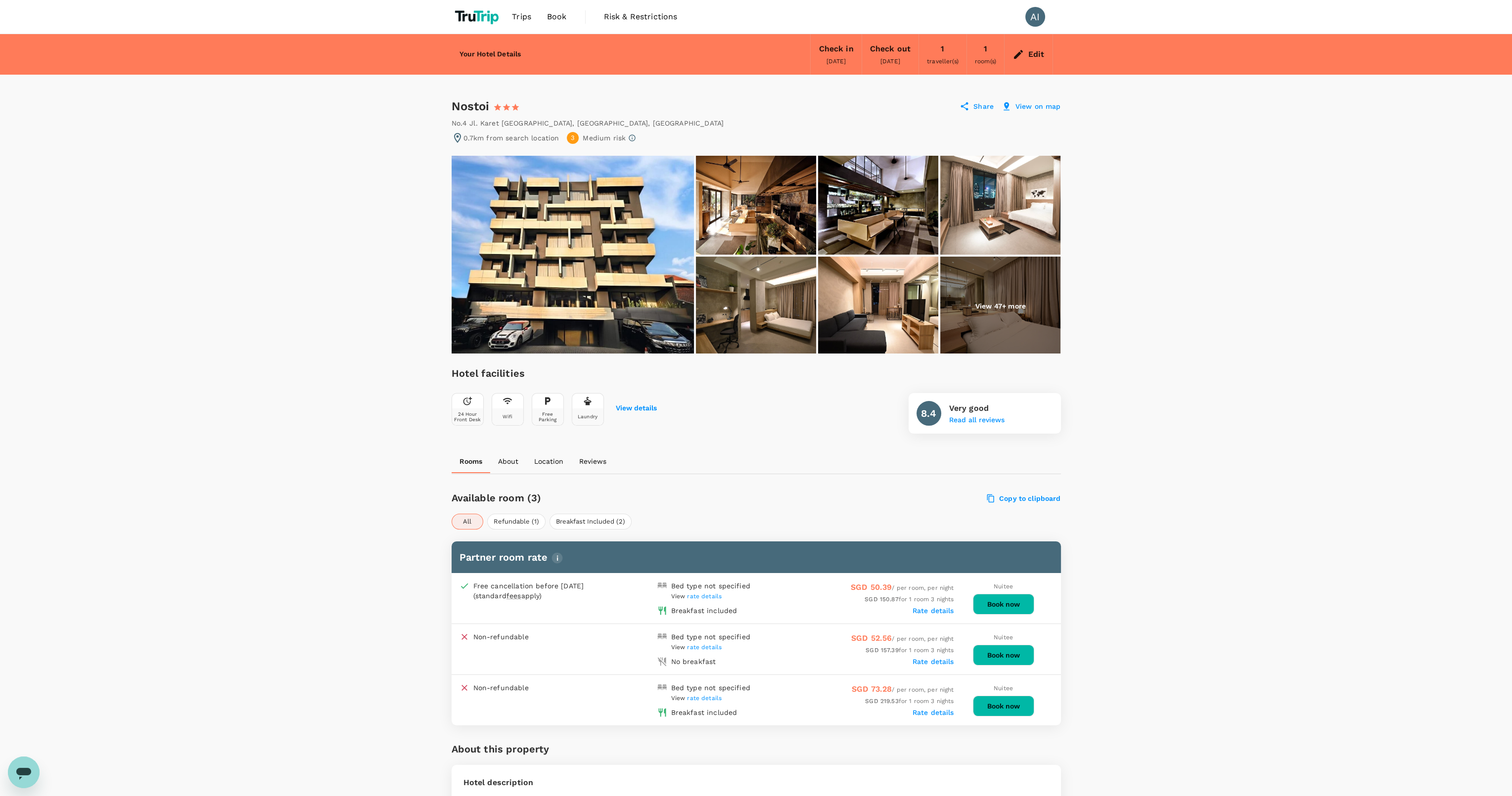
click at [975, 104] on p "Share" at bounding box center [983, 106] width 20 height 10
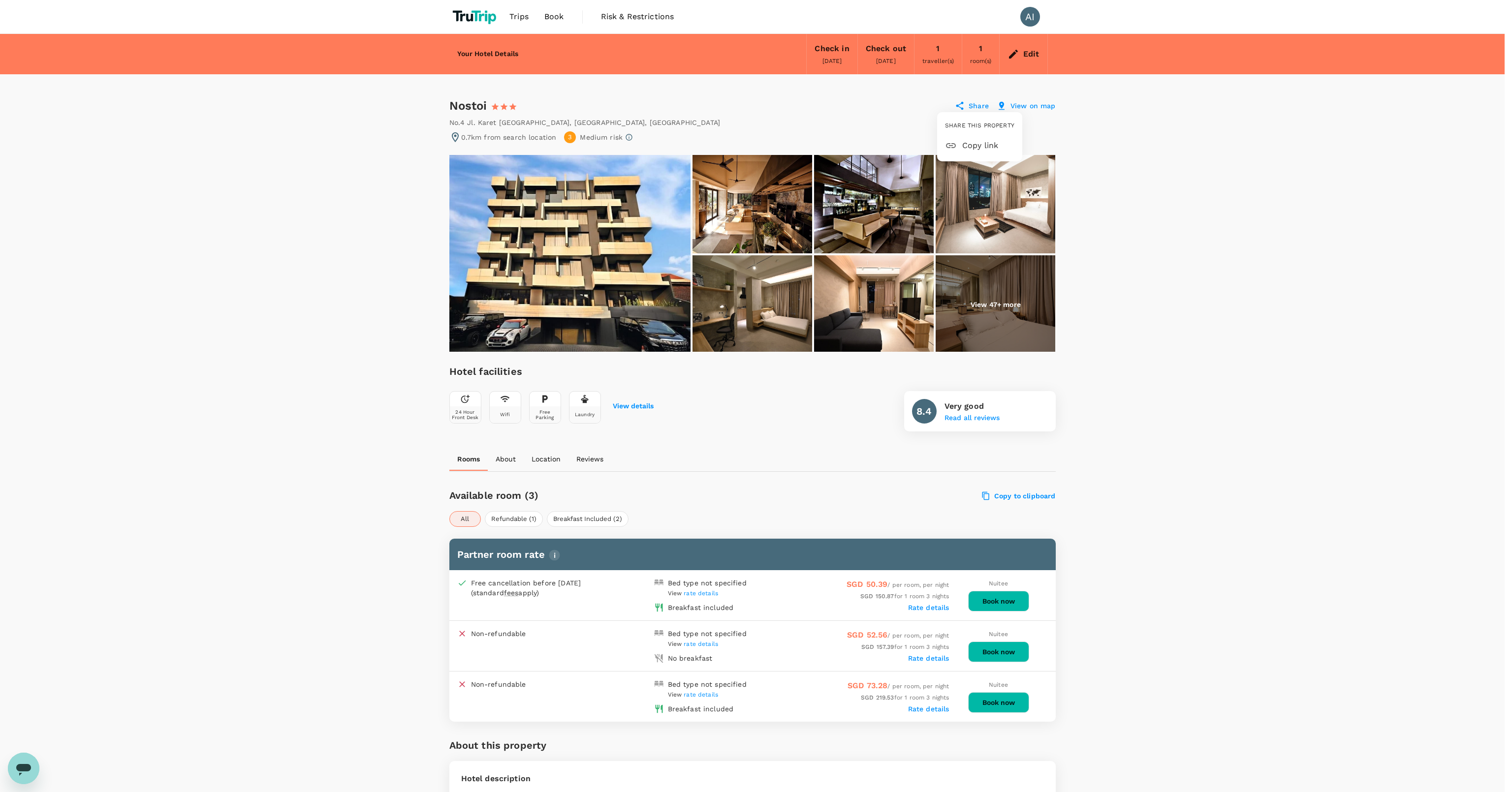
click at [970, 149] on span "Copy link" at bounding box center [988, 146] width 52 height 12
click at [126, 522] on div at bounding box center [756, 396] width 1512 height 792
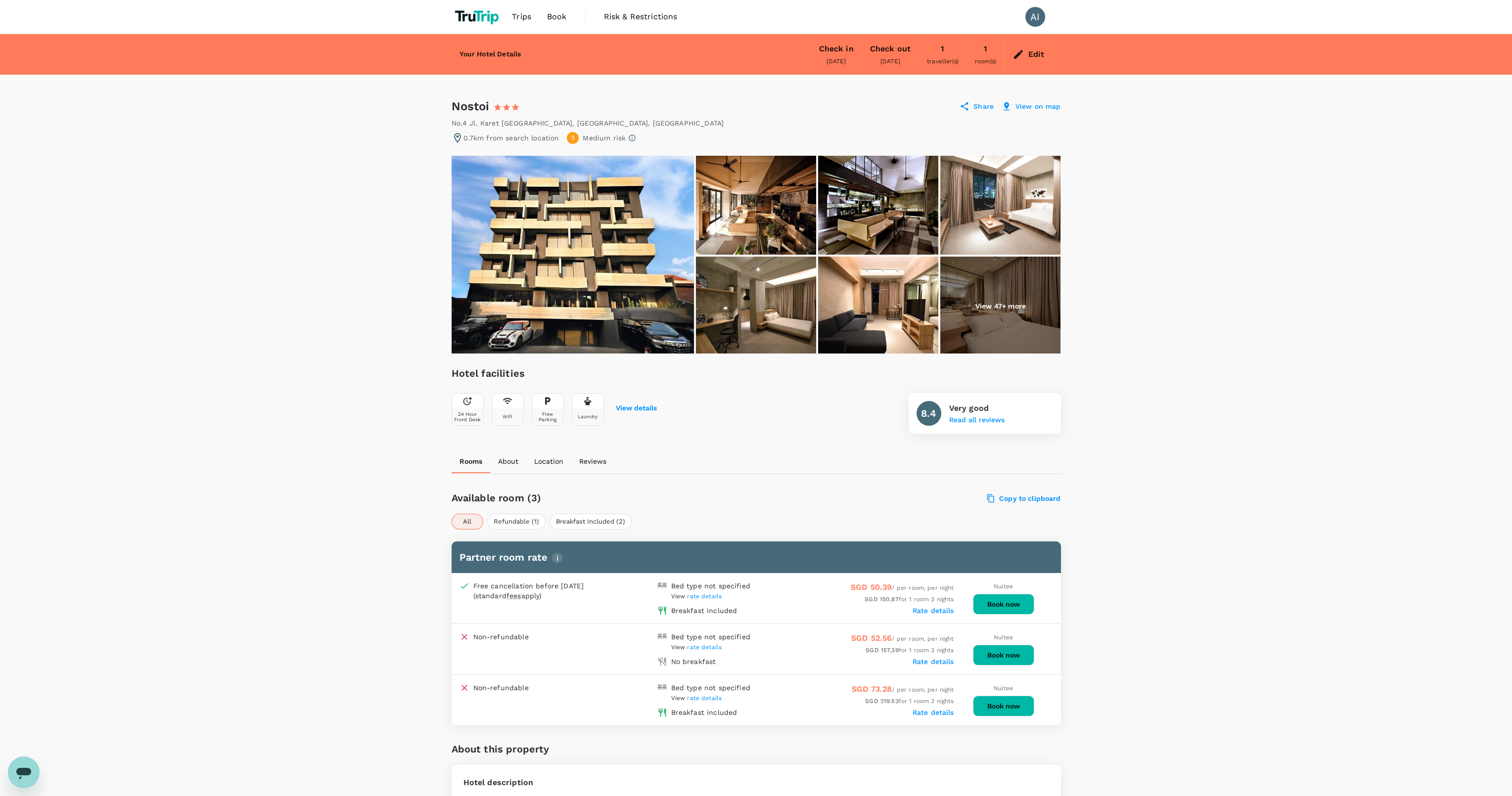
click at [522, 21] on span "Trips" at bounding box center [521, 17] width 19 height 12
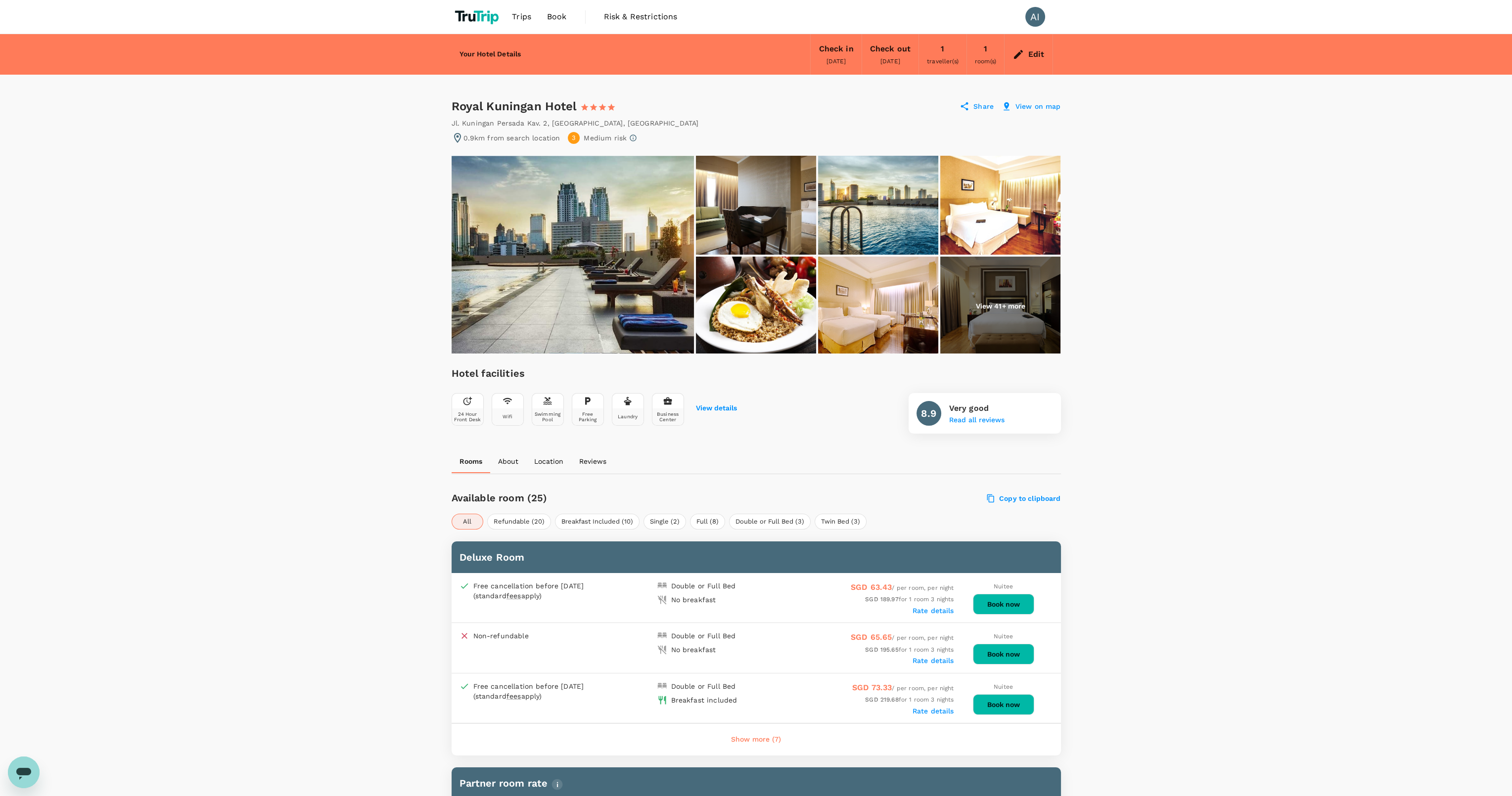
click at [739, 732] on button "Show more (7)" at bounding box center [755, 739] width 78 height 23
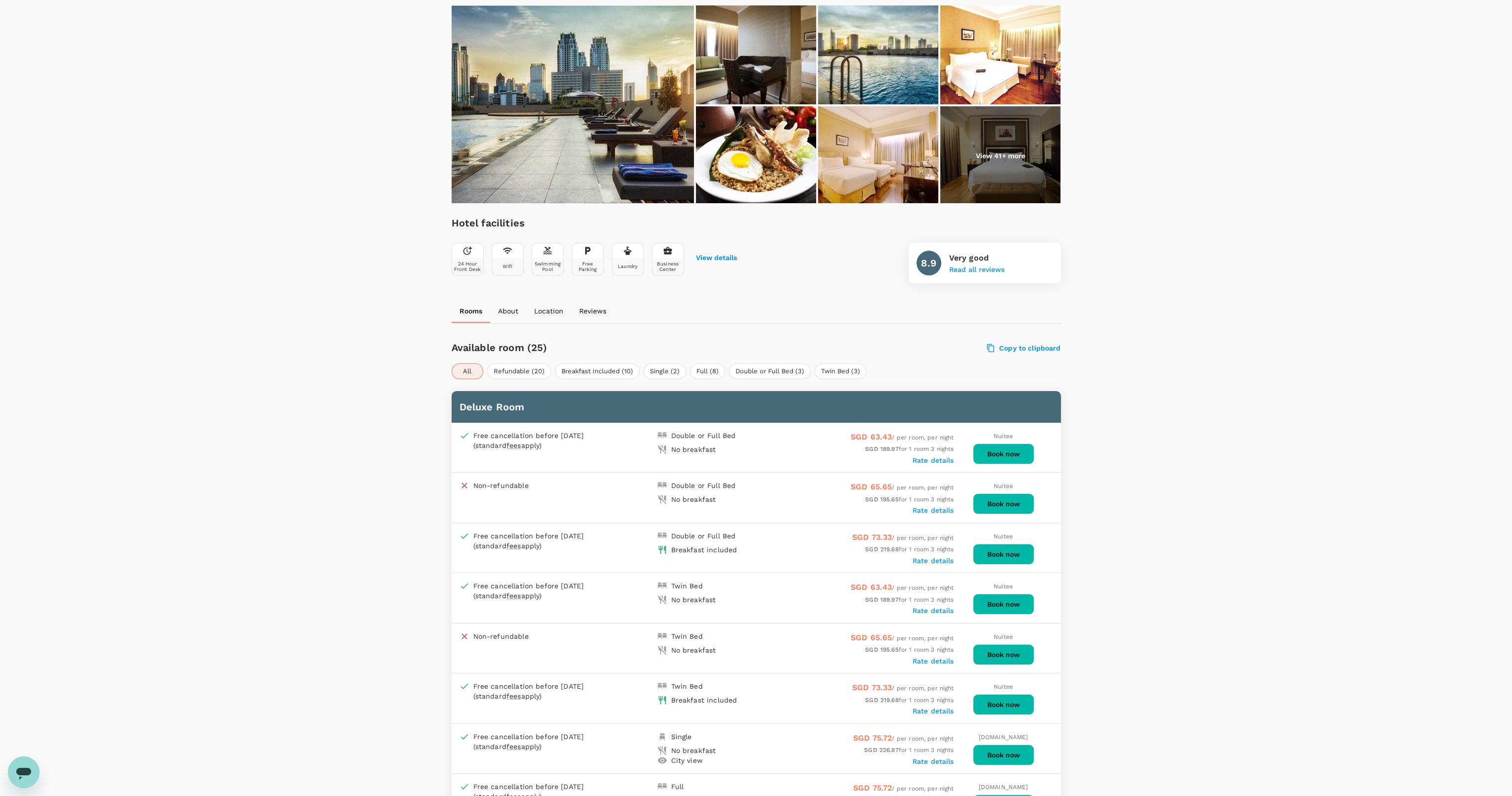
scroll to position [59, 0]
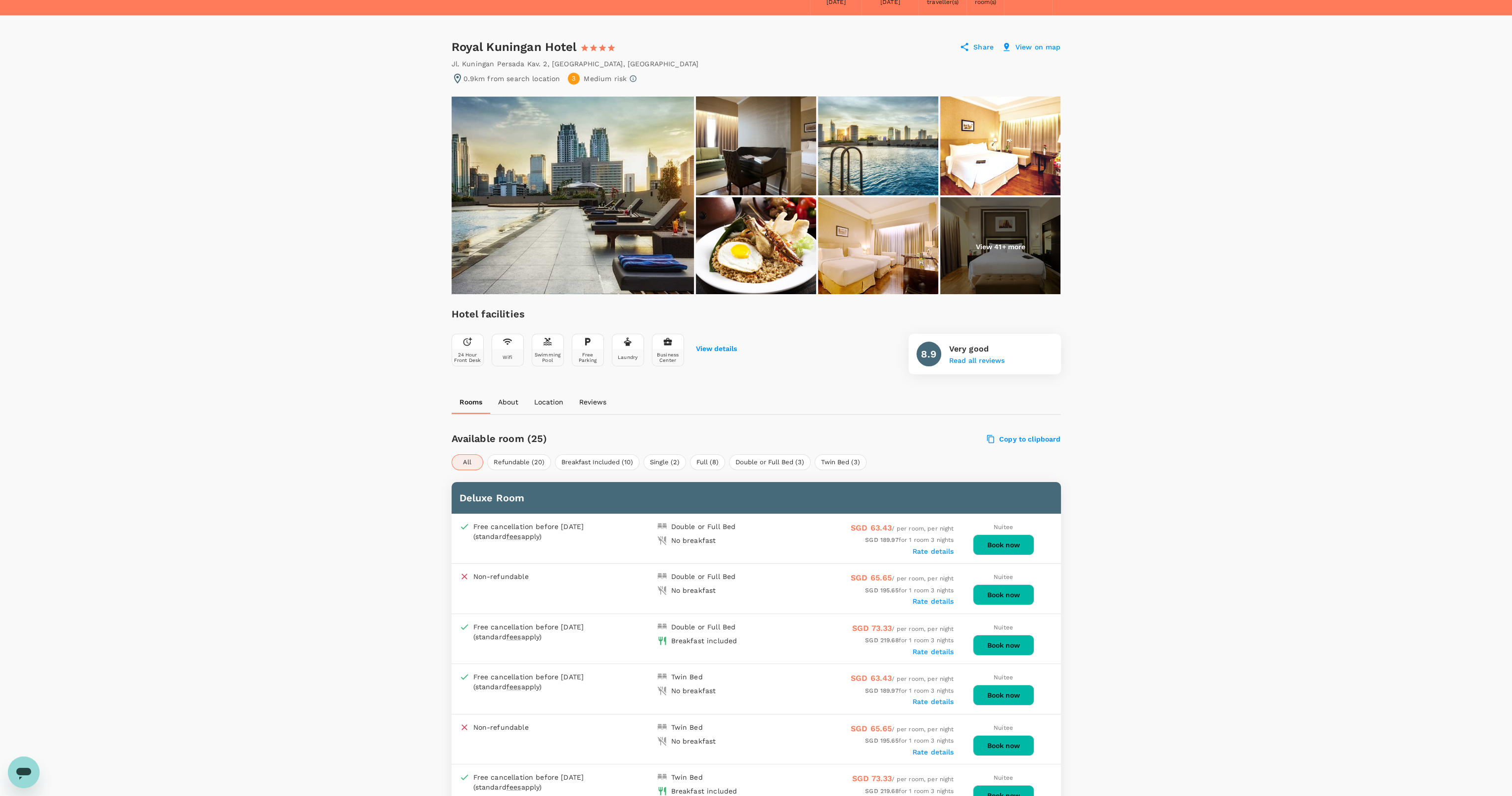
click at [693, 538] on div "No breakfast" at bounding box center [693, 540] width 45 height 10
click at [932, 549] on label "Rate details" at bounding box center [933, 551] width 42 height 8
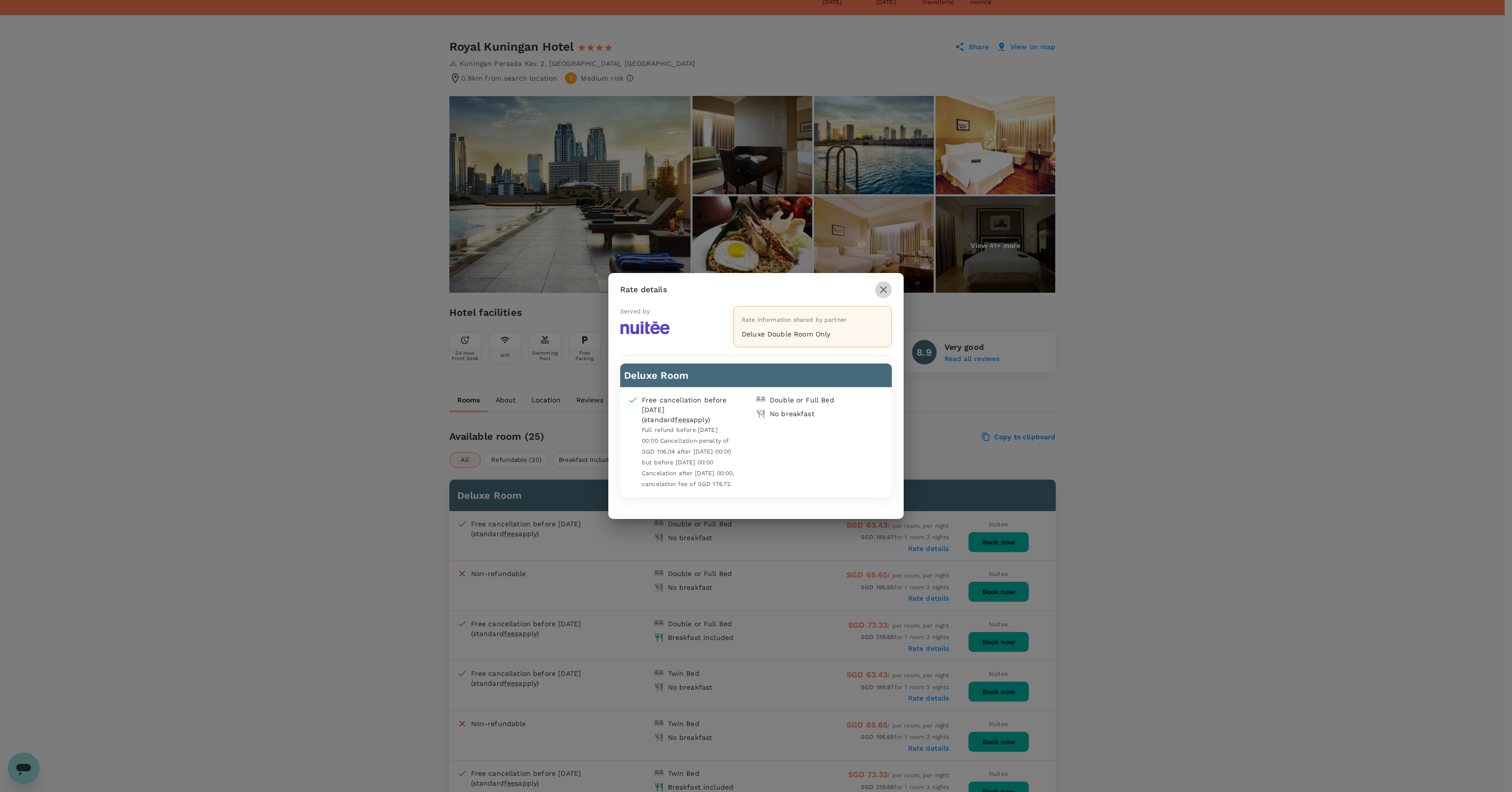
click at [880, 294] on button "button" at bounding box center [883, 290] width 17 height 17
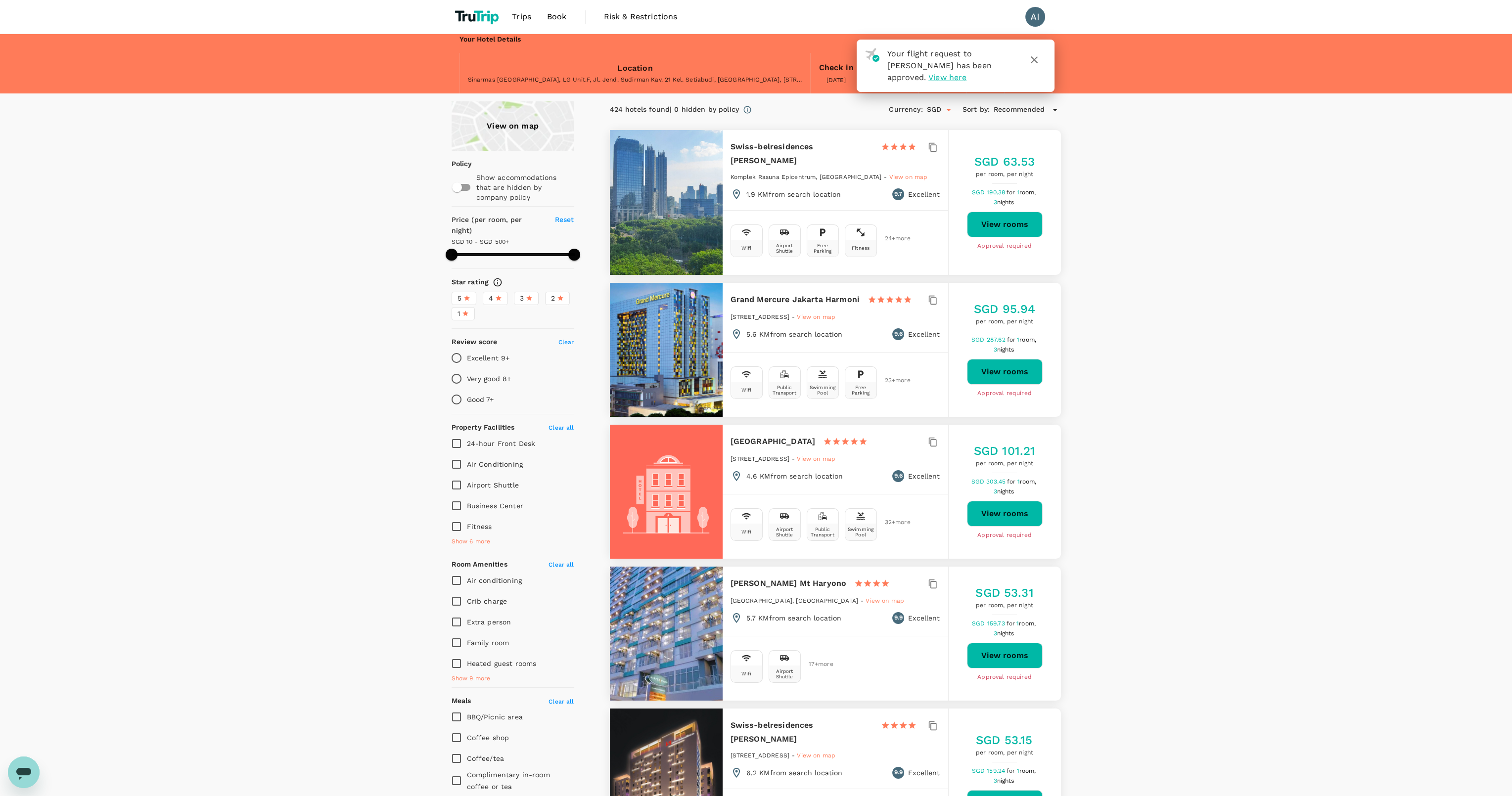
click at [1034, 110] on span "Recommended" at bounding box center [1019, 110] width 52 height 11
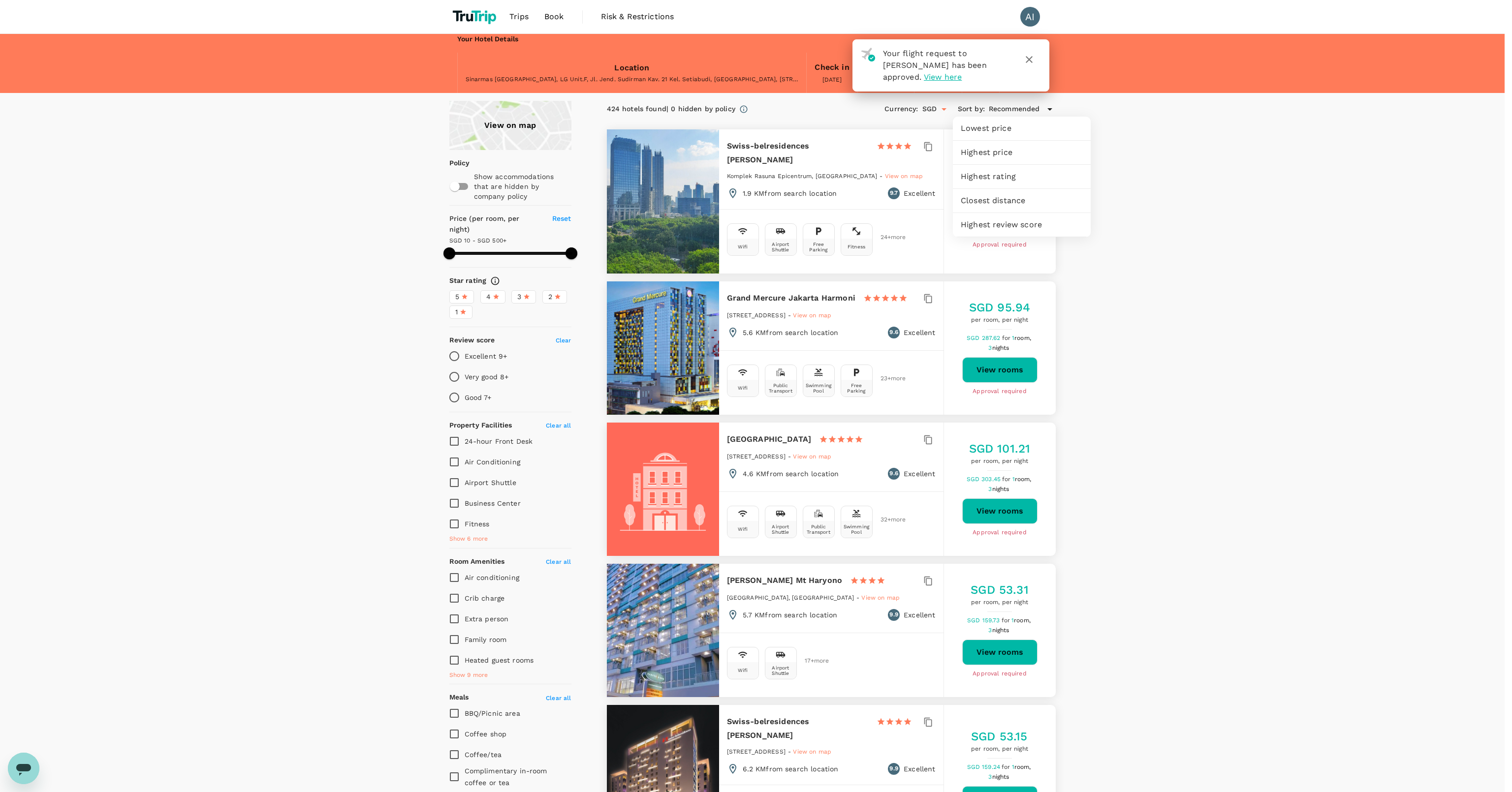
click at [1002, 209] on div "Closest distance" at bounding box center [1022, 200] width 138 height 23
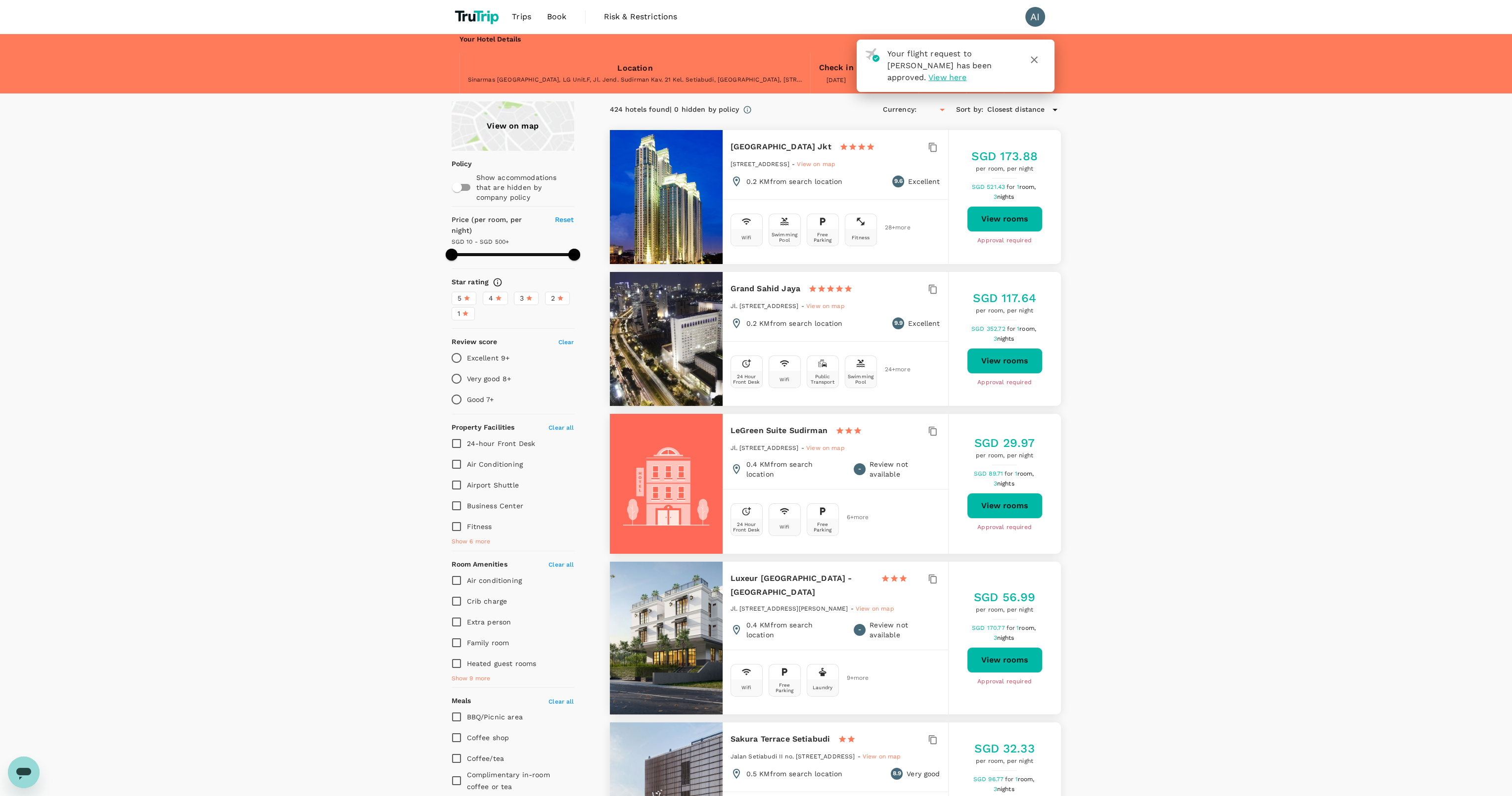
type input "499.95"
type input "SGD"
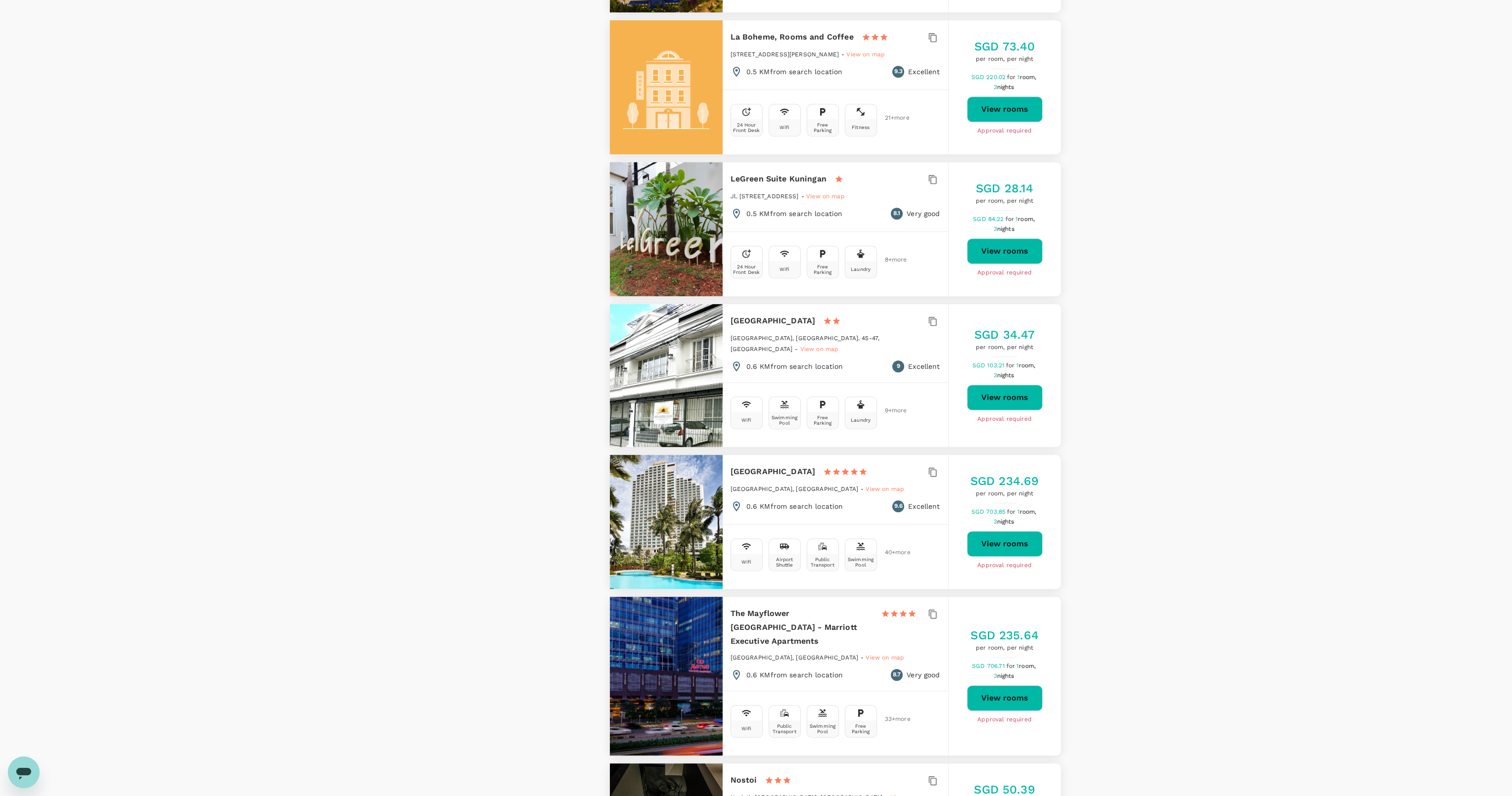
scroll to position [1246, 0]
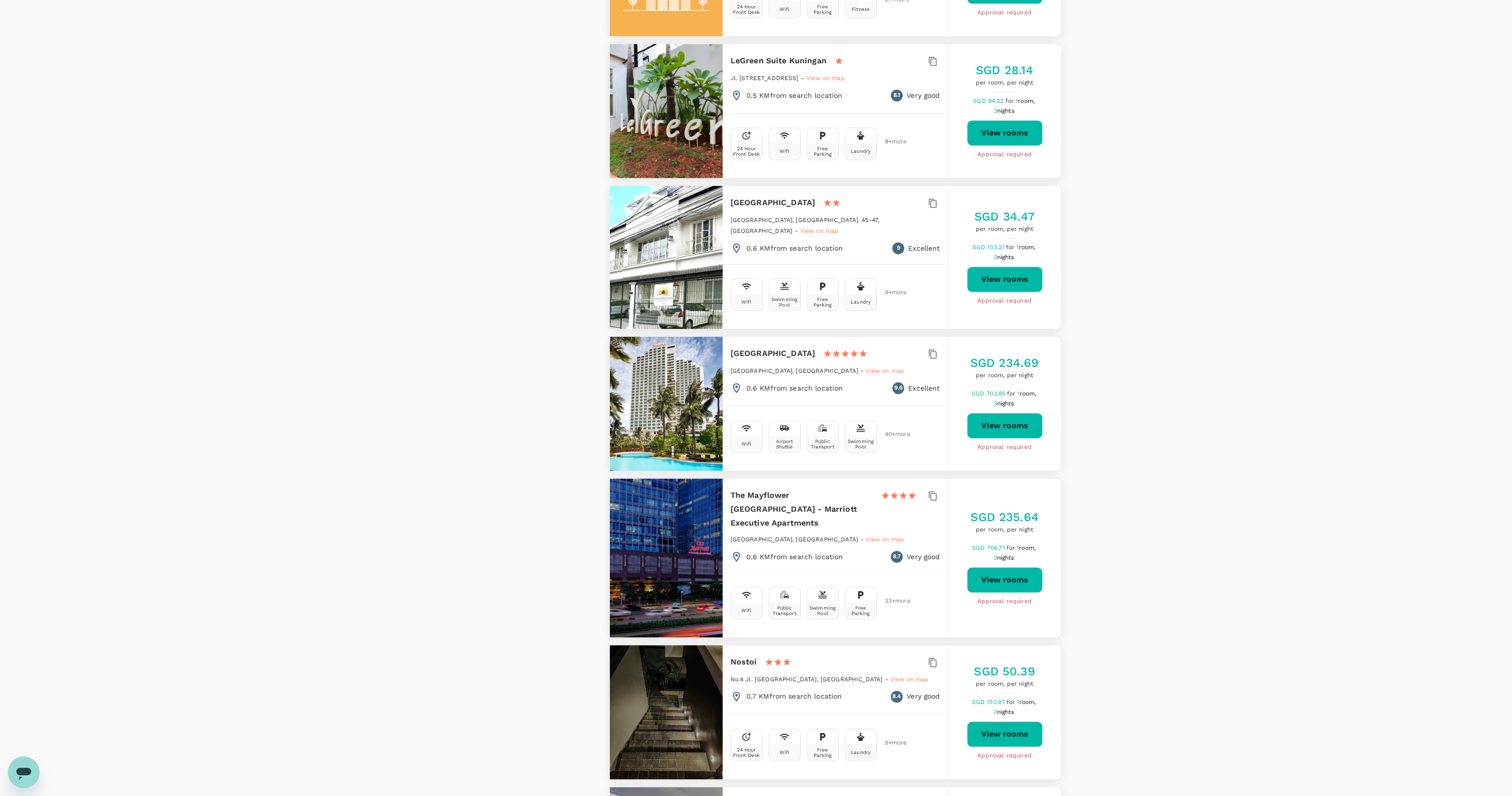
click at [988, 722] on button "View rooms" at bounding box center [1004, 734] width 75 height 26
type input "499.95"
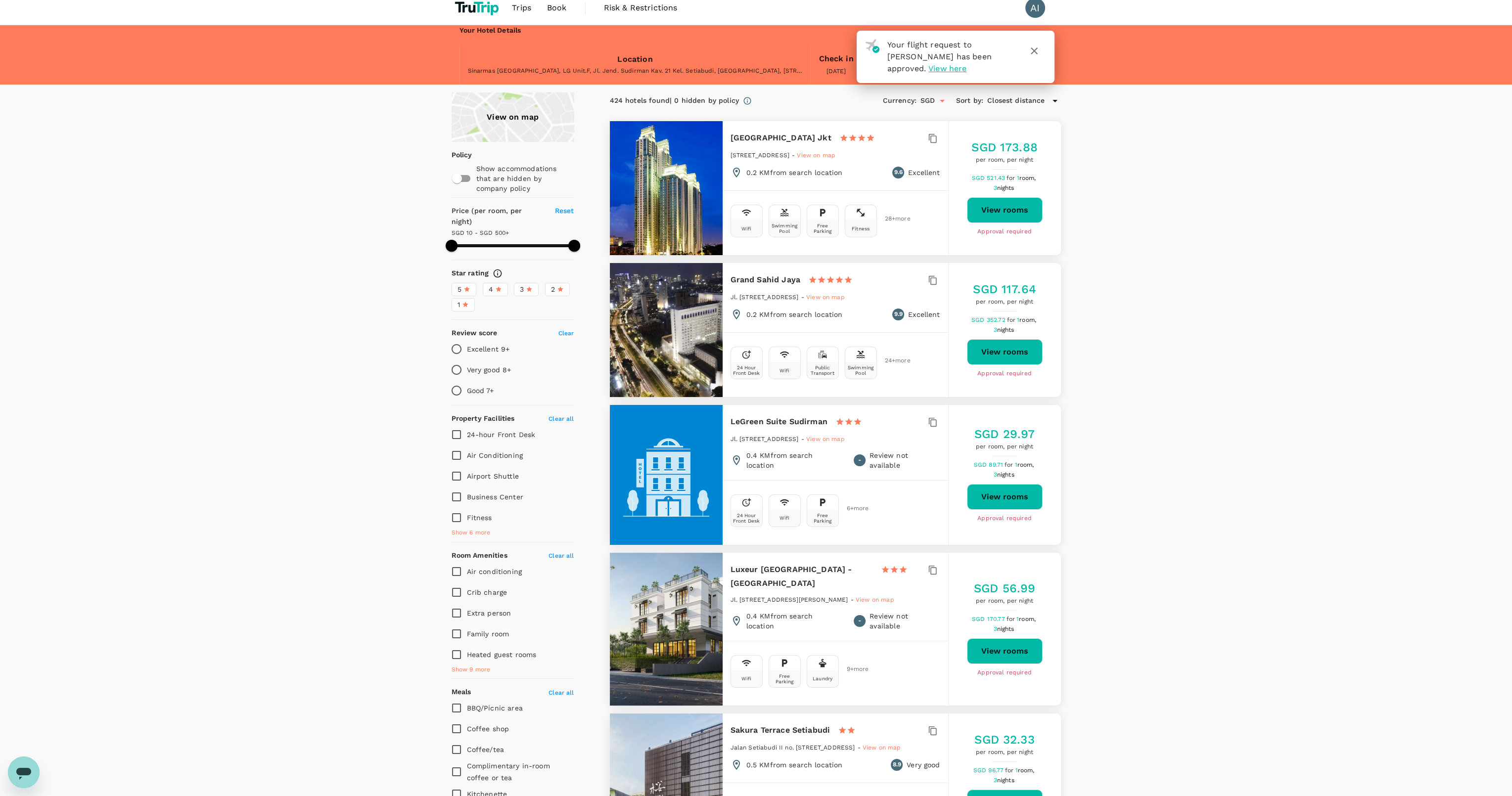
scroll to position [0, 0]
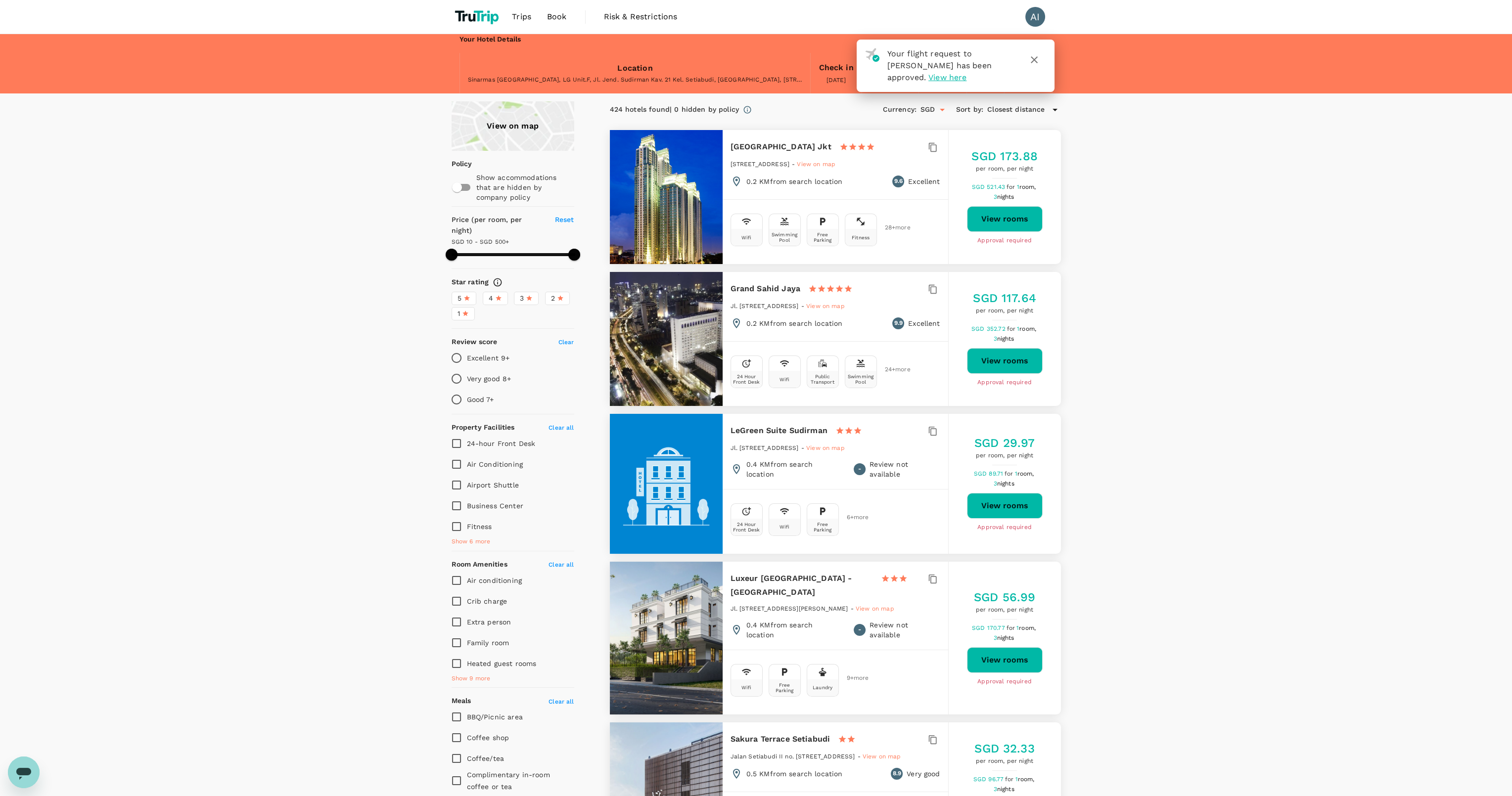
click at [484, 18] on img at bounding box center [478, 17] width 53 height 22
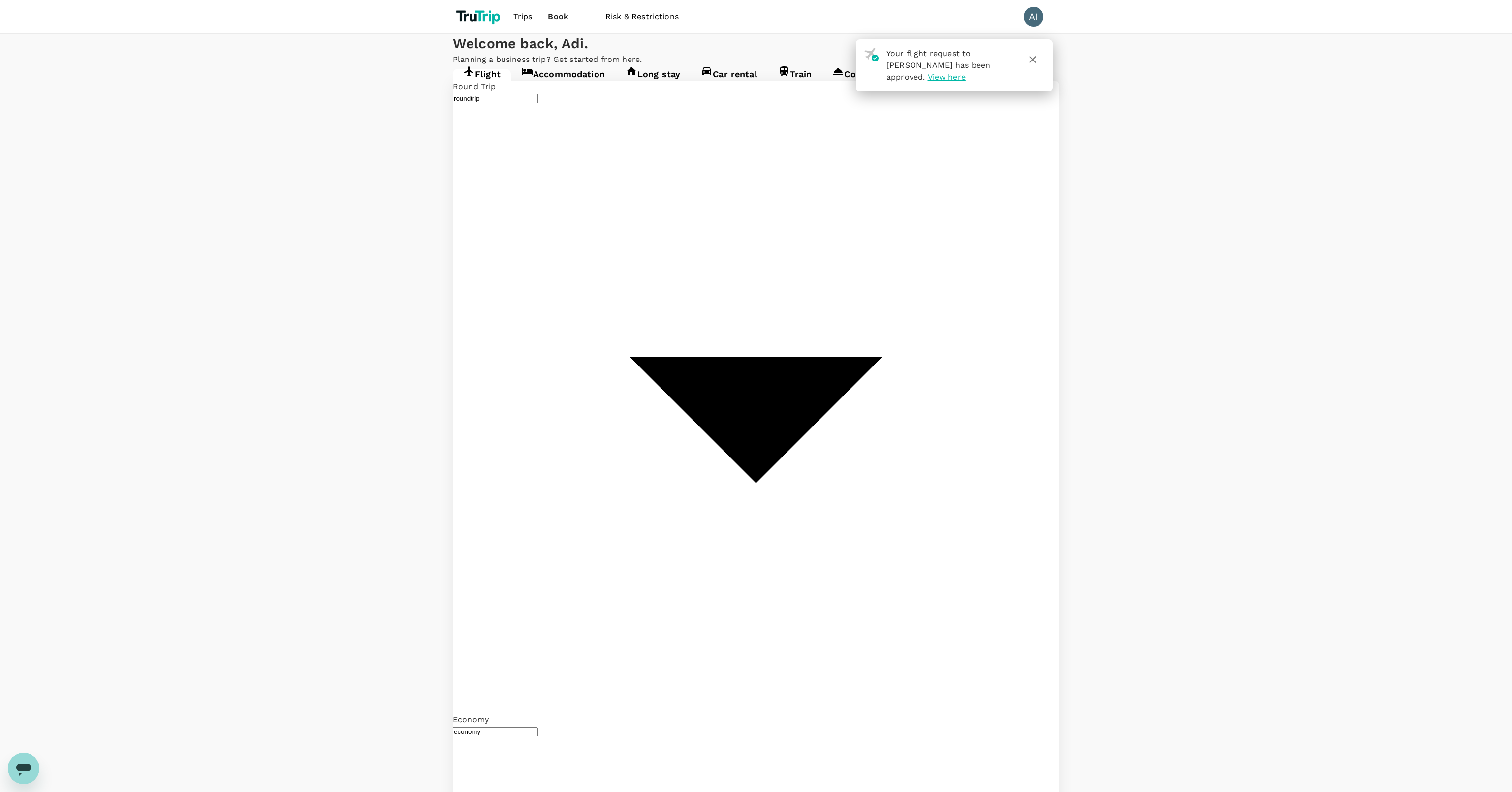
type input "[PERSON_NAME] [PERSON_NAME] (MLG)"
type input "[GEOGRAPHIC_DATA], [GEOGRAPHIC_DATA] (any)"
click at [577, 87] on link "Accommodation" at bounding box center [563, 77] width 104 height 17
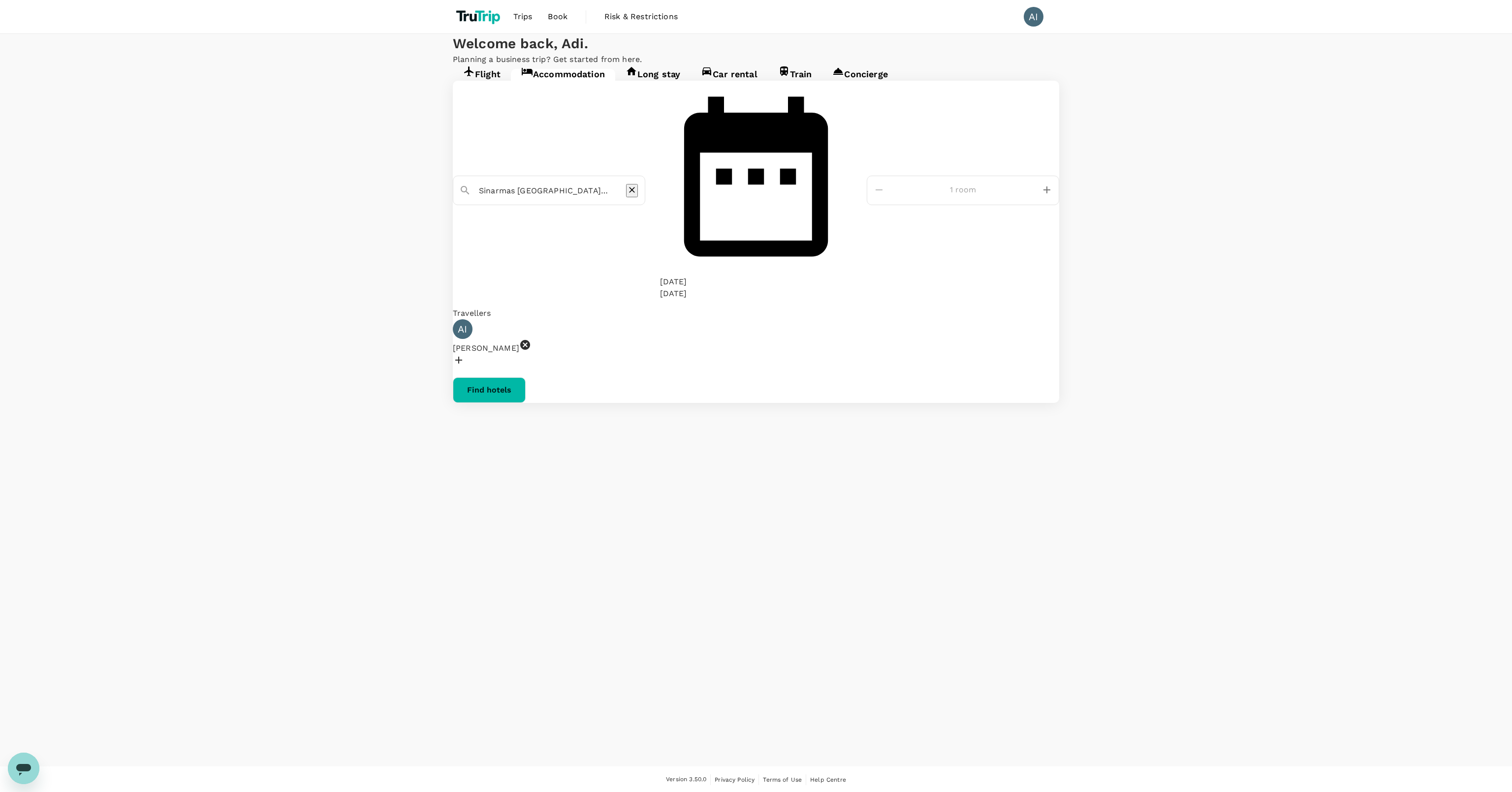
click at [526, 378] on button "Find hotels" at bounding box center [489, 390] width 73 height 26
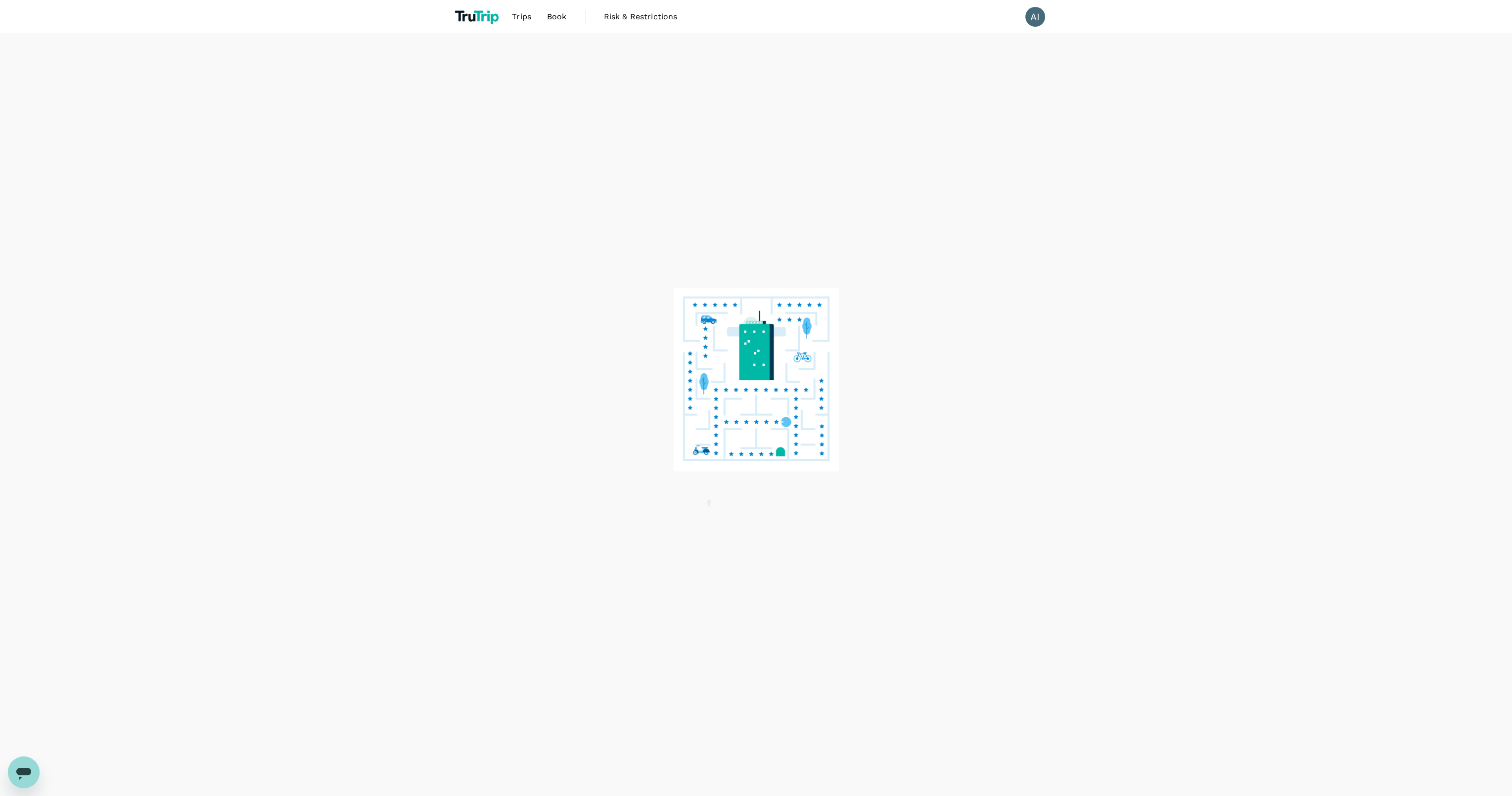
click at [6, 406] on div at bounding box center [756, 416] width 1512 height 763
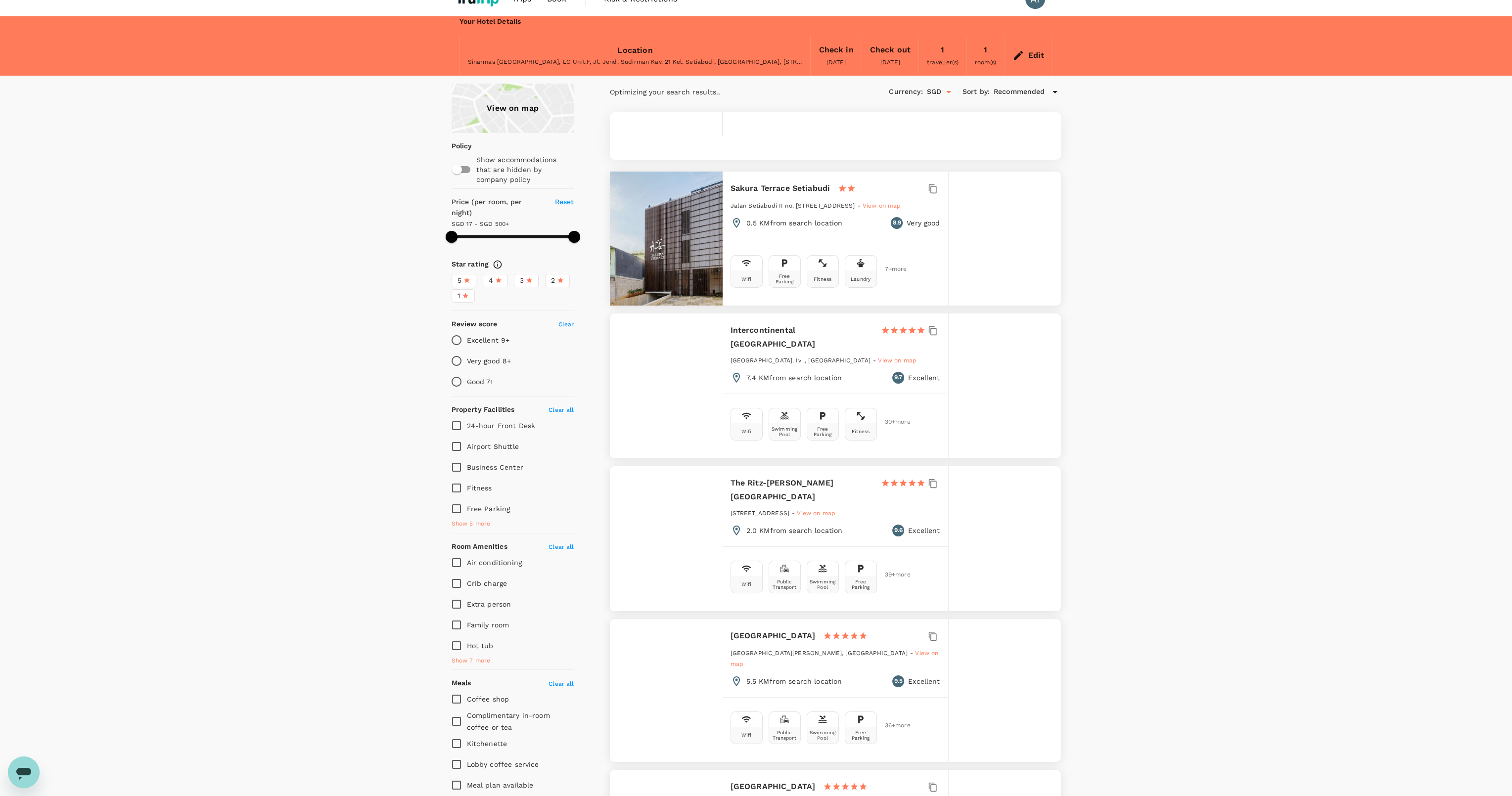
scroll to position [119, 0]
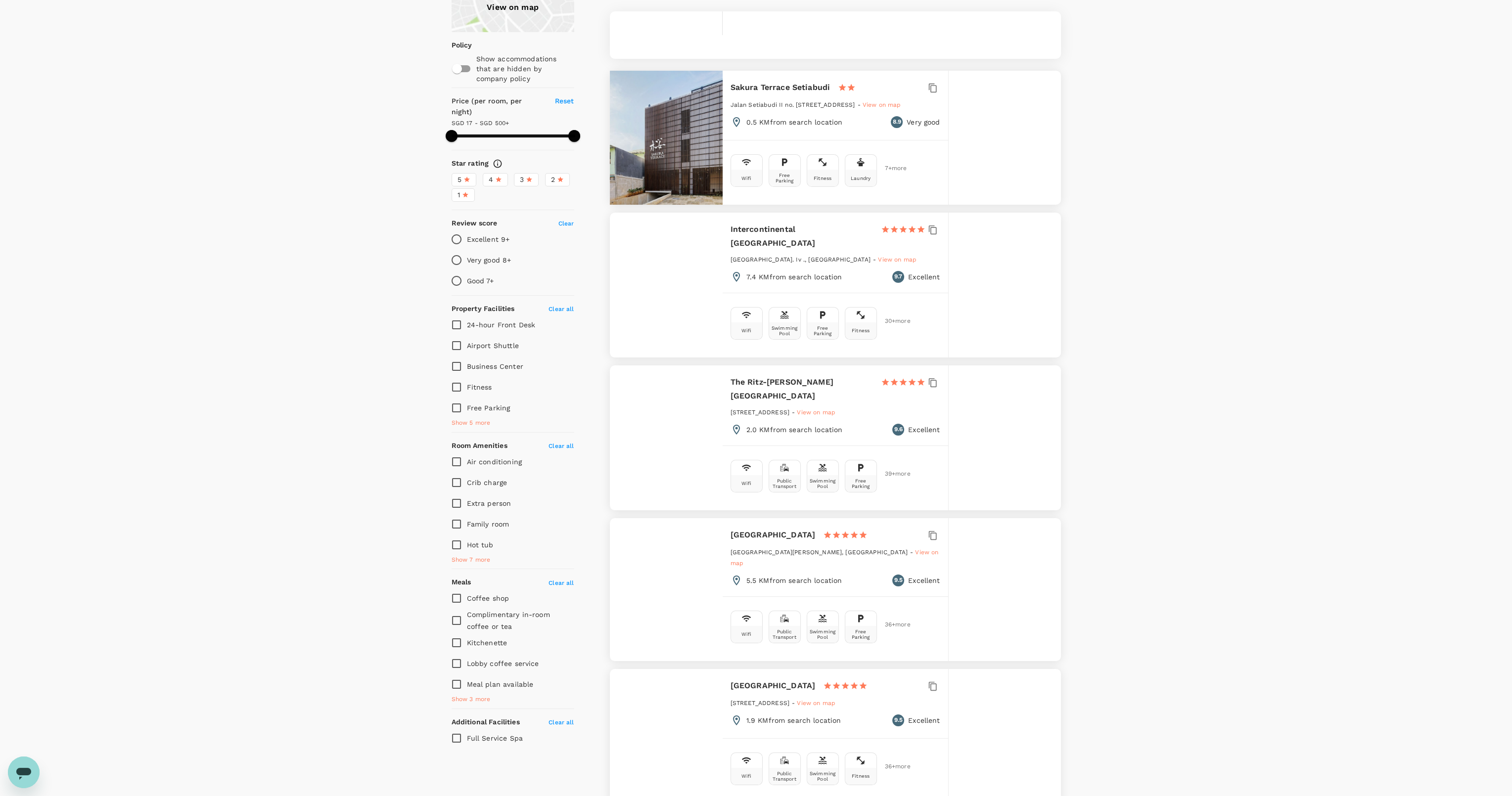
type input "499.48"
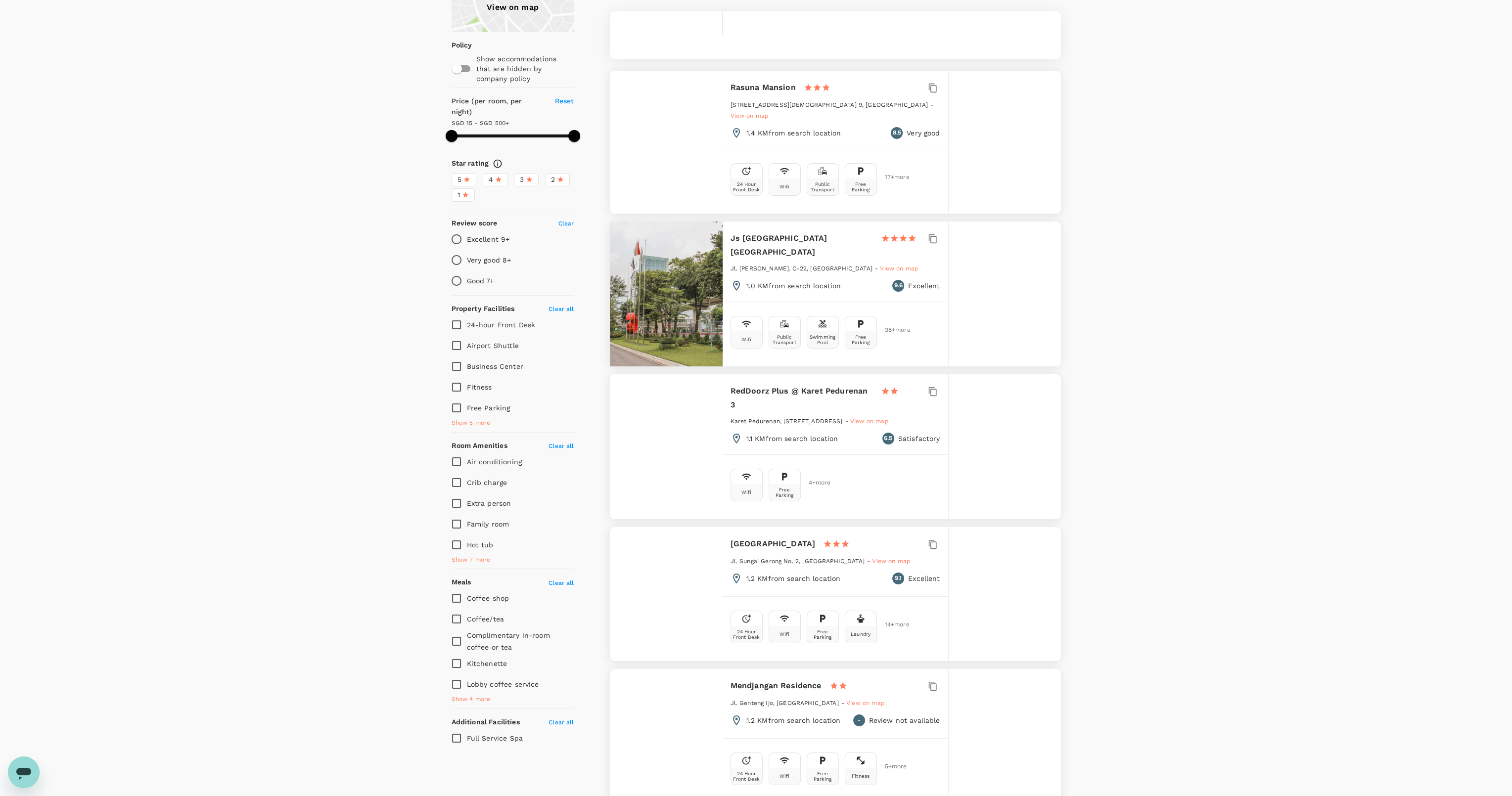
type input "15.48"
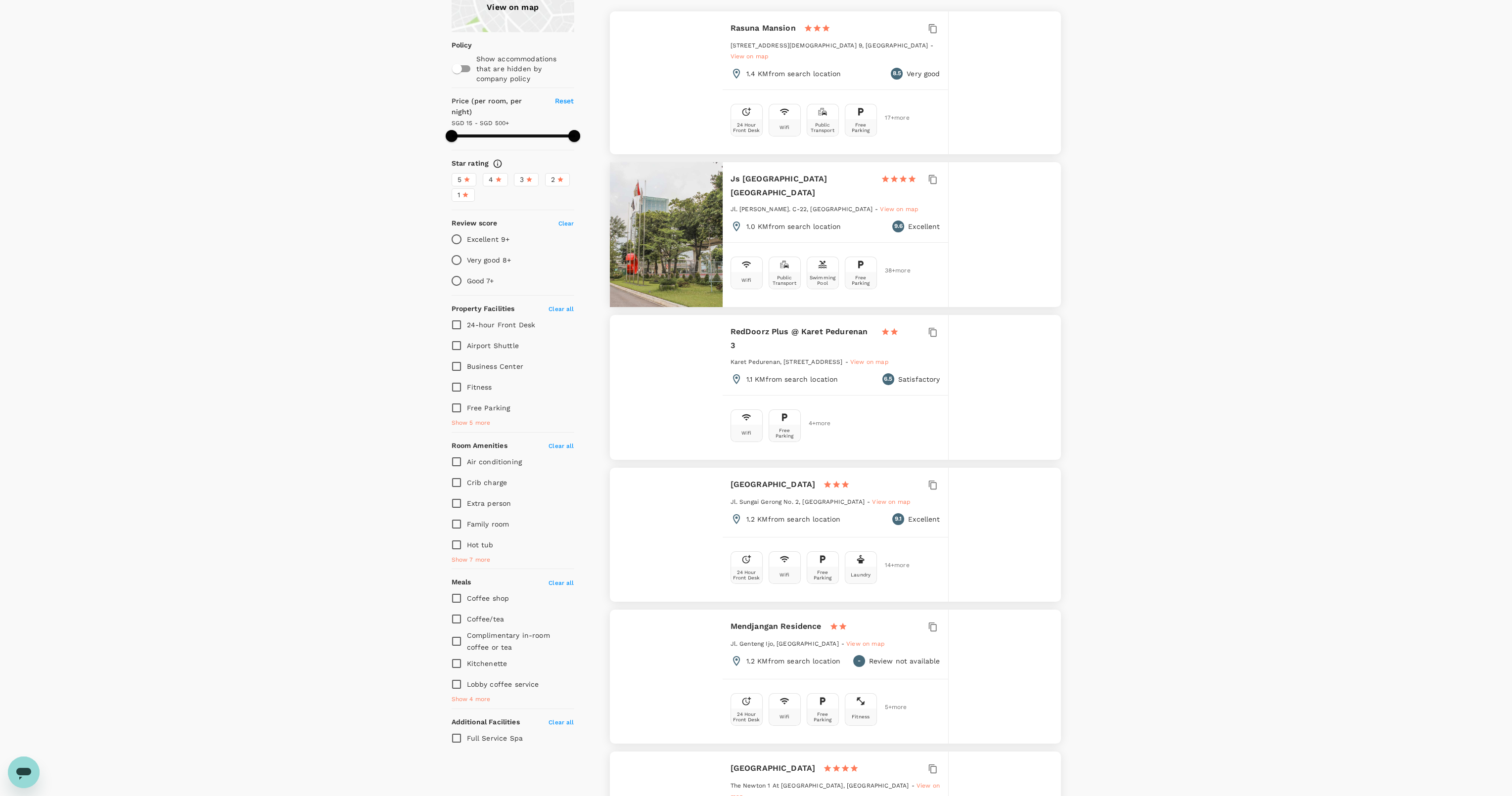
type input "499.08"
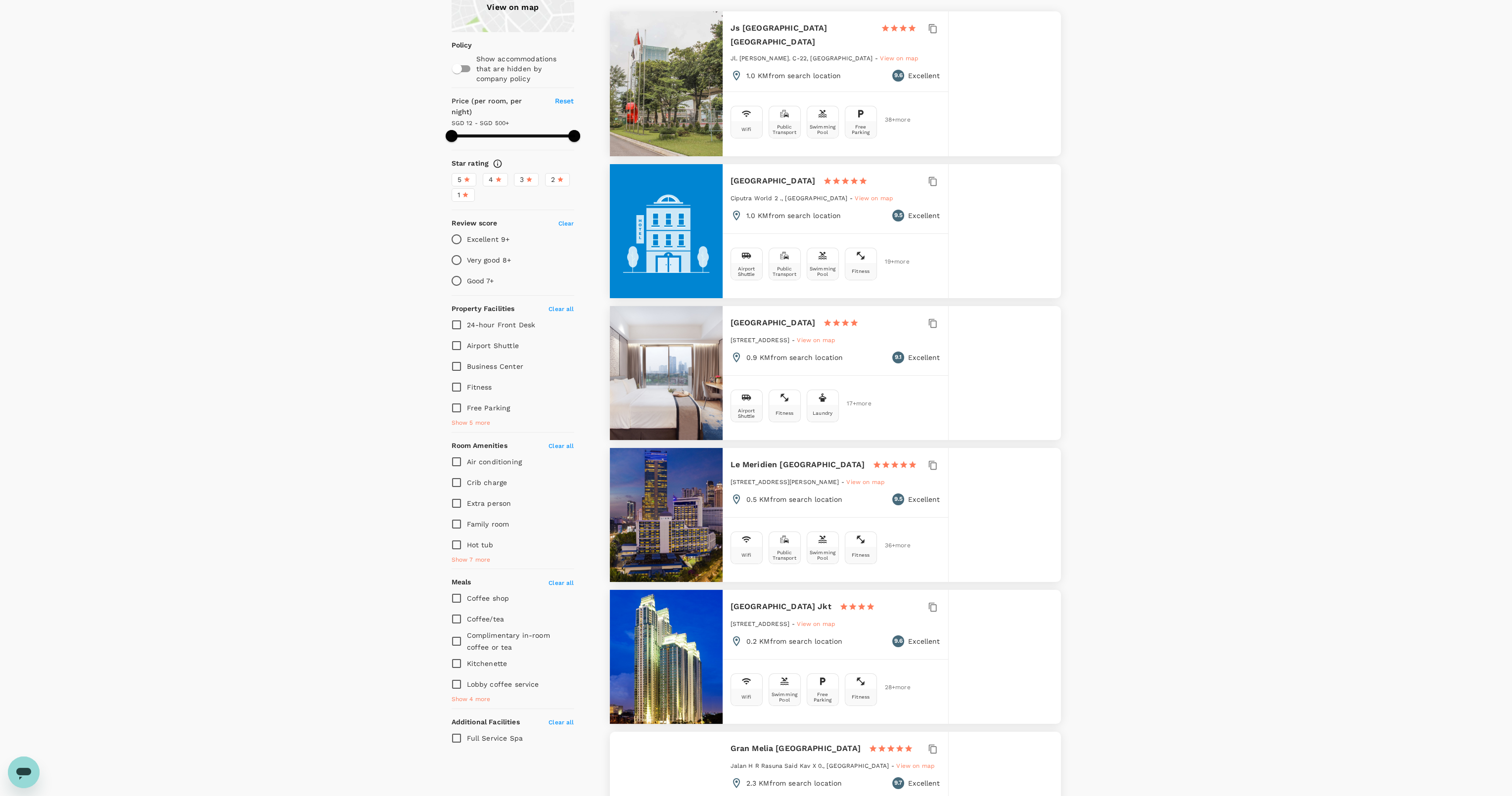
type input "12.08"
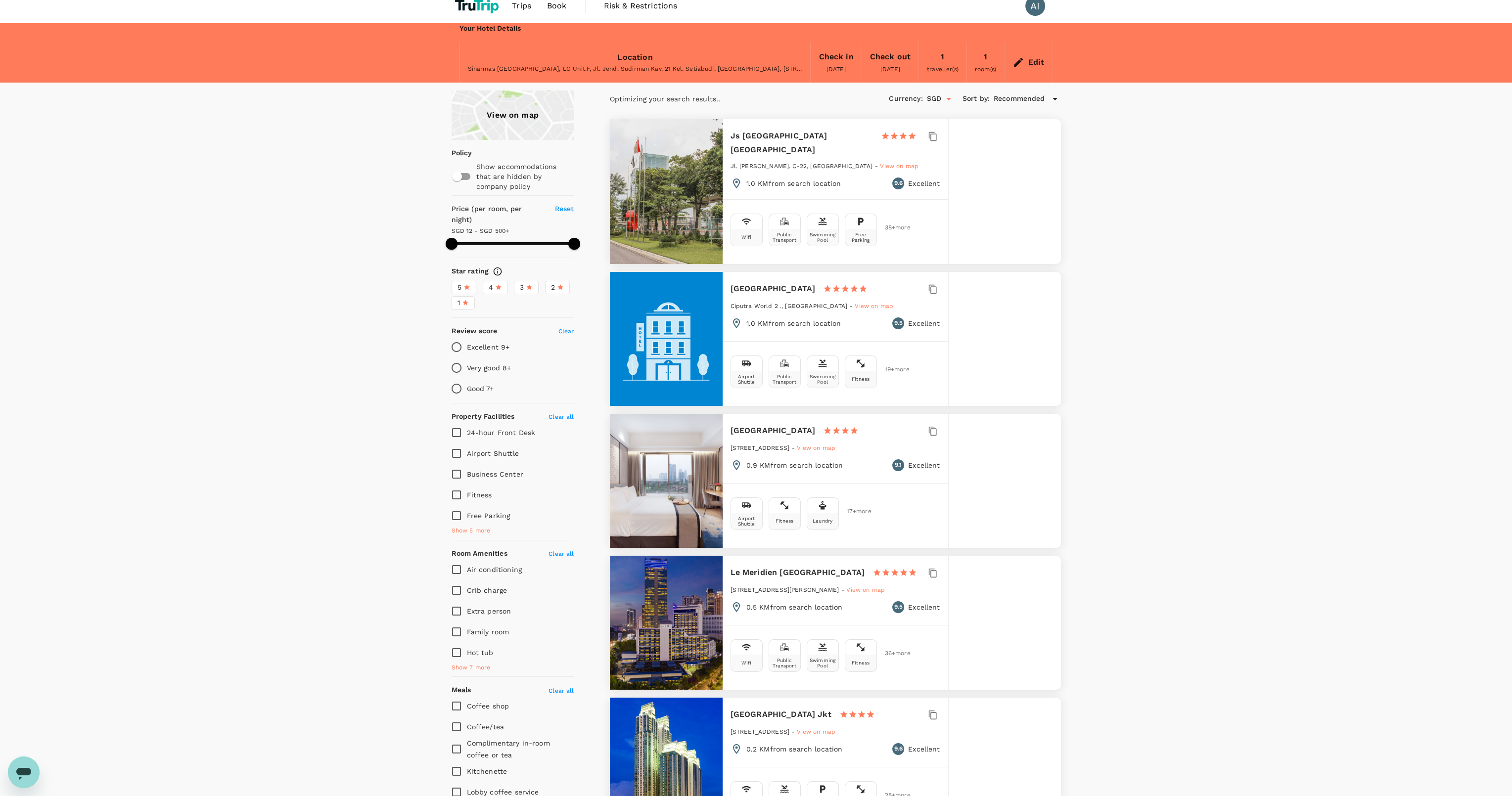
scroll to position [0, 0]
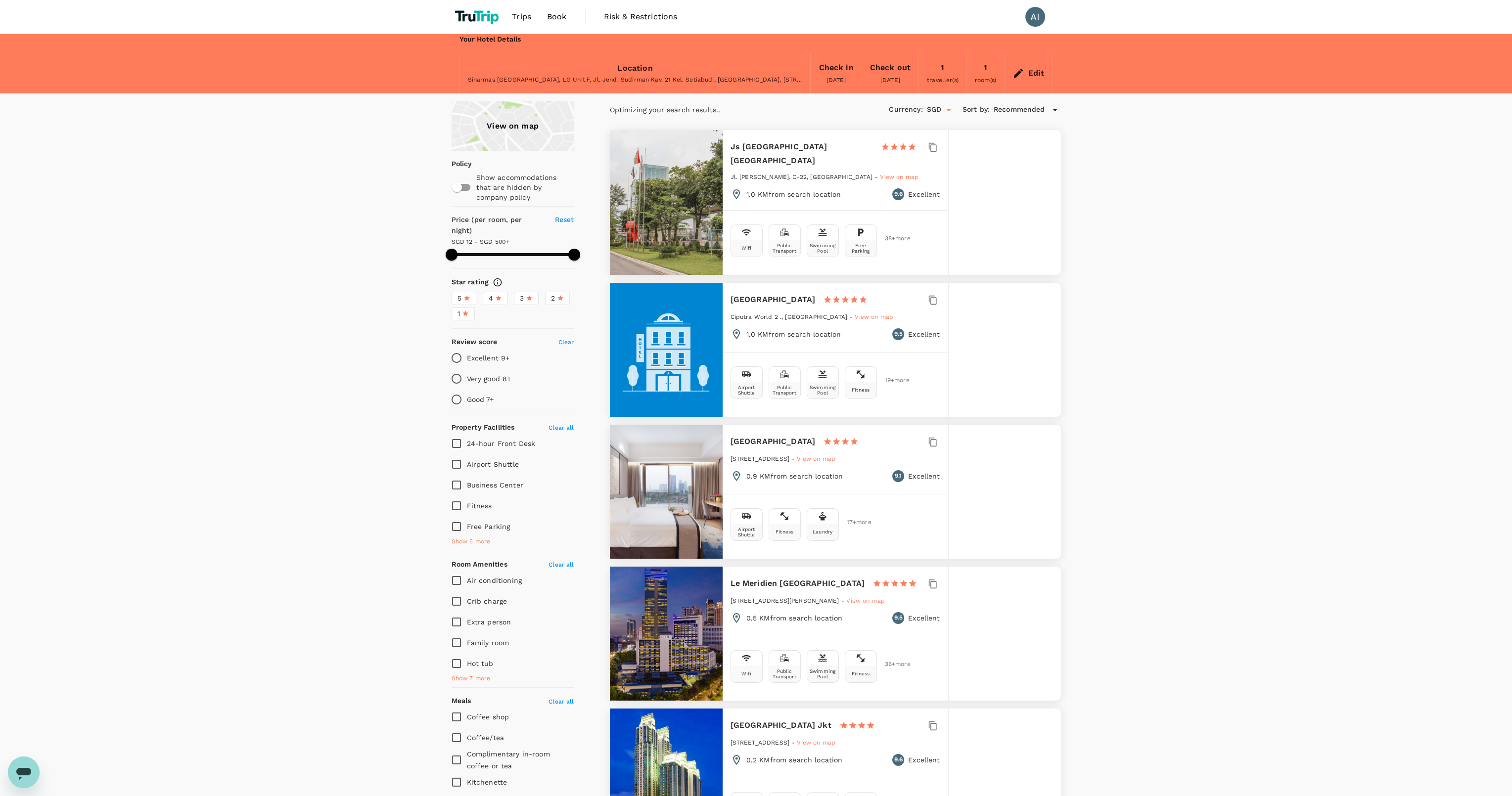
type input "499.16"
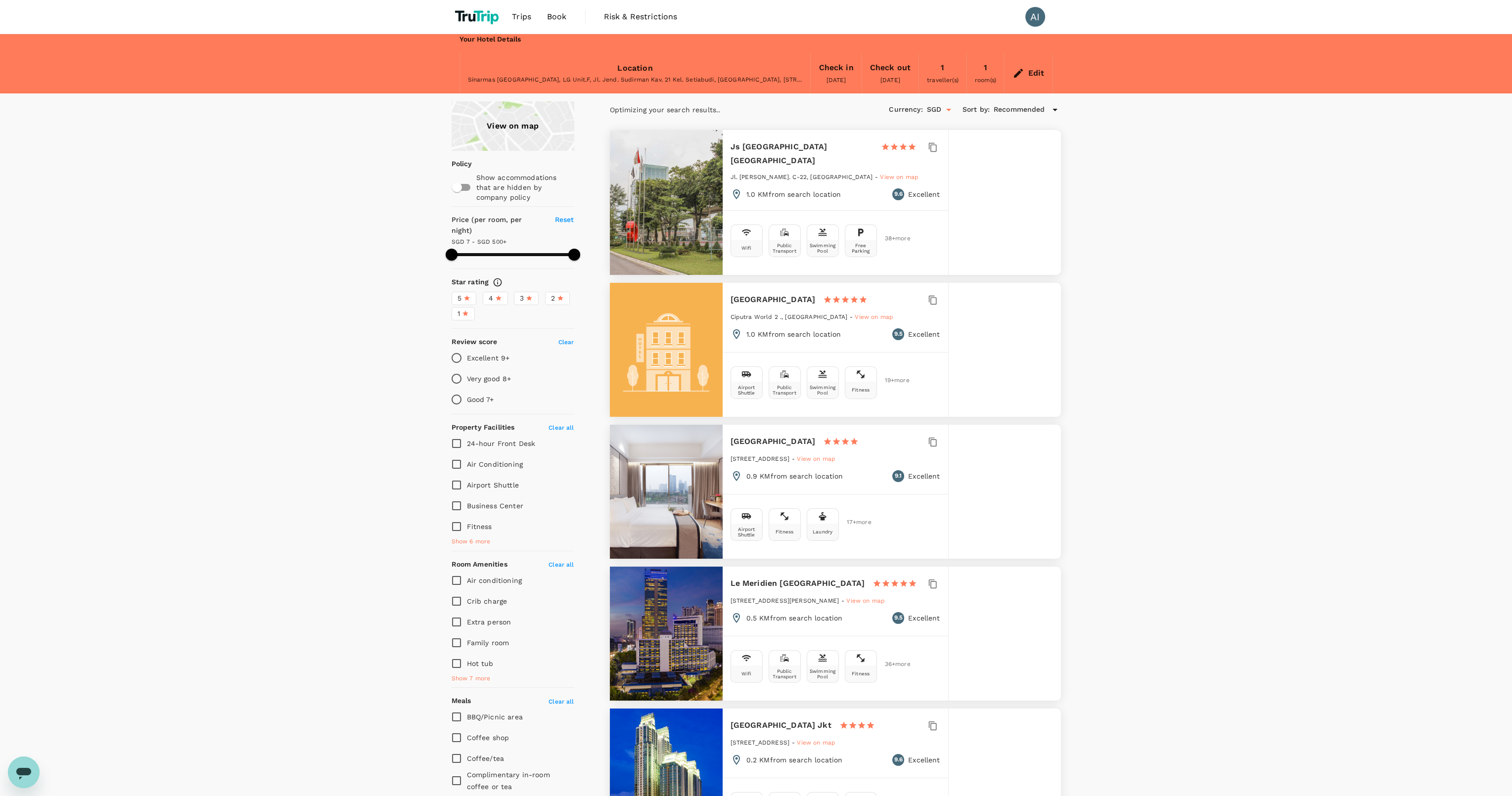
type input "7.16"
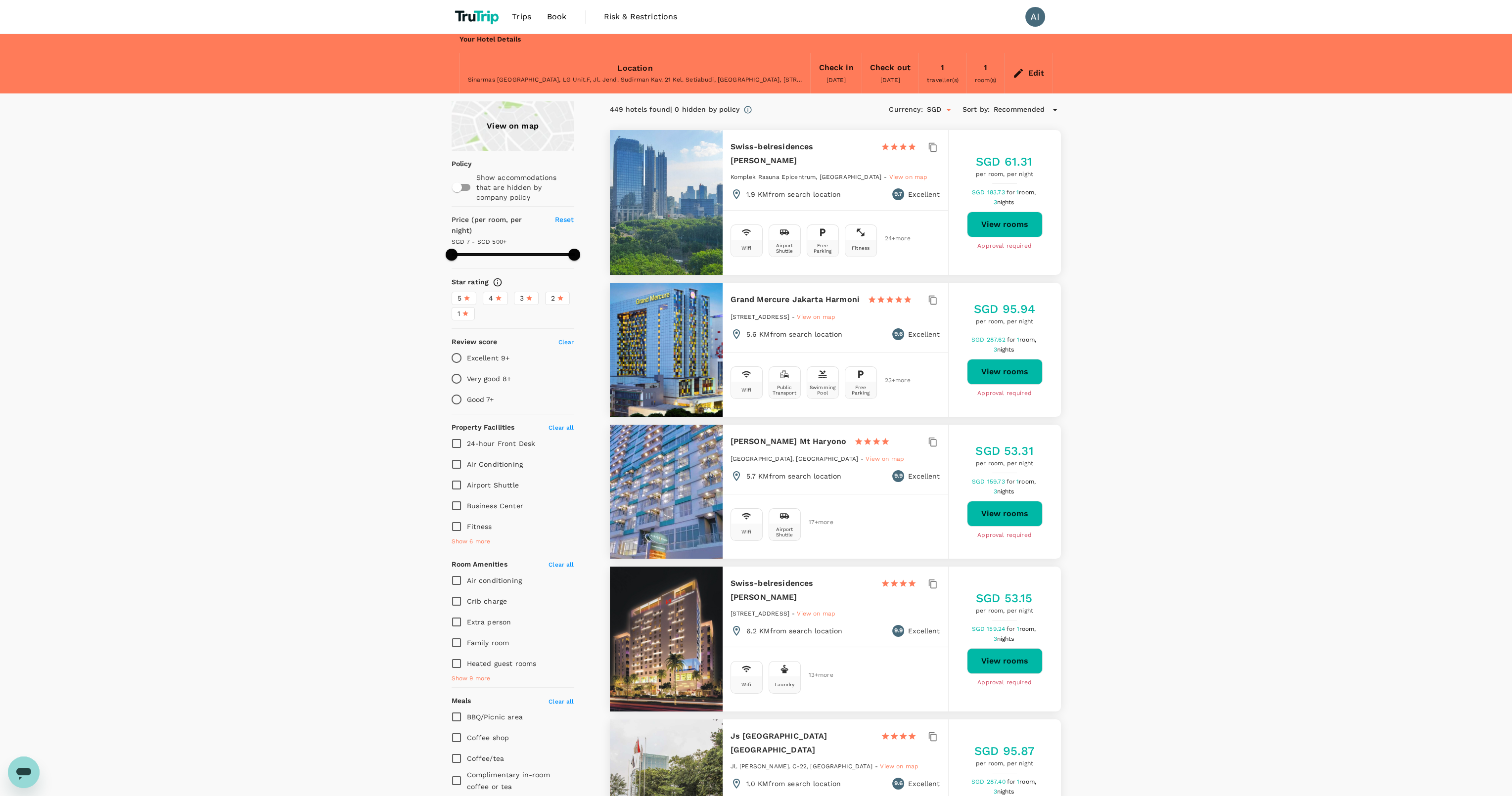
click at [1023, 110] on span "Recommended" at bounding box center [1019, 110] width 52 height 11
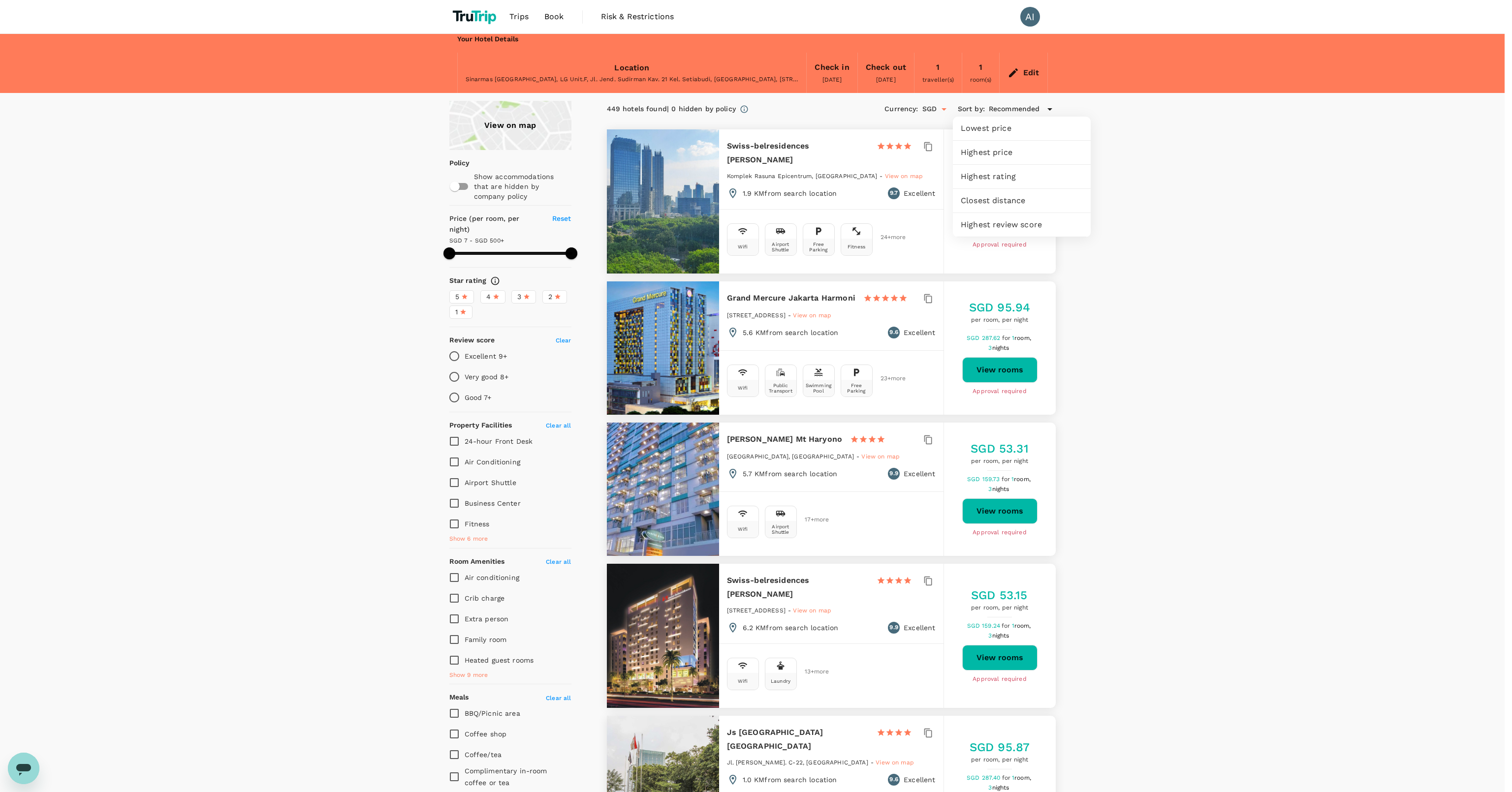
click at [1018, 107] on div at bounding box center [756, 396] width 1512 height 792
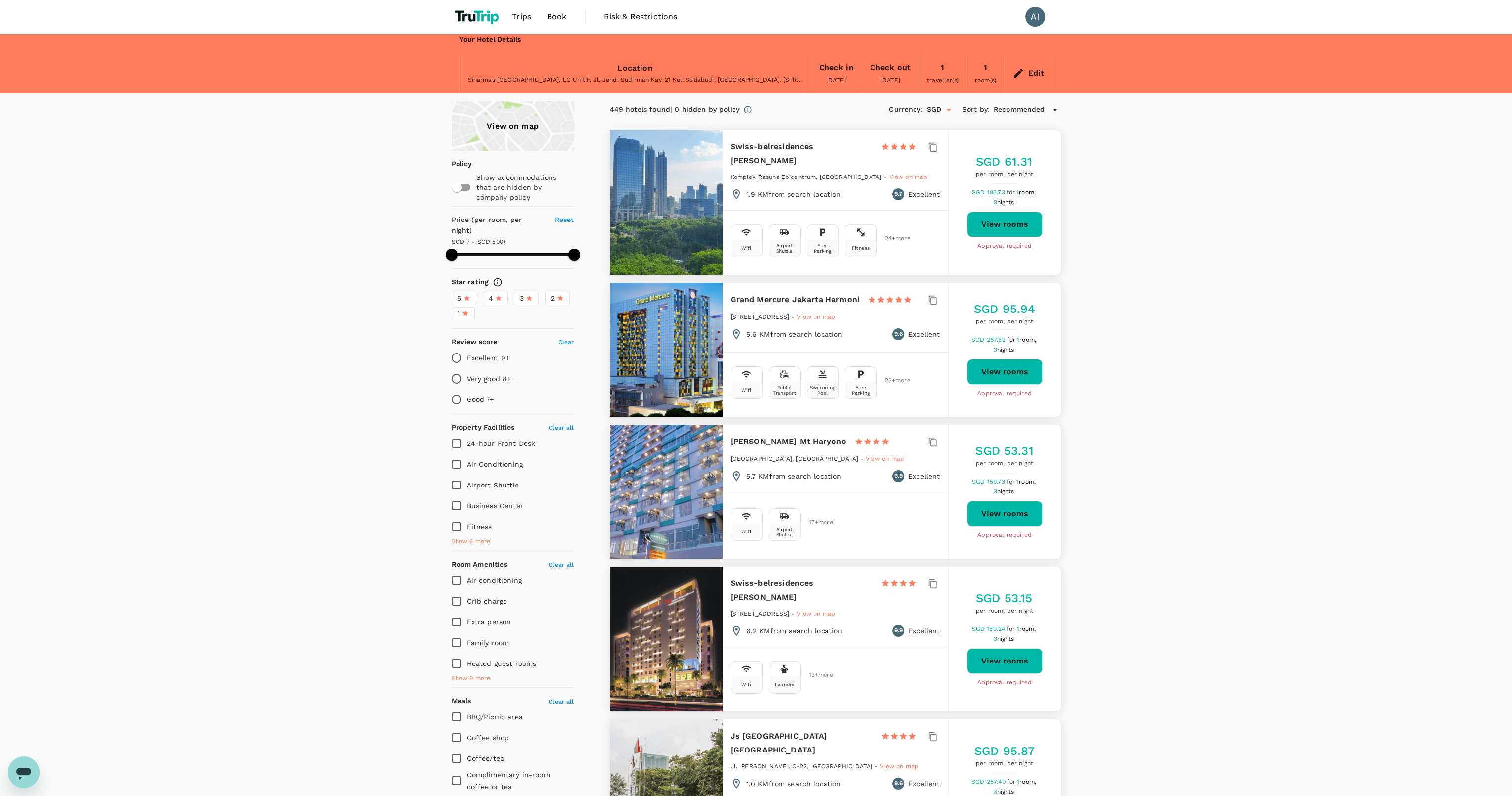
click at [1017, 111] on span "Recommended" at bounding box center [1019, 110] width 52 height 11
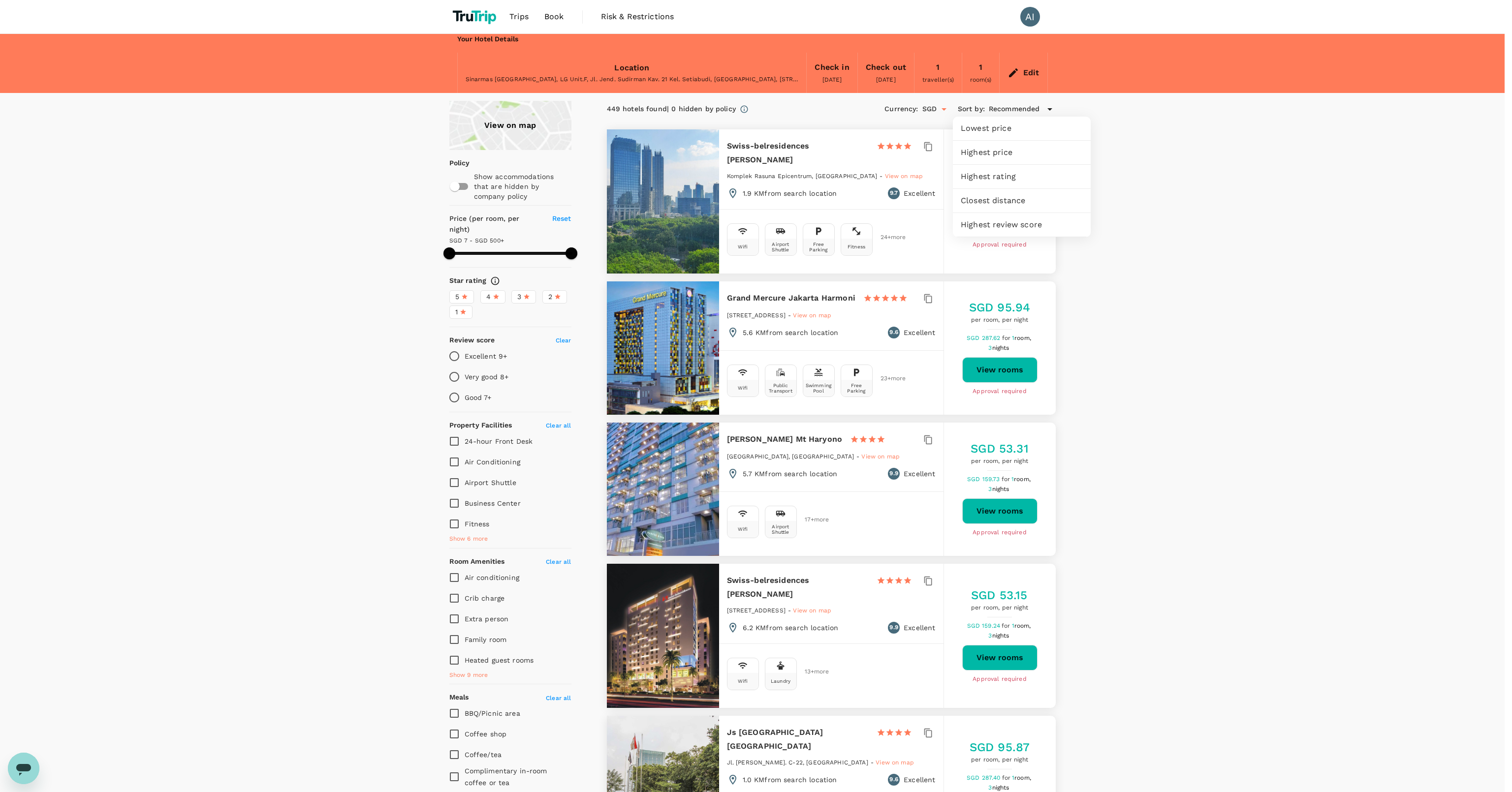
click at [976, 196] on span "Closest distance" at bounding box center [1021, 200] width 122 height 12
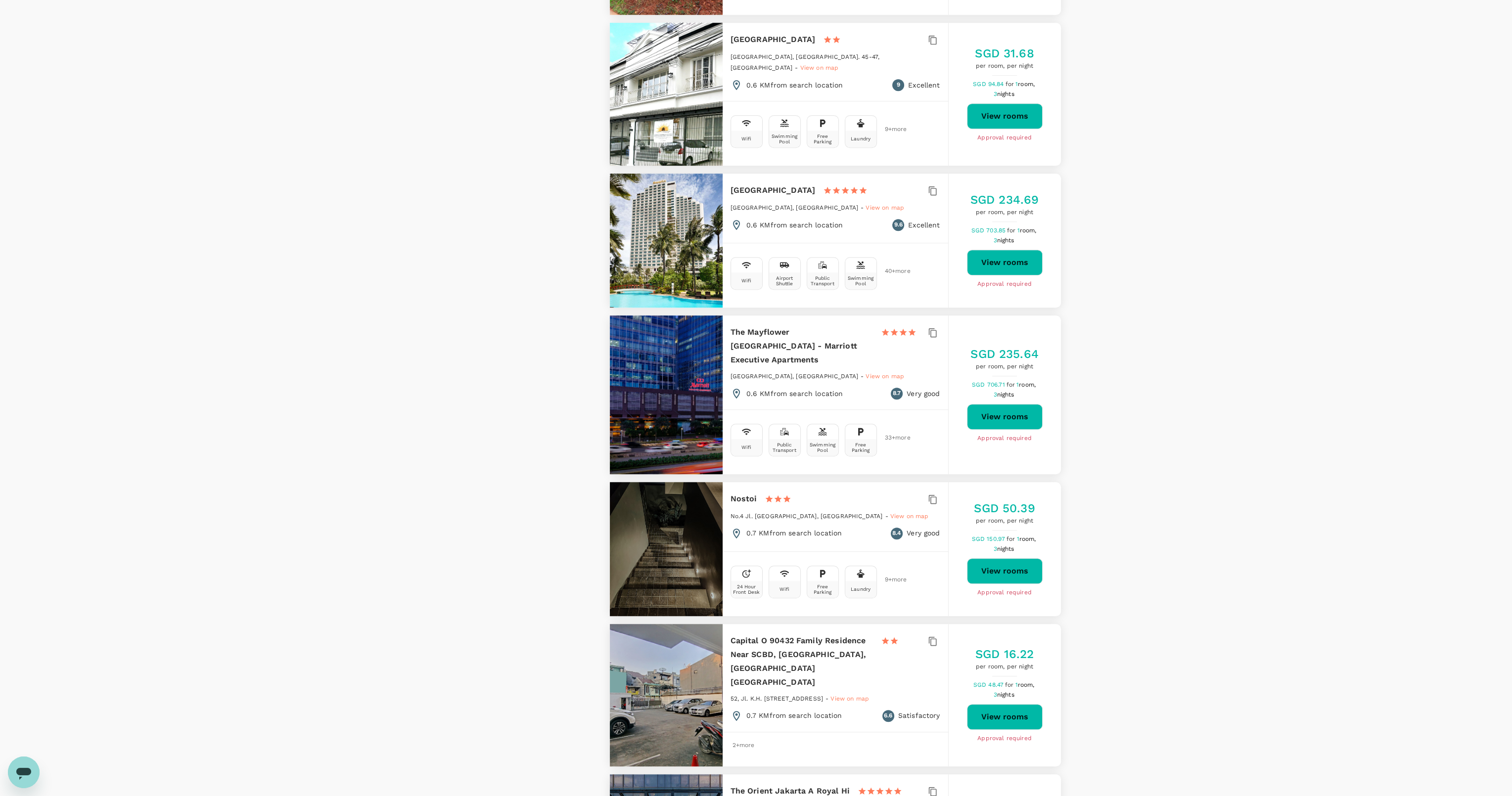
scroll to position [1483, 0]
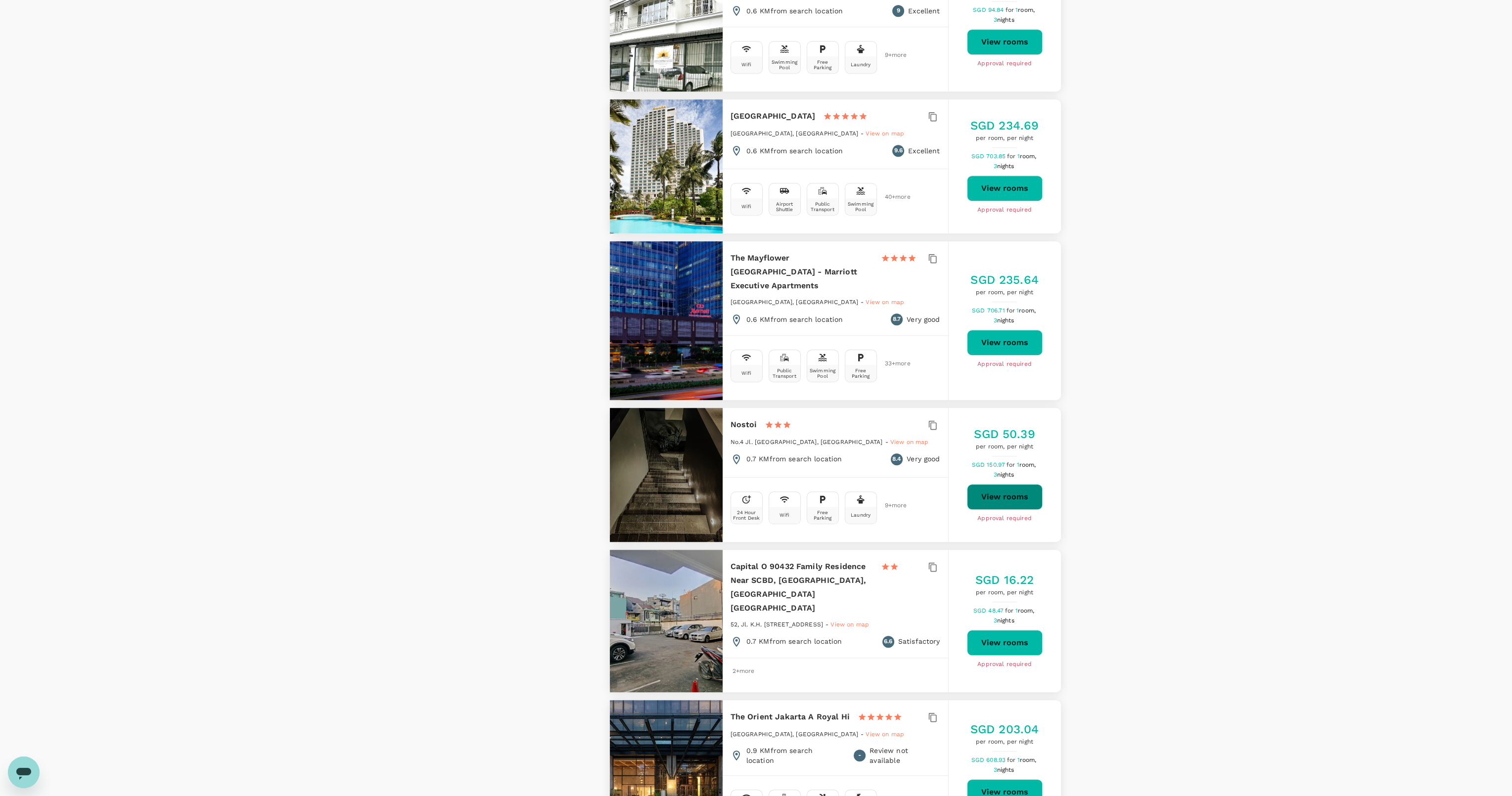
click at [1005, 484] on button "View rooms" at bounding box center [1004, 497] width 75 height 26
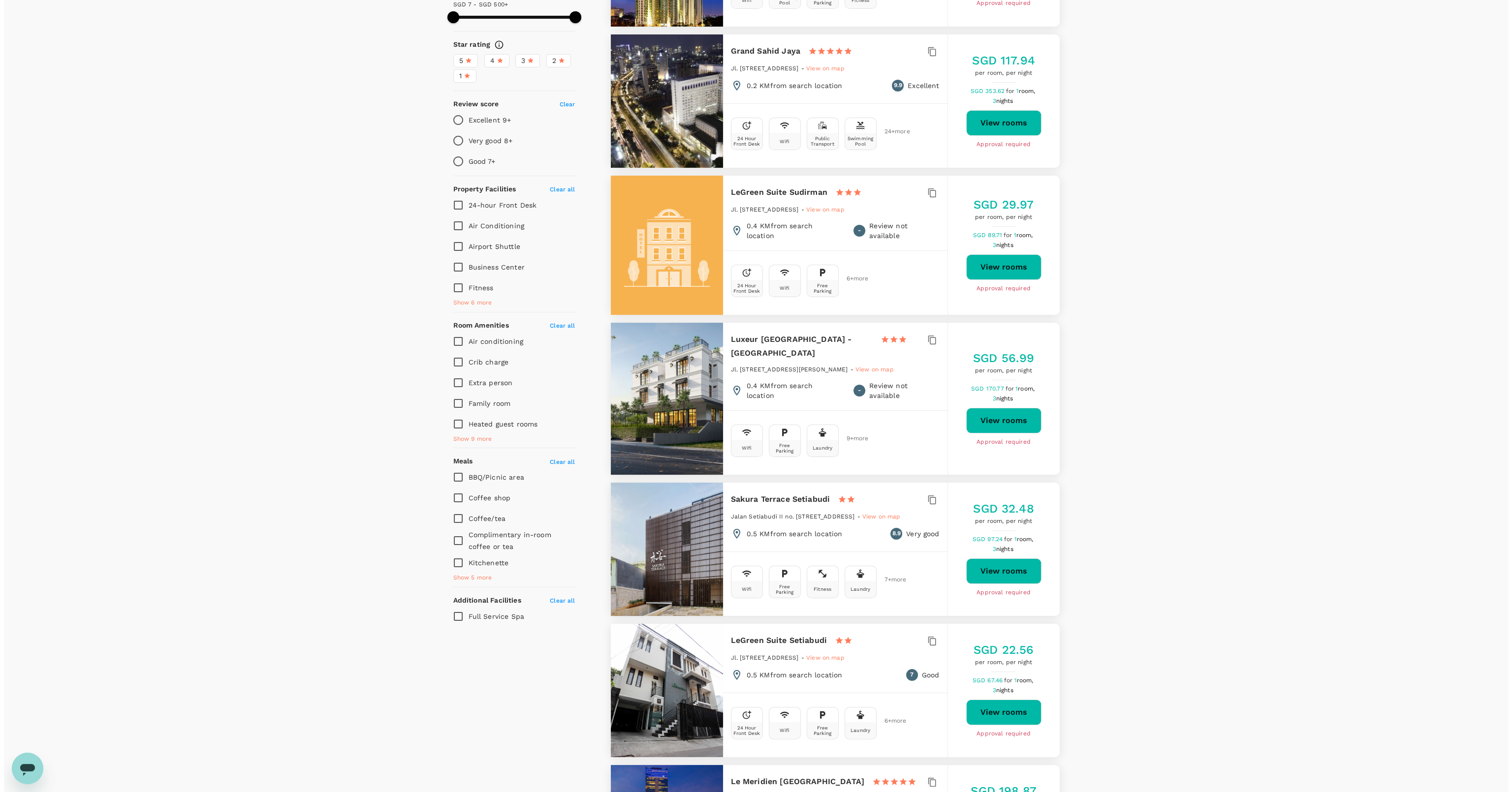
scroll to position [0, 0]
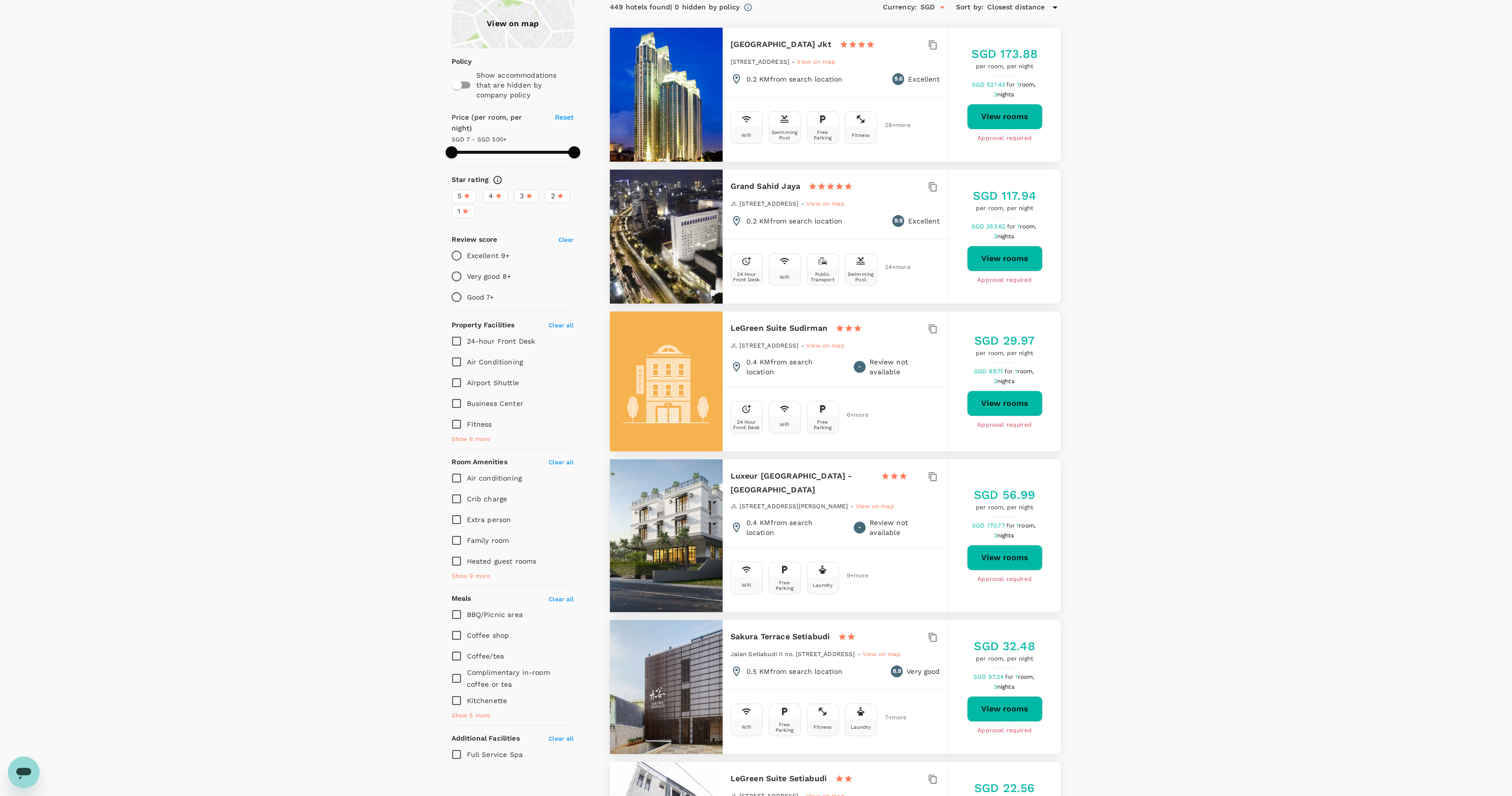
type input "499.16"
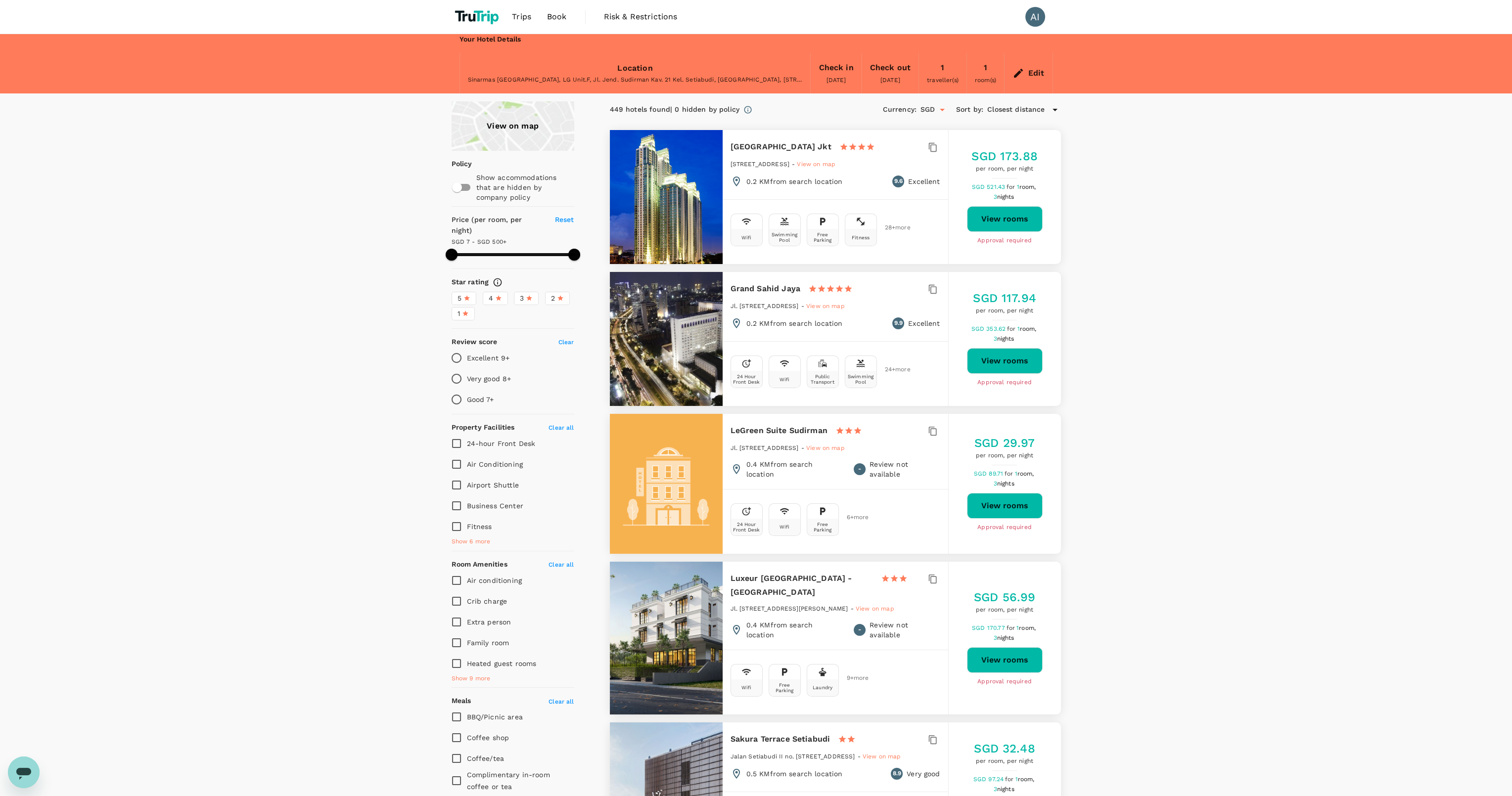
click at [474, 15] on img at bounding box center [478, 17] width 53 height 22
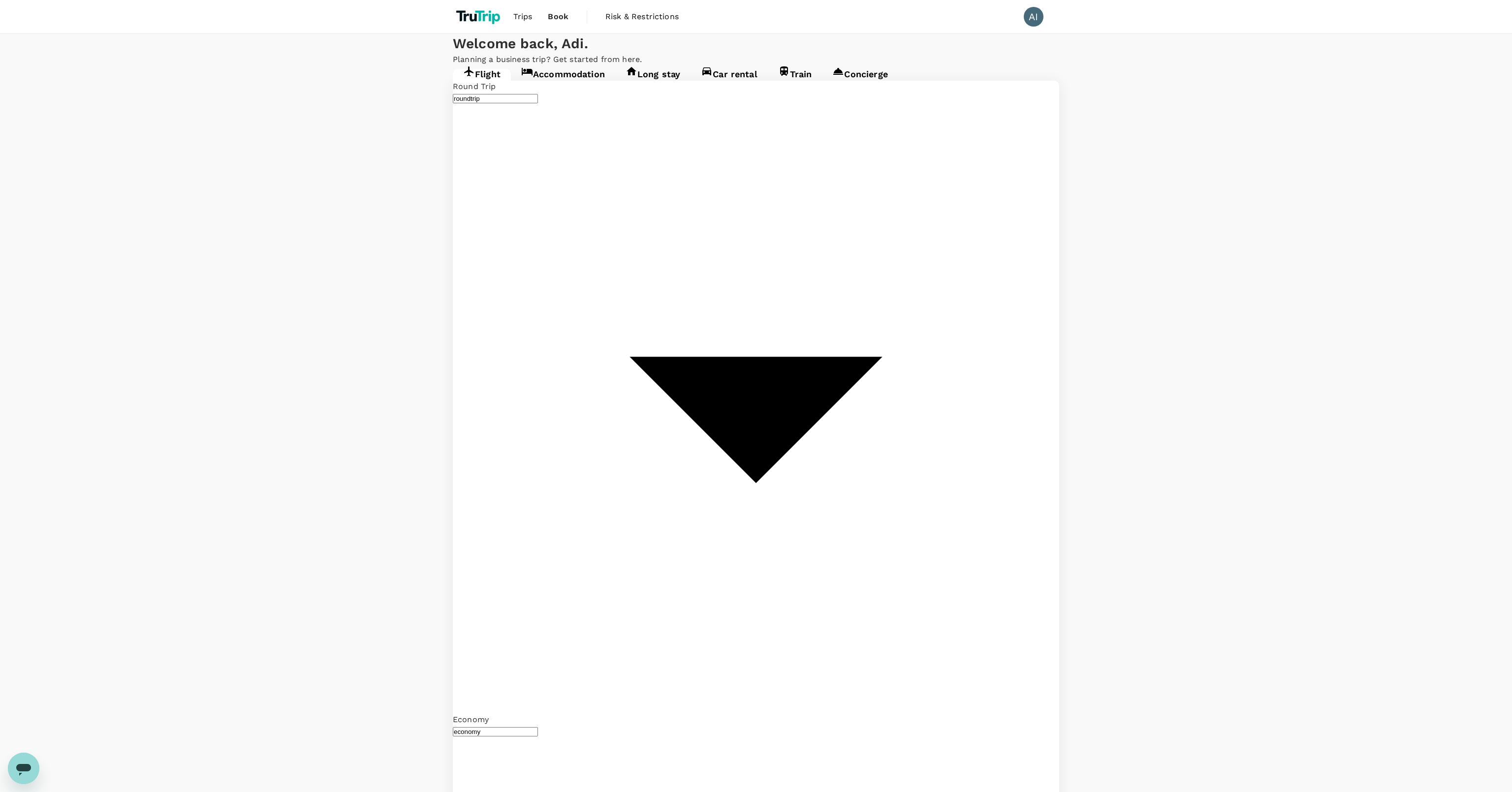
click at [522, 13] on span "Trips" at bounding box center [523, 17] width 19 height 12
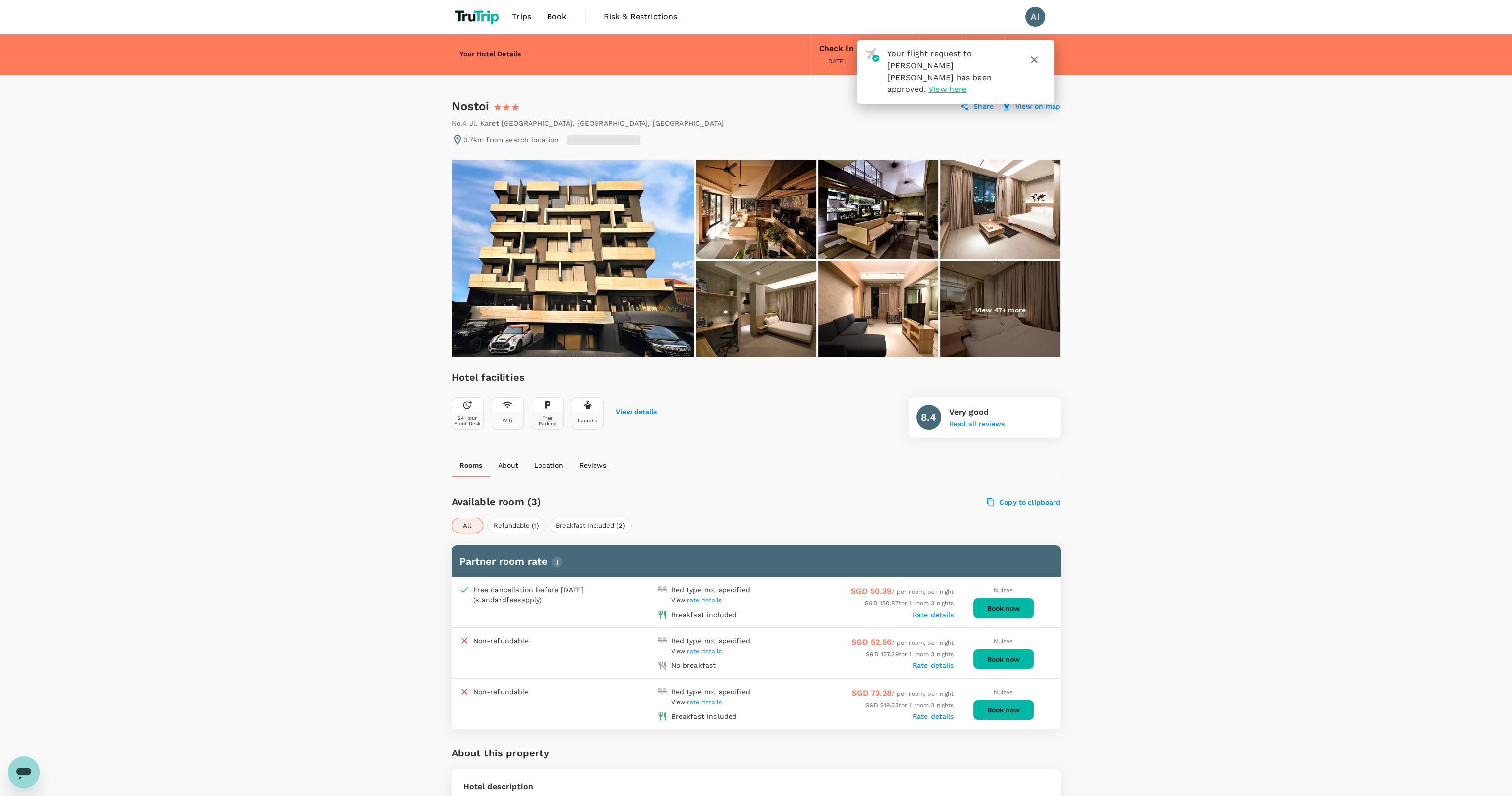
click p "Share"
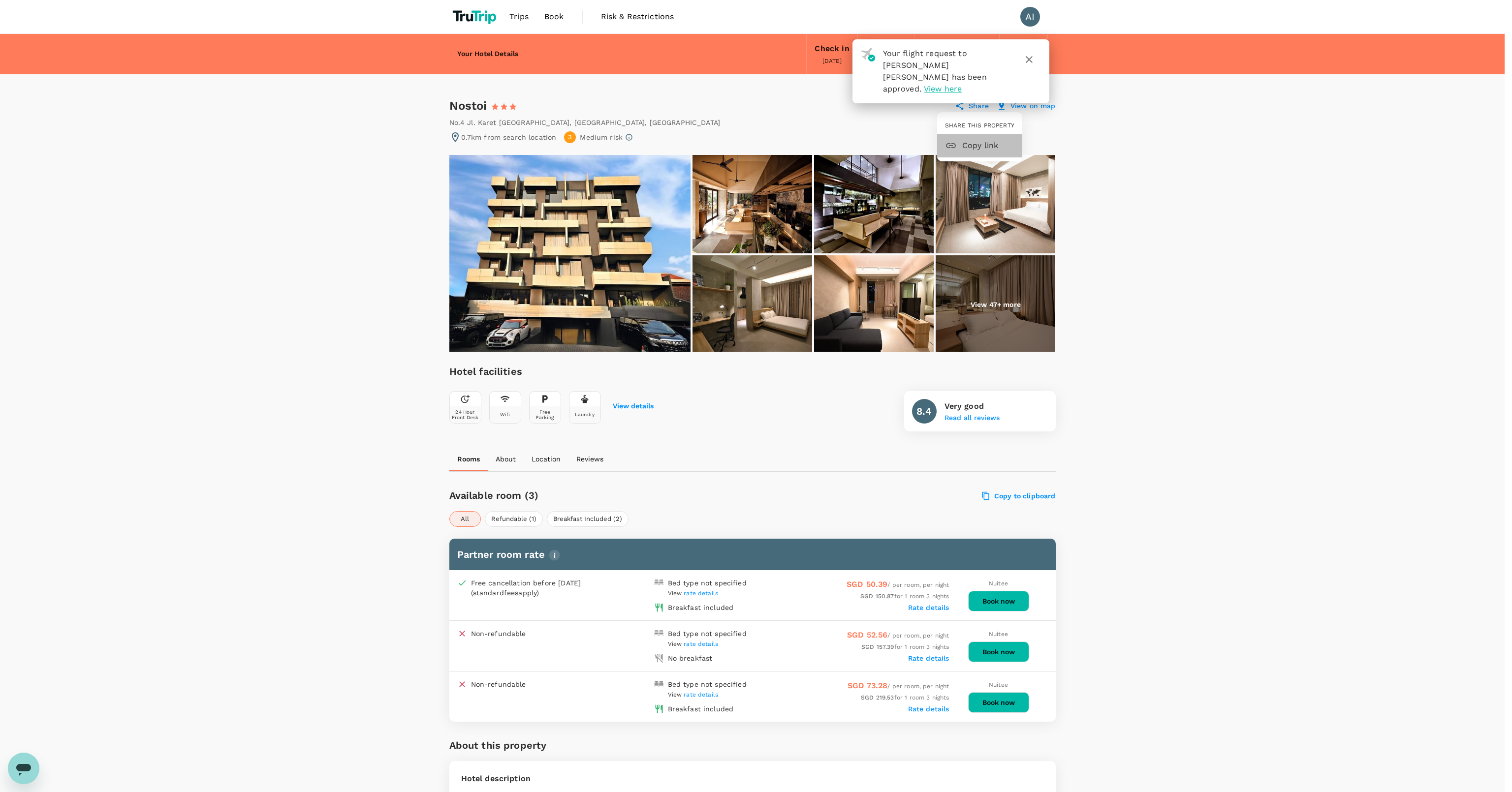
drag, startPoint x: 984, startPoint y: 142, endPoint x: 982, endPoint y: 155, distance: 13.2
click span "Copy link"
click div
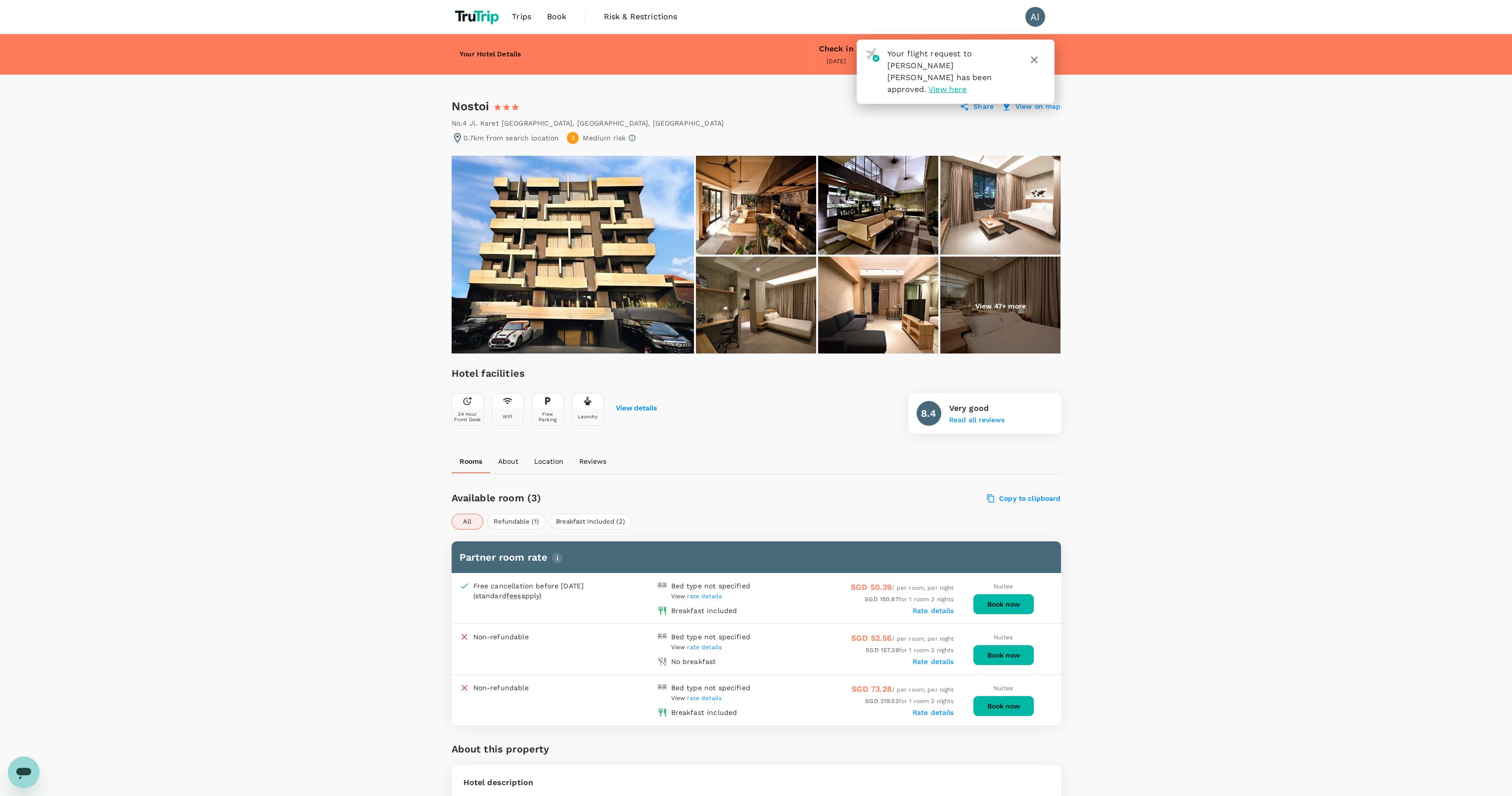
click img
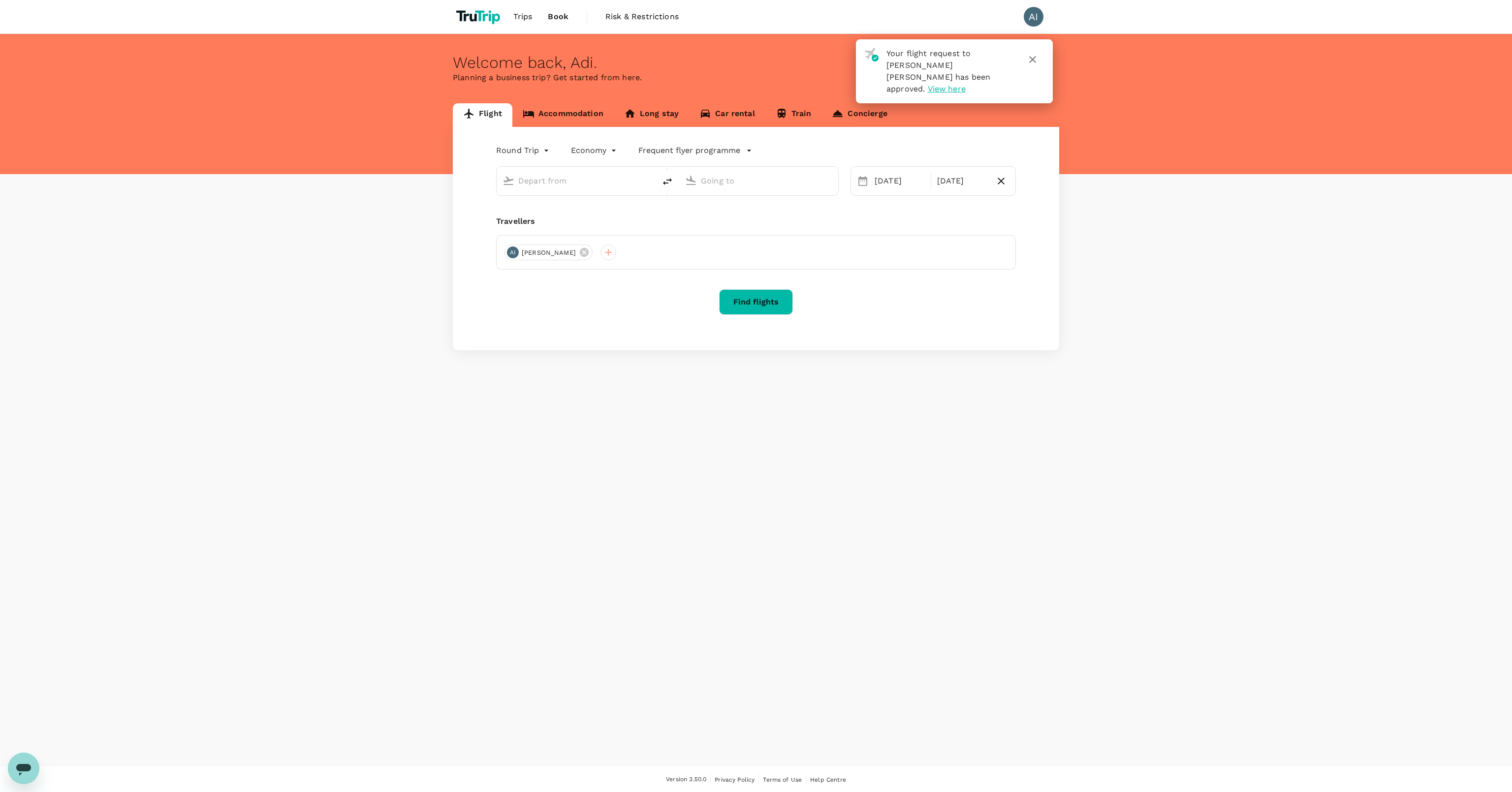
type input "[PERSON_NAME] [PERSON_NAME] (MLG)"
type input "[GEOGRAPHIC_DATA], [GEOGRAPHIC_DATA] (any)"
click span "Trips"
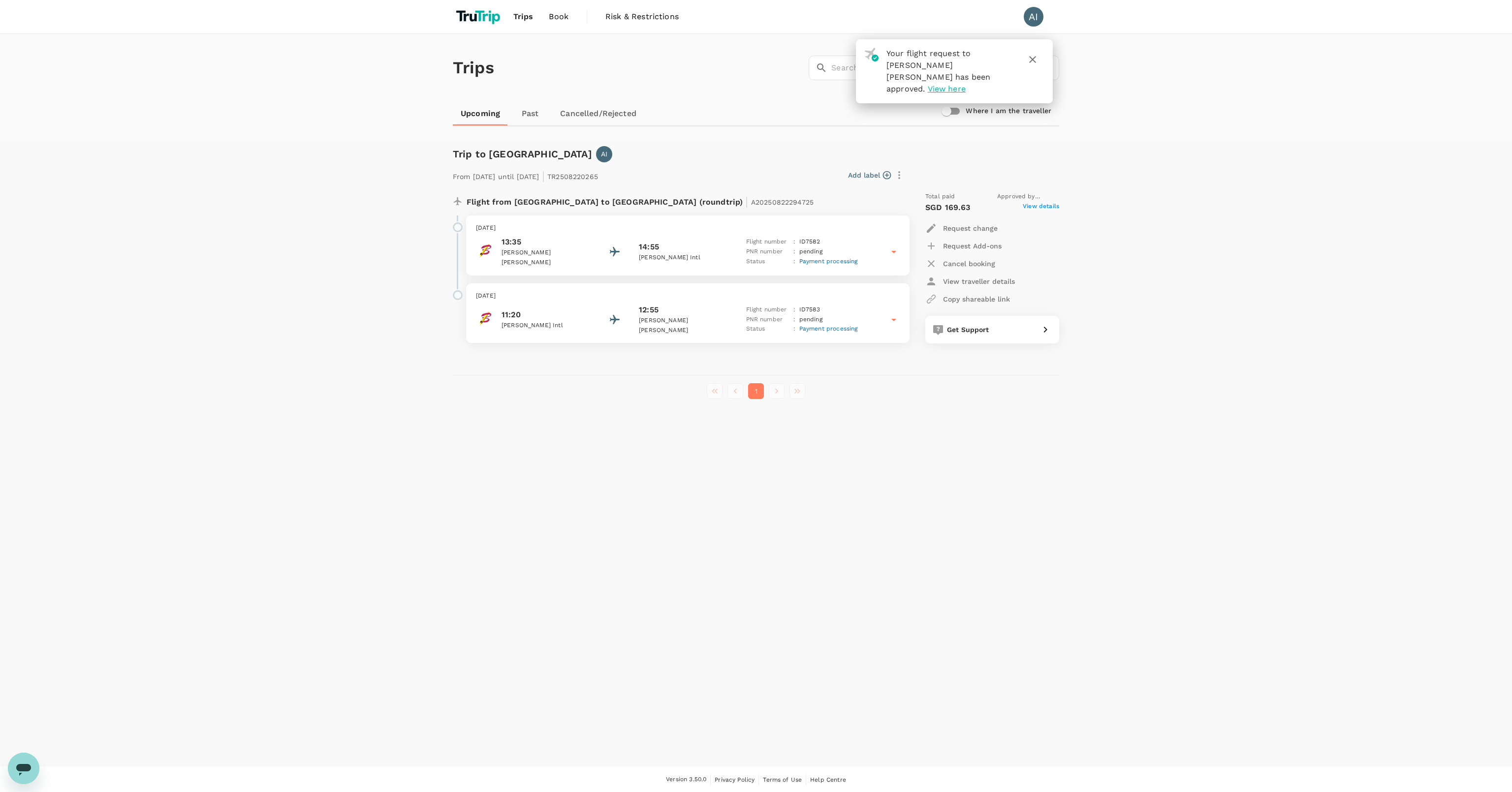
click at [835, 251] on div "PNR number : pending" at bounding box center [802, 252] width 112 height 10
click at [833, 252] on div "PNR number : pending" at bounding box center [802, 252] width 112 height 10
click at [825, 314] on div "PNR number : pending" at bounding box center [802, 319] width 112 height 10
click at [939, 72] on div "Your flight request to [PERSON_NAME] [PERSON_NAME] has been approved. View here" at bounding box center [945, 67] width 134 height 55
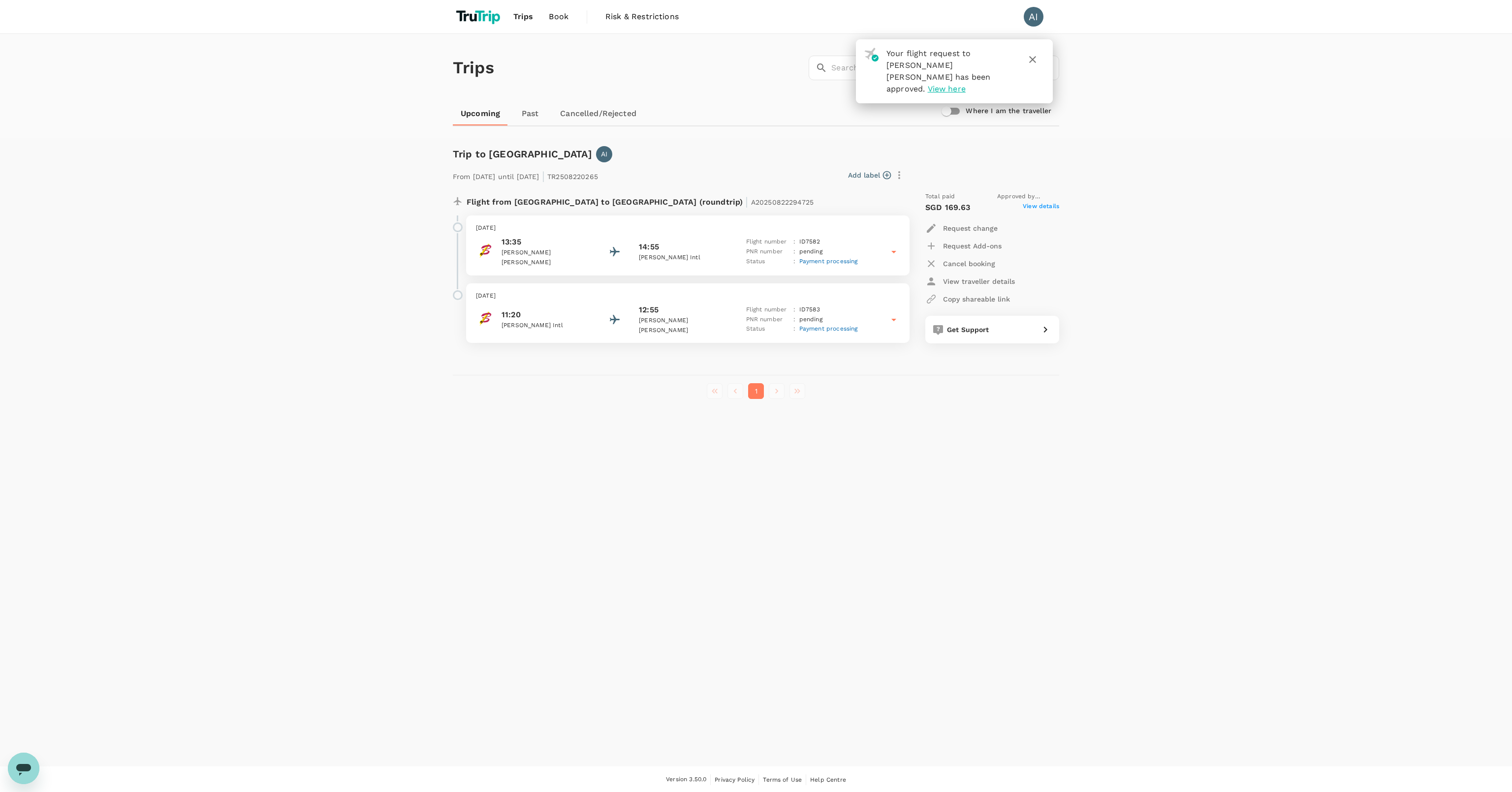
click at [943, 84] on span "View here" at bounding box center [947, 88] width 38 height 9
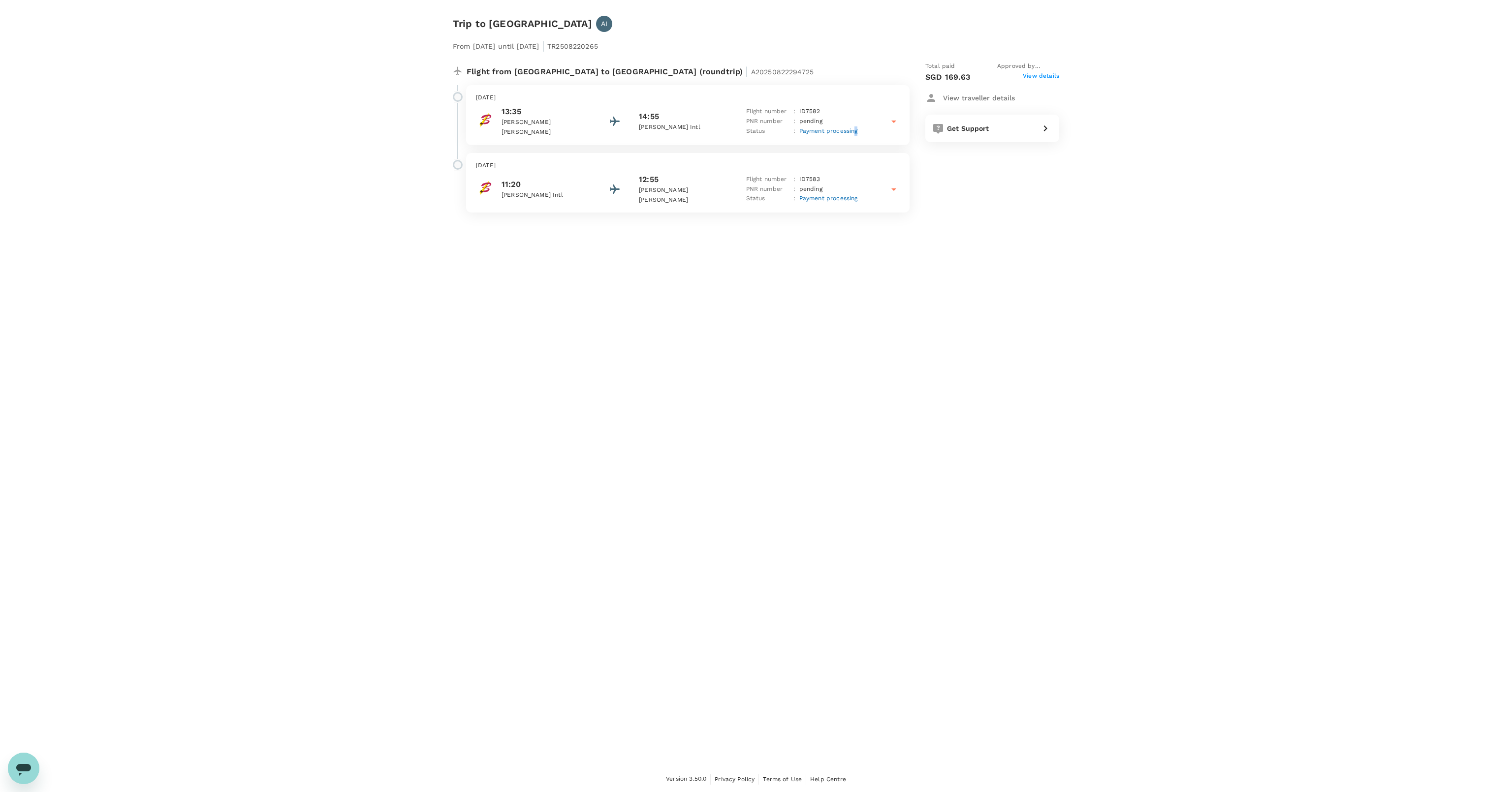
click at [852, 135] on div "[DATE] 13:35 [PERSON_NAME] [PERSON_NAME] 14:55 [PERSON_NAME] Intl Flight number…" at bounding box center [687, 115] width 444 height 60
click at [852, 135] on div "Payment processing" at bounding box center [828, 131] width 58 height 10
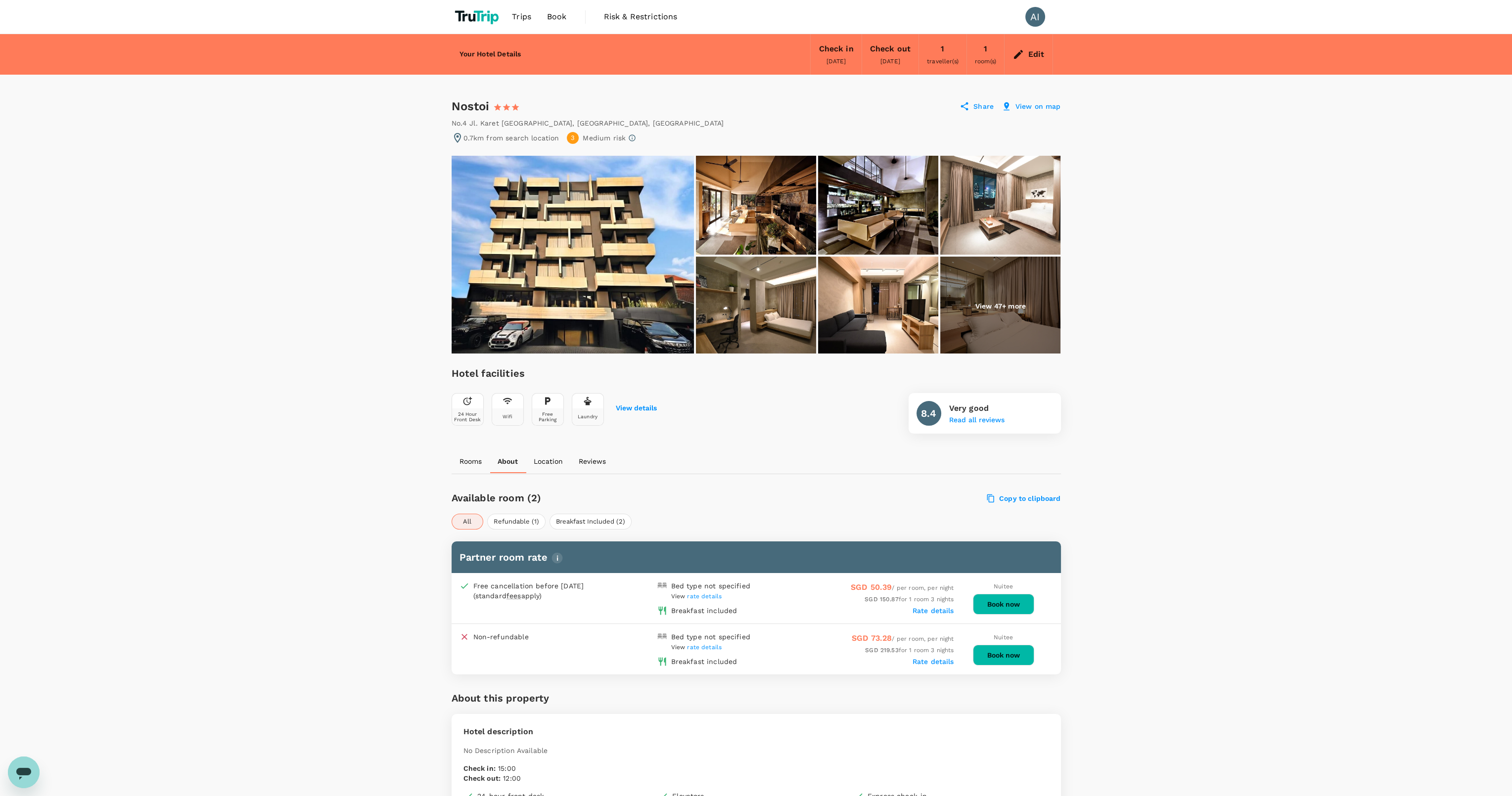
click at [706, 596] on span "rate details" at bounding box center [703, 596] width 34 height 7
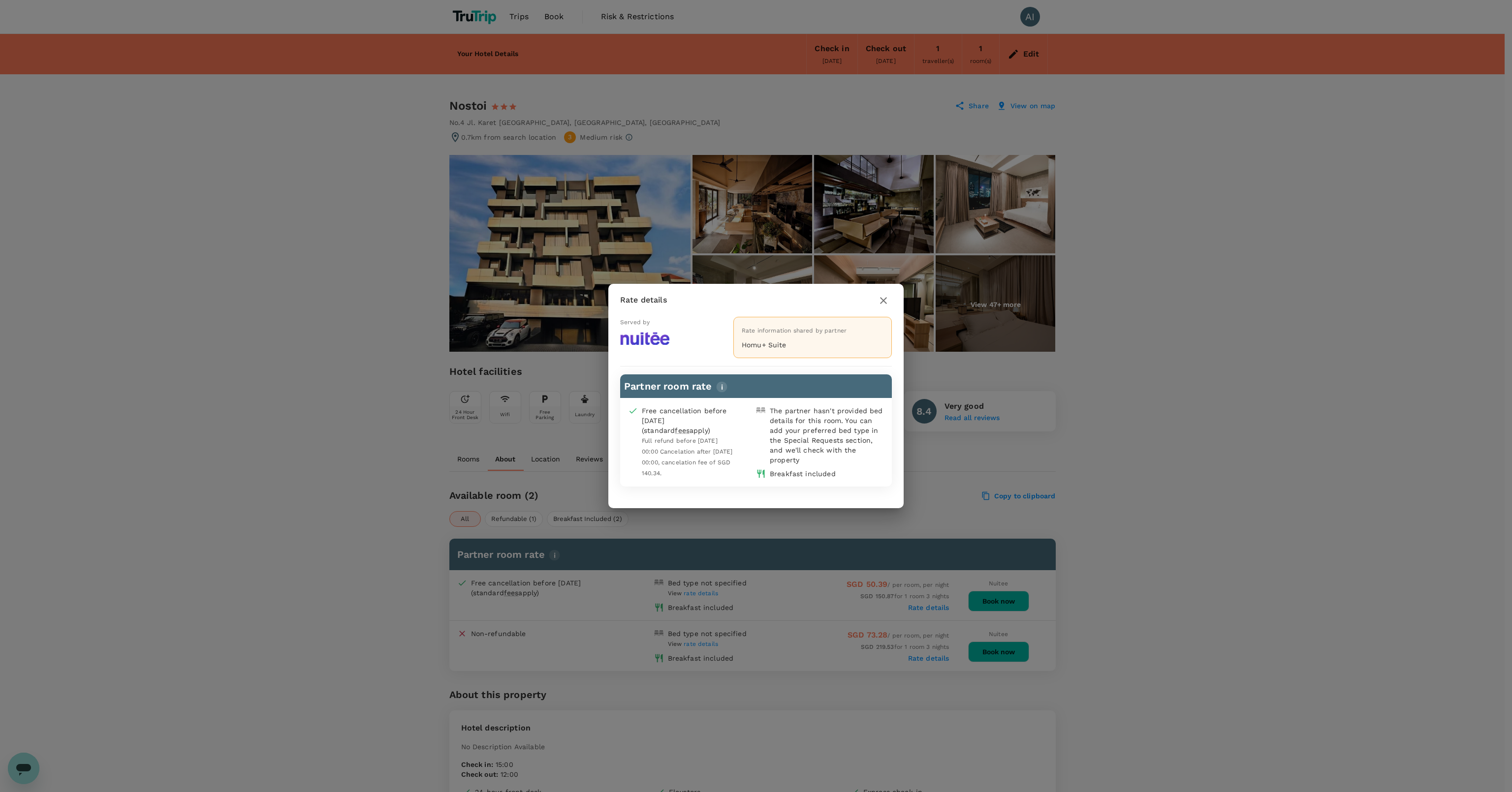
click at [885, 302] on icon "button" at bounding box center [883, 300] width 7 height 7
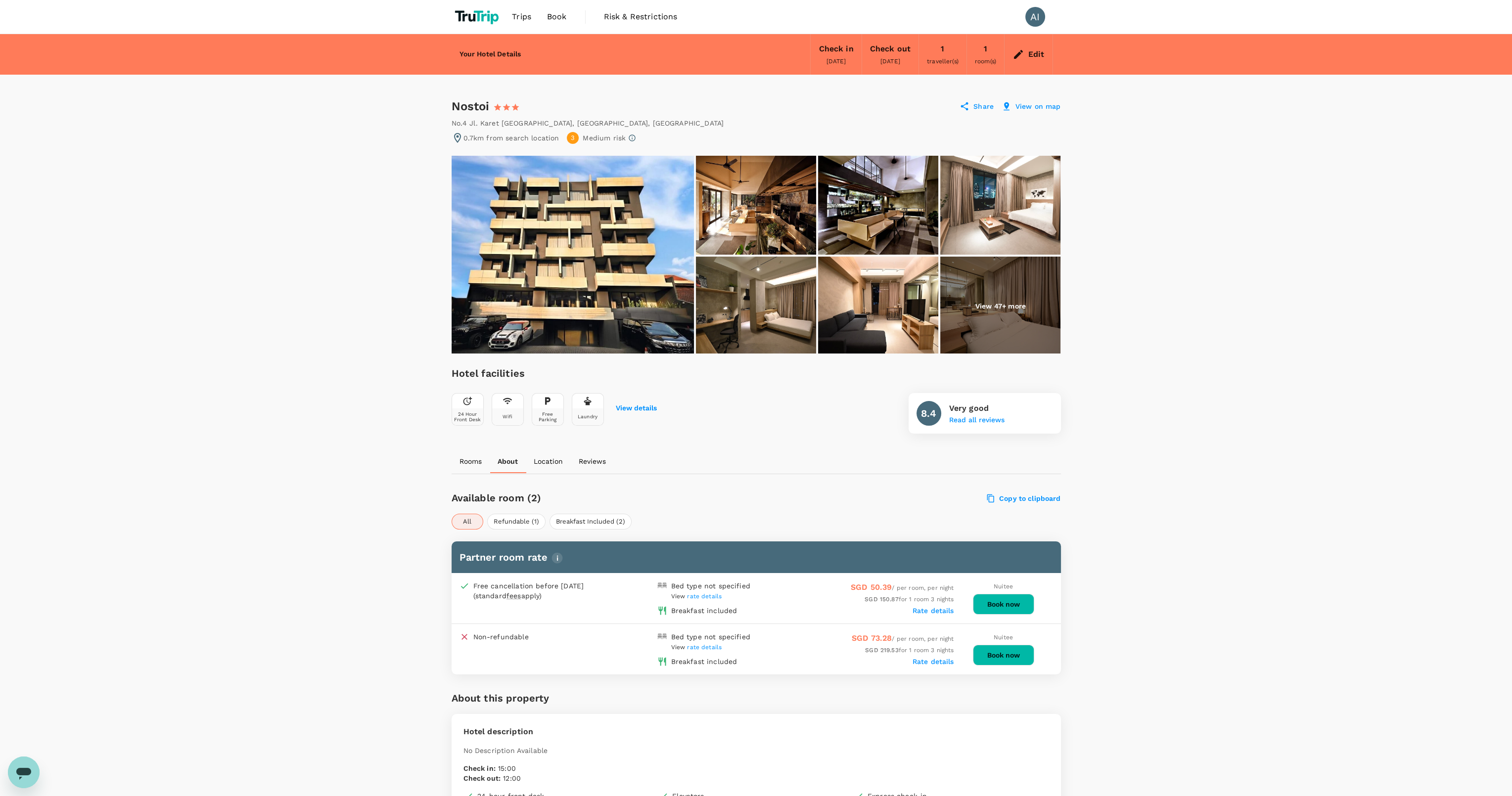
click at [1000, 602] on button "Book now" at bounding box center [1003, 604] width 61 height 21
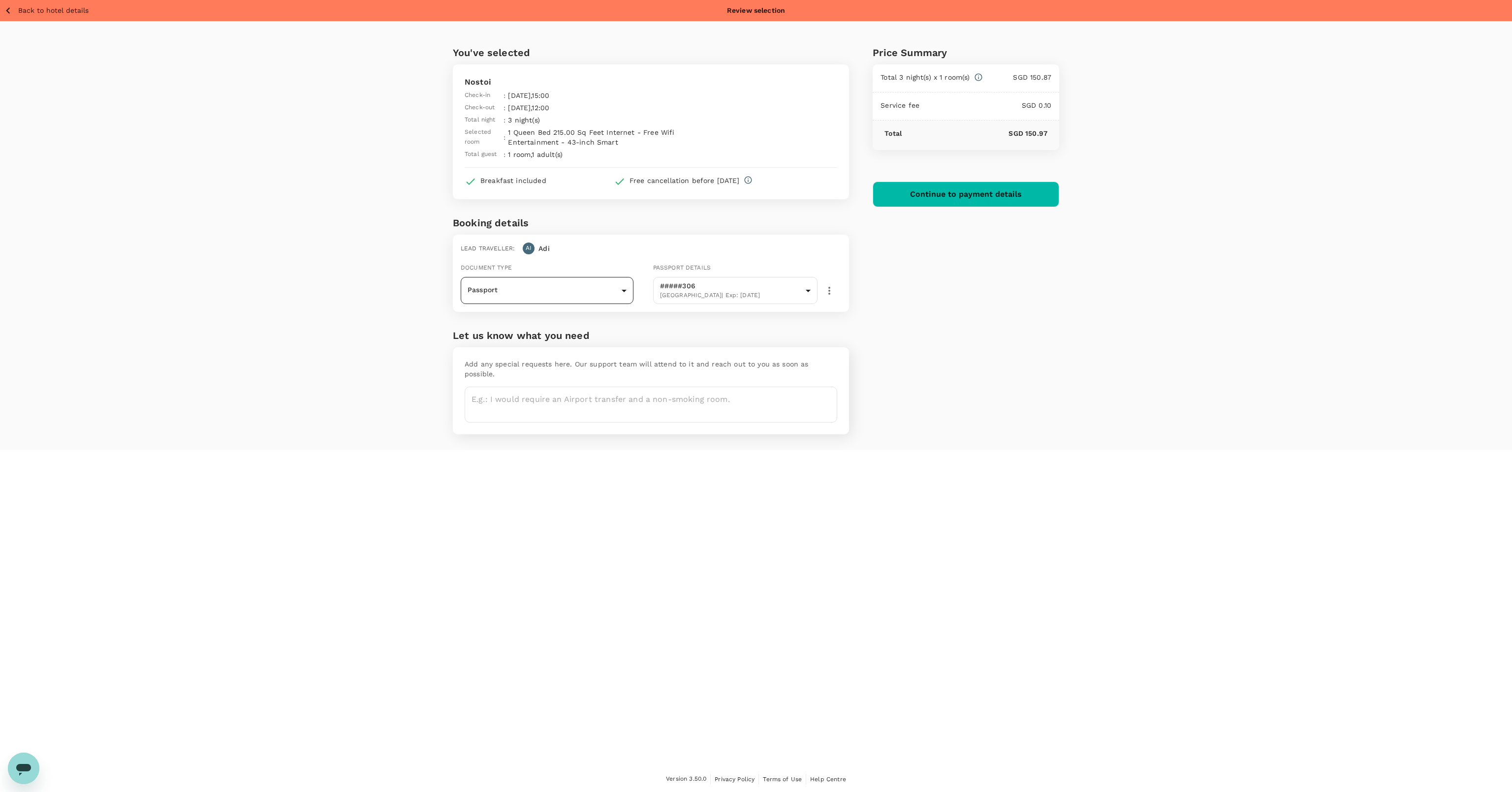
click at [575, 286] on body "Back to hotel details Review selection You've selected Nostoi Check-in : [DATE]…" at bounding box center [756, 396] width 1512 height 793
click at [553, 329] on li "ID card" at bounding box center [548, 333] width 173 height 16
type input "Id card"
click at [699, 337] on h6 "Let us know what you need" at bounding box center [651, 335] width 396 height 16
click at [965, 198] on button "Continue to payment details" at bounding box center [965, 194] width 186 height 26
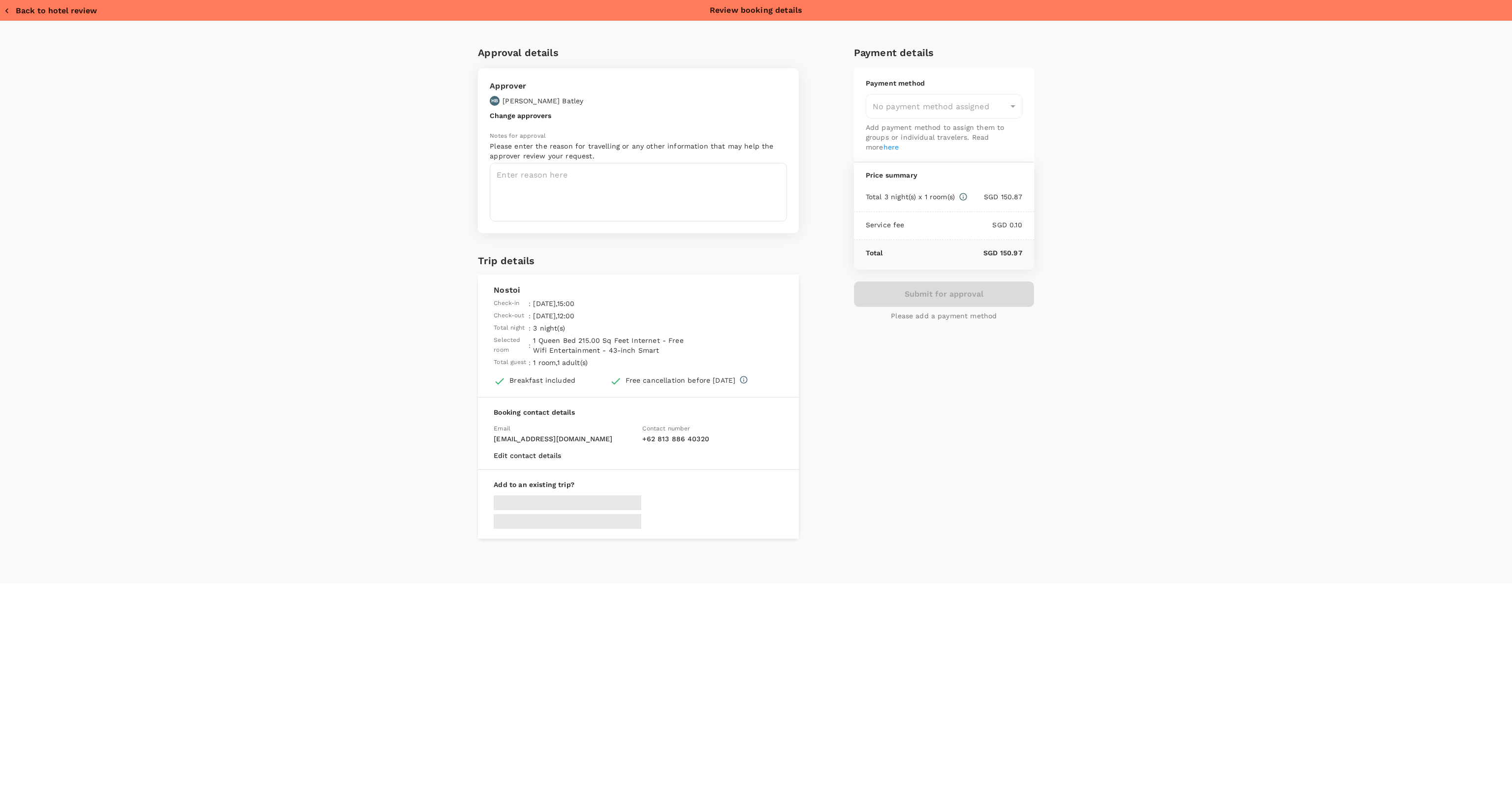
type input "957ea809-f6d8-4812-b2fe-650ca3c26ab6"
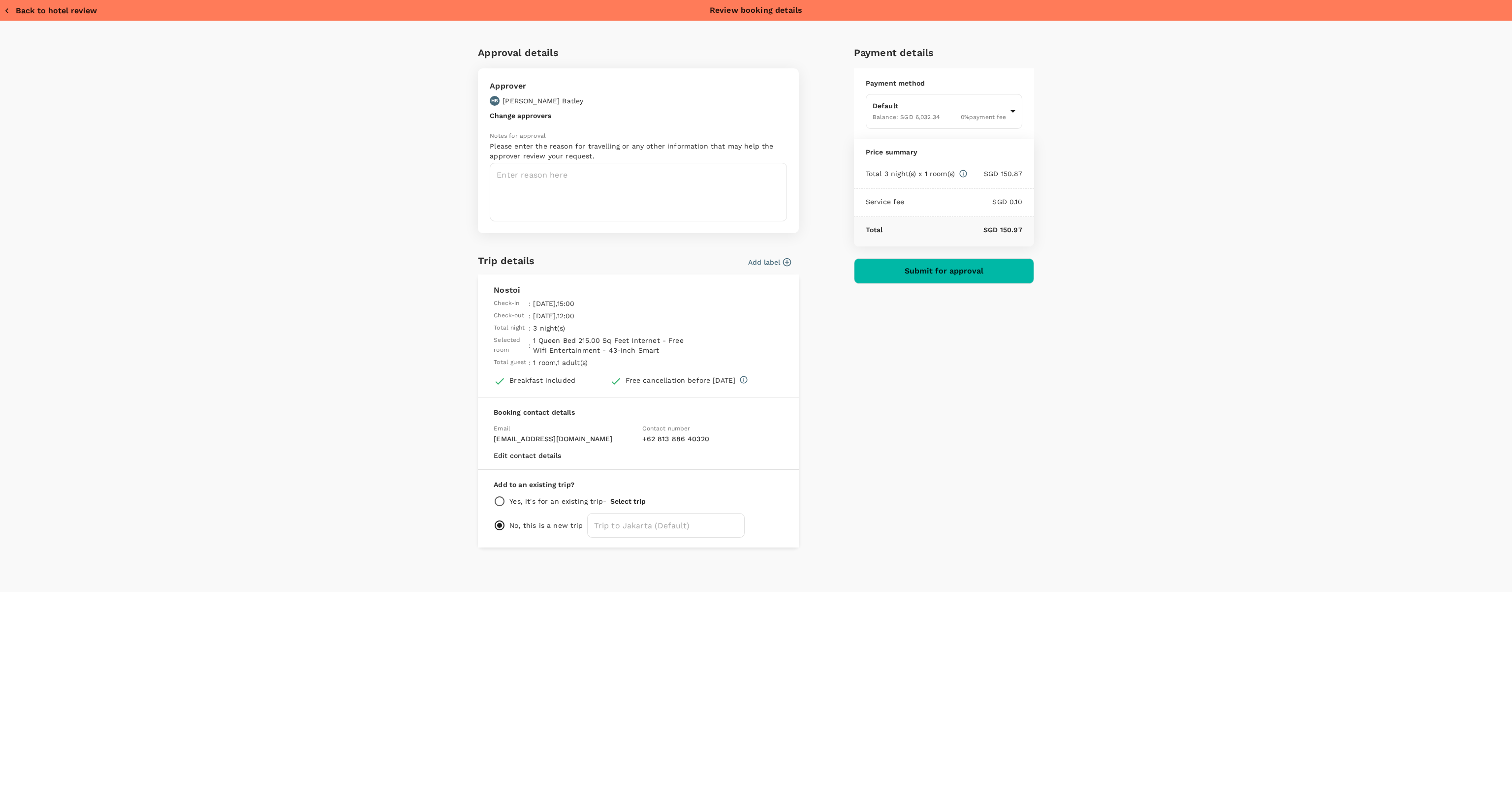
click at [522, 500] on p "Yes, it's for an existing trip -" at bounding box center [558, 502] width 97 height 10
click at [502, 498] on input "radio" at bounding box center [499, 502] width 12 height 12
radio input "true"
radio input "false"
click at [586, 519] on p "Please select a trip to continue" at bounding box center [646, 518] width 274 height 10
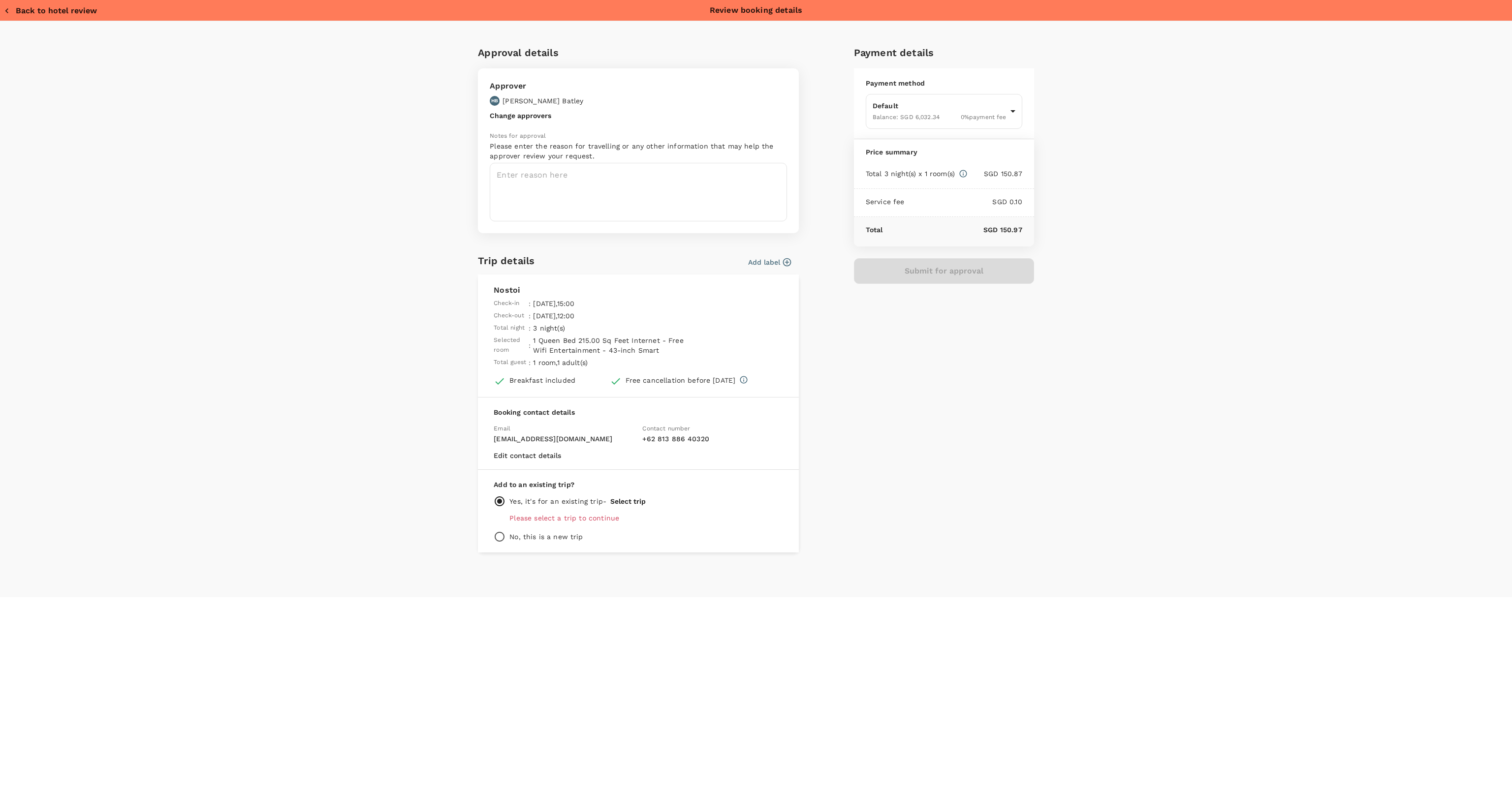
click at [634, 499] on button "Select trip" at bounding box center [627, 501] width 36 height 7
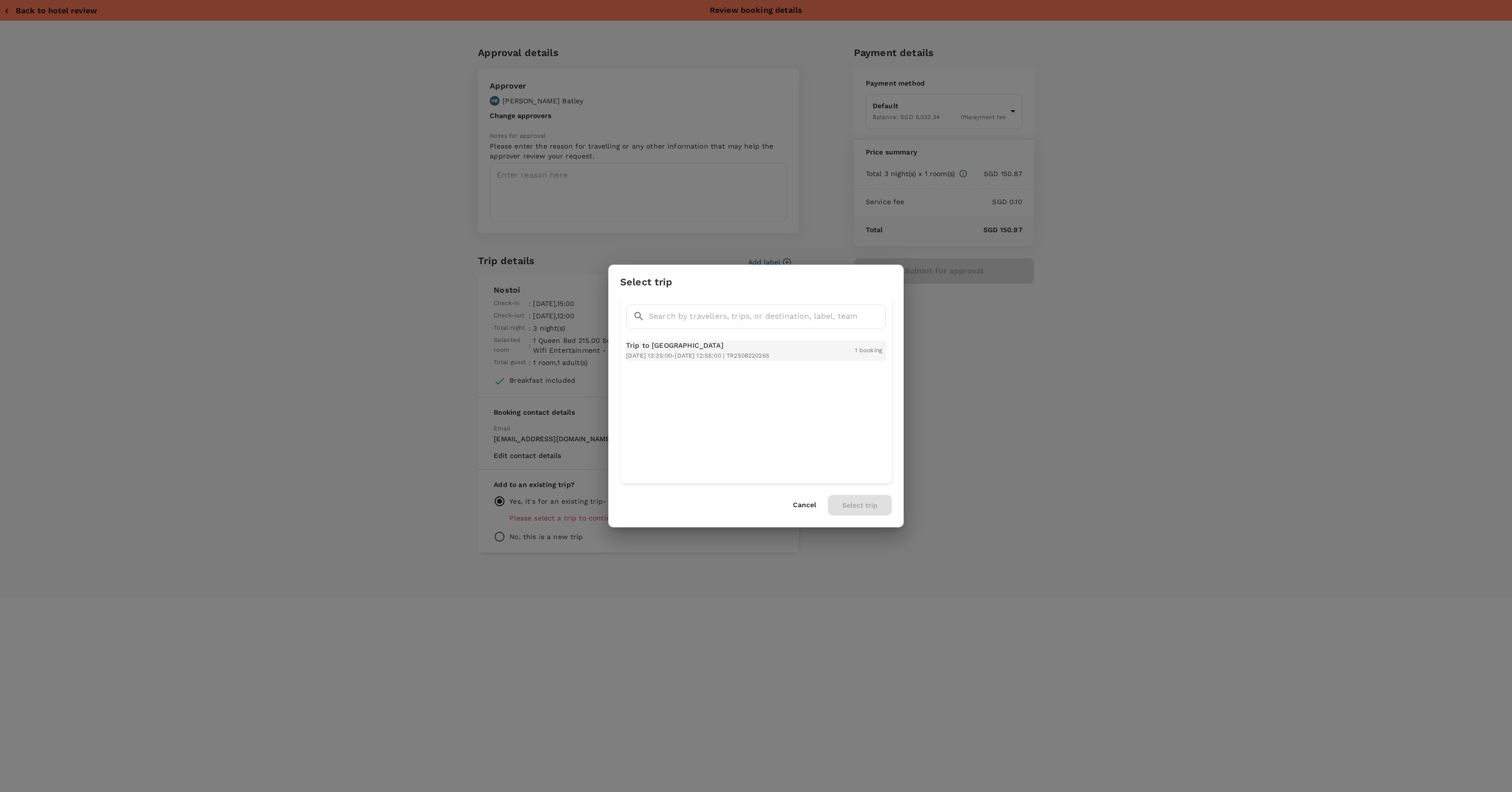
click at [689, 349] on div "Trip to [GEOGRAPHIC_DATA] [DATE] 13:35:00 - [DATE] 12:55:00 | TR2508220265" at bounding box center [697, 350] width 143 height 21
drag, startPoint x: 846, startPoint y: 502, endPoint x: 820, endPoint y: 502, distance: 26.0
click at [845, 502] on button "Select trip" at bounding box center [860, 505] width 64 height 21
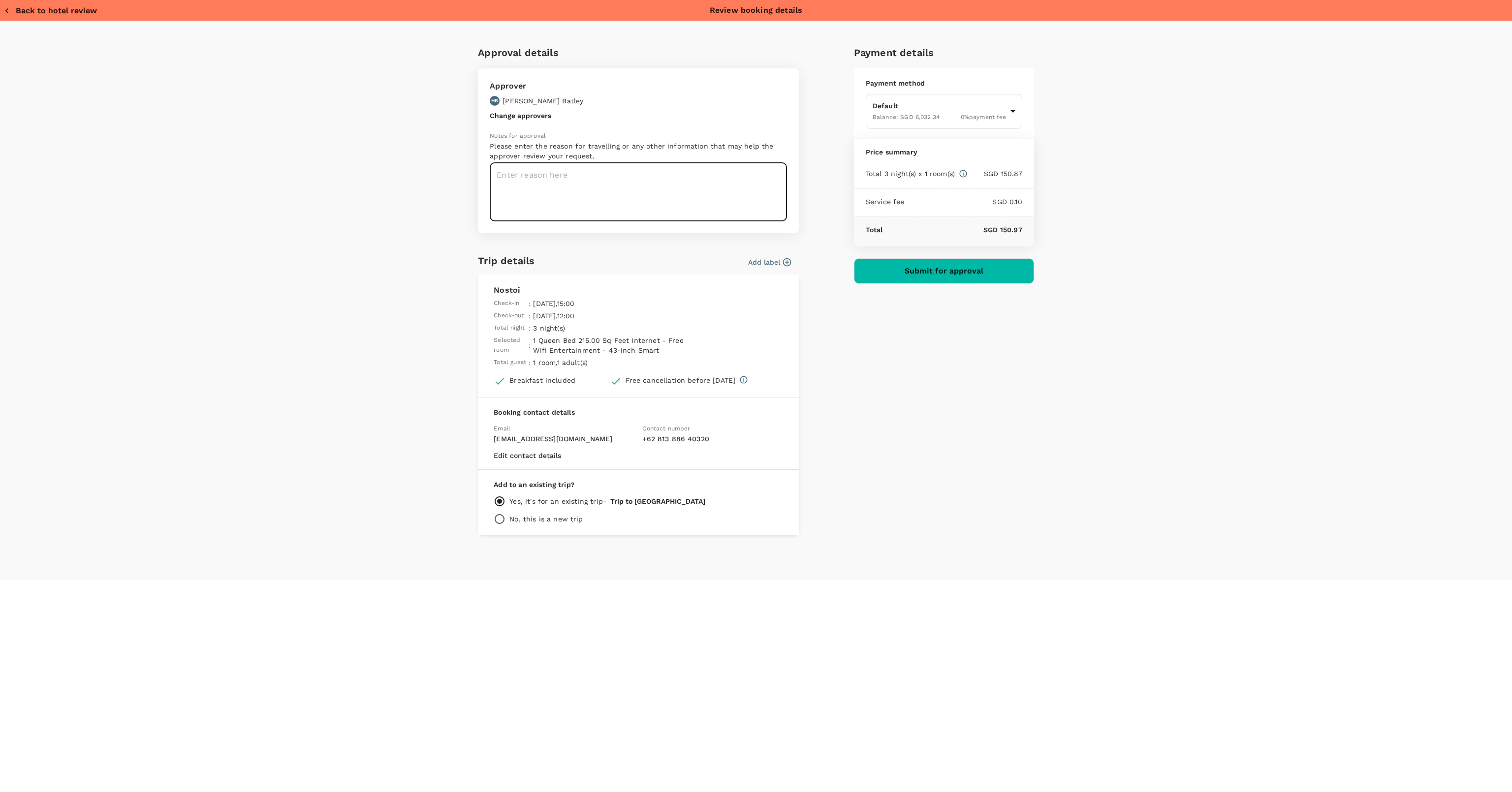
click at [581, 178] on textarea at bounding box center [637, 192] width 297 height 58
type textarea "attending aws event and working together event"
click at [943, 274] on button "Submit for approval" at bounding box center [944, 270] width 180 height 26
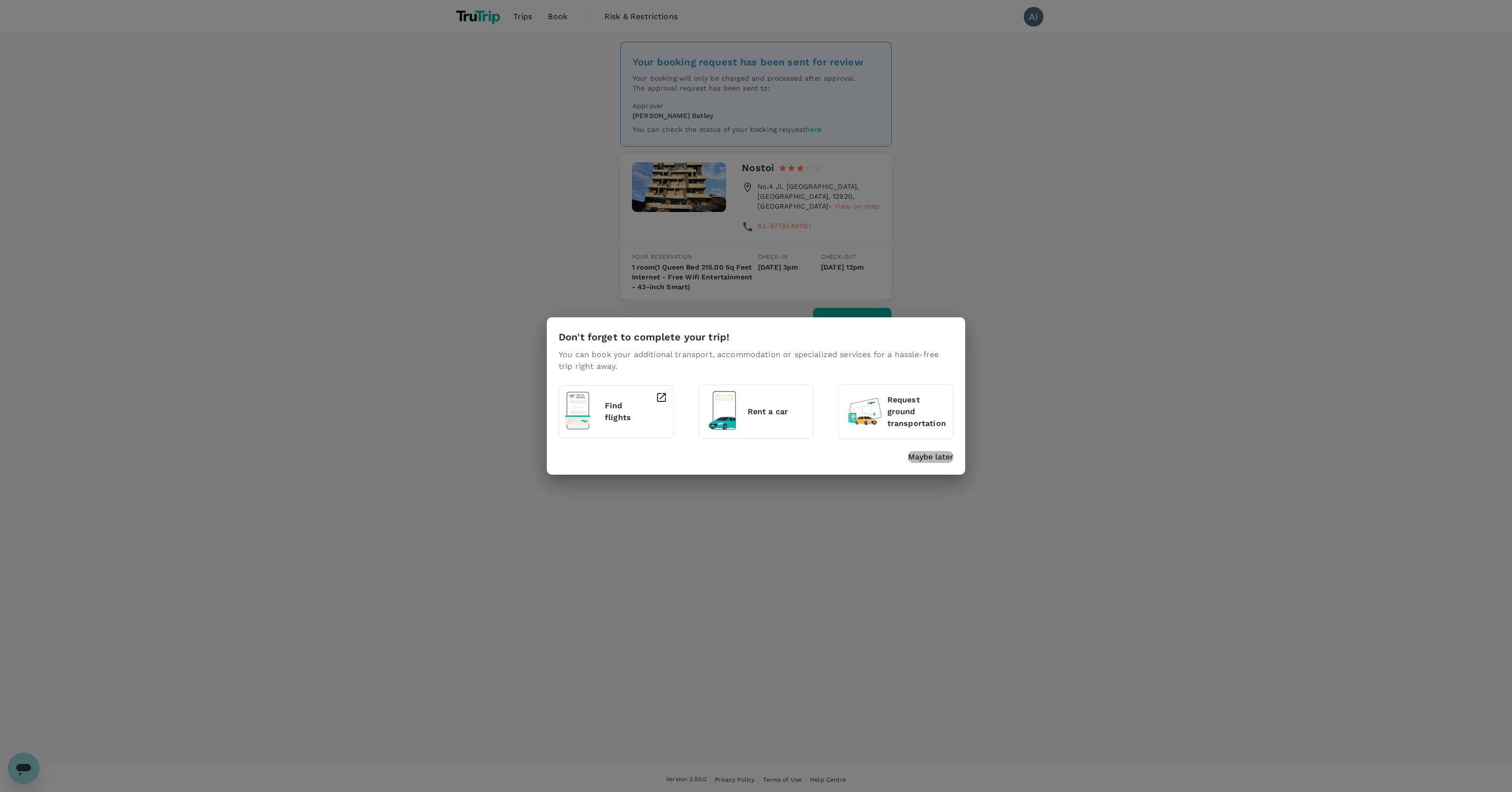
click at [933, 459] on p "Maybe later" at bounding box center [930, 457] width 45 height 12
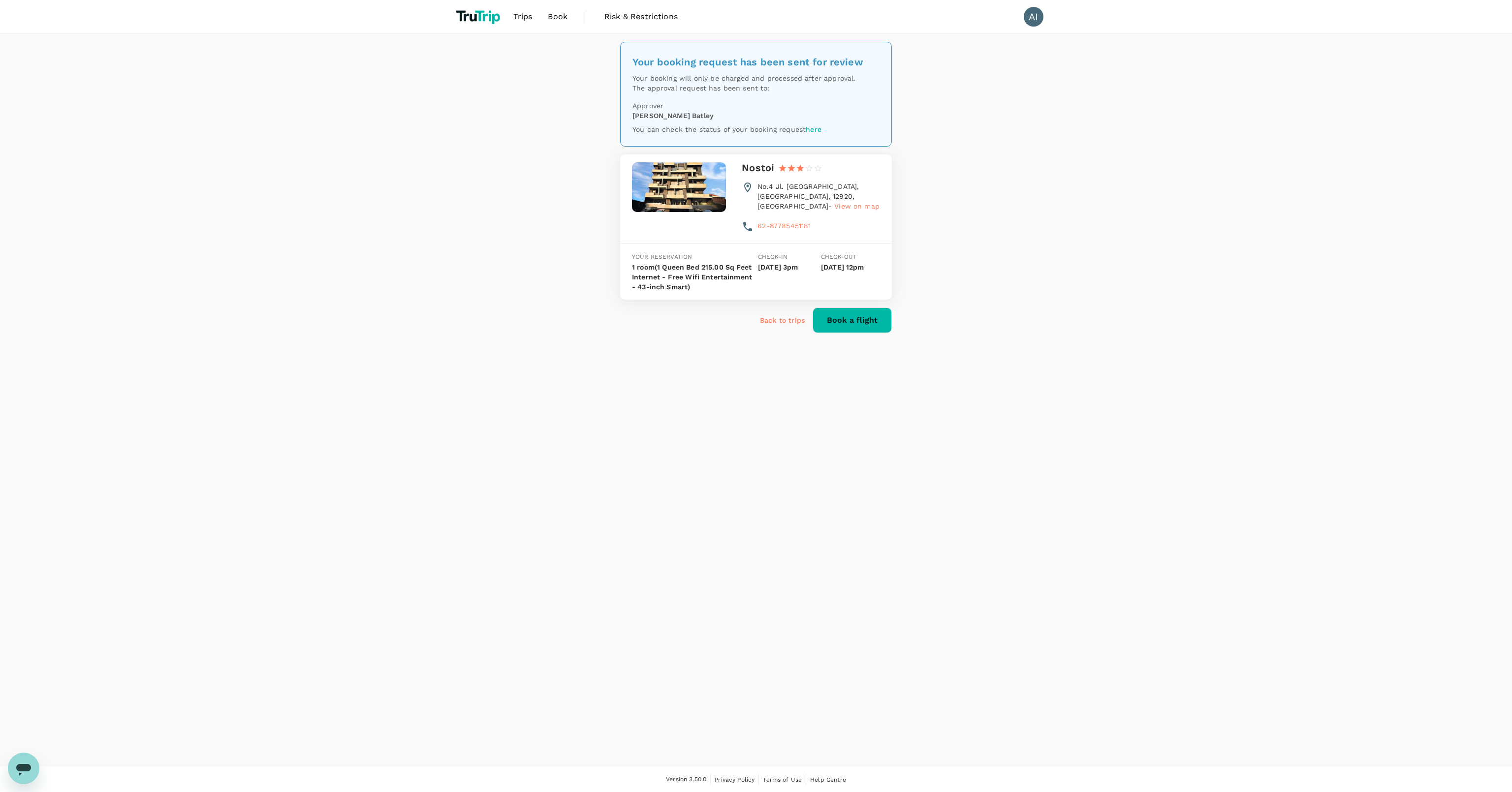
click at [519, 20] on span "Trips" at bounding box center [523, 17] width 19 height 12
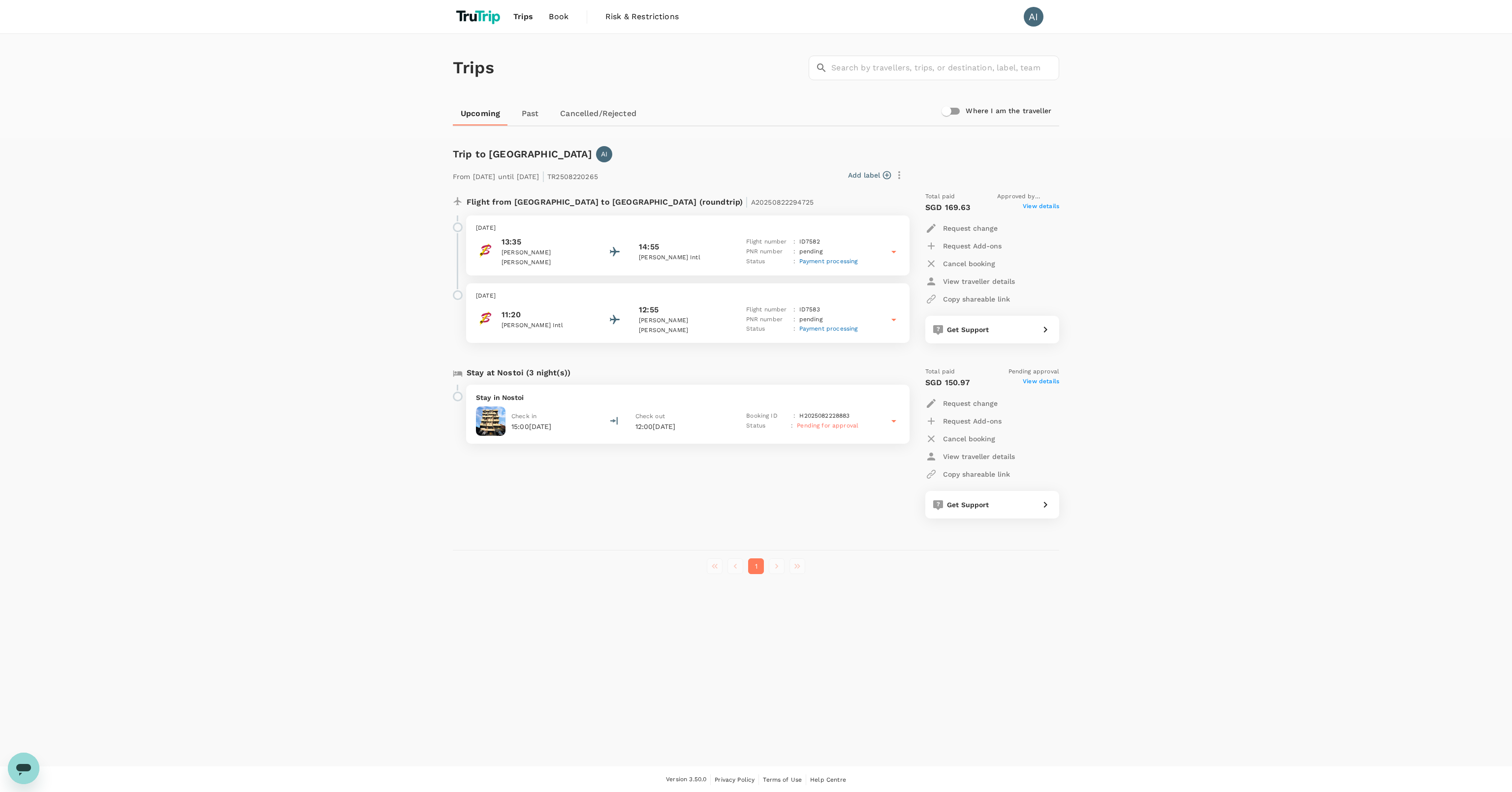
click at [1047, 384] on span "View details" at bounding box center [1041, 383] width 37 height 12
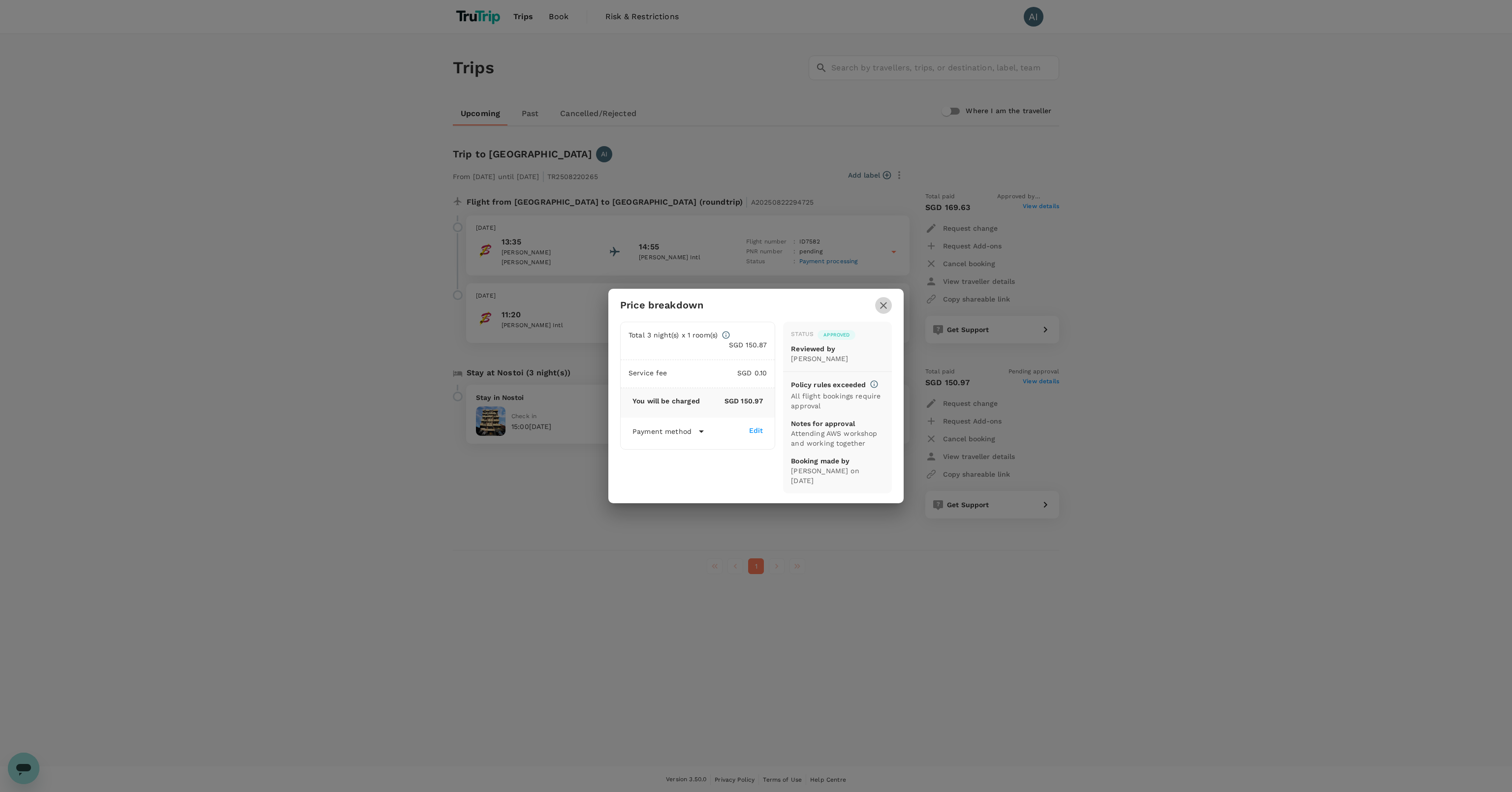
click at [884, 311] on icon "button" at bounding box center [883, 305] width 12 height 12
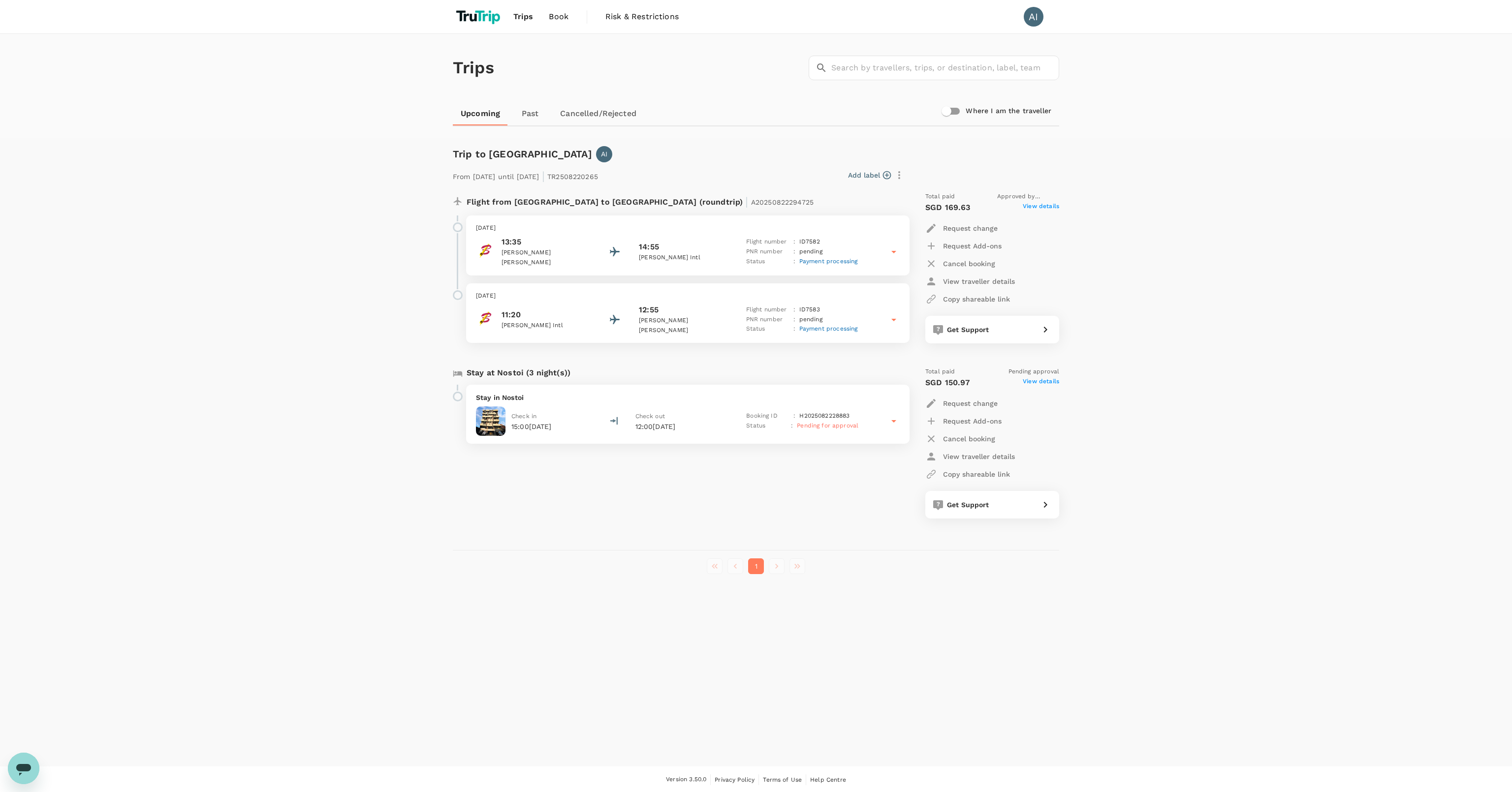
click at [1177, 275] on div "Trips ​ ​ Upcoming Past Cancelled/Rejected Where I am the traveller Trip to Jak…" at bounding box center [756, 400] width 1512 height 733
click at [1006, 280] on p "View traveller details" at bounding box center [979, 281] width 72 height 10
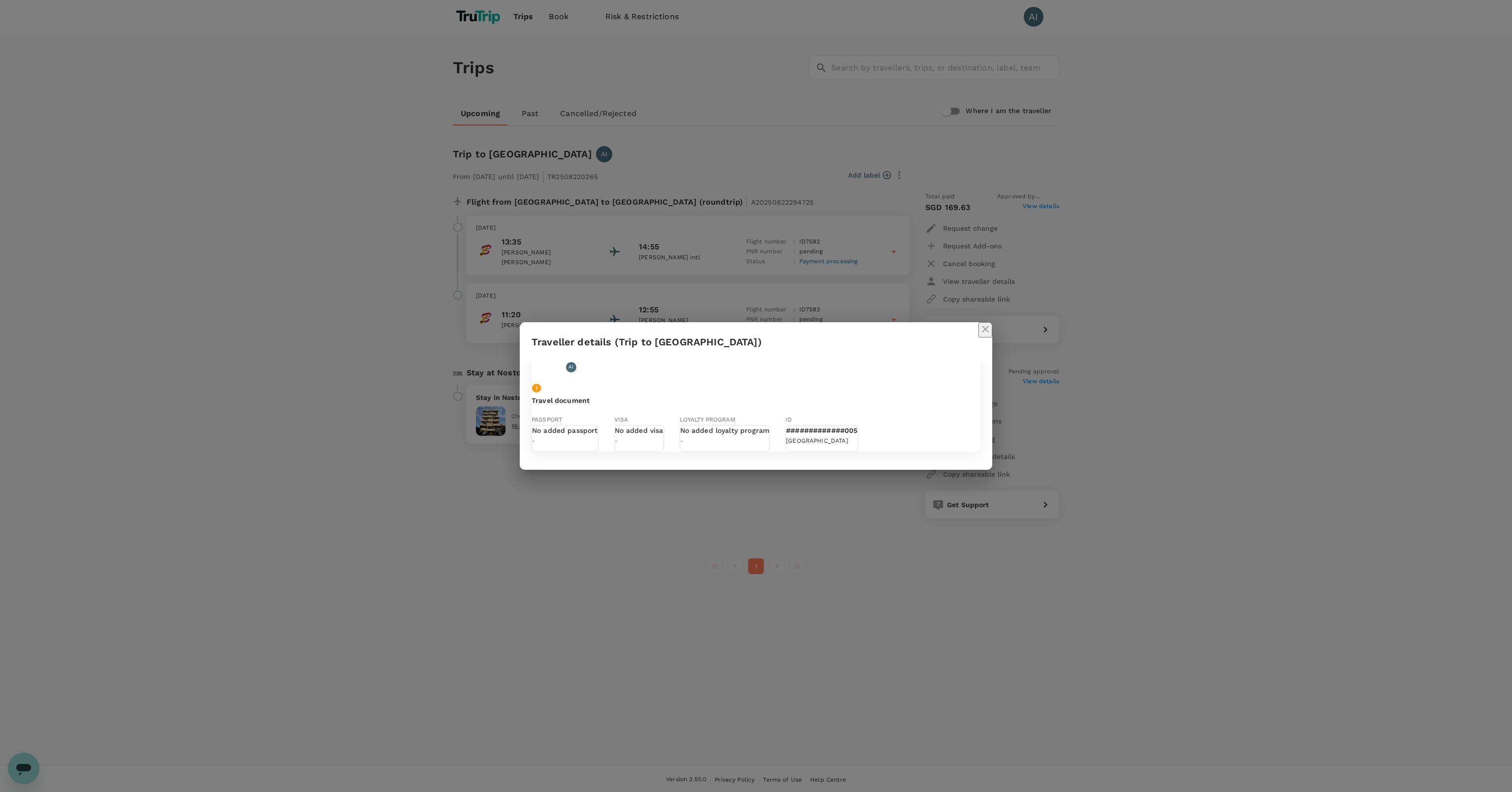
click at [988, 322] on h2 "Traveller details (Trip to [GEOGRAPHIC_DATA])" at bounding box center [756, 341] width 473 height 39
click at [985, 324] on icon "close" at bounding box center [985, 329] width 12 height 12
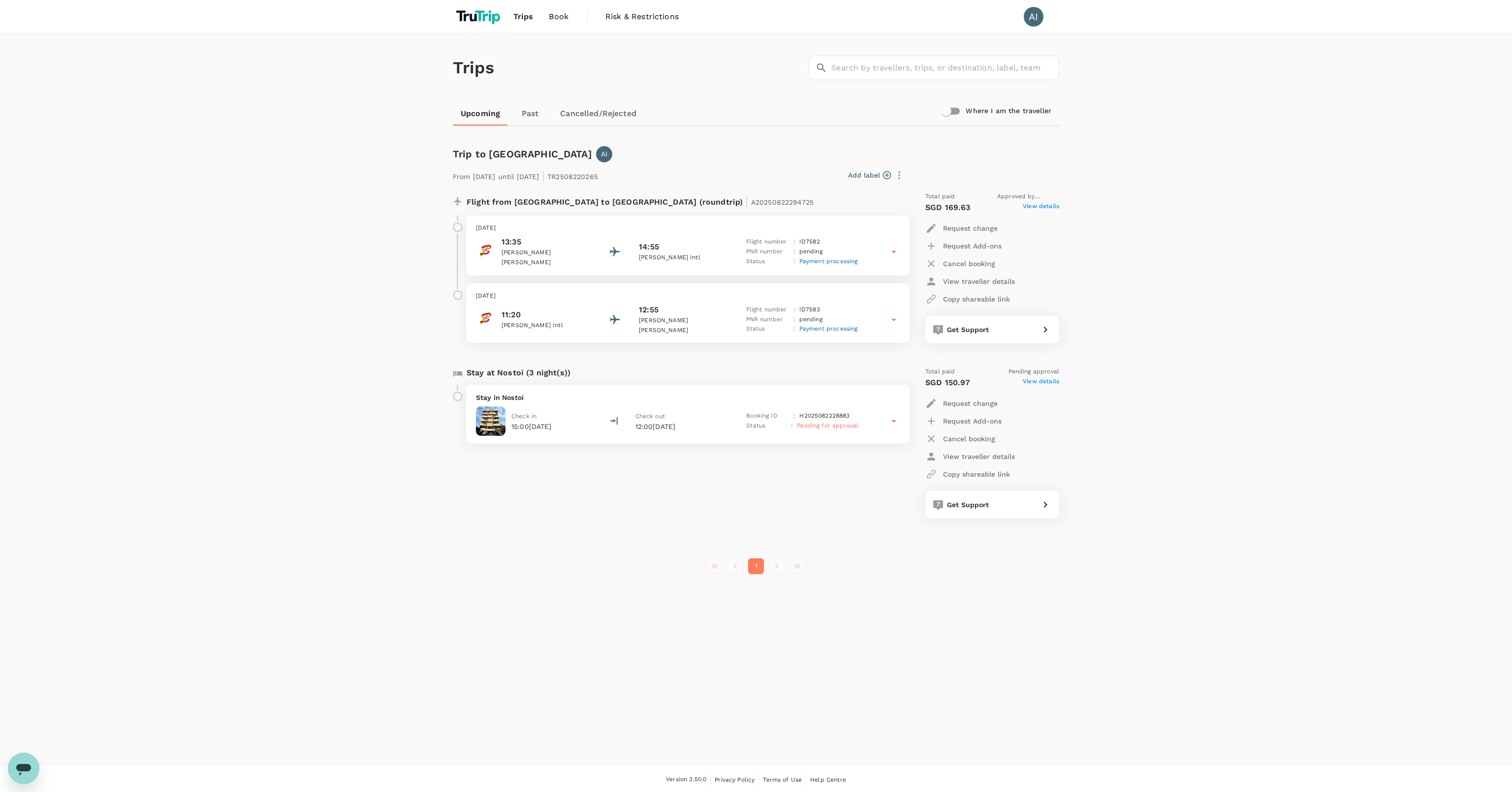
click at [1043, 206] on span "View details" at bounding box center [1041, 207] width 37 height 12
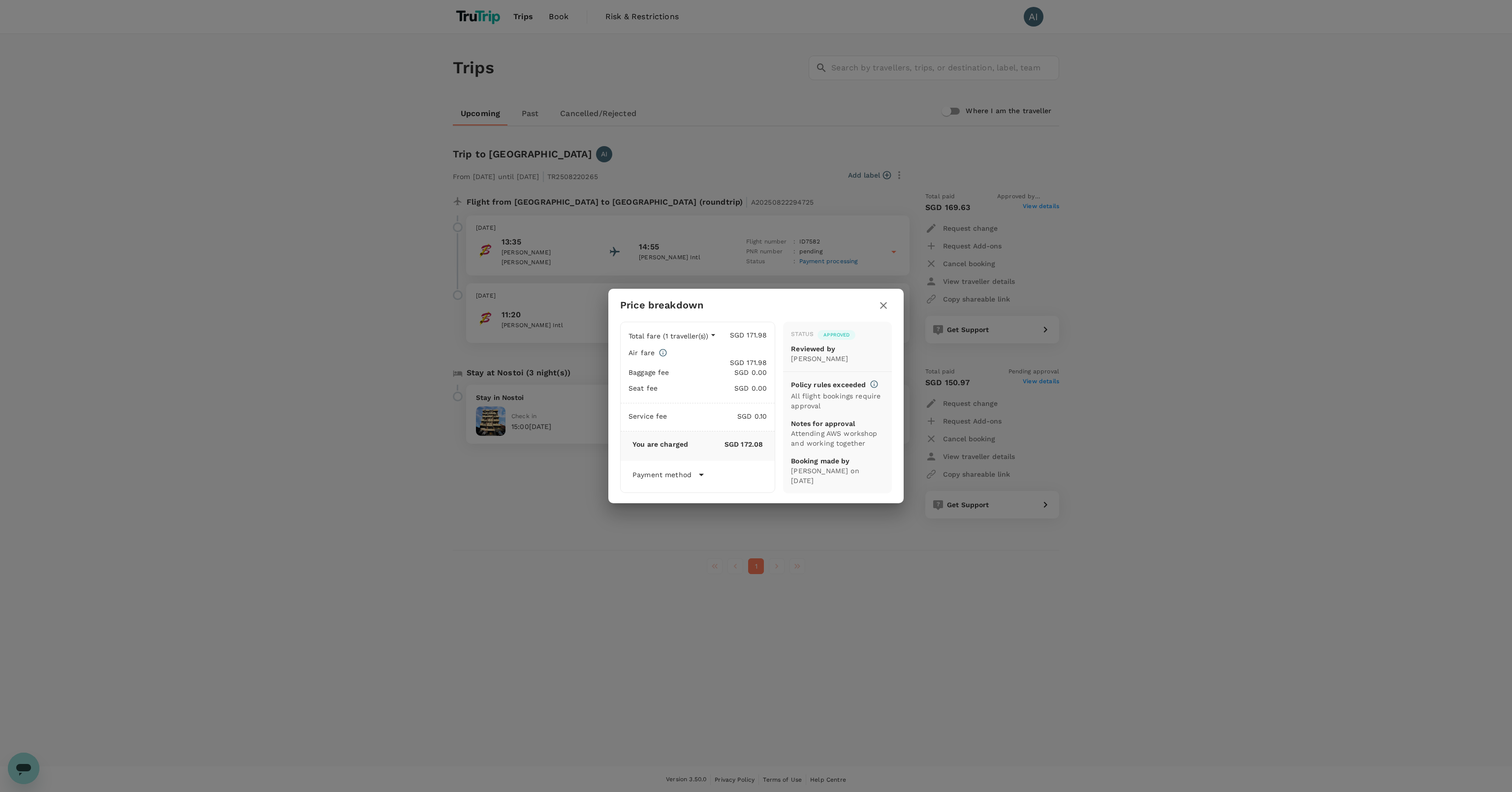
click at [677, 470] on p "Payment method" at bounding box center [662, 475] width 59 height 10
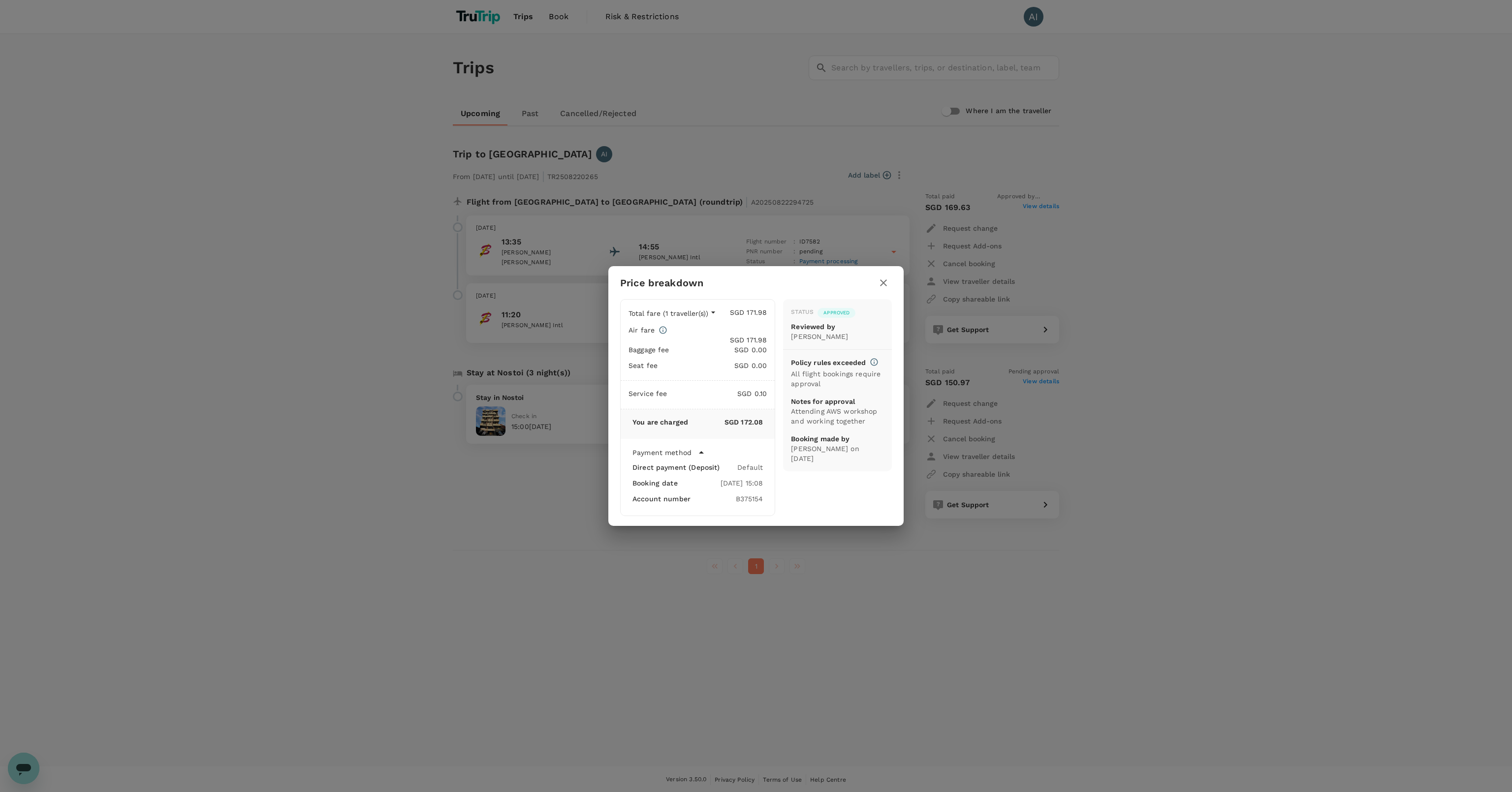
click at [677, 448] on p "Payment method" at bounding box center [662, 453] width 59 height 10
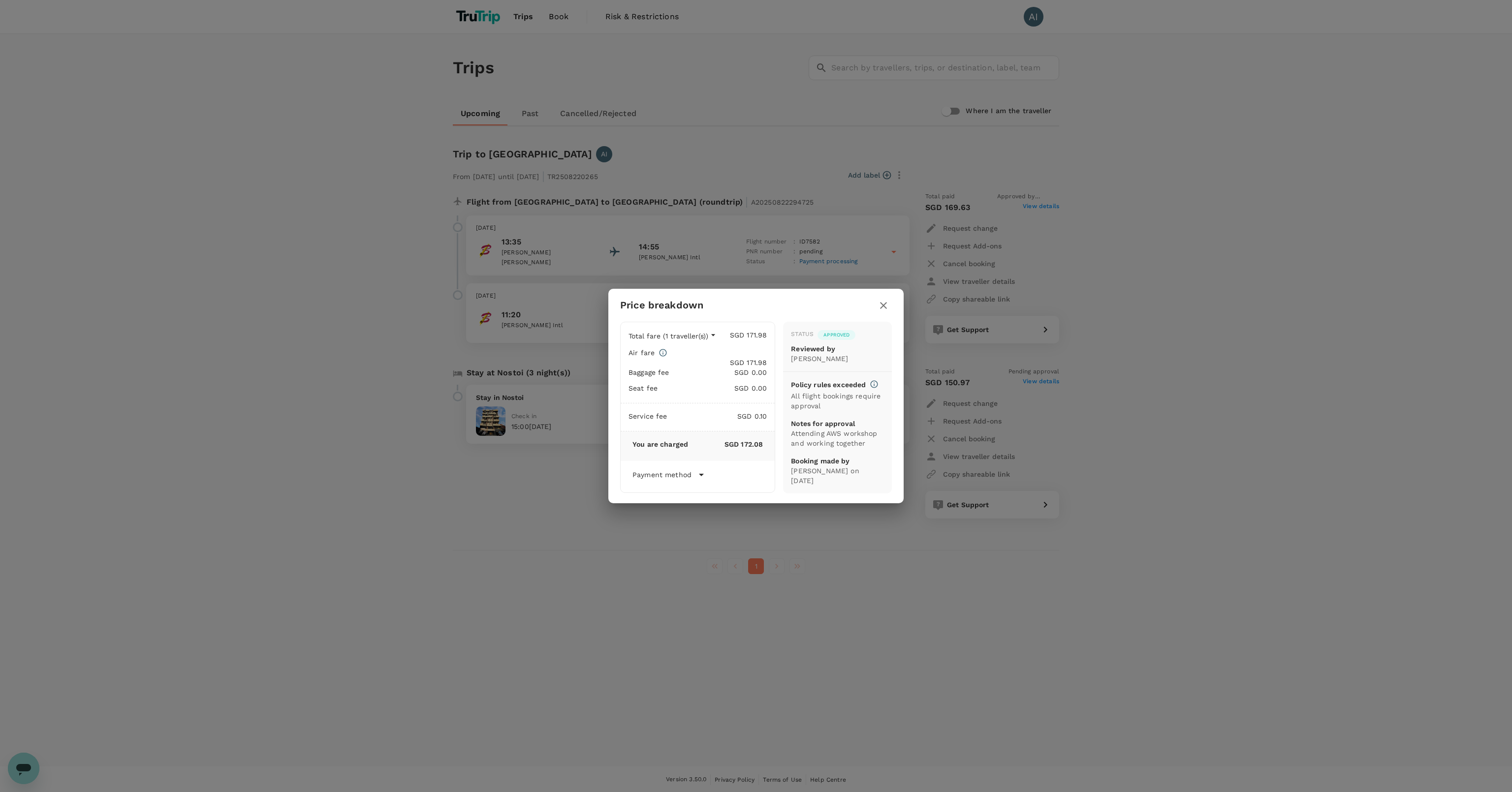
click at [885, 308] on icon "button" at bounding box center [883, 305] width 12 height 12
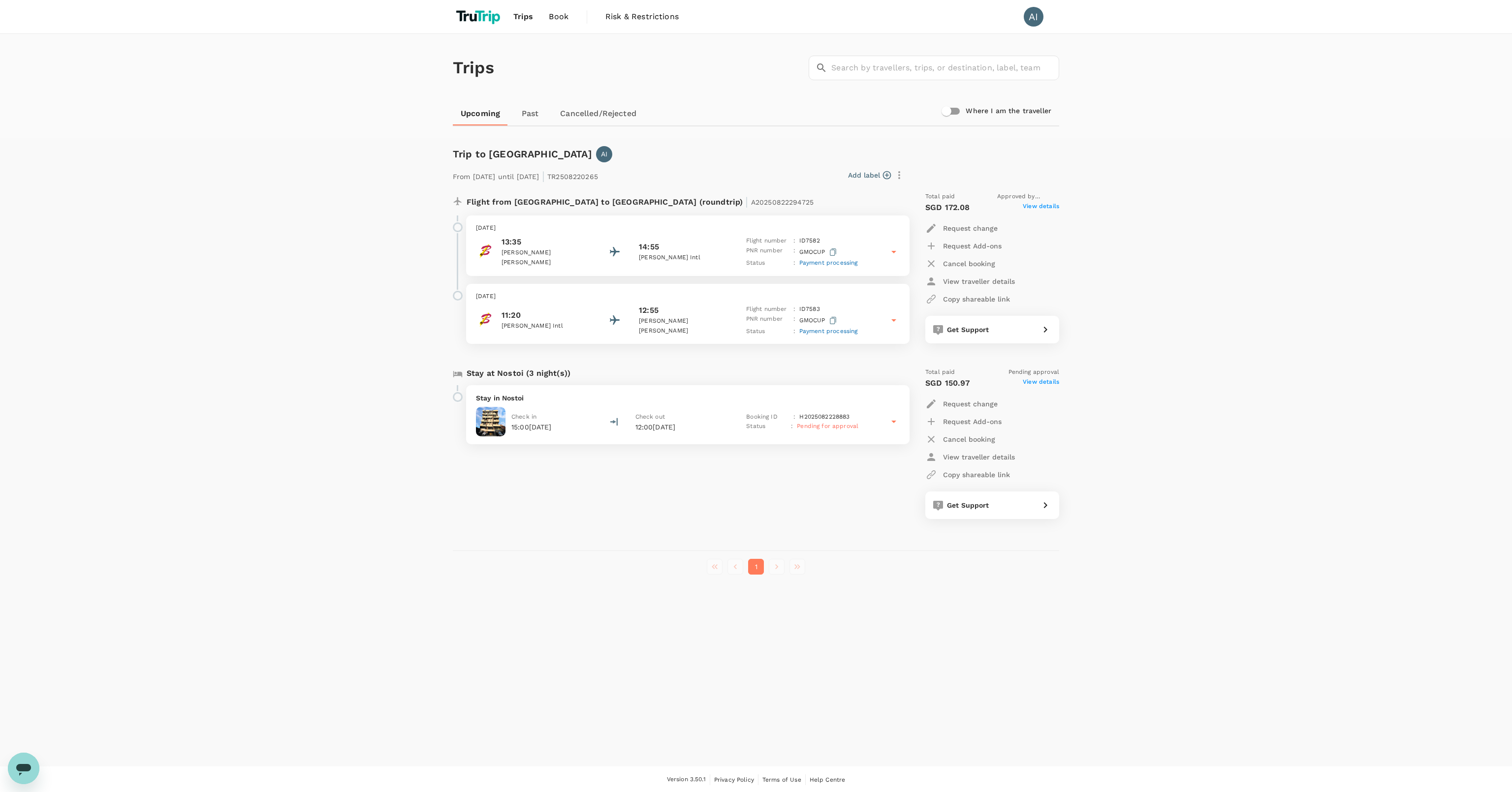
click at [892, 320] on icon at bounding box center [894, 320] width 12 height 12
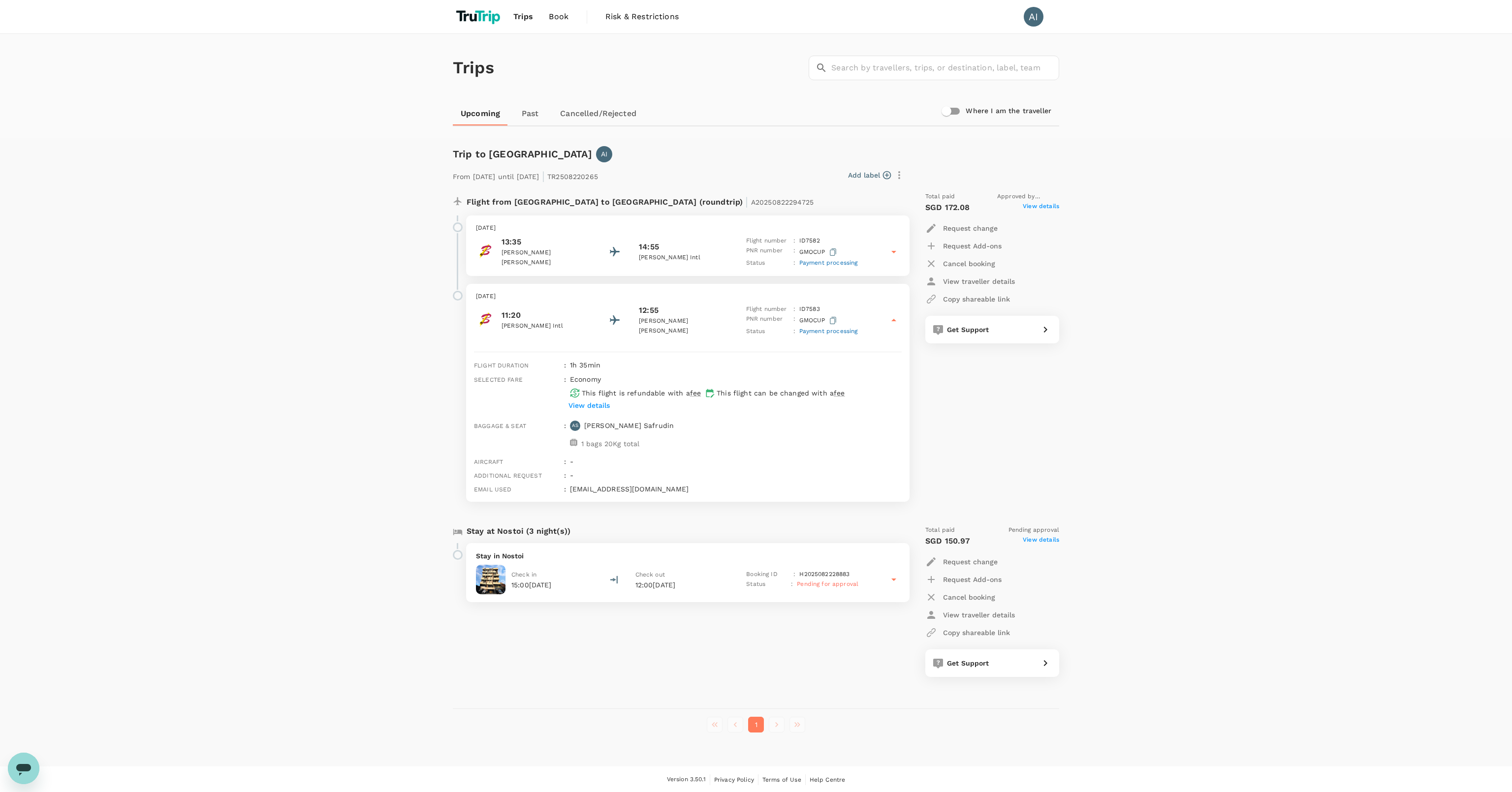
click at [893, 320] on icon at bounding box center [894, 319] width 5 height 2
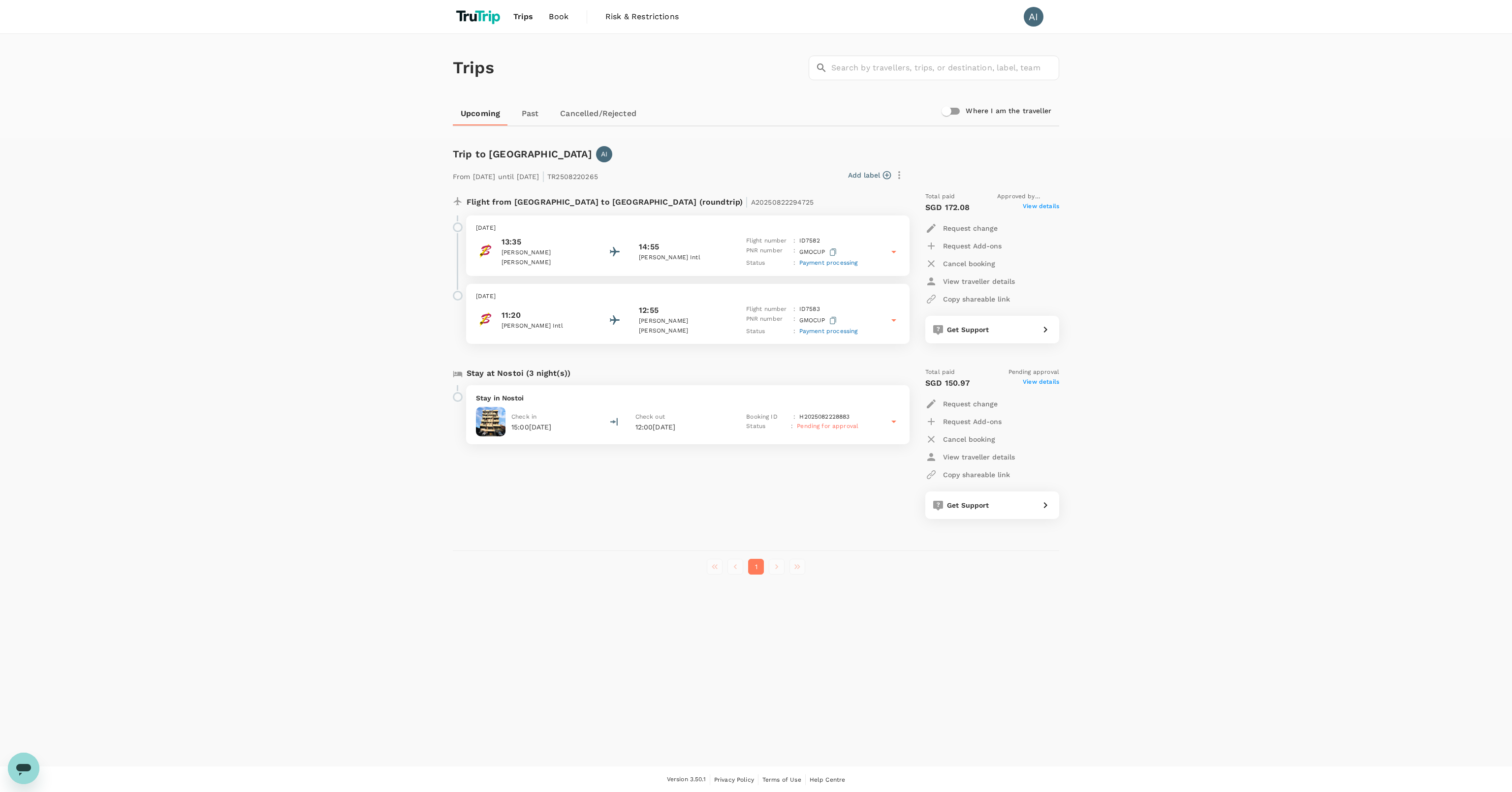
click at [830, 253] on icon "button" at bounding box center [833, 252] width 7 height 7
click at [977, 280] on p "View traveller details" at bounding box center [979, 281] width 72 height 10
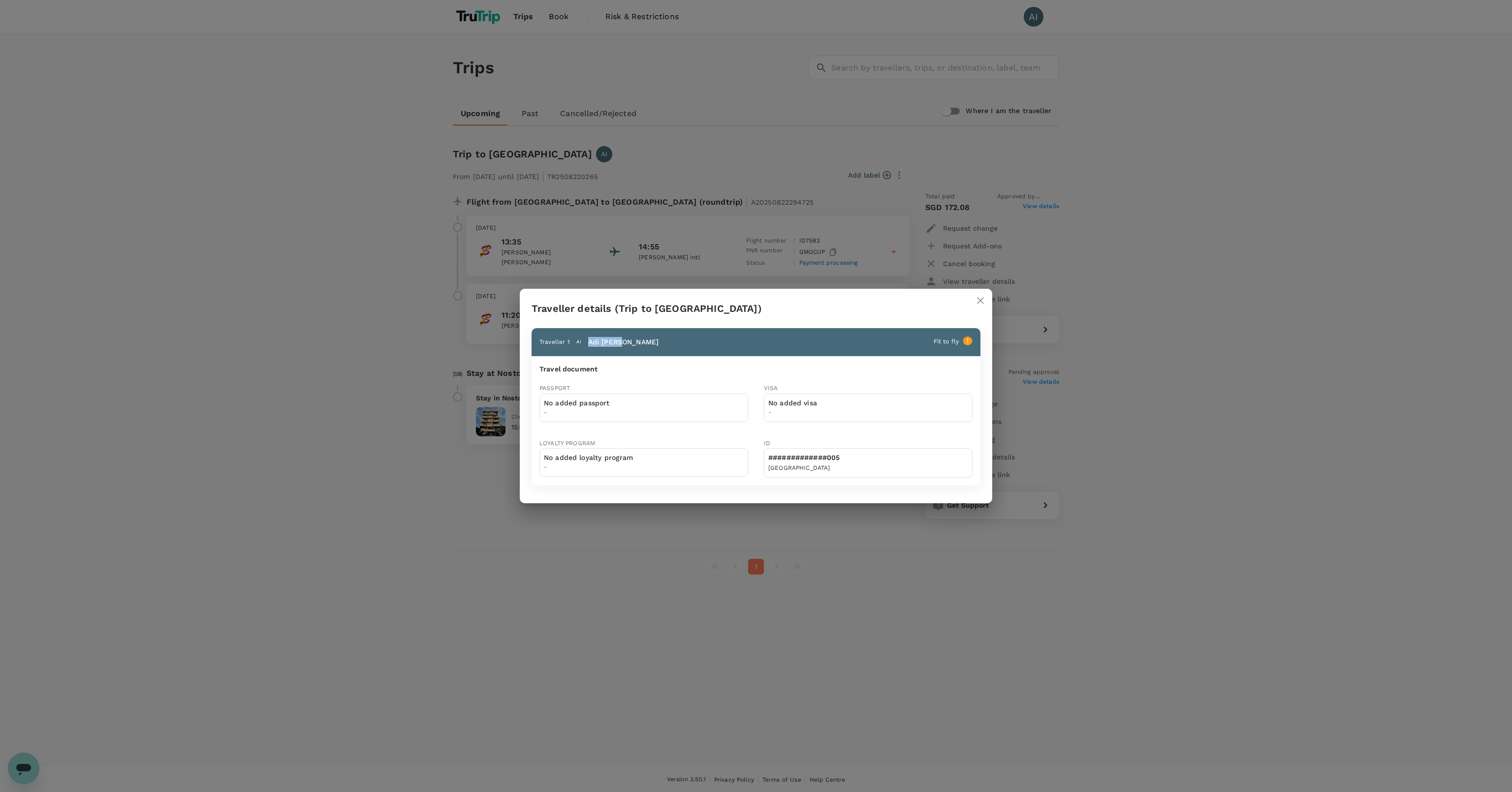
drag, startPoint x: 620, startPoint y: 344, endPoint x: 573, endPoint y: 345, distance: 47.0
click at [573, 345] on div "Traveller 1 AI Adi Irfan" at bounding box center [645, 340] width 221 height 15
click at [316, 307] on div "Traveller details (Trip to Jakarta) Traveller 1 AI Adi Irfan Fit to fly Travel …" at bounding box center [756, 396] width 1512 height 792
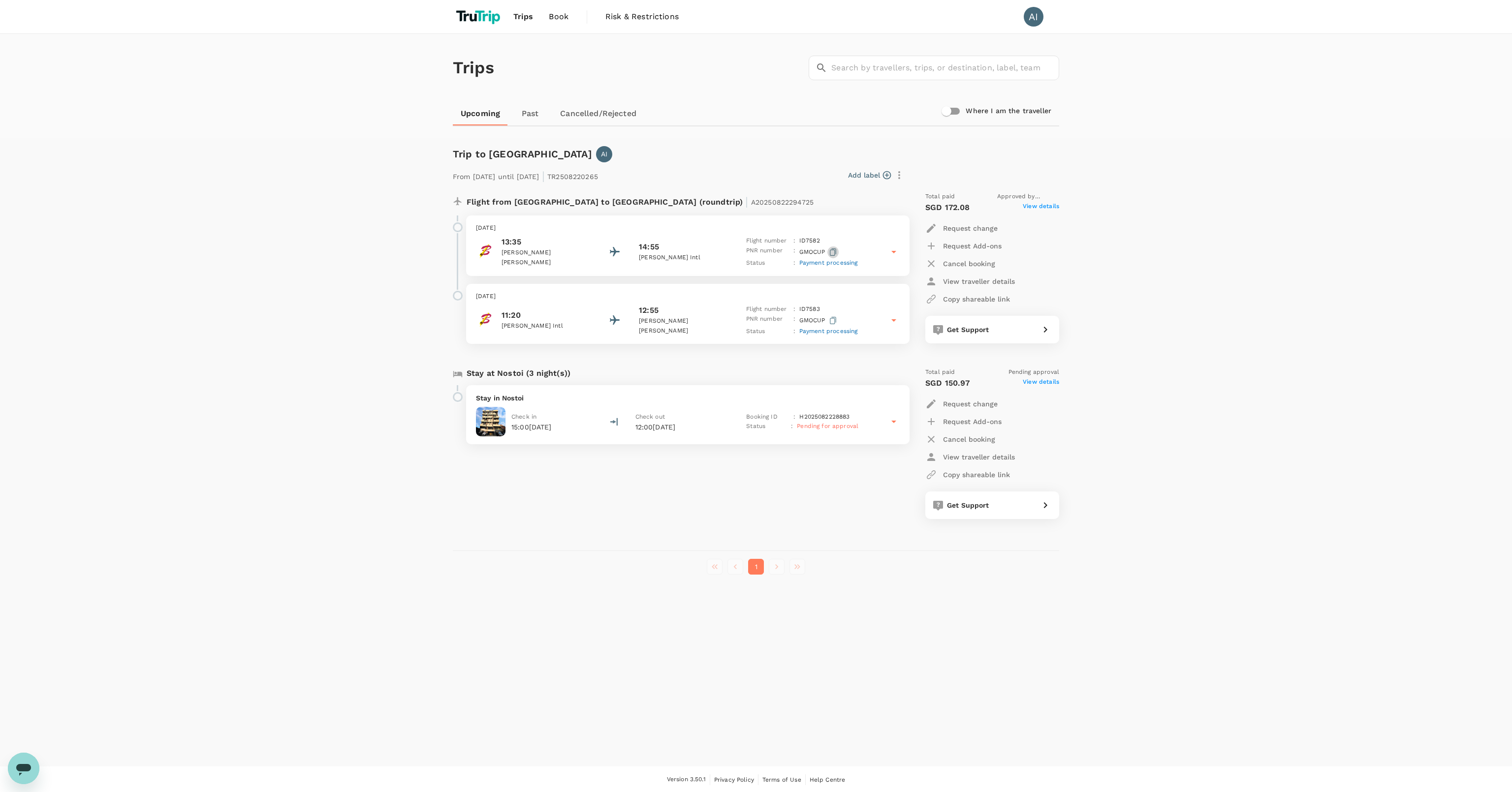
click at [832, 250] on icon "button" at bounding box center [833, 252] width 7 height 7
click at [1246, 566] on div "Trips ​ ​ Upcoming Past Cancelled/Rejected Where I am the traveller Trip to [GE…" at bounding box center [756, 400] width 1512 height 733
